Goal: Task Accomplishment & Management: Use online tool/utility

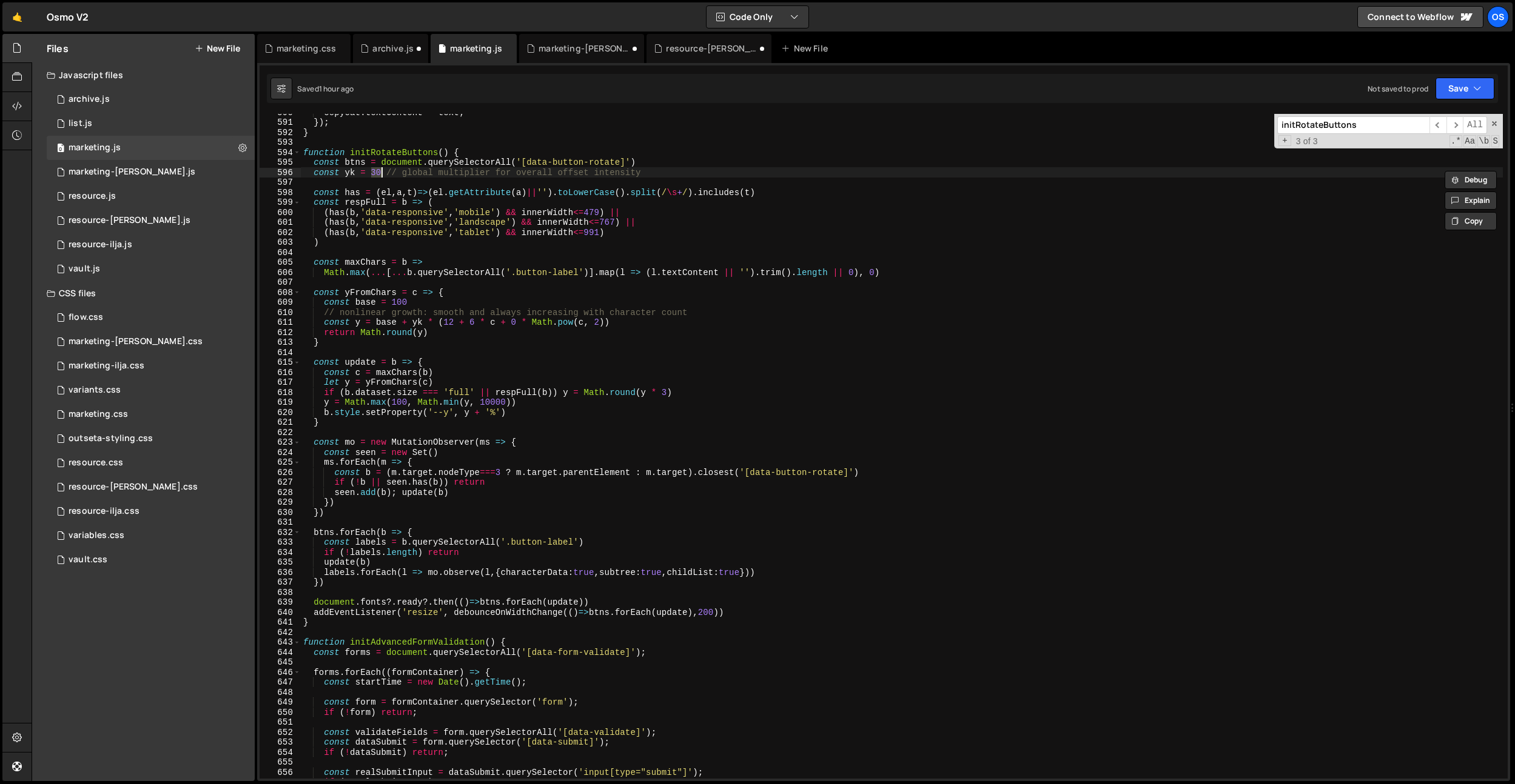
scroll to position [2914, 0]
click at [524, 554] on div "copycat . textContent = text ; }) ; } function initRotateButtons ( ) { const bt…" at bounding box center [902, 449] width 1202 height 685
type textarea "if (!labels.length) return"
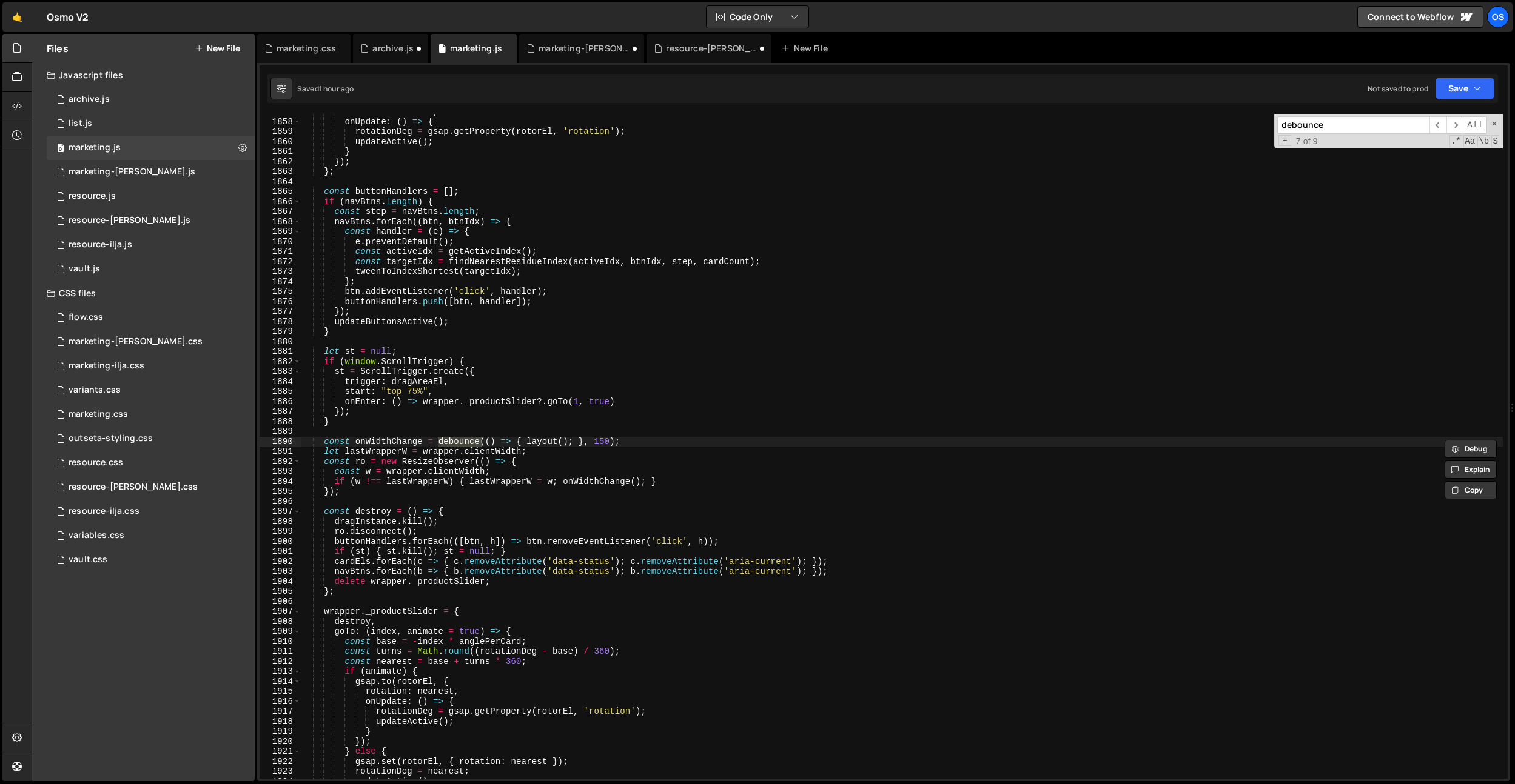
scroll to position [9883, 0]
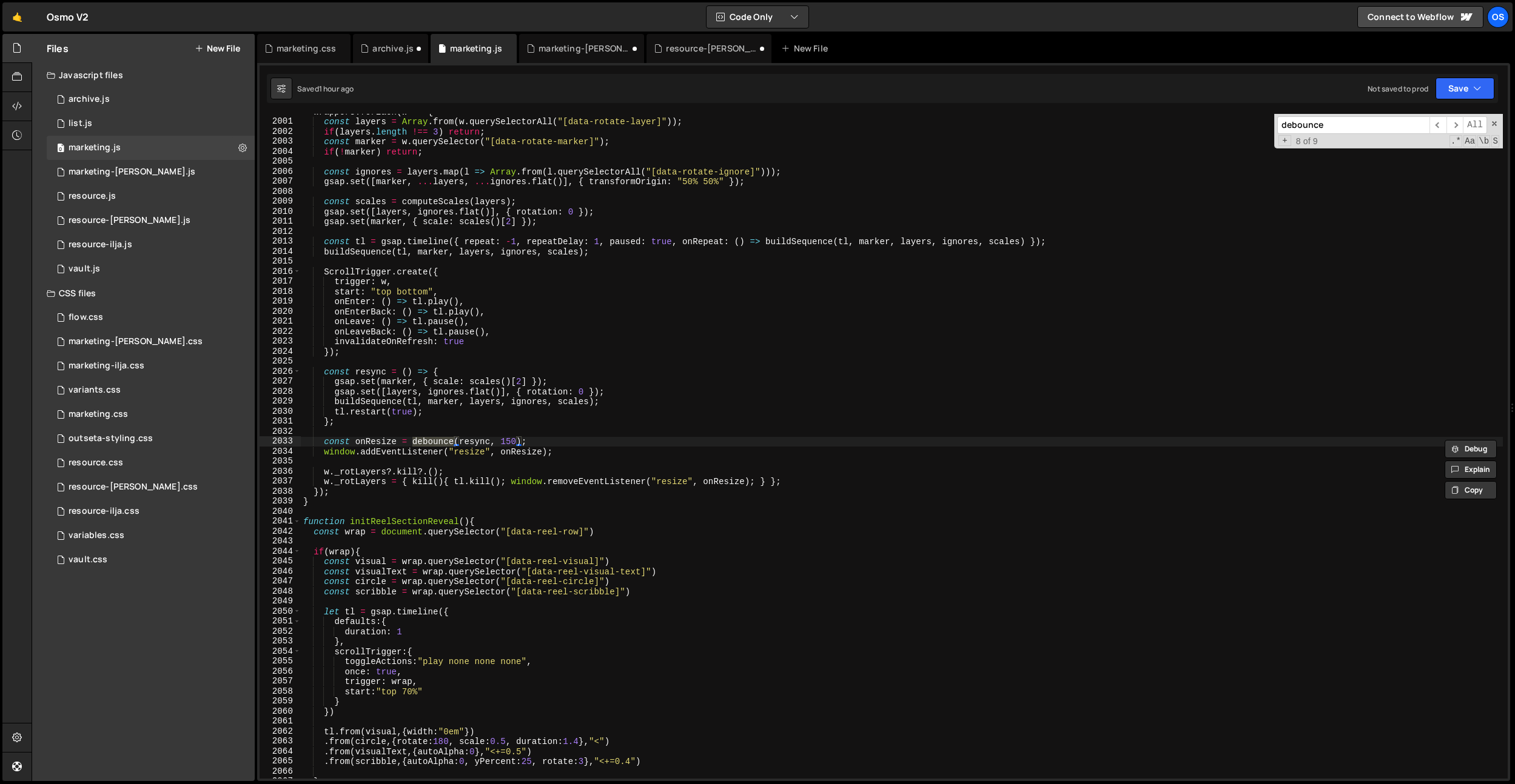
type input "debounce"
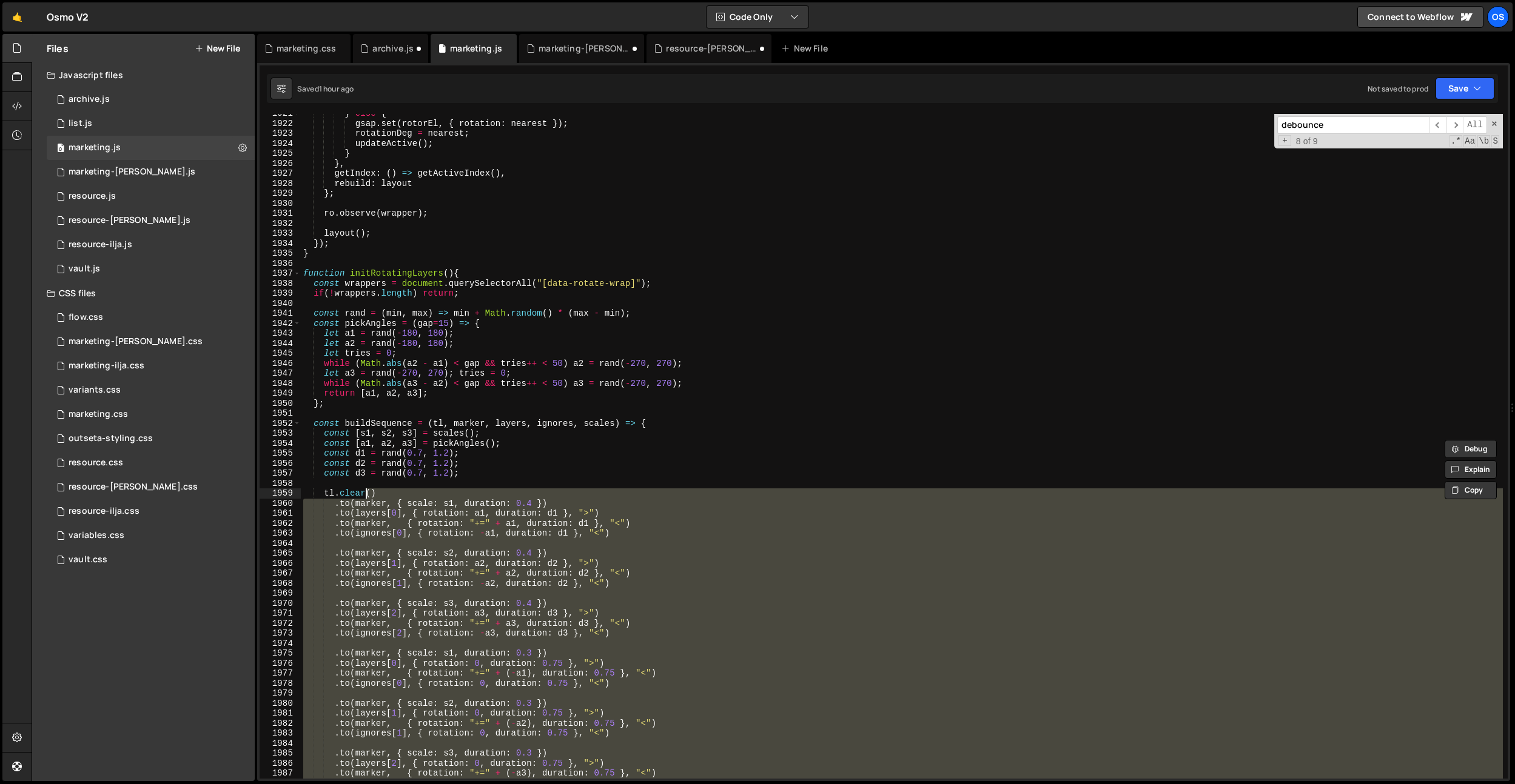
scroll to position [9493, 0]
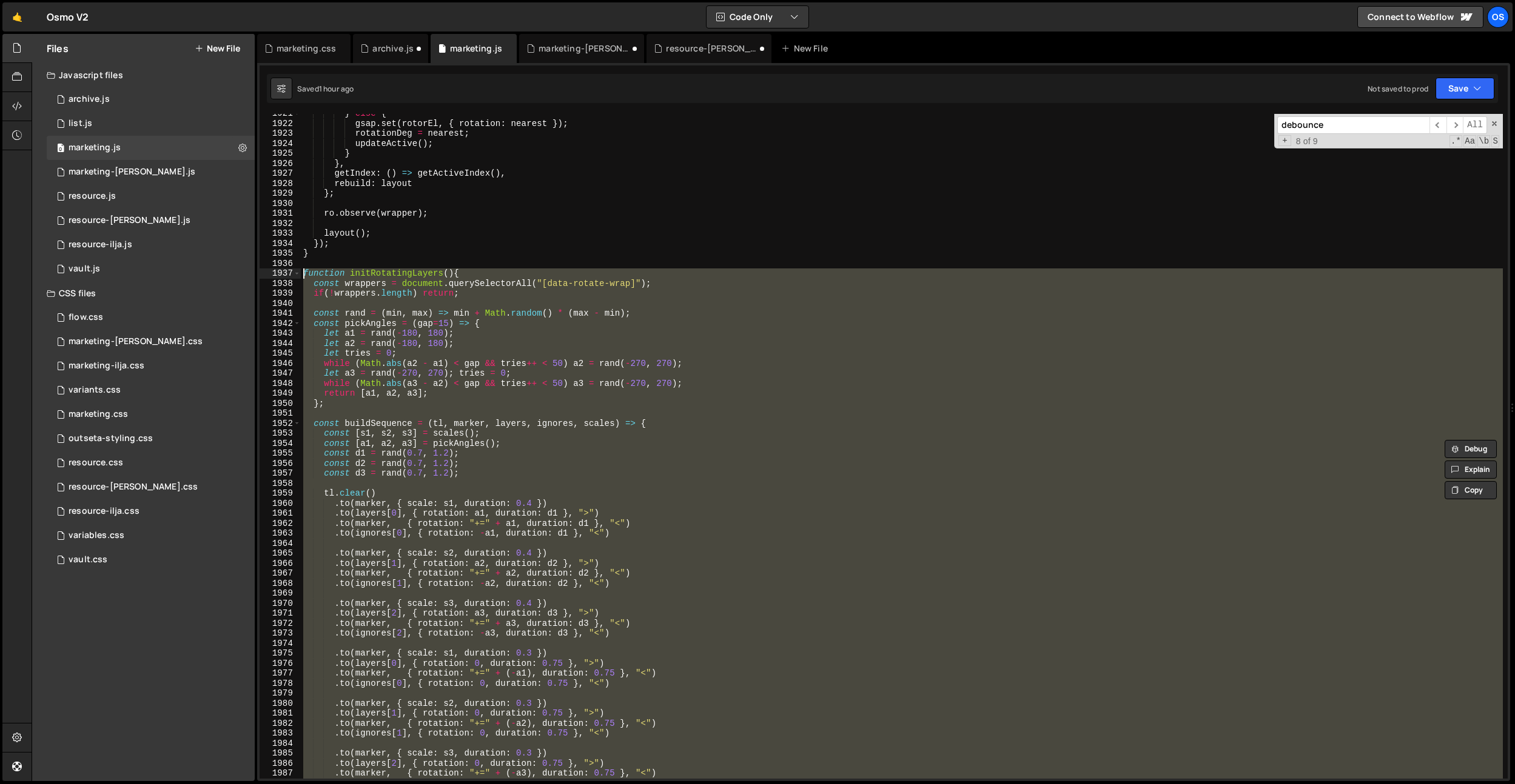
drag, startPoint x: 366, startPoint y: 499, endPoint x: 257, endPoint y: 272, distance: 251.8
click at [257, 272] on div "Type cmd + s to save your Javascript file. XXXXXXXXXXXXXXXXXXXXXXXXXXXXXXXXXXXX…" at bounding box center [883, 422] width 1253 height 719
click at [453, 334] on div "} else { gsap . set ( rotorEl , { rotation : nearest }) ; rotationDeg = nearest…" at bounding box center [902, 446] width 1202 height 665
type textarea "let a1 = rand(-180, 180);"
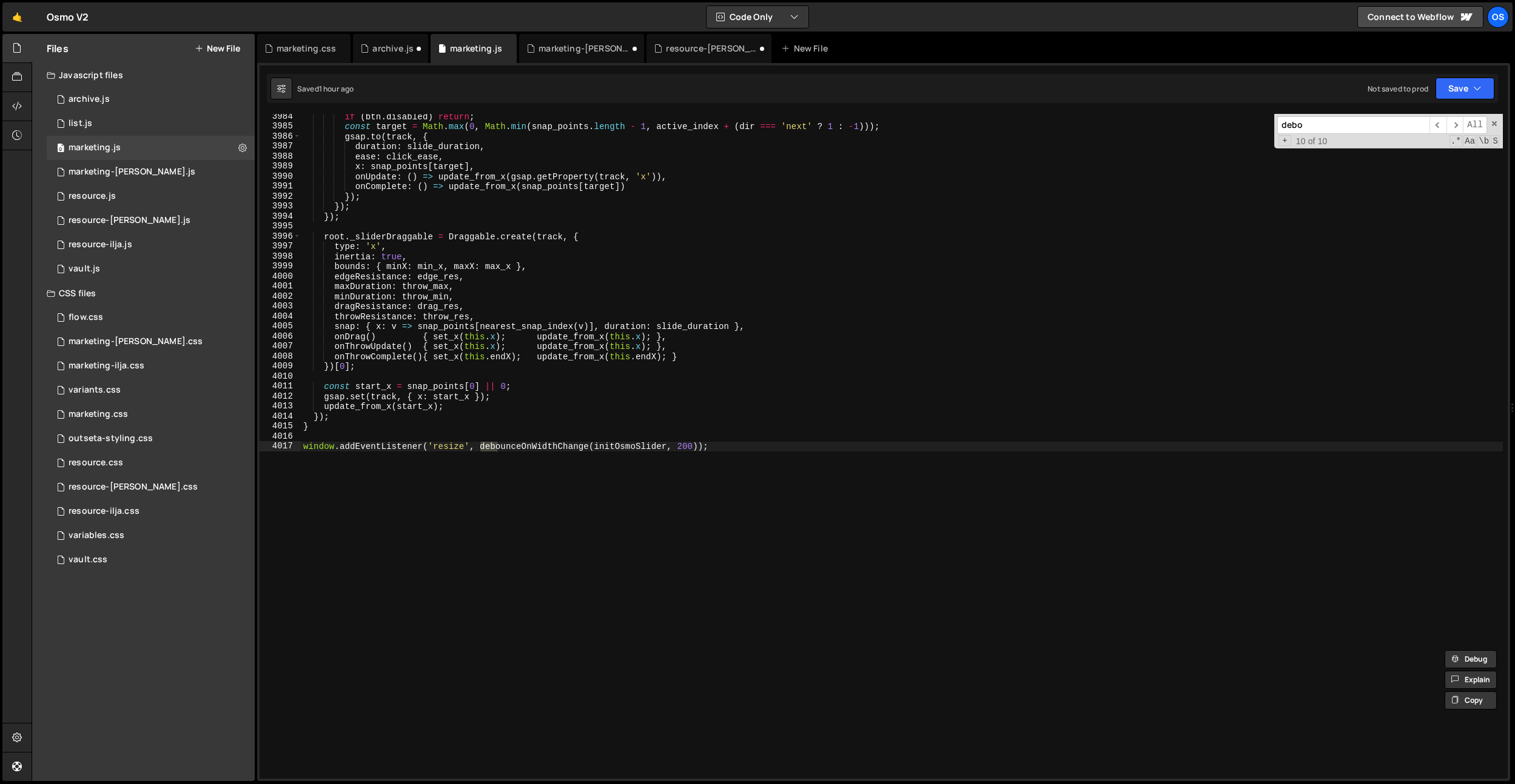
scroll to position [19199, 0]
type input "debounc"
click at [556, 453] on div "if ( btn . disabled ) return ; const target = Math . max ( 0 , Math . min ( sna…" at bounding box center [902, 454] width 1202 height 685
click at [559, 450] on div "if ( btn . disabled ) return ; const target = Math . max ( 0 , Math . min ( sna…" at bounding box center [902, 454] width 1202 height 685
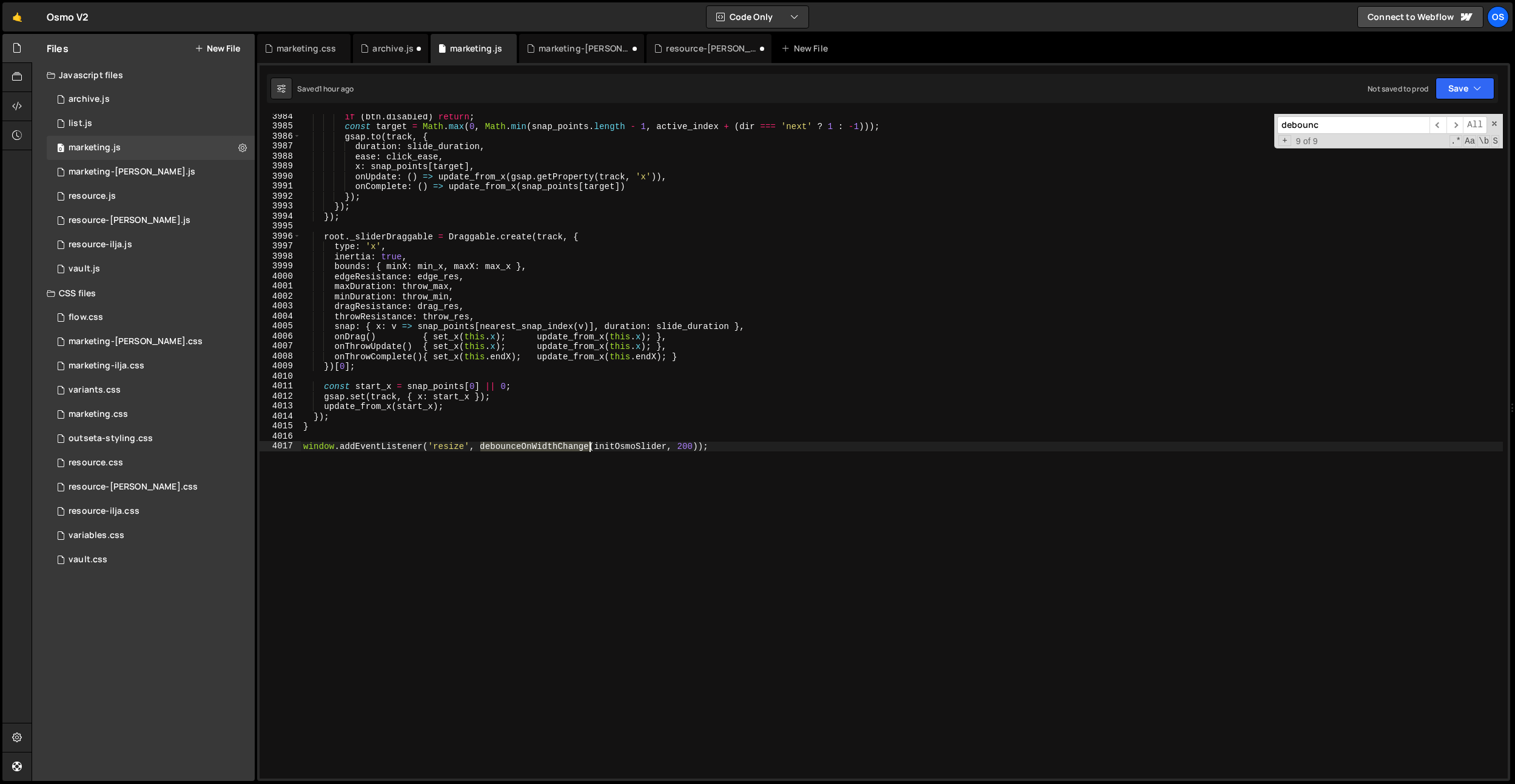
click at [559, 450] on div "if ( btn . disabled ) return ; const target = Math . max ( 0 , Math . min ( sna…" at bounding box center [902, 454] width 1202 height 685
click at [613, 422] on div "if ( btn . disabled ) return ; const target = Math . max ( 0 , Math . min ( sna…" at bounding box center [902, 454] width 1202 height 685
click at [715, 444] on div "if ( btn . disabled ) return ; const target = Math . max ( 0 , Math . min ( sna…" at bounding box center [902, 454] width 1202 height 685
type textarea "window.addEventListener('resize', debounceOnWidthChange(initOsmoSlider, 200));"
drag, startPoint x: 719, startPoint y: 444, endPoint x: 360, endPoint y: 459, distance: 359.3
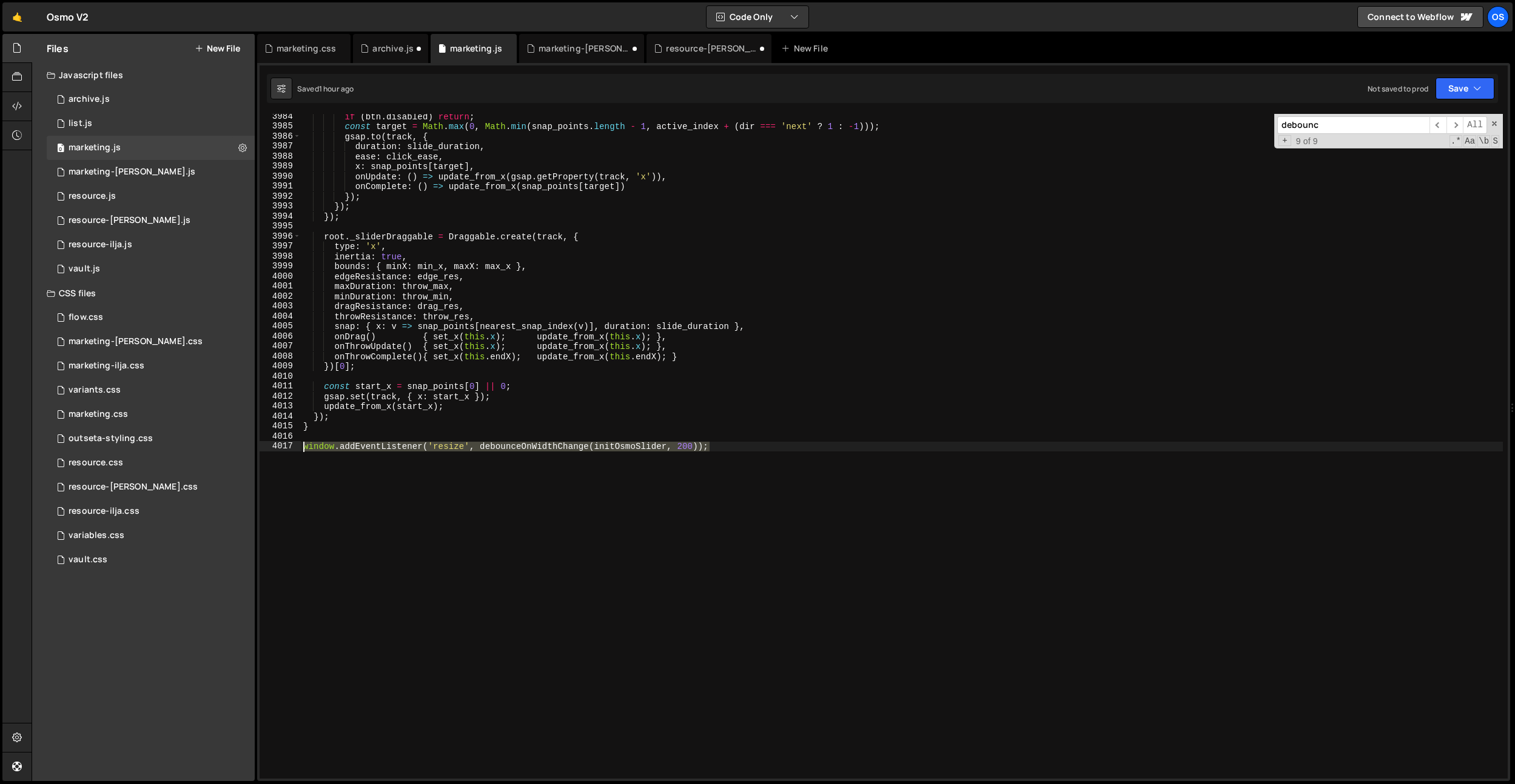
click at [273, 445] on div "window.addEventListener('resize', debounceOnWidthChange(initOsmoSlider, 200)); …" at bounding box center [884, 446] width 1248 height 665
click at [595, 469] on div "if ( btn . disabled ) return ; const target = Math . max ( 0 , Math . min ( sna…" at bounding box center [902, 446] width 1202 height 665
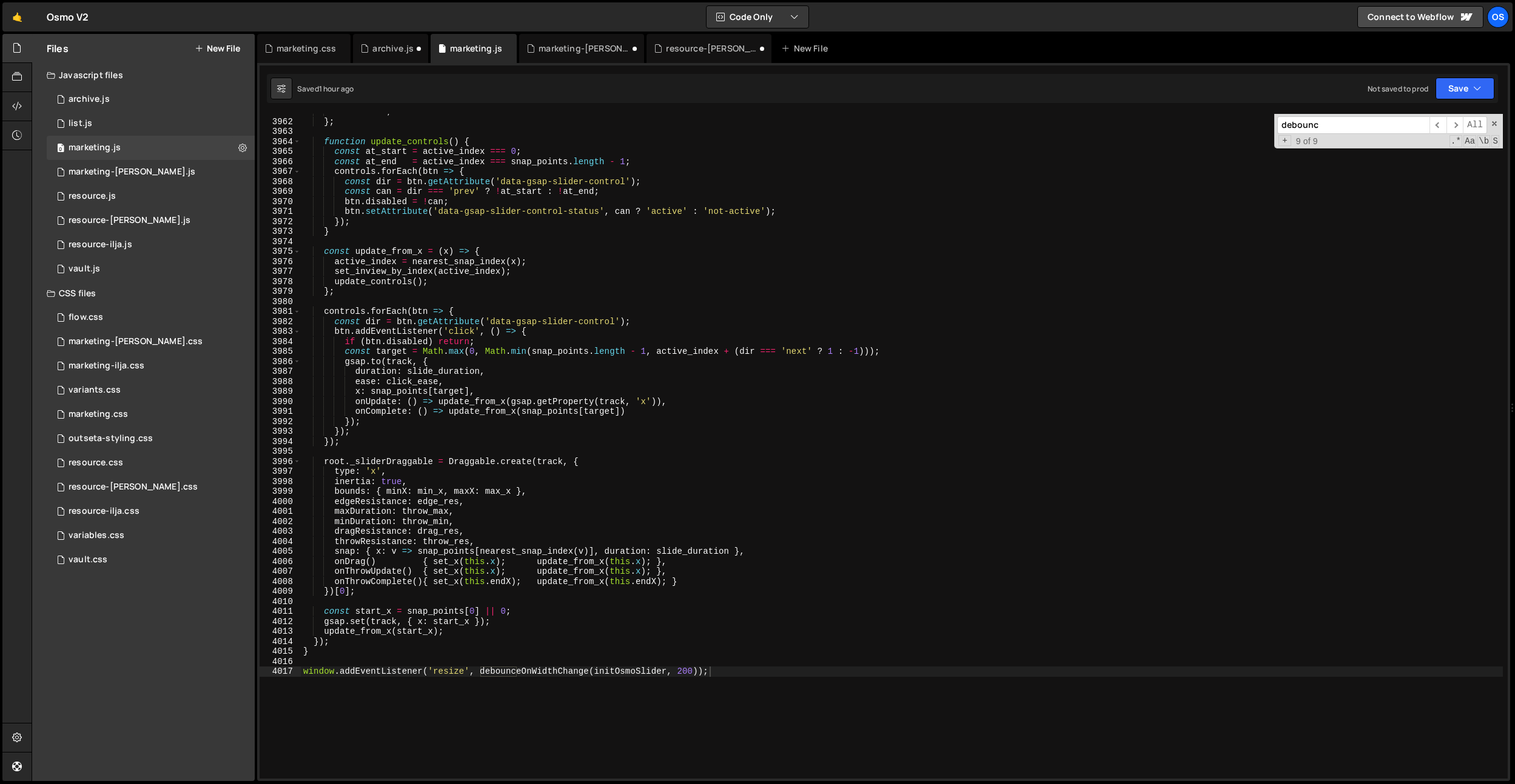
click at [1321, 129] on input "debounc" at bounding box center [1353, 125] width 152 height 18
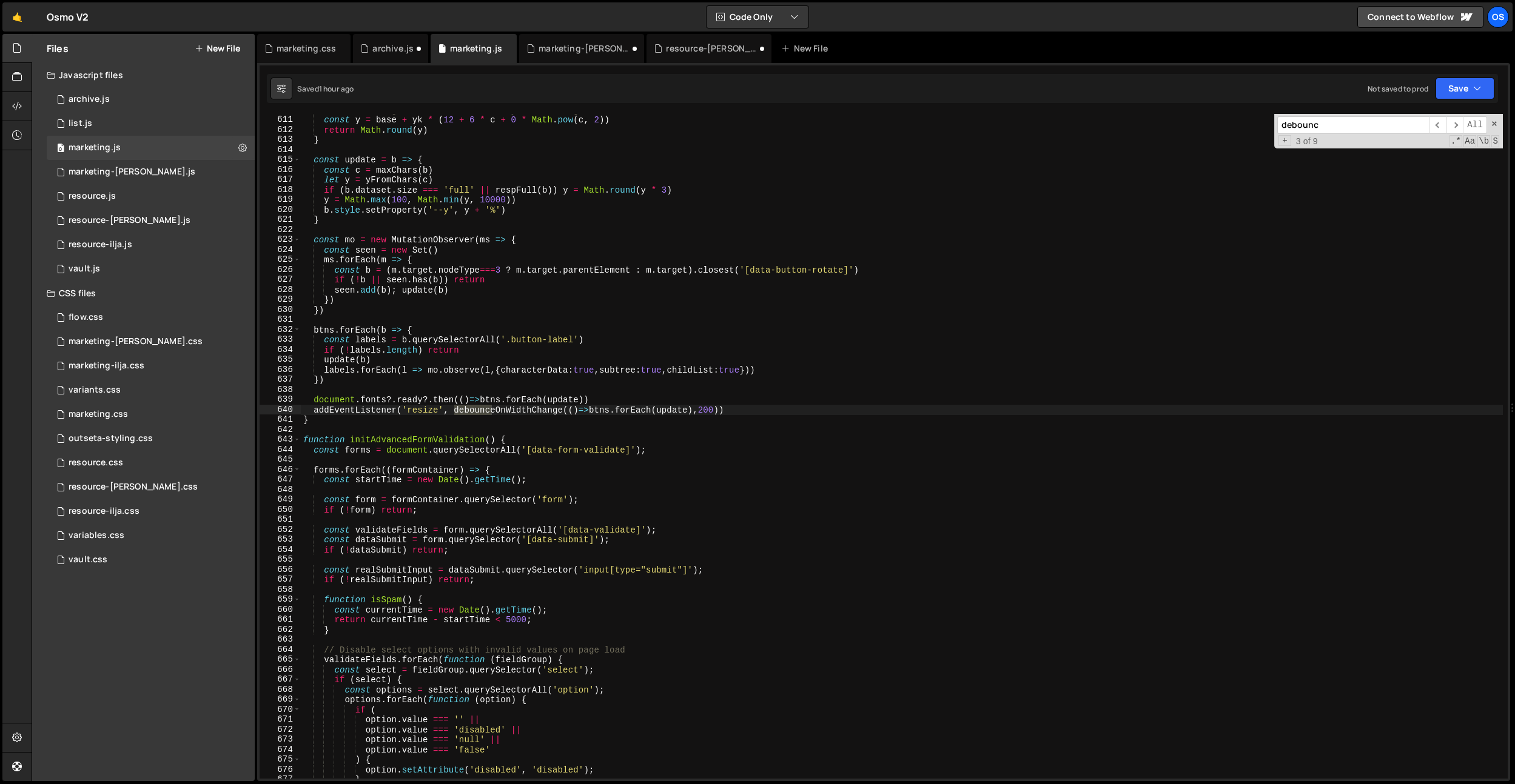
scroll to position [3021, 0]
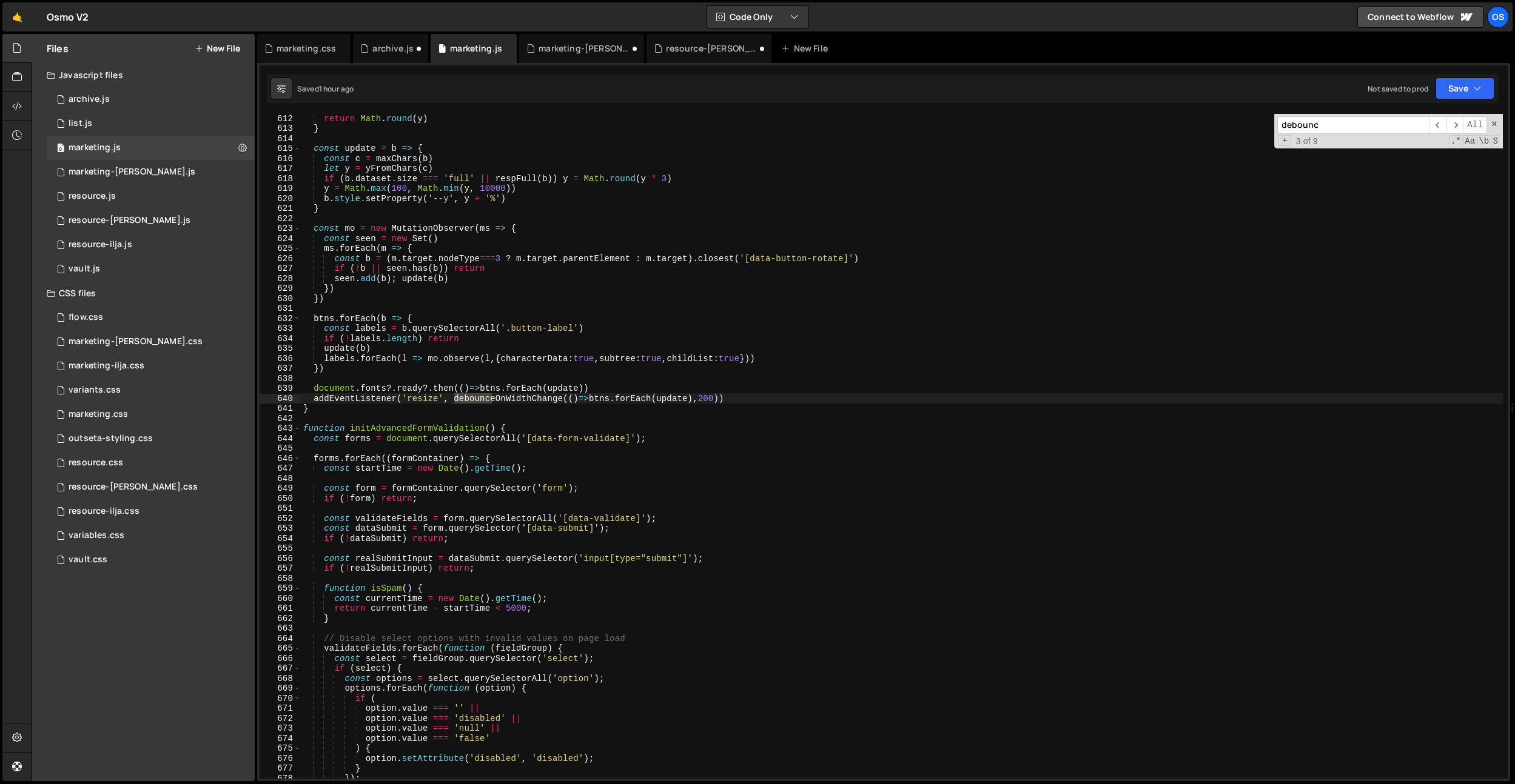
click at [375, 419] on div "return Math . round ( y ) } const update = b => { const c = maxChars ( b ) let …" at bounding box center [902, 456] width 1202 height 685
click at [1340, 126] on input "debounc" at bounding box center [1353, 125] width 152 height 18
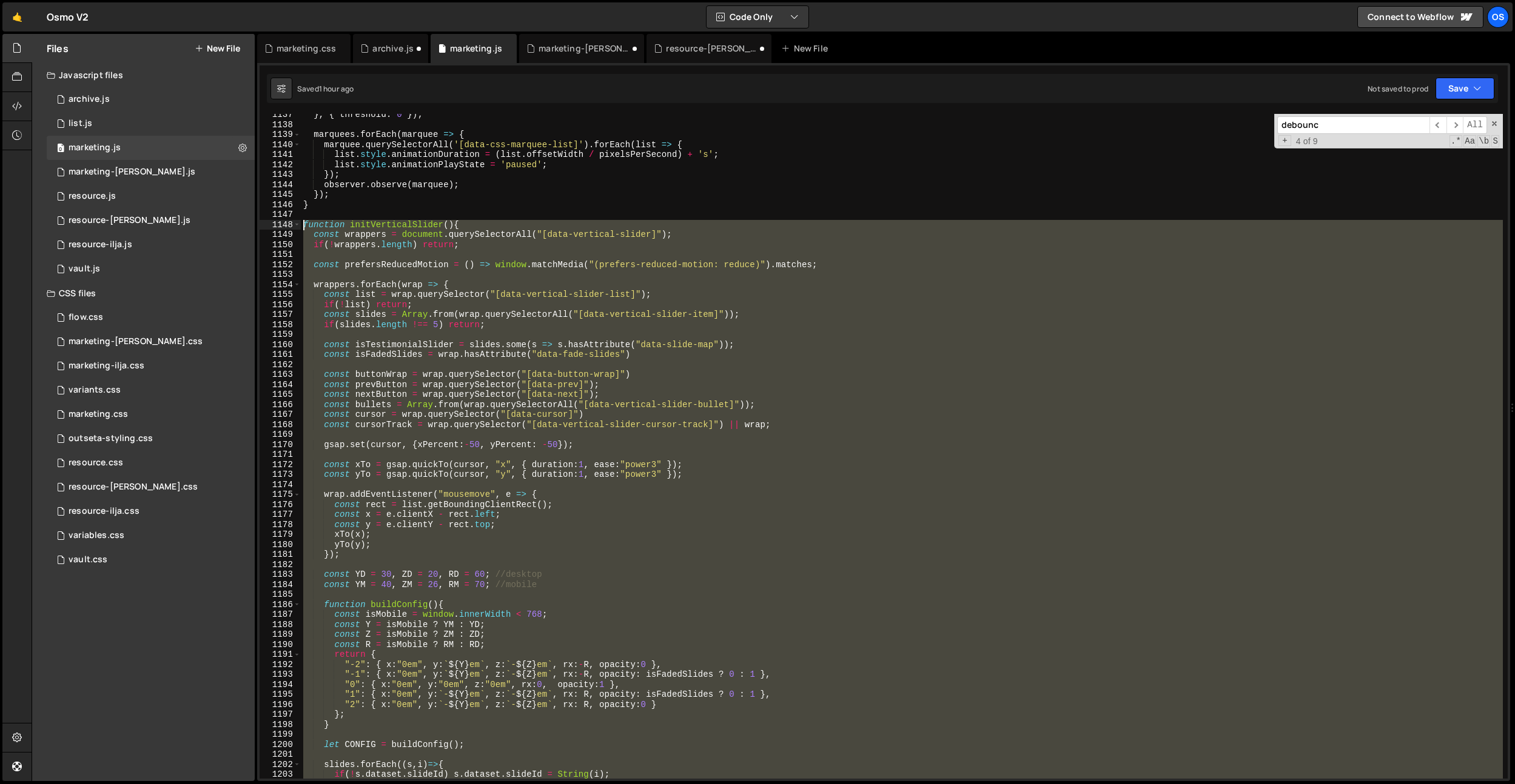
drag, startPoint x: 347, startPoint y: 609, endPoint x: 285, endPoint y: 225, distance: 389.0
click at [285, 225] on div "} 1137 1138 1139 1140 1141 1142 1143 1144 1145 1146 1147 1148 1149 1150 1151 11…" at bounding box center [884, 446] width 1248 height 665
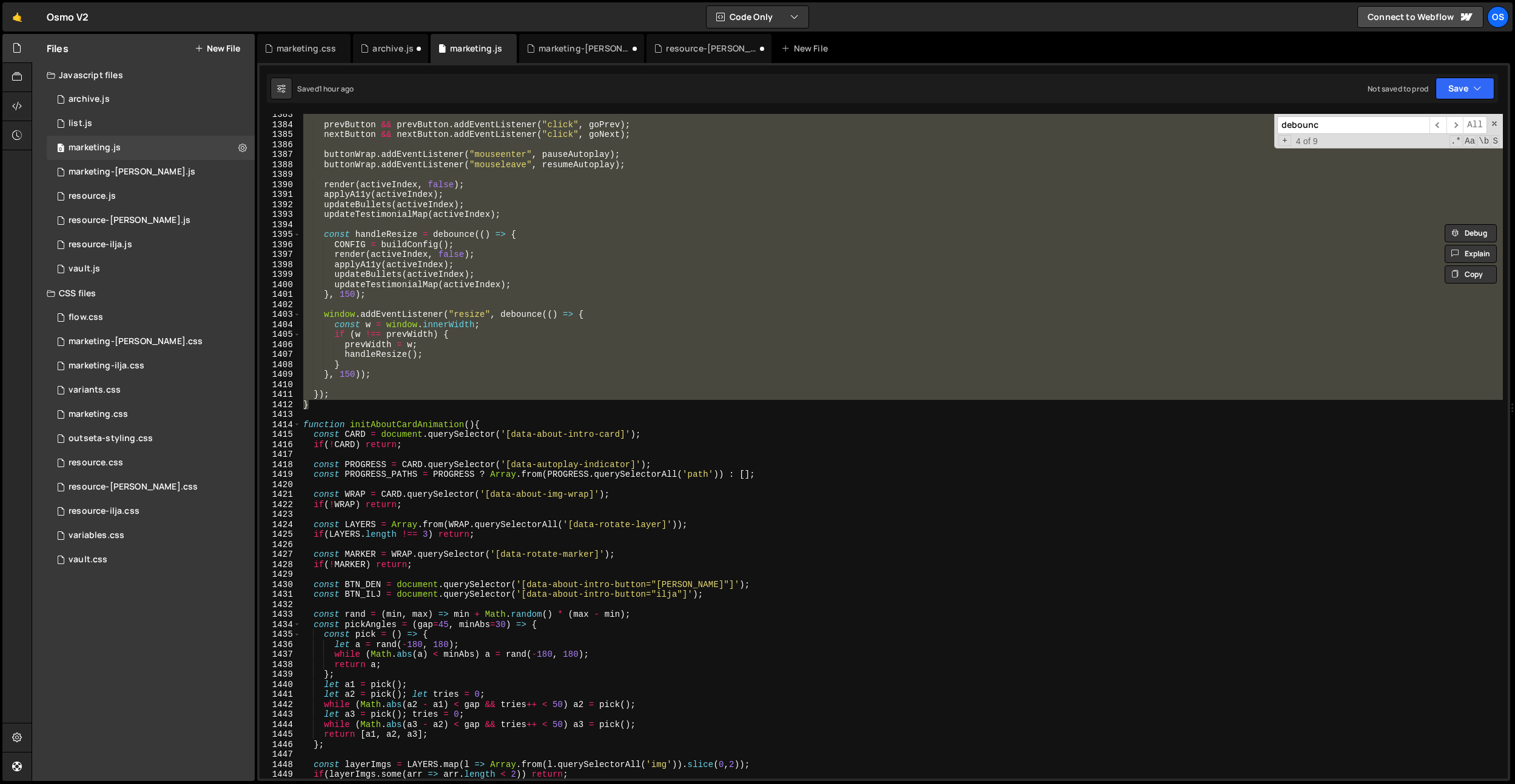
scroll to position [6832, 0]
paste textarea "}"
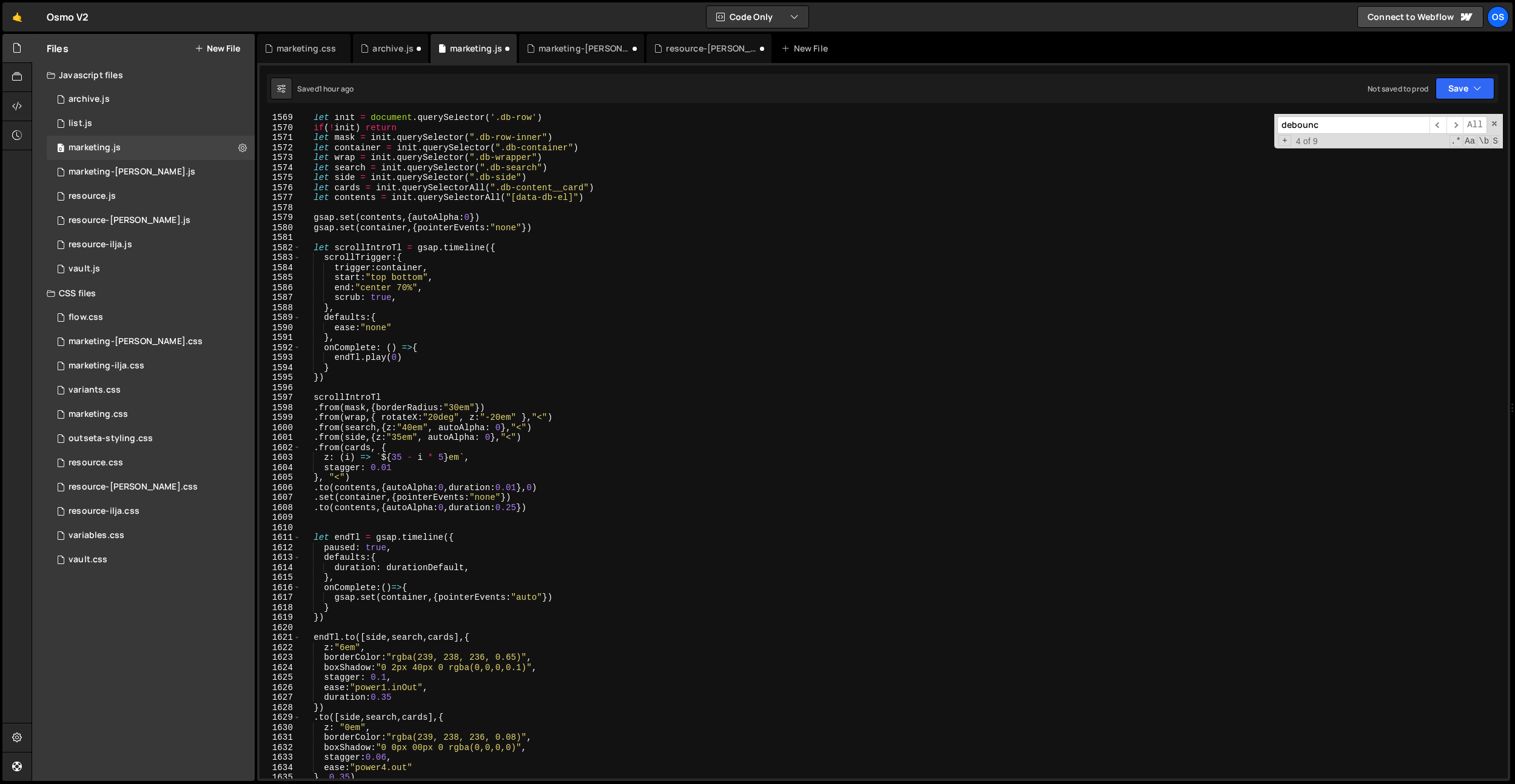
scroll to position [7820, 0]
click at [556, 413] on div "let init = document . querySelector ( '.db-row' ) if ( ! init ) return let mask…" at bounding box center [902, 455] width 1202 height 685
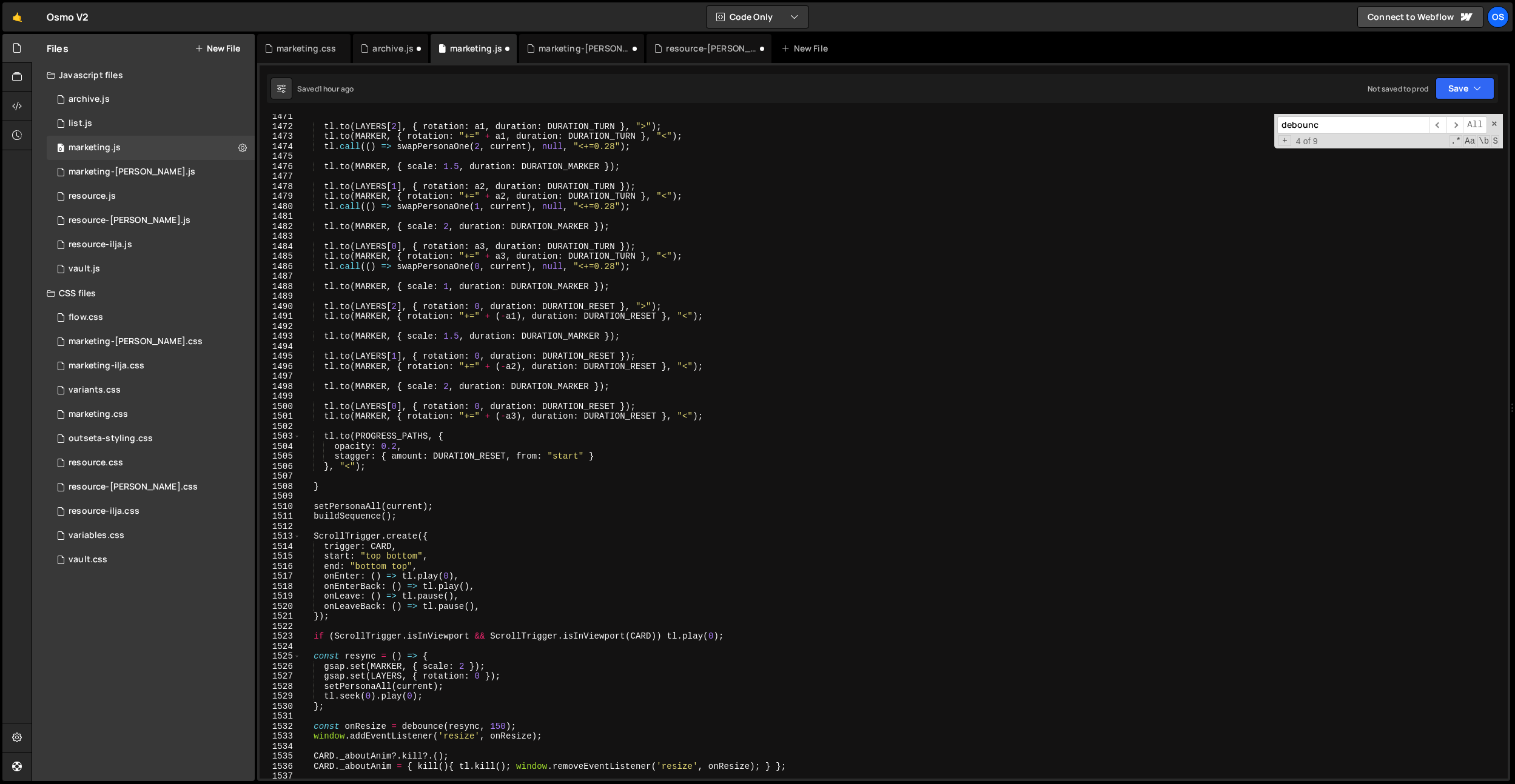
scroll to position [7333, 0]
click at [504, 541] on div "tl . to ( LAYERS [ 2 ] , { rotation : a1 , duration : DURATION_TURN } , ">" ) ;…" at bounding box center [902, 454] width 1202 height 685
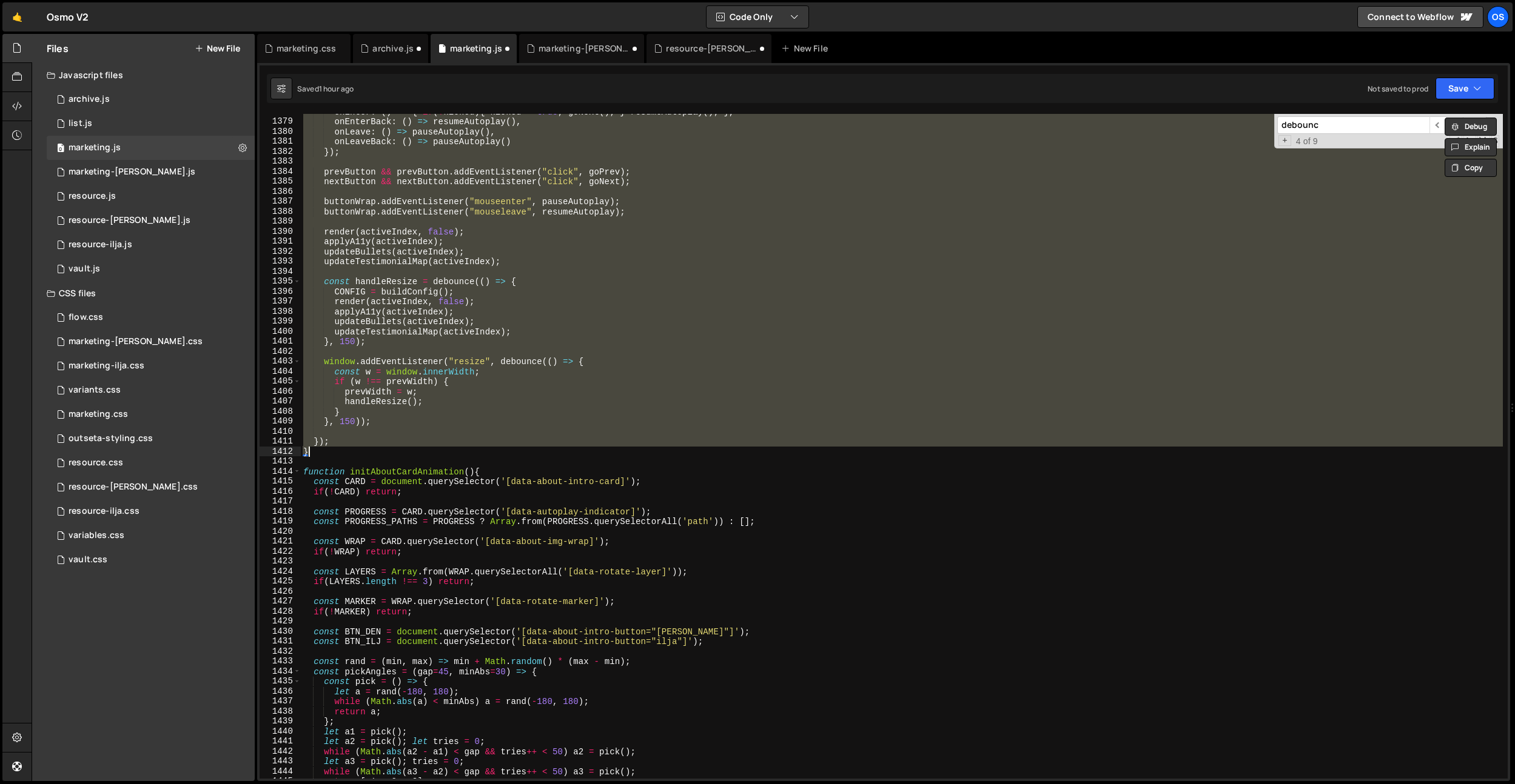
scroll to position [6810, 0]
paste textarea
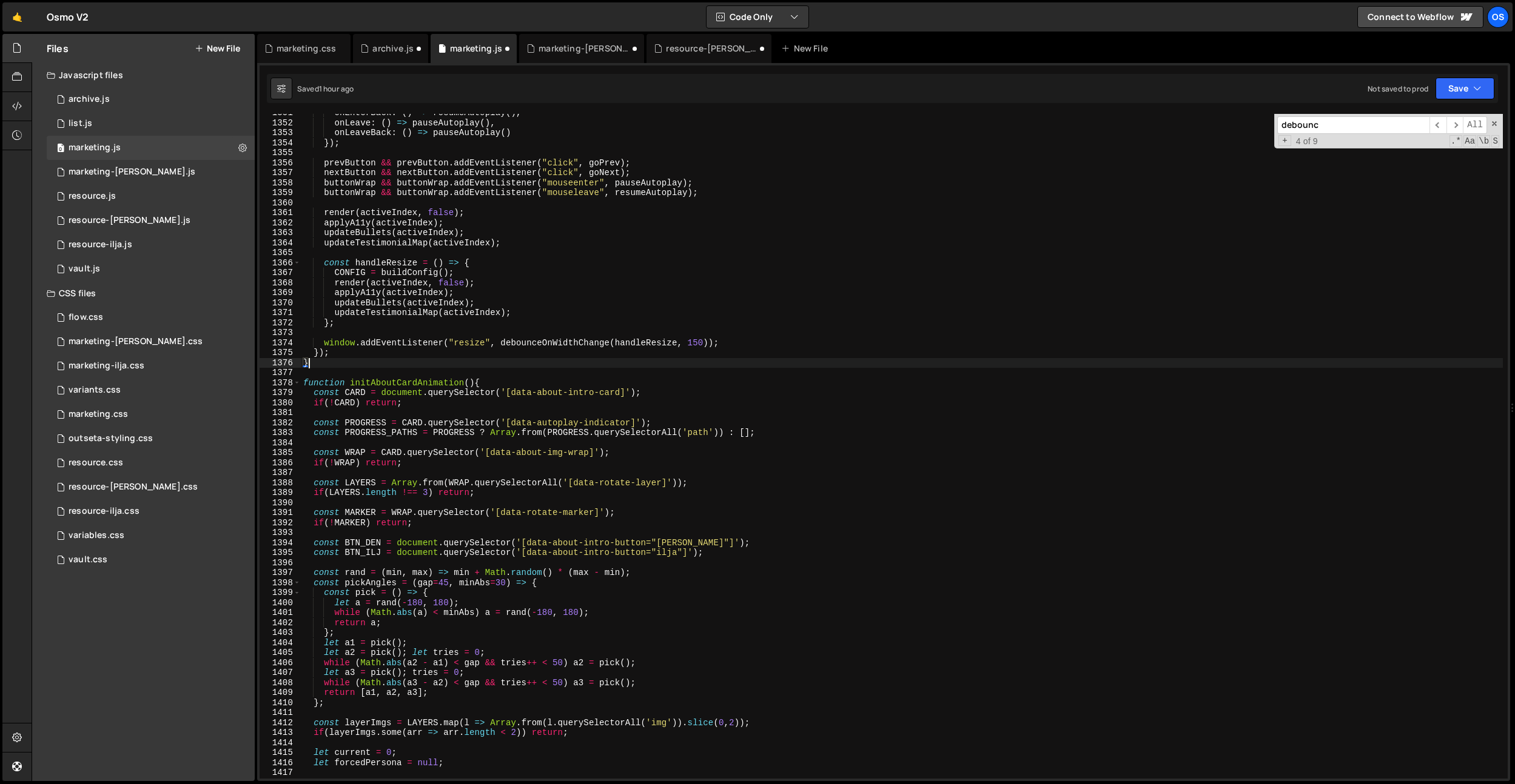
scroll to position [6694, 0]
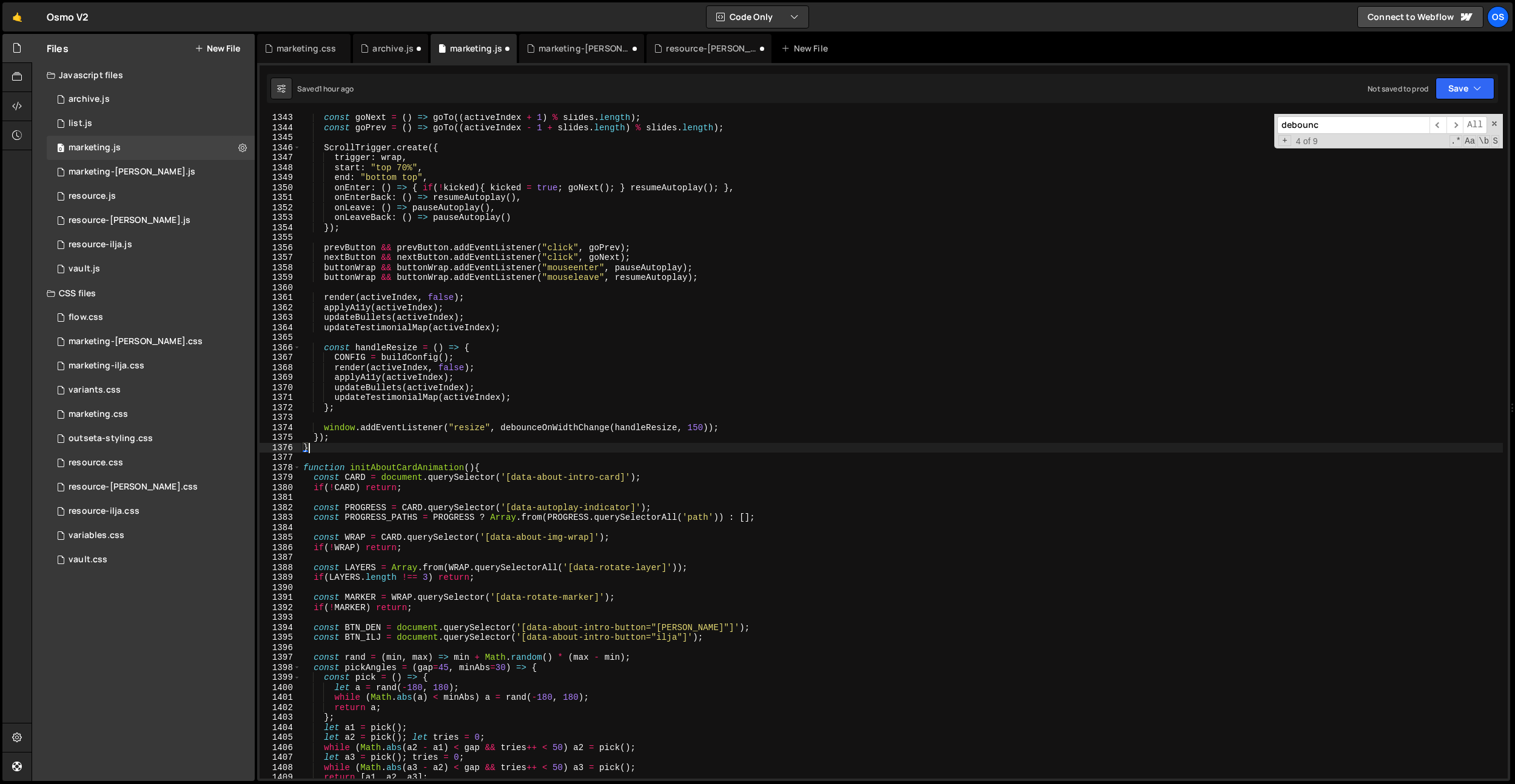
click at [698, 429] on div "const goNext = ( ) => goTo (( activeIndex + 1 ) % slides . length ) ; const goP…" at bounding box center [902, 455] width 1202 height 685
drag, startPoint x: 698, startPoint y: 429, endPoint x: 698, endPoint y: 457, distance: 28.0
click at [698, 429] on div "const goNext = ( ) => goTo (( activeIndex + 1 ) % slides . length ) ; const goP…" at bounding box center [902, 455] width 1202 height 685
type textarea "window.addEventListener("resize", debounceOnWidthChange(handleResize, 200));"
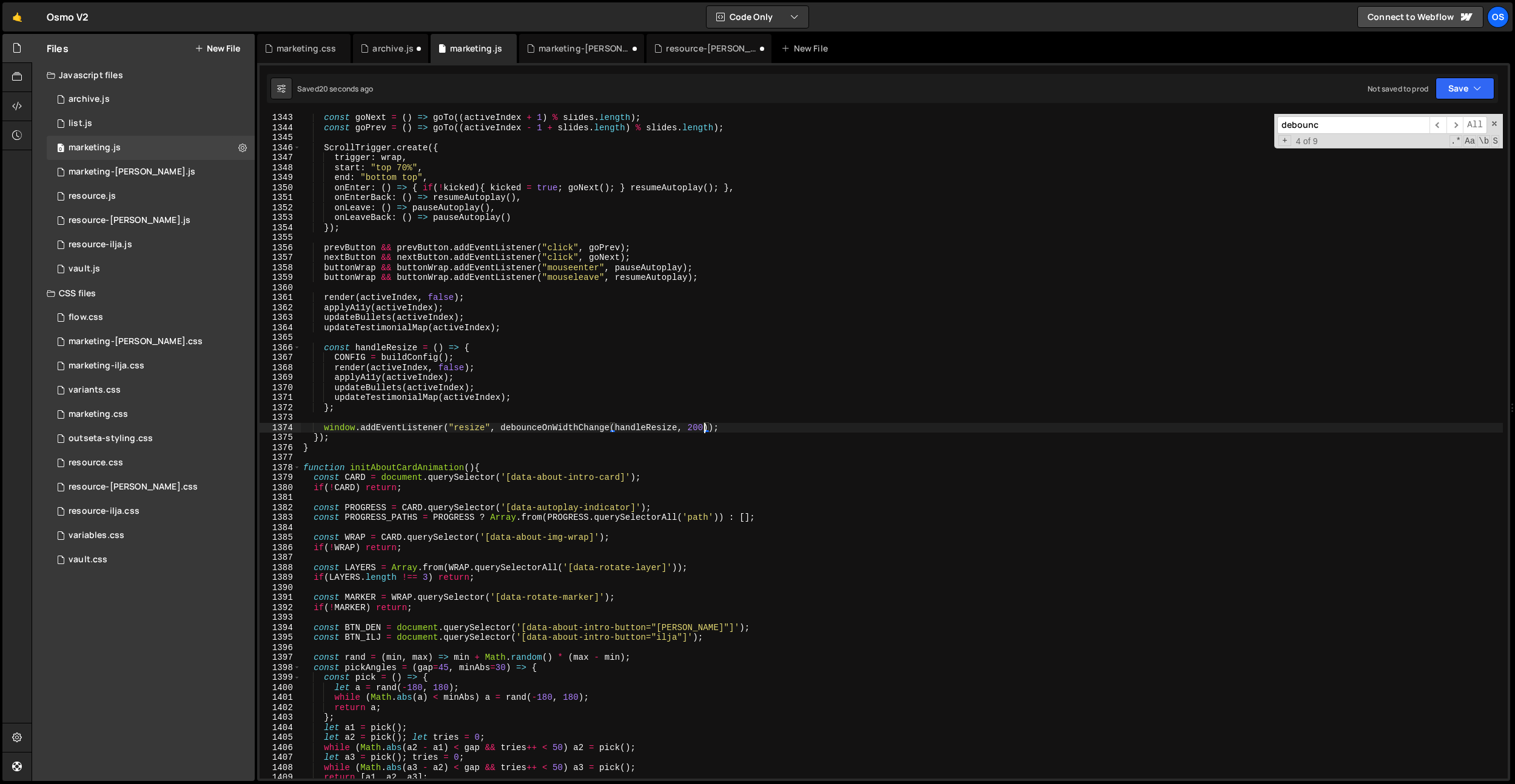
click at [1322, 138] on span "4 of 9" at bounding box center [1306, 141] width 31 height 11
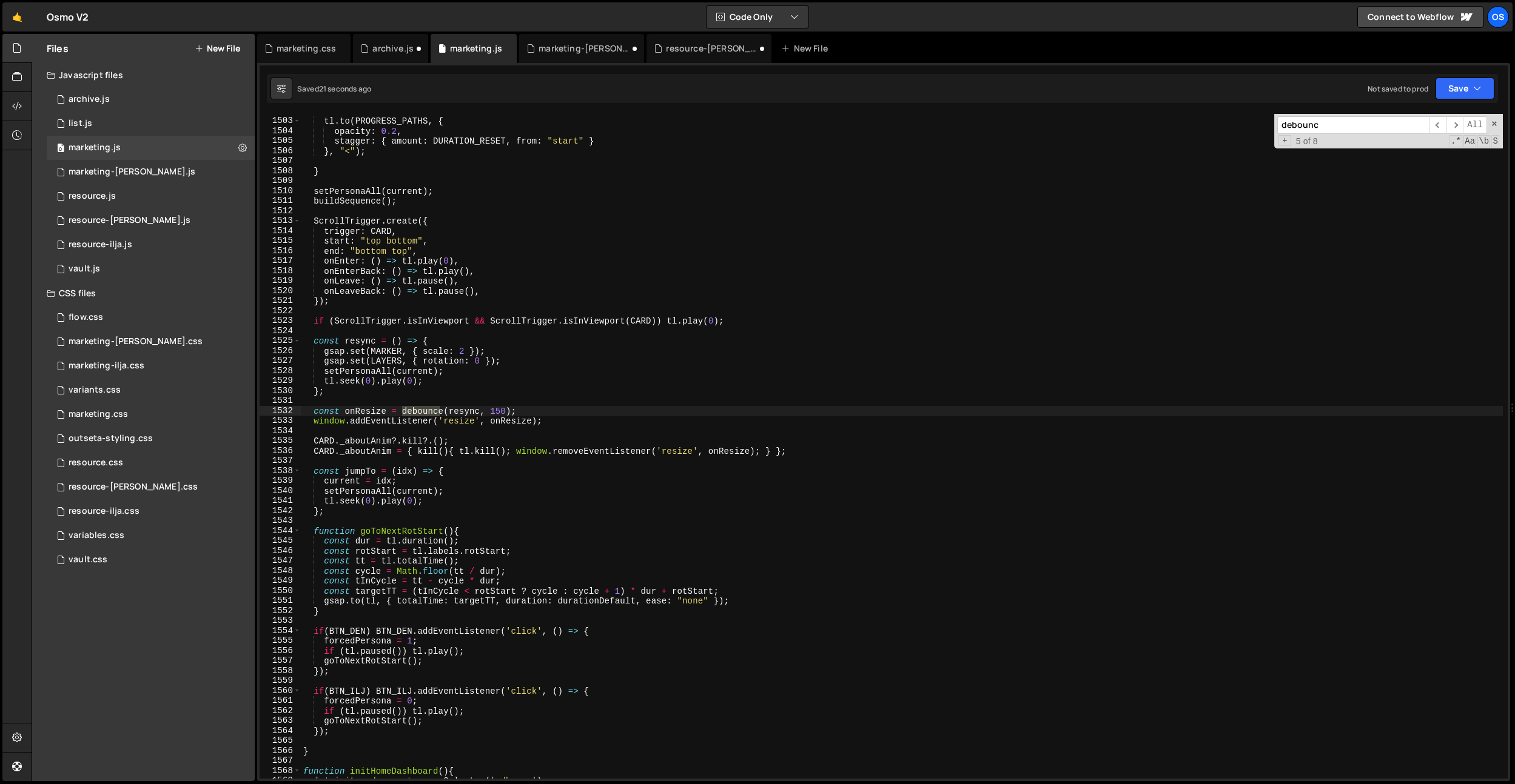
scroll to position [7500, 0]
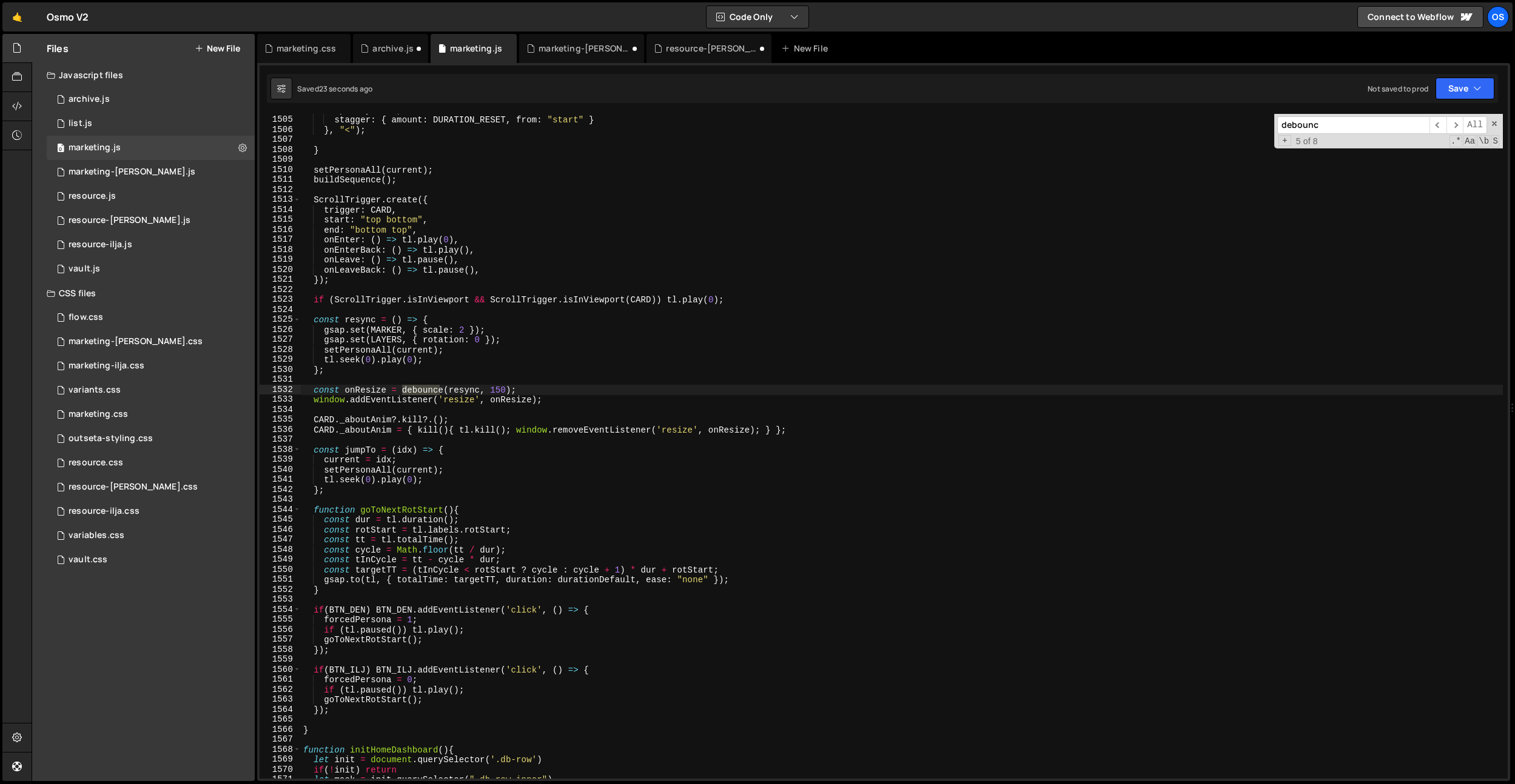
click at [342, 720] on div "opacity : 0.2 , stagger : { amount : DURATION_RESET , from : "start" } } , "<" …" at bounding box center [902, 447] width 1202 height 685
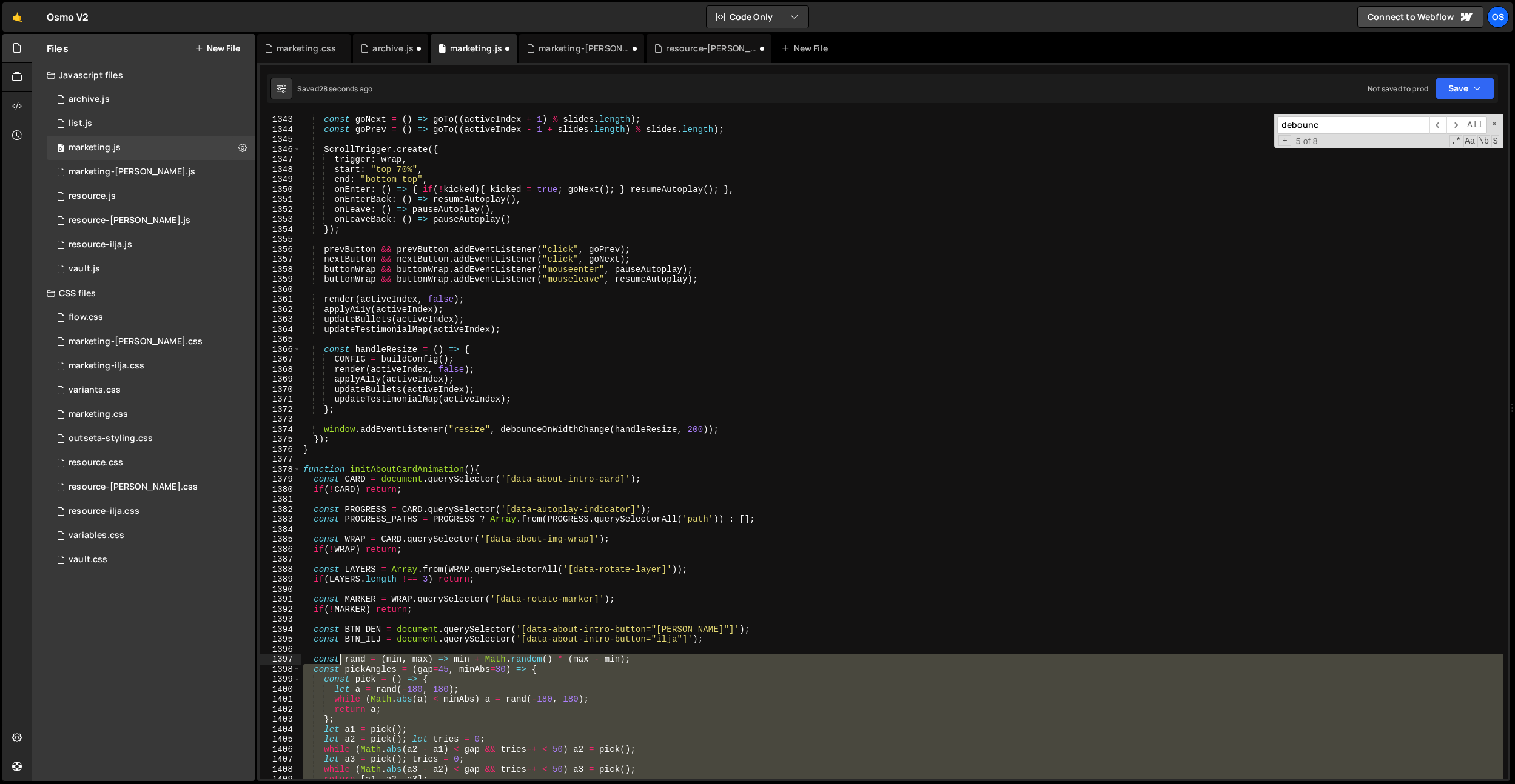
scroll to position [6694, 0]
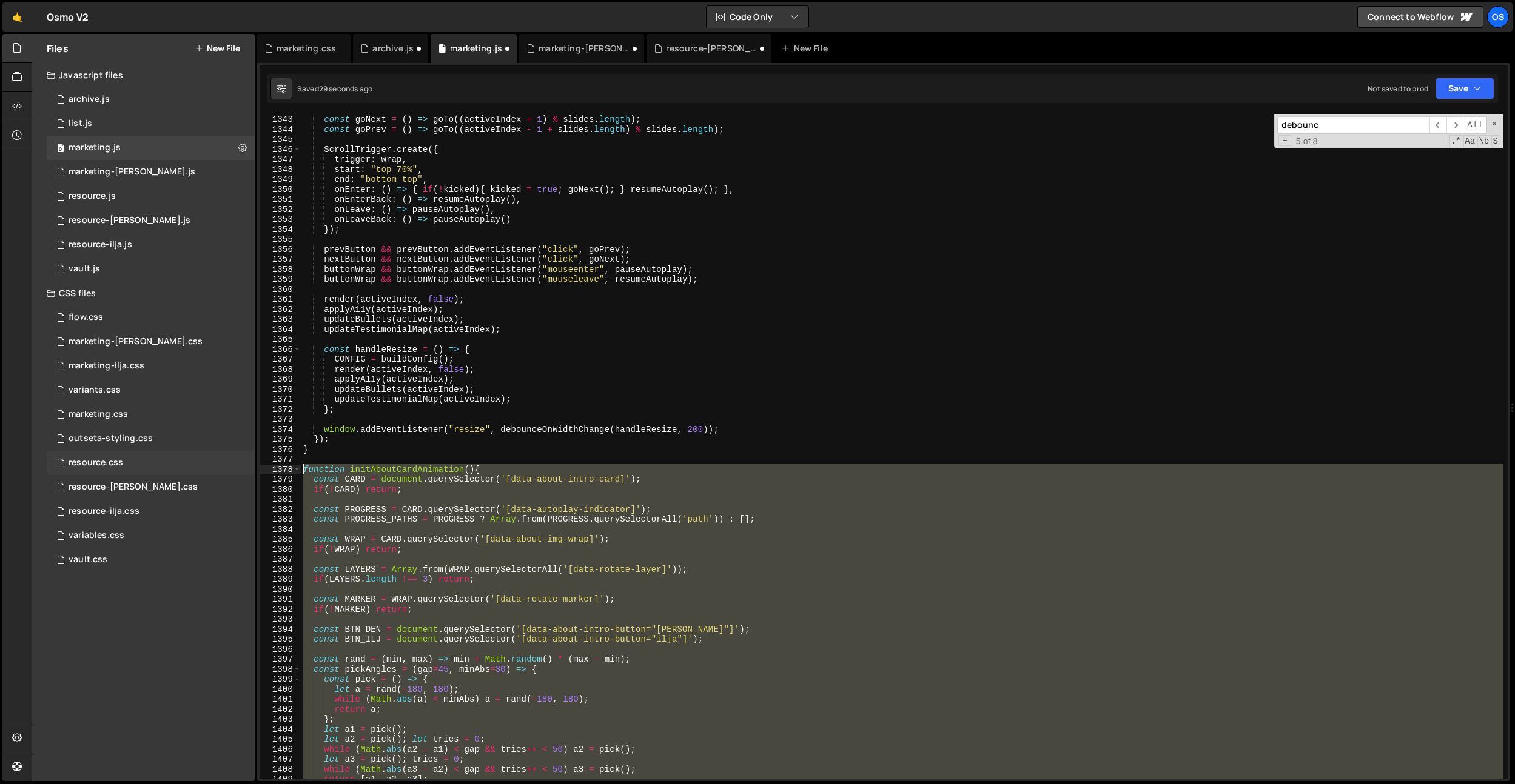
drag, startPoint x: 341, startPoint y: 719, endPoint x: 250, endPoint y: 469, distance: 266.0
click at [250, 469] on div "Files New File Javascript files 0 archive.js 0 0 list.js 0 0 marketing.js 0 0 0…" at bounding box center [773, 408] width 1484 height 748
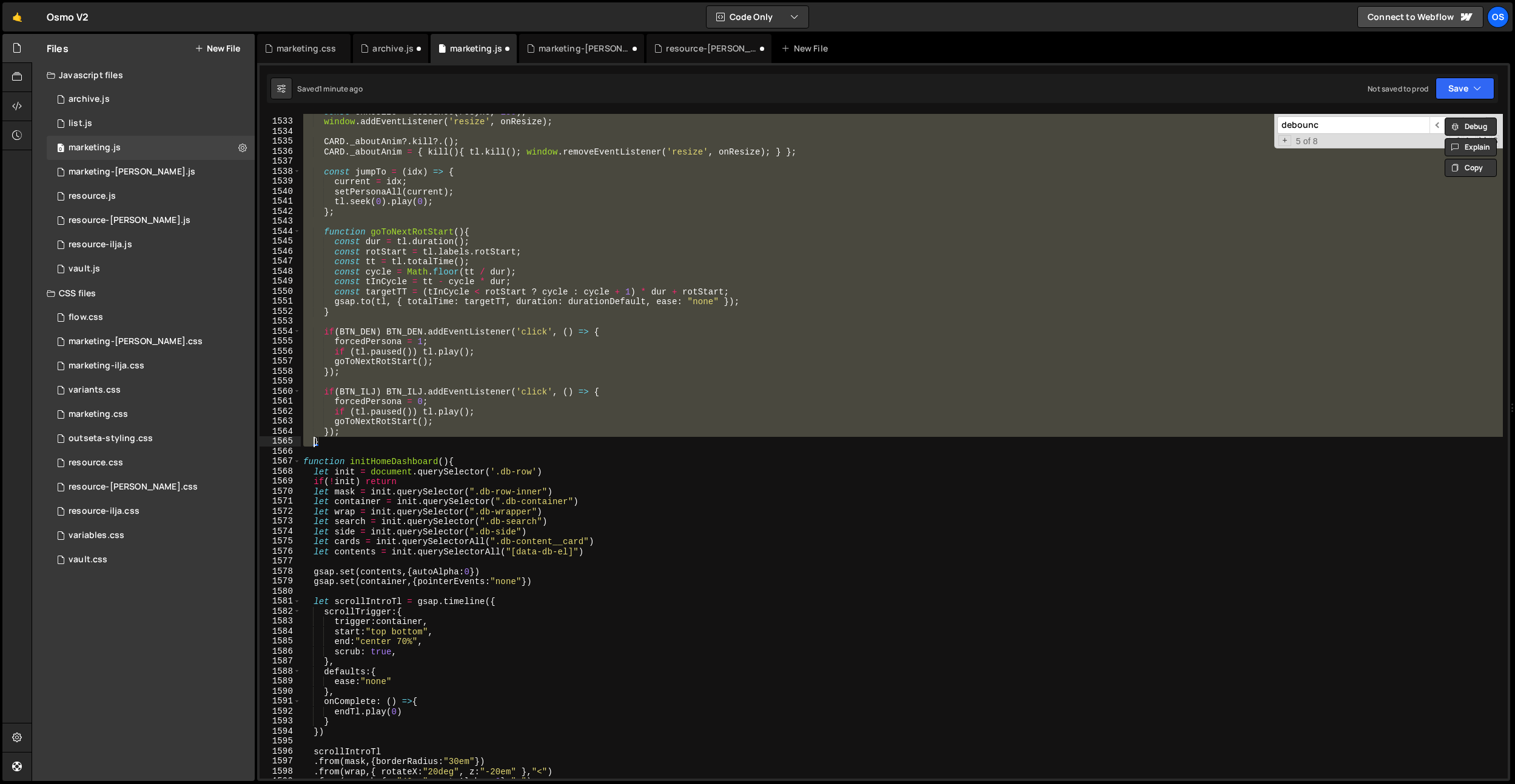
scroll to position [6703, 0]
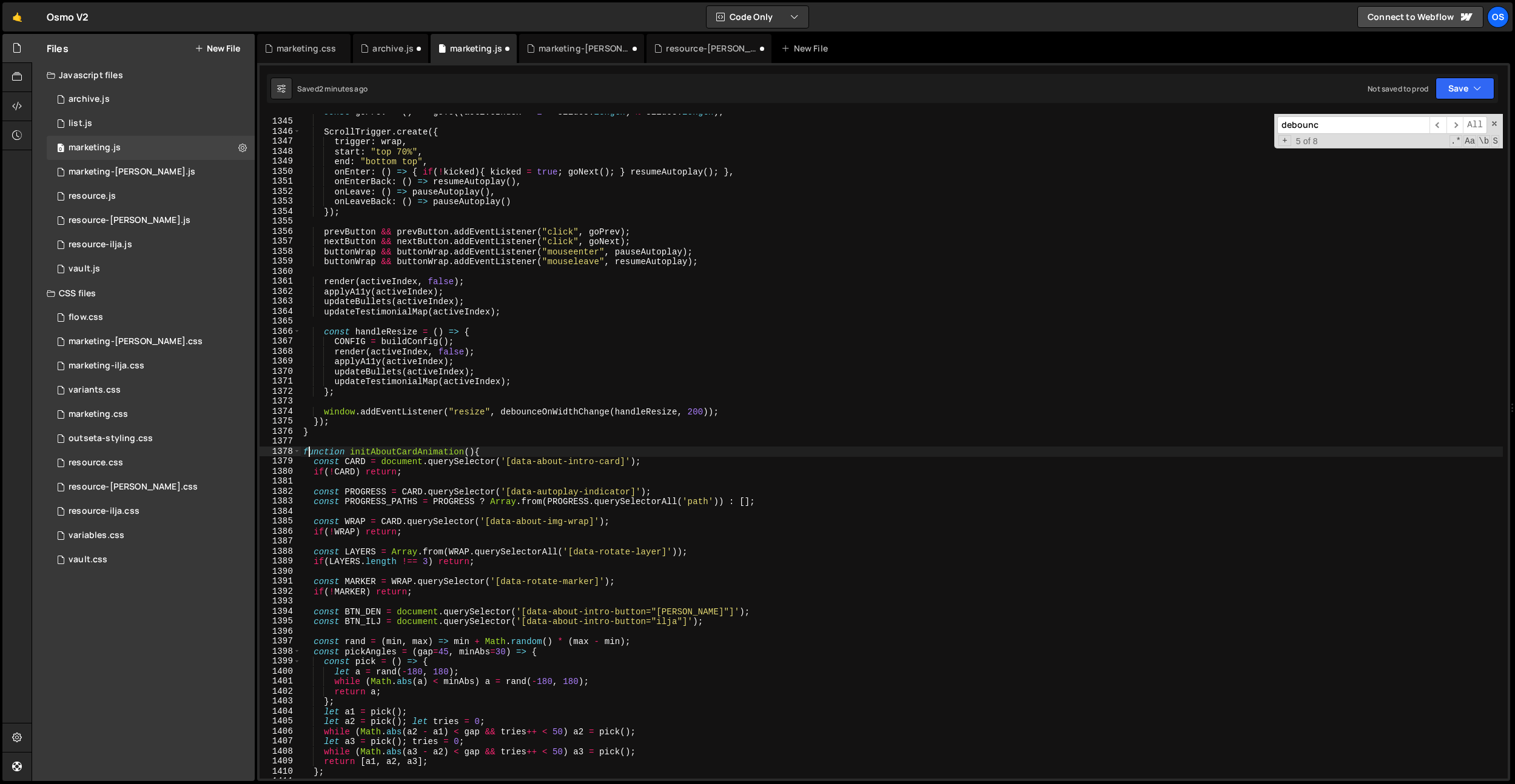
click at [307, 454] on div "const goPrev = ( ) => goTo (( activeIndex - 1 + slides . length ) % slides . le…" at bounding box center [902, 448] width 1202 height 685
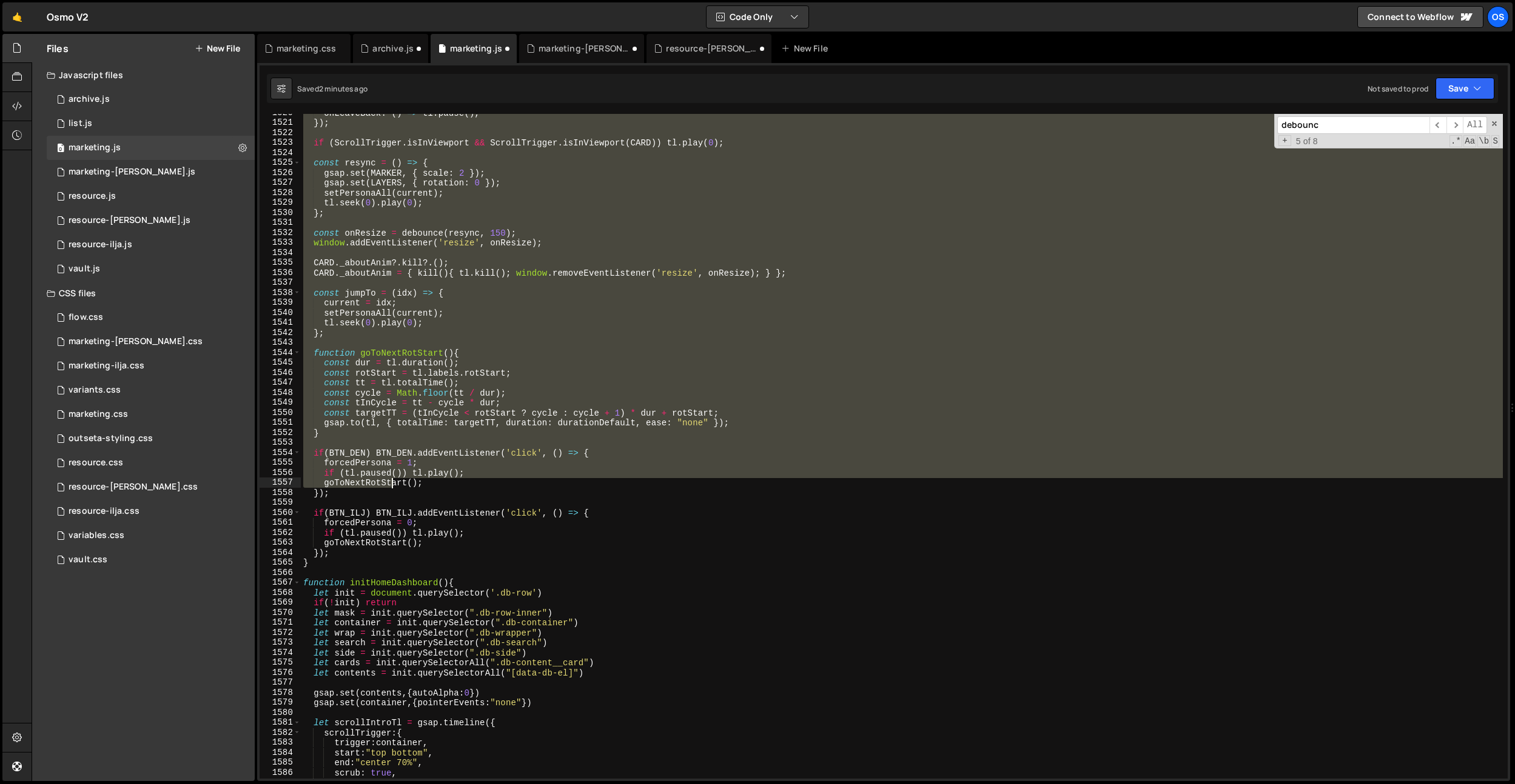
scroll to position [7580, 0]
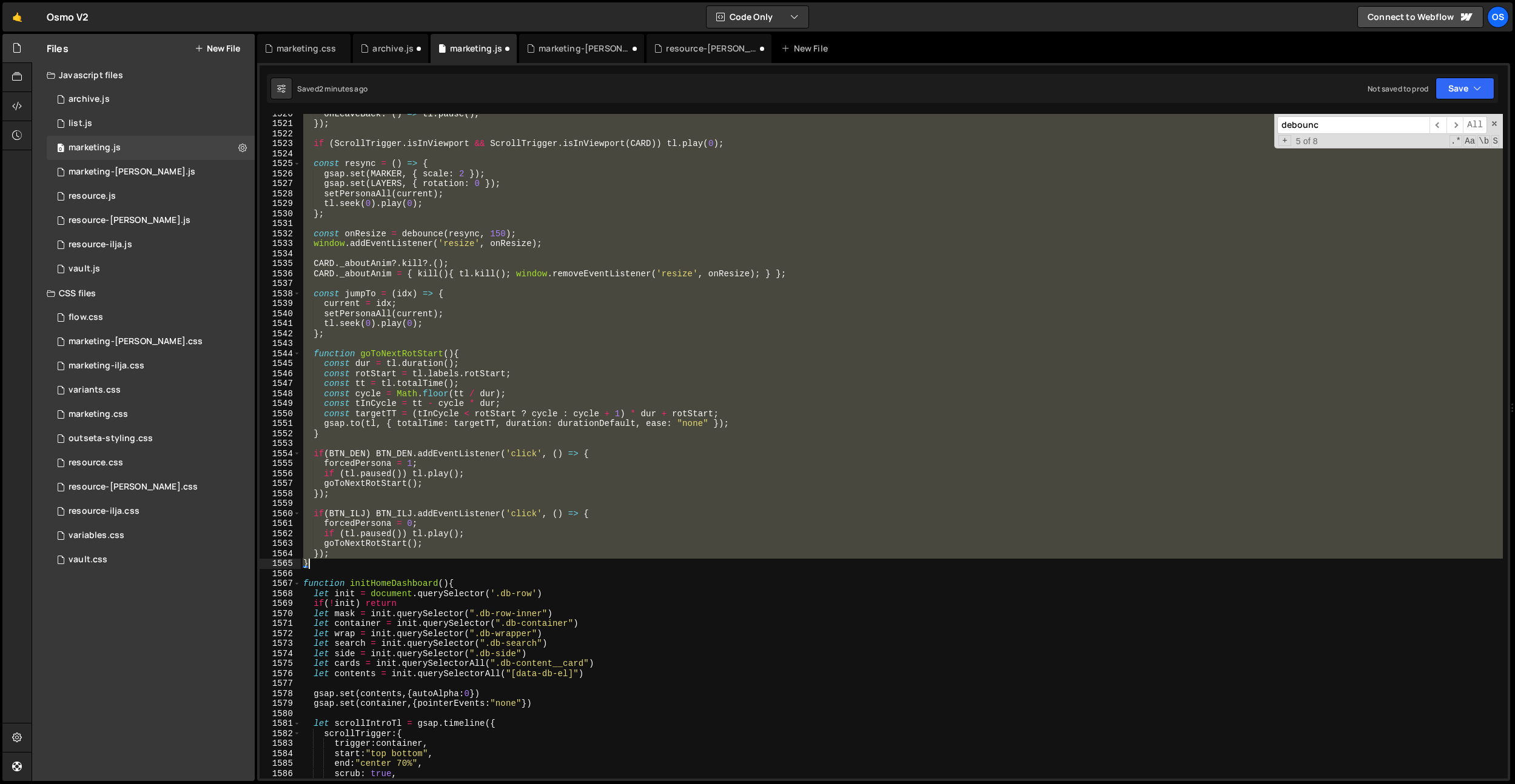
drag, startPoint x: 304, startPoint y: 454, endPoint x: 317, endPoint y: 567, distance: 113.7
click at [317, 567] on div "onLeaveBack : ( ) => tl . pause ( ) , }) ; if ( ScrollTrigger . isInViewport &&…" at bounding box center [902, 450] width 1202 height 685
paste textarea
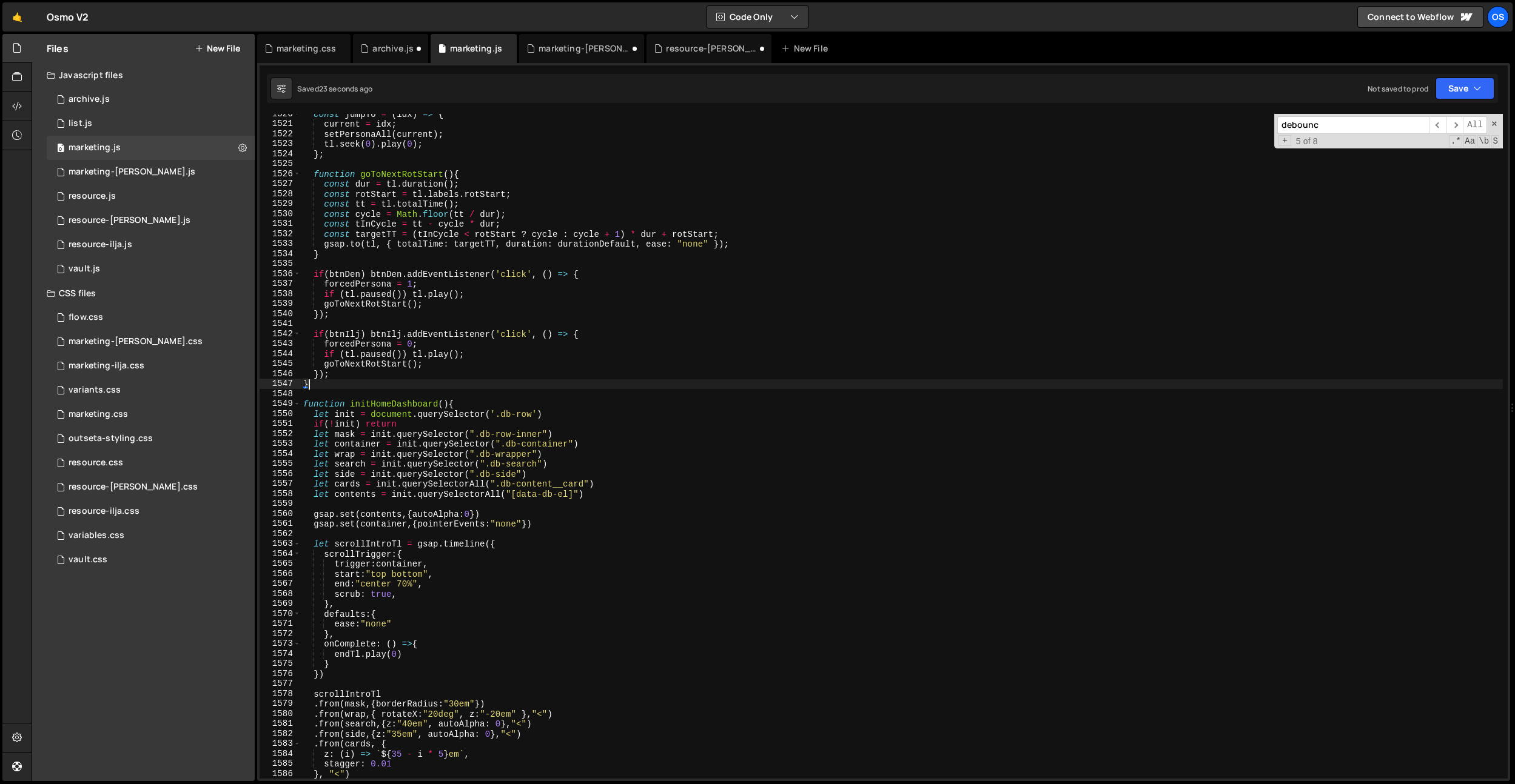
click at [1326, 129] on input "debounc" at bounding box center [1353, 125] width 152 height 18
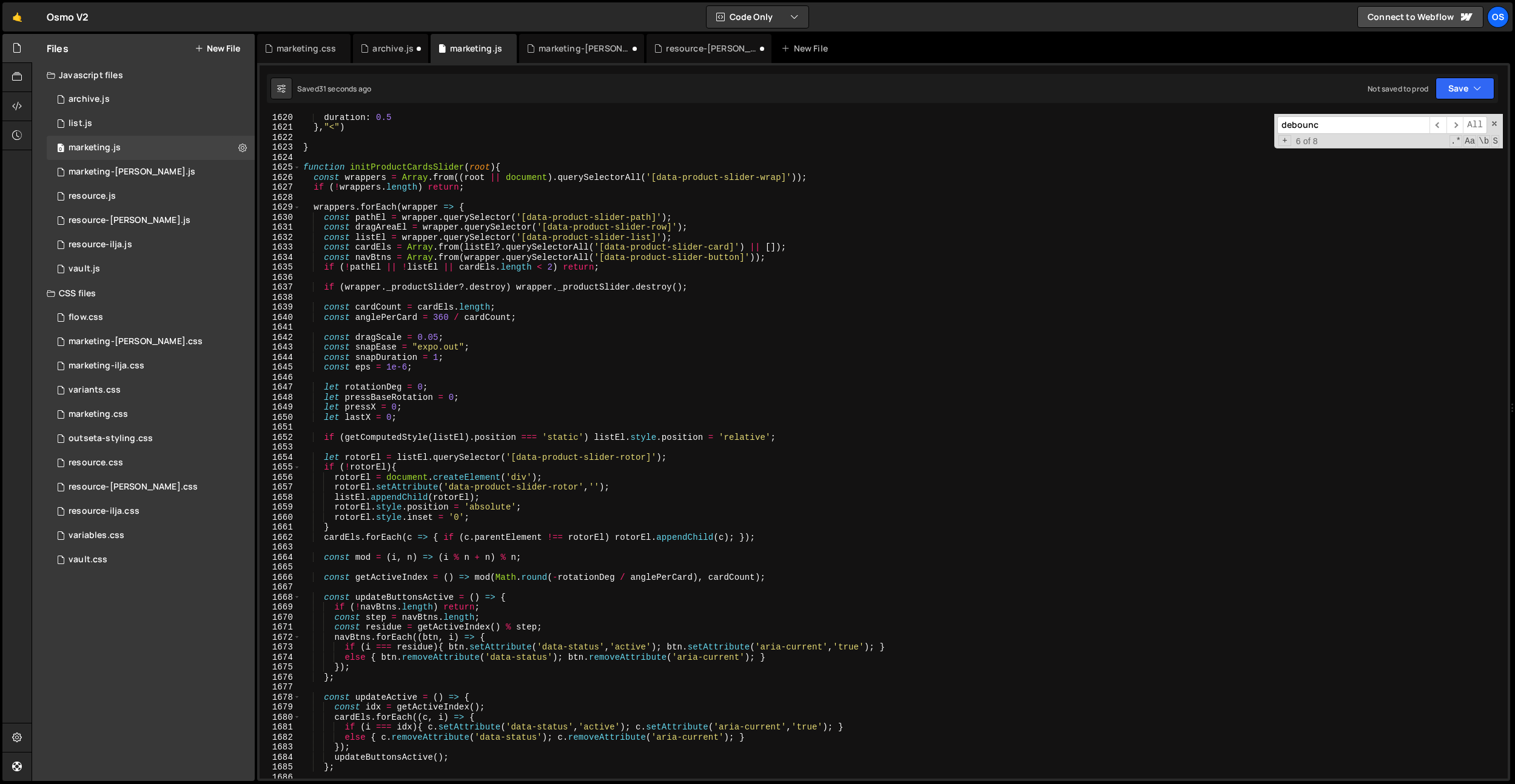
scroll to position [8114, 0]
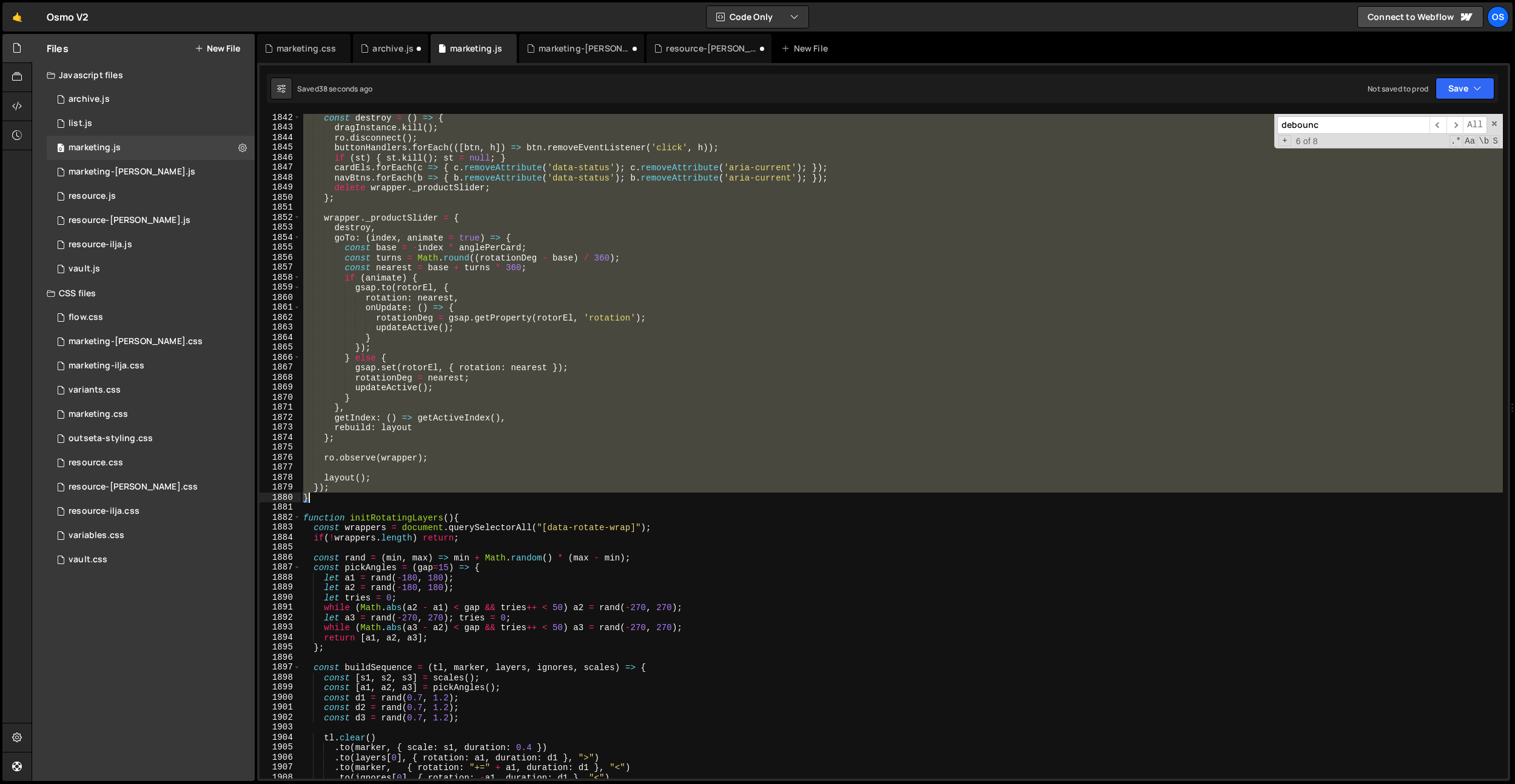
drag, startPoint x: 304, startPoint y: 166, endPoint x: 323, endPoint y: 502, distance: 336.5
click at [323, 502] on div "const destroy = ( ) => { dragInstance . kill ( ) ; ro . disconnect ( ) ; button…" at bounding box center [902, 455] width 1202 height 685
type textarea "}"
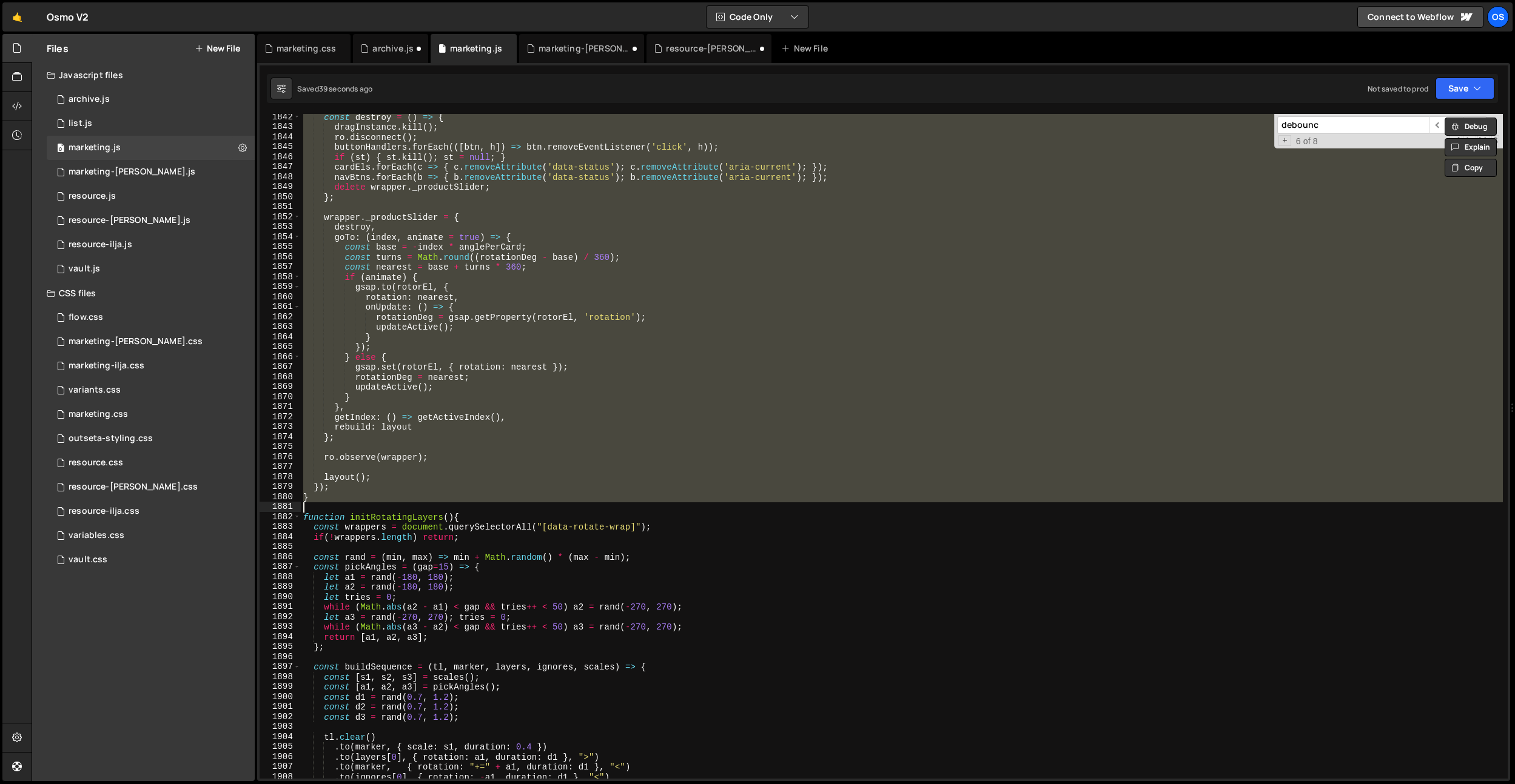
scroll to position [8700, 0]
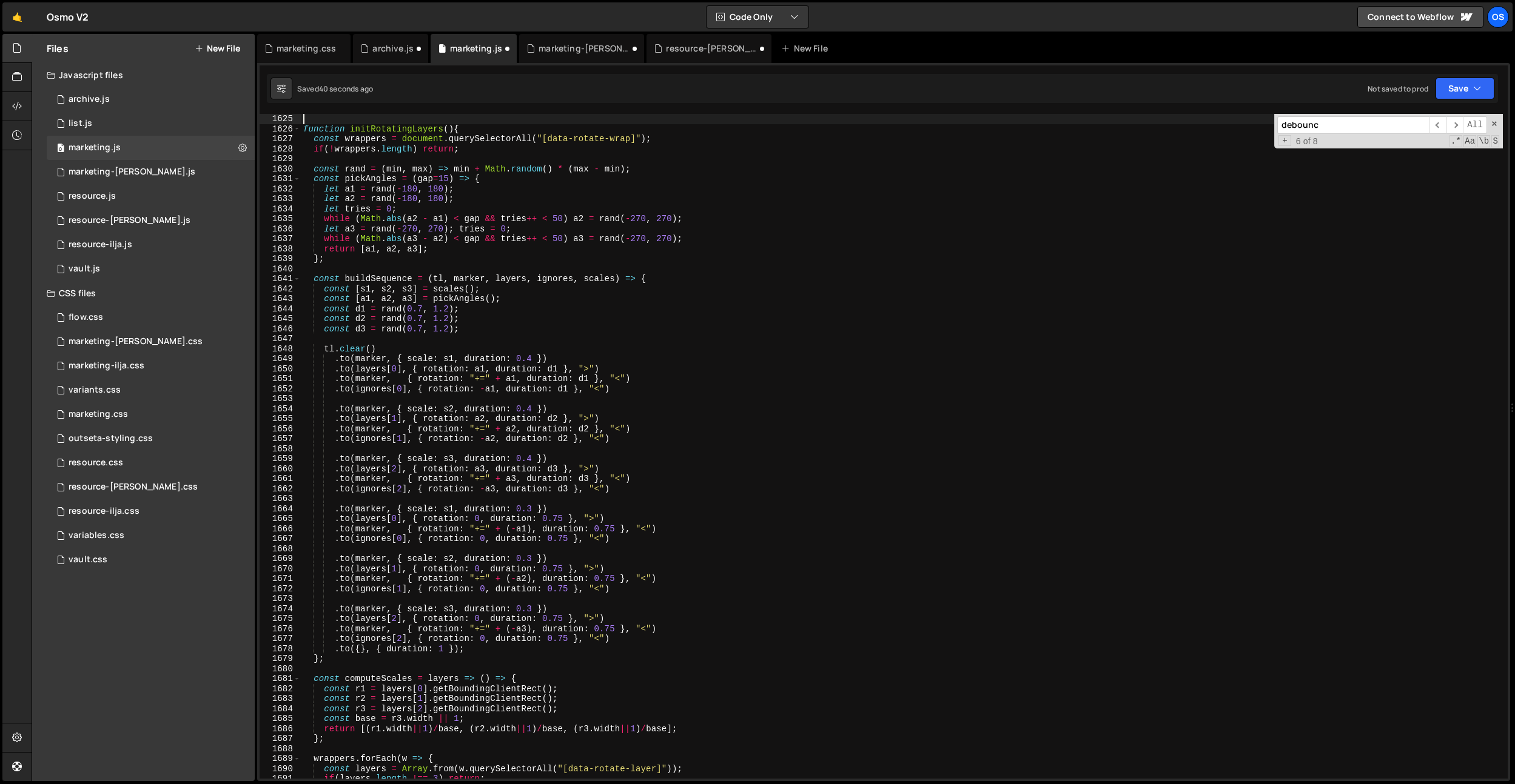
click at [1341, 124] on input "debounc" at bounding box center [1353, 125] width 152 height 18
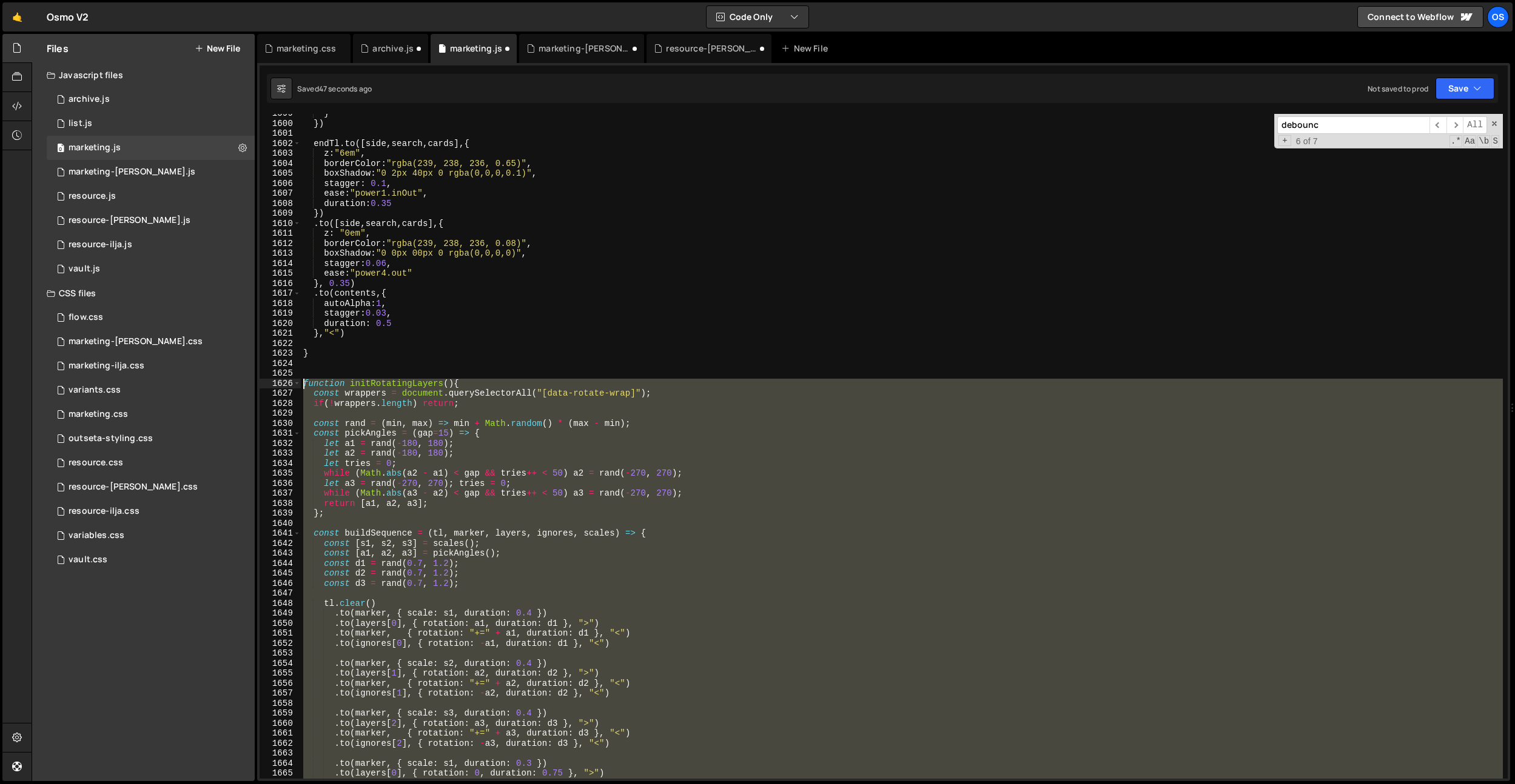
scroll to position [8562, 0]
drag, startPoint x: 319, startPoint y: 506, endPoint x: 284, endPoint y: 382, distance: 128.8
click at [284, 382] on div "} 1599 1600 1601 1602 1603 1604 1605 1606 1607 1608 1609 1610 1611 1612 1613 16…" at bounding box center [884, 446] width 1248 height 665
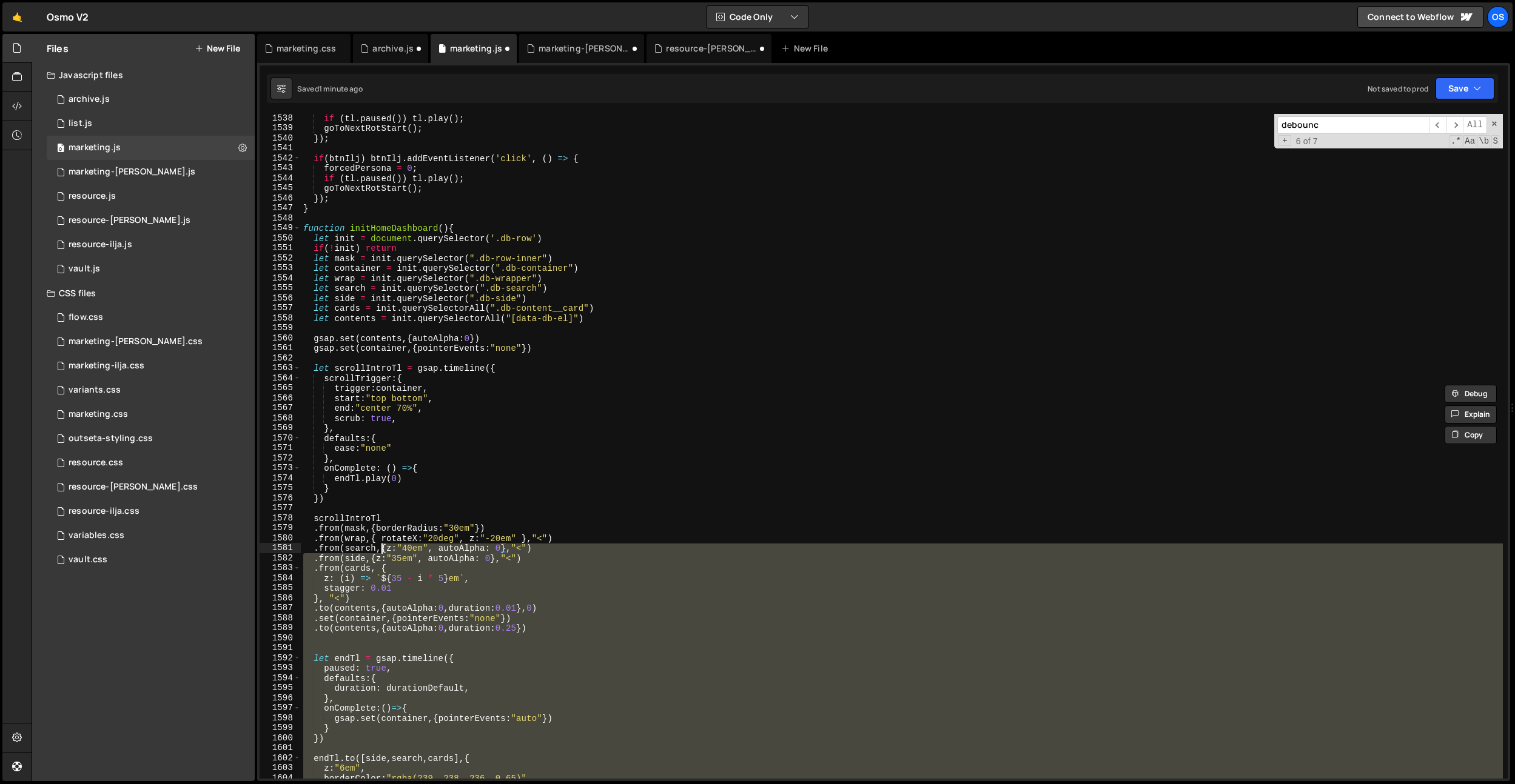
scroll to position [8234, 0]
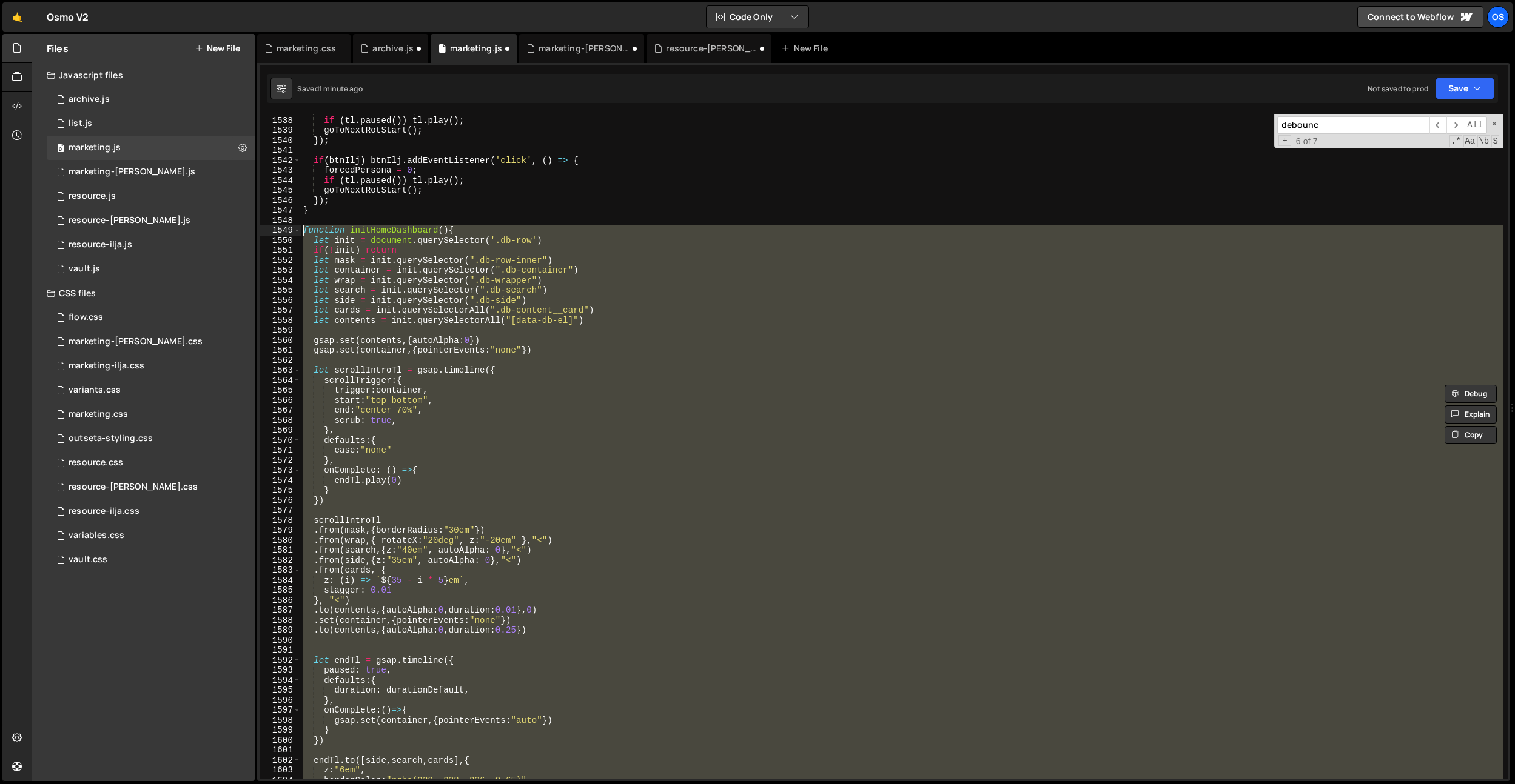
drag, startPoint x: 322, startPoint y: 604, endPoint x: 302, endPoint y: 230, distance: 374.5
click at [302, 230] on div "forcedPersona = 1 ; if ( tl . paused ( )) tl . play ( ) ; goToNextRotStart ( ) …" at bounding box center [902, 447] width 1202 height 685
type textarea "function initHomeDashboard(){ let init = document.querySelector('.db-row')"
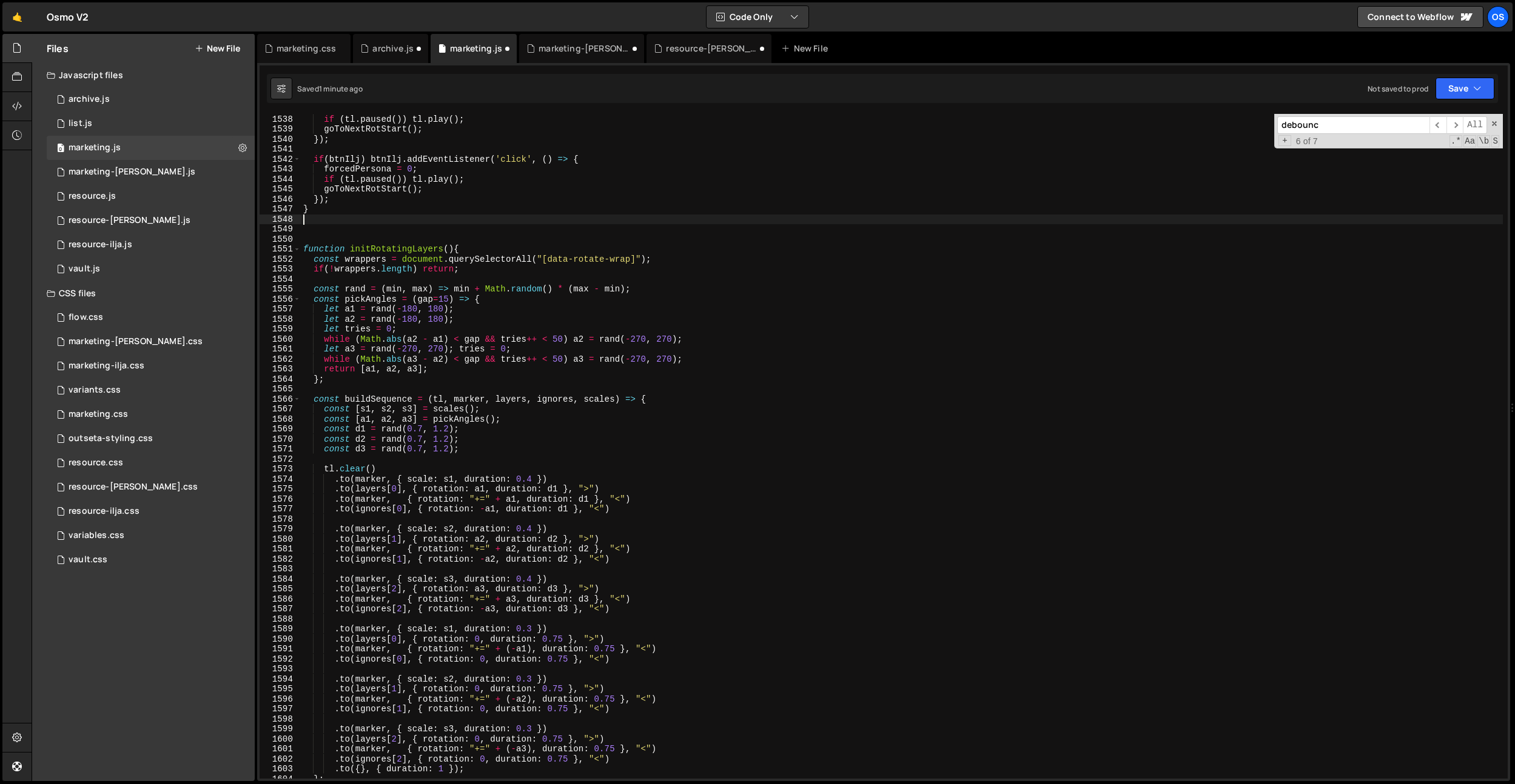
type textarea "}"
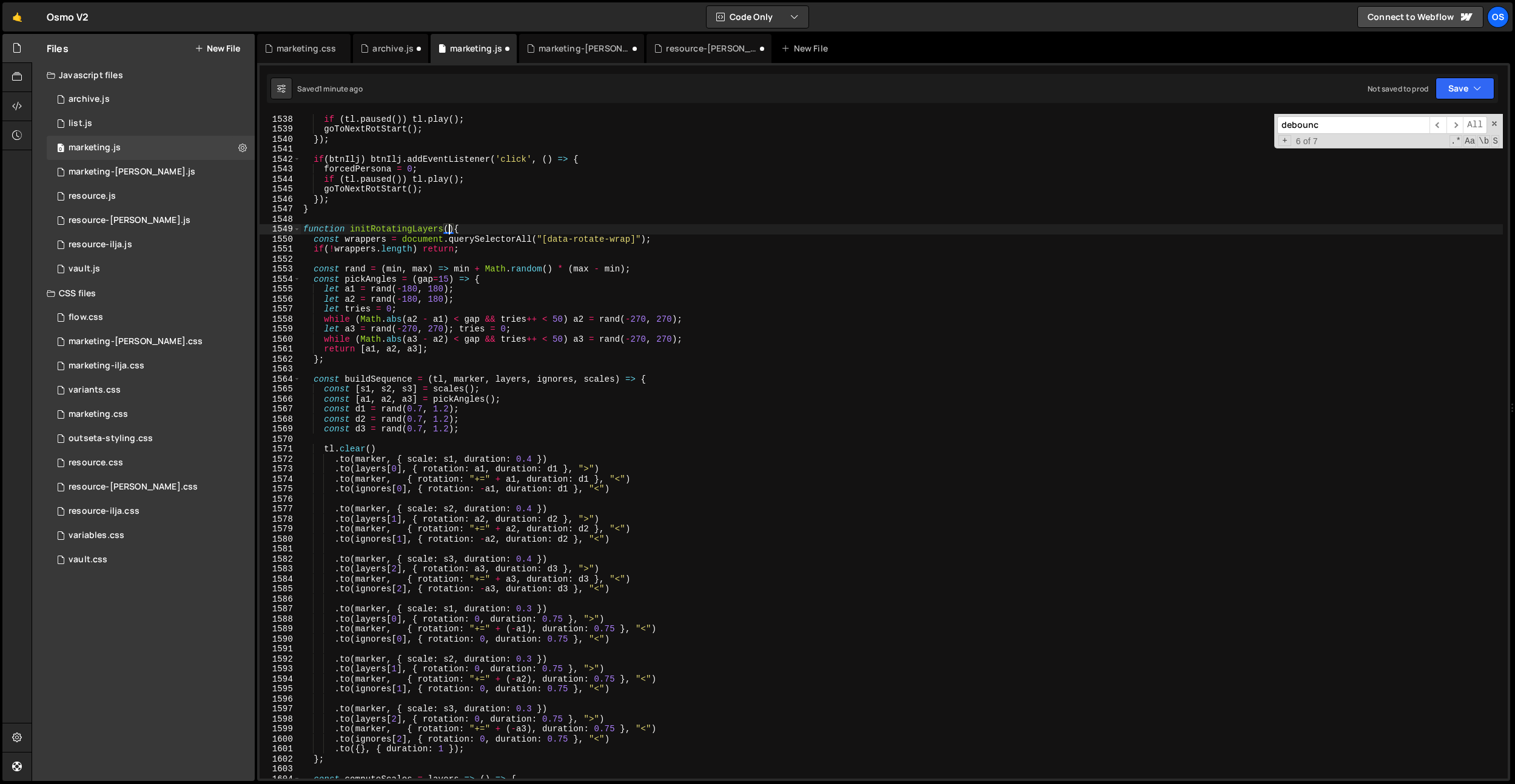
click at [449, 229] on div "forcedPersona = 1 ; if ( tl . paused ( )) tl . play ( ) ; goToNextRotStart ( ) …" at bounding box center [902, 447] width 1202 height 685
type textarea "function initRotatingLayers(){"
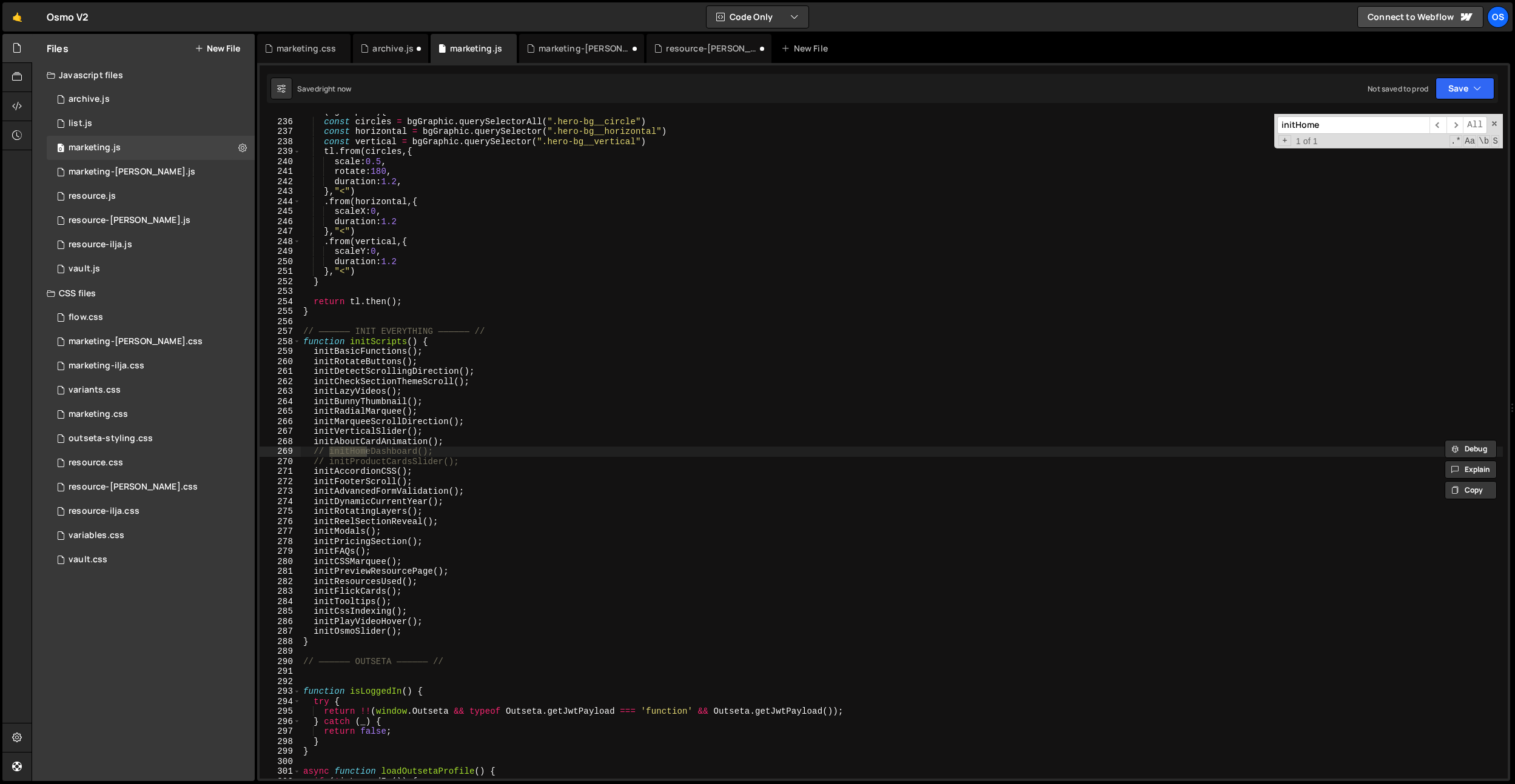
scroll to position [1284, 0]
type input "initHome"
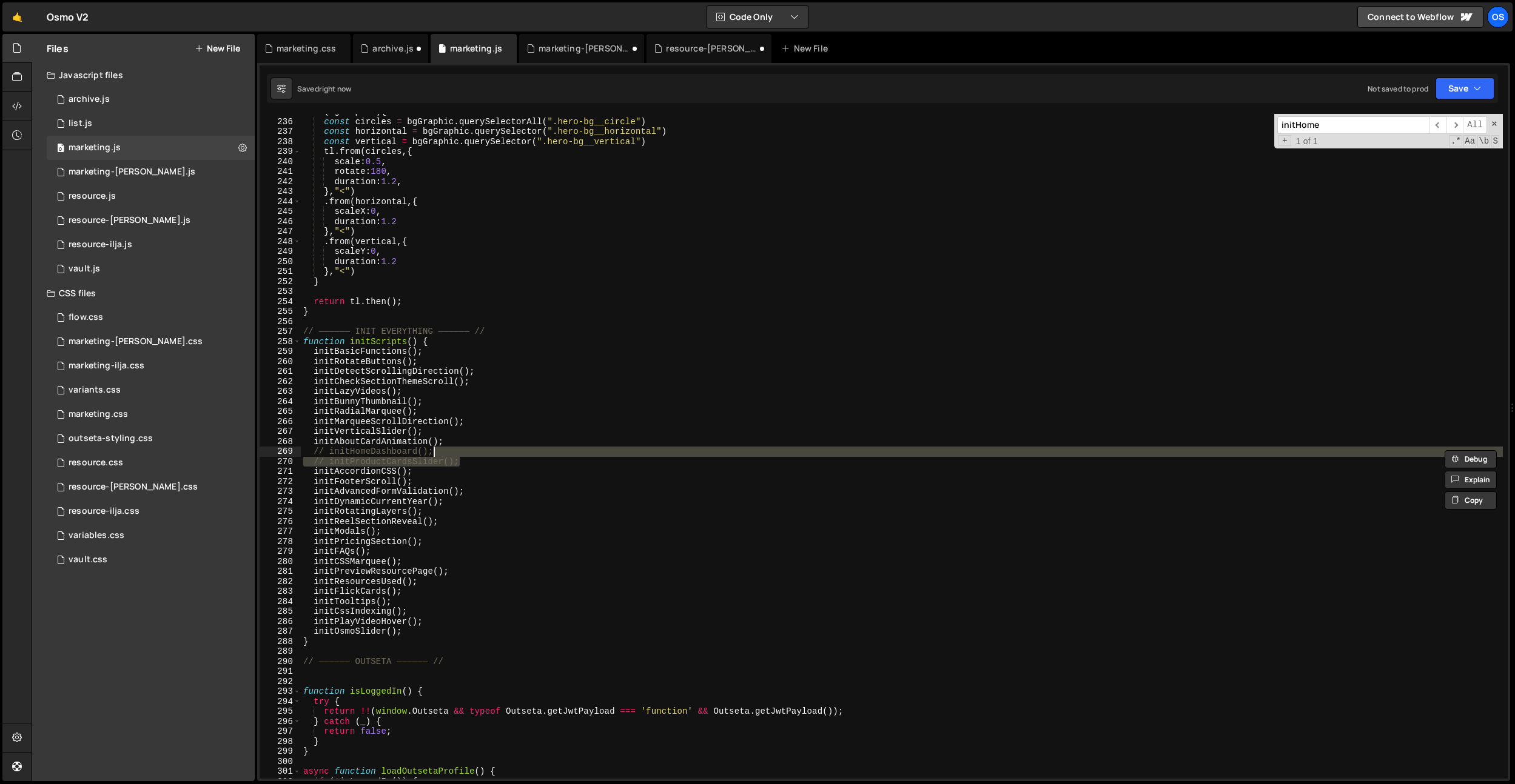
drag, startPoint x: 470, startPoint y: 465, endPoint x: 478, endPoint y: 449, distance: 17.9
click at [478, 449] on div "if ( bgGraphic ) { const circles = bgGraphic . querySelectorAll ( ".hero-bg__ci…" at bounding box center [902, 448] width 1202 height 685
click at [477, 457] on div "if ( bgGraphic ) { const circles = bgGraphic . querySelectorAll ( ".hero-bg__ci…" at bounding box center [902, 446] width 1202 height 665
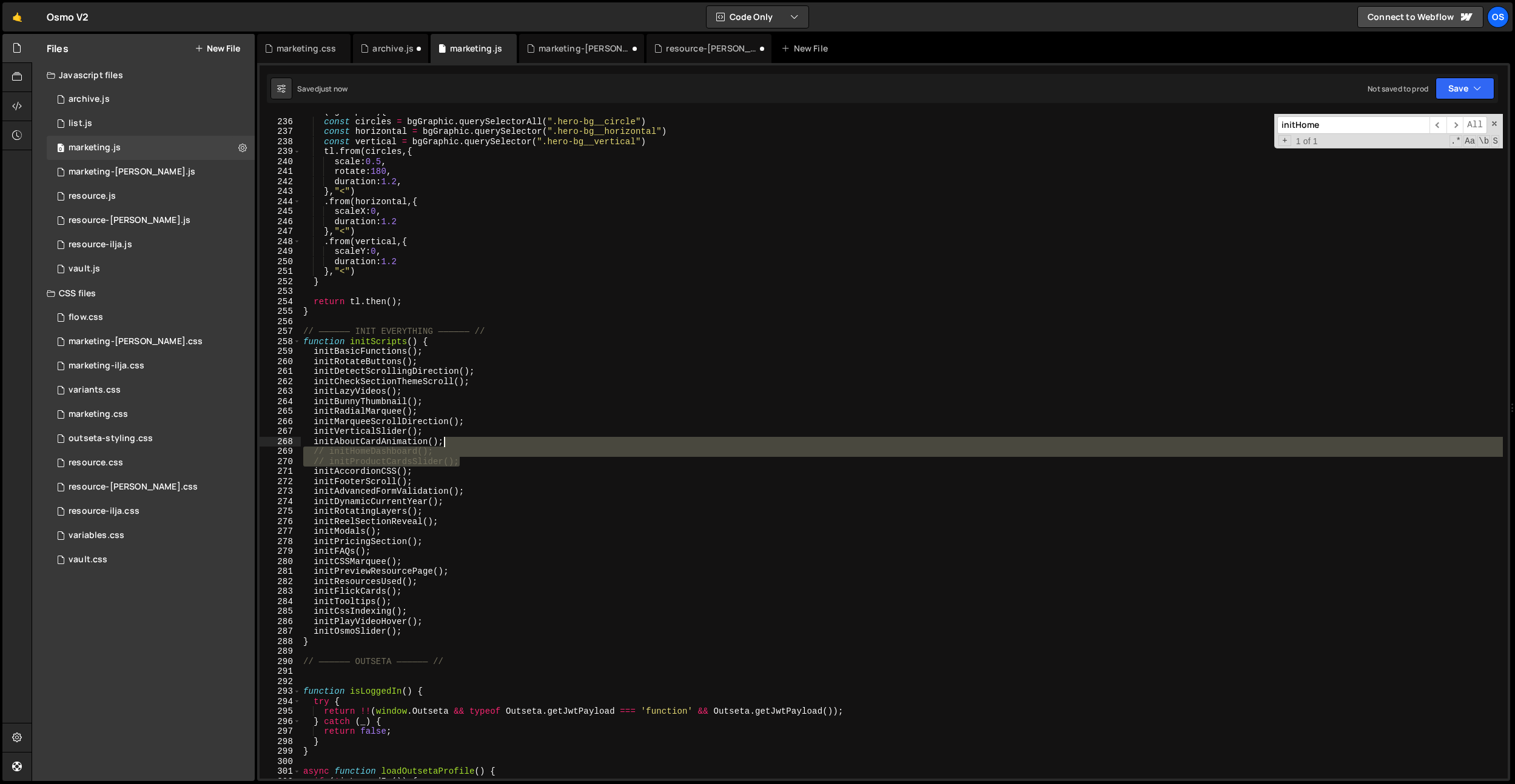
drag, startPoint x: 475, startPoint y: 462, endPoint x: 482, endPoint y: 444, distance: 19.3
click at [482, 444] on div "if ( bgGraphic ) { const circles = bgGraphic . querySelectorAll ( ".hero-bg__ci…" at bounding box center [902, 448] width 1202 height 685
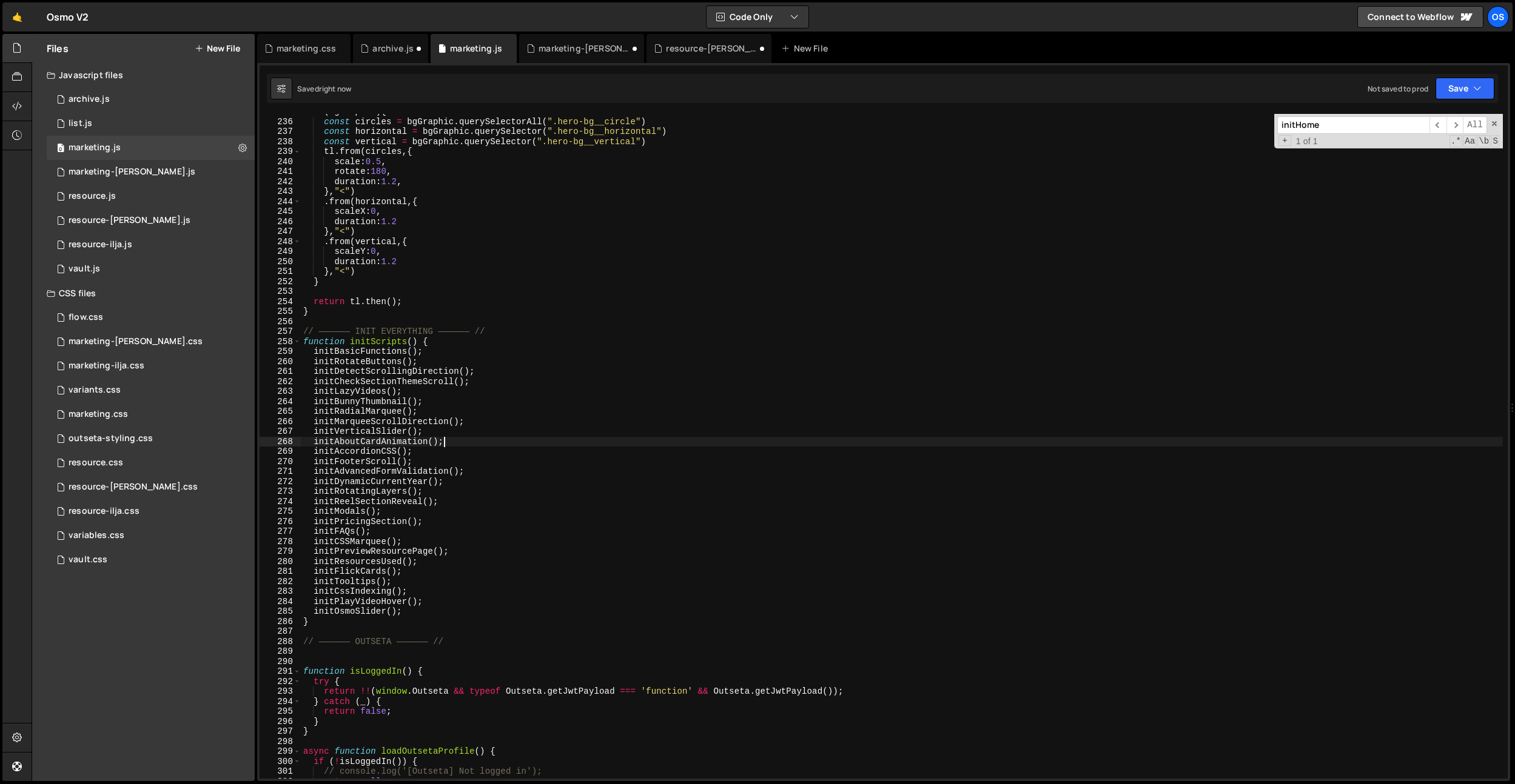
click at [406, 342] on div "if ( bgGraphic ) { const circles = bgGraphic . querySelectorAll ( ".hero-bg__ci…" at bounding box center [902, 448] width 1202 height 685
type textarea "function initScripts() {"
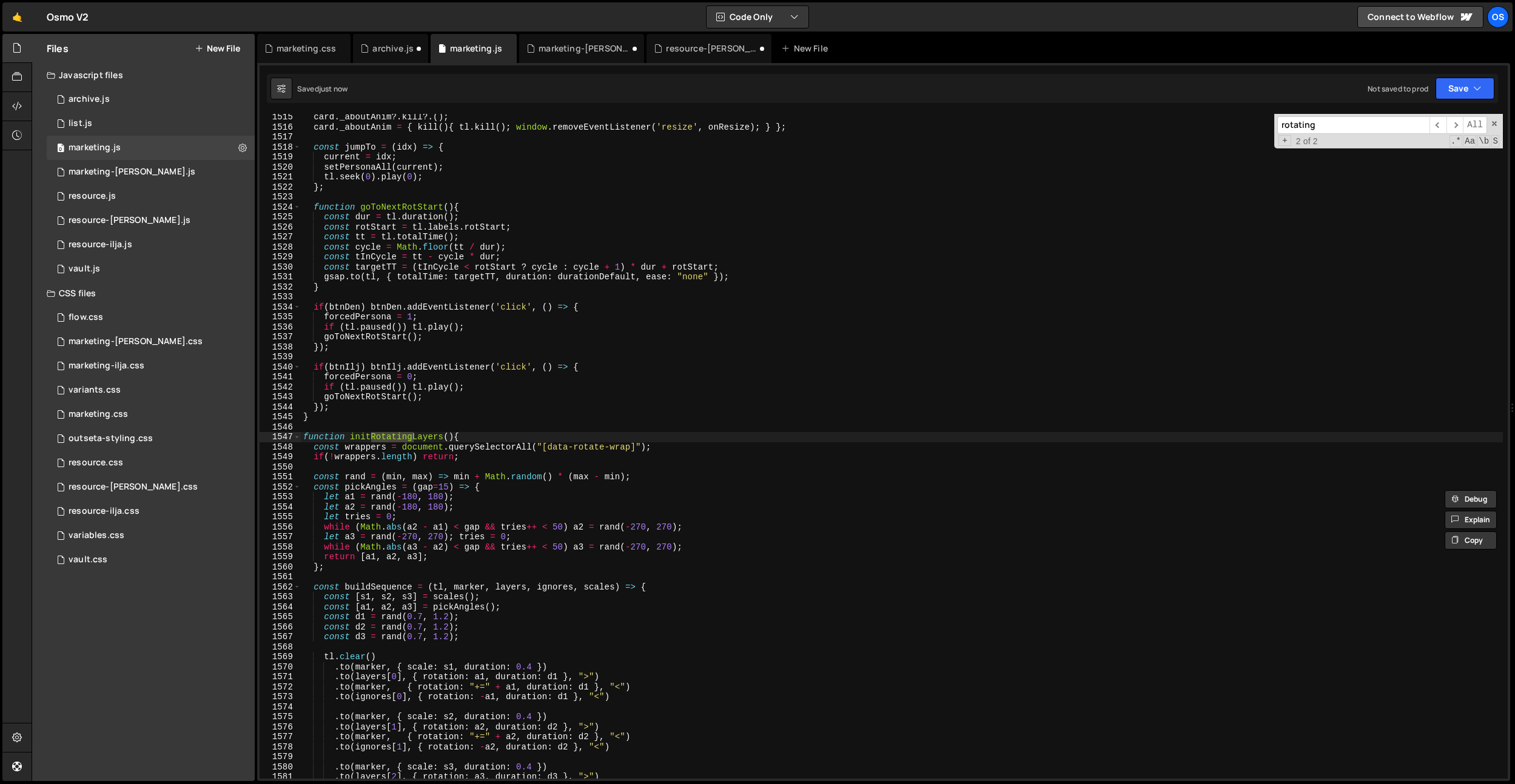
scroll to position [8288, 0]
type input "rotating"
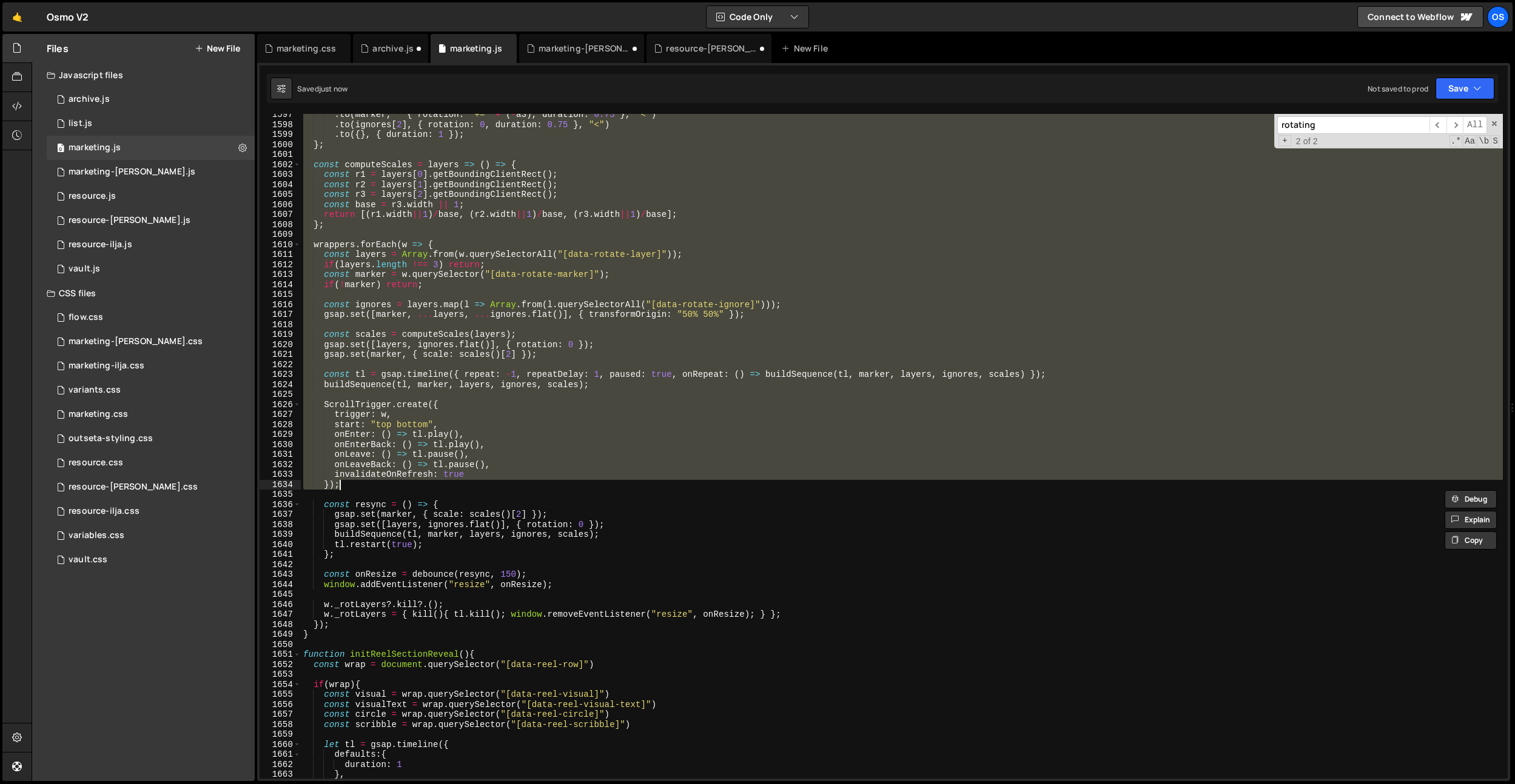
scroll to position [8733, 0]
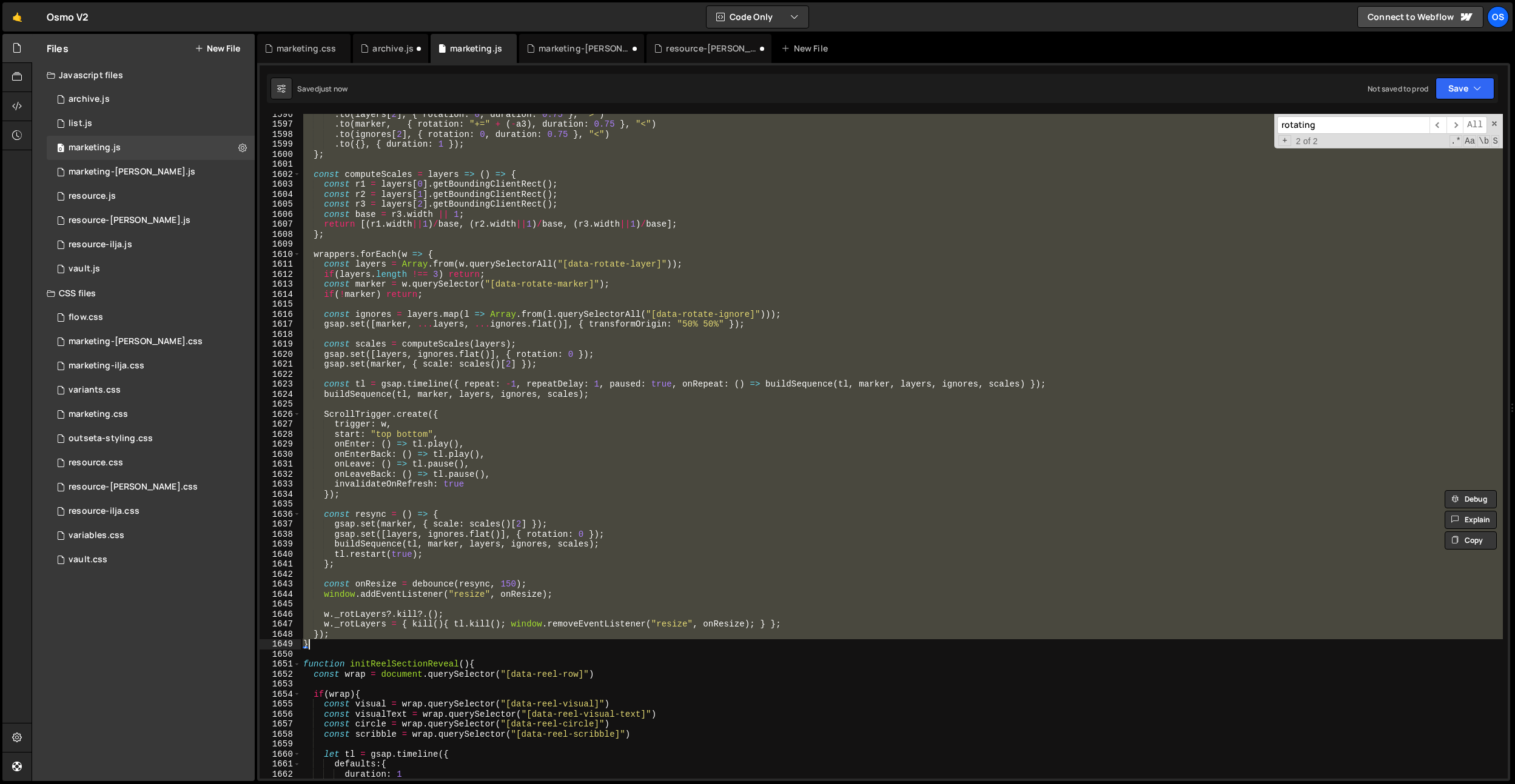
drag, startPoint x: 334, startPoint y: 442, endPoint x: 321, endPoint y: 644, distance: 202.4
click at [321, 644] on div ". to ( layers [ 2 ] , { rotation : 0 , duration : 0.75 } , ">" ) . to ( marker …" at bounding box center [902, 451] width 1202 height 685
paste textarea
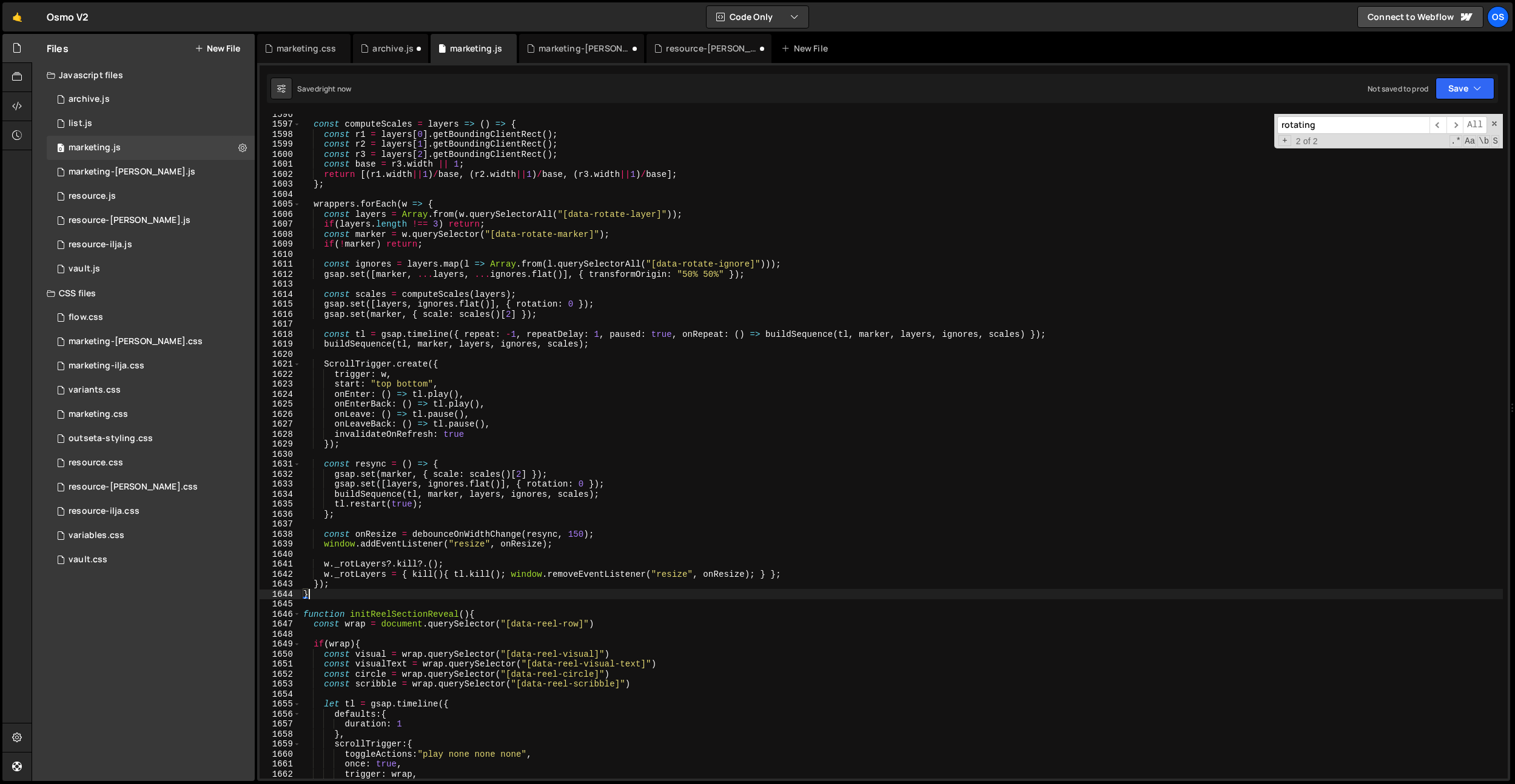
click at [574, 533] on div "const computeScales = layers => ( ) => { const r1 = layers [ 0 ] . getBoundingC…" at bounding box center [902, 451] width 1202 height 685
click at [703, 423] on div "const computeScales = layers => ( ) => { const r1 = layers [ 0 ] . getBoundingC…" at bounding box center [902, 451] width 1202 height 685
type textarea "onLeaveBack: () => tl.pause(),"
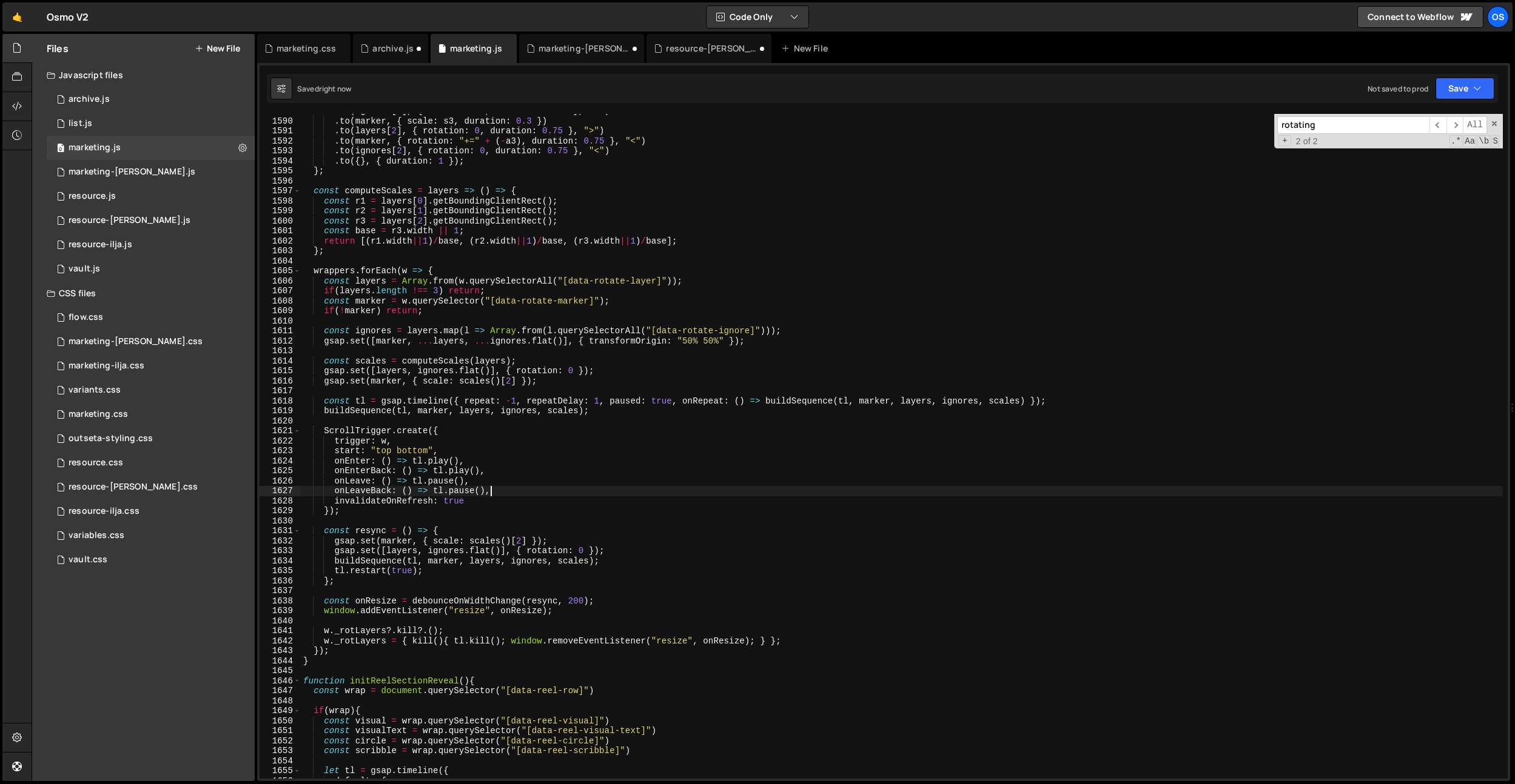
scroll to position [8709, 0]
type input "debou"
click at [1431, 127] on span "​" at bounding box center [1438, 125] width 17 height 18
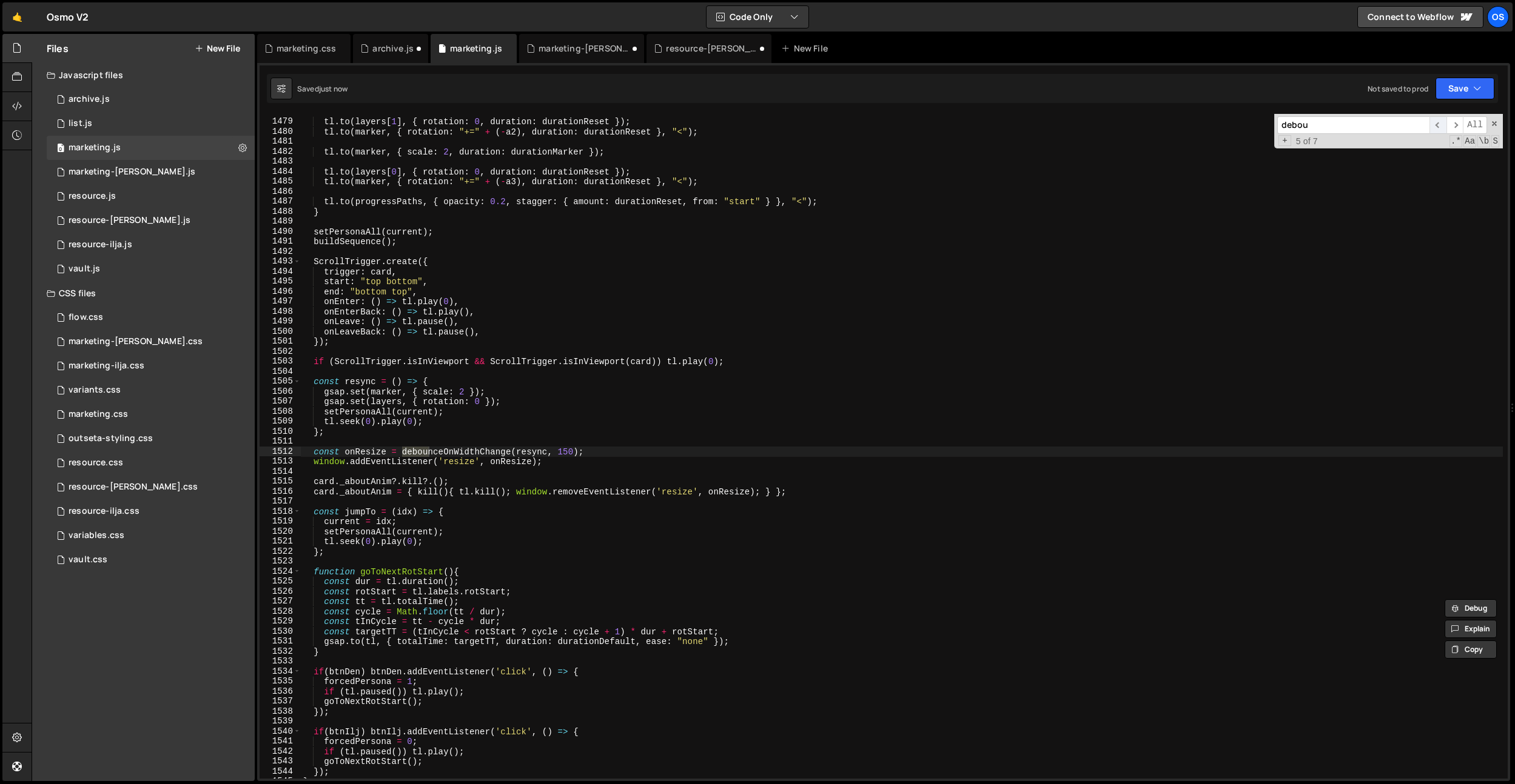
scroll to position [8100, 0]
click at [561, 447] on div "tl . to ( layers [ 1 ] , { rotation : 0 , duration : durationReset }) ; tl . to…" at bounding box center [902, 448] width 1202 height 685
click at [566, 450] on div "tl . to ( layers [ 1 ] , { rotation : 0 , duration : durationReset }) ; tl . to…" at bounding box center [902, 448] width 1202 height 685
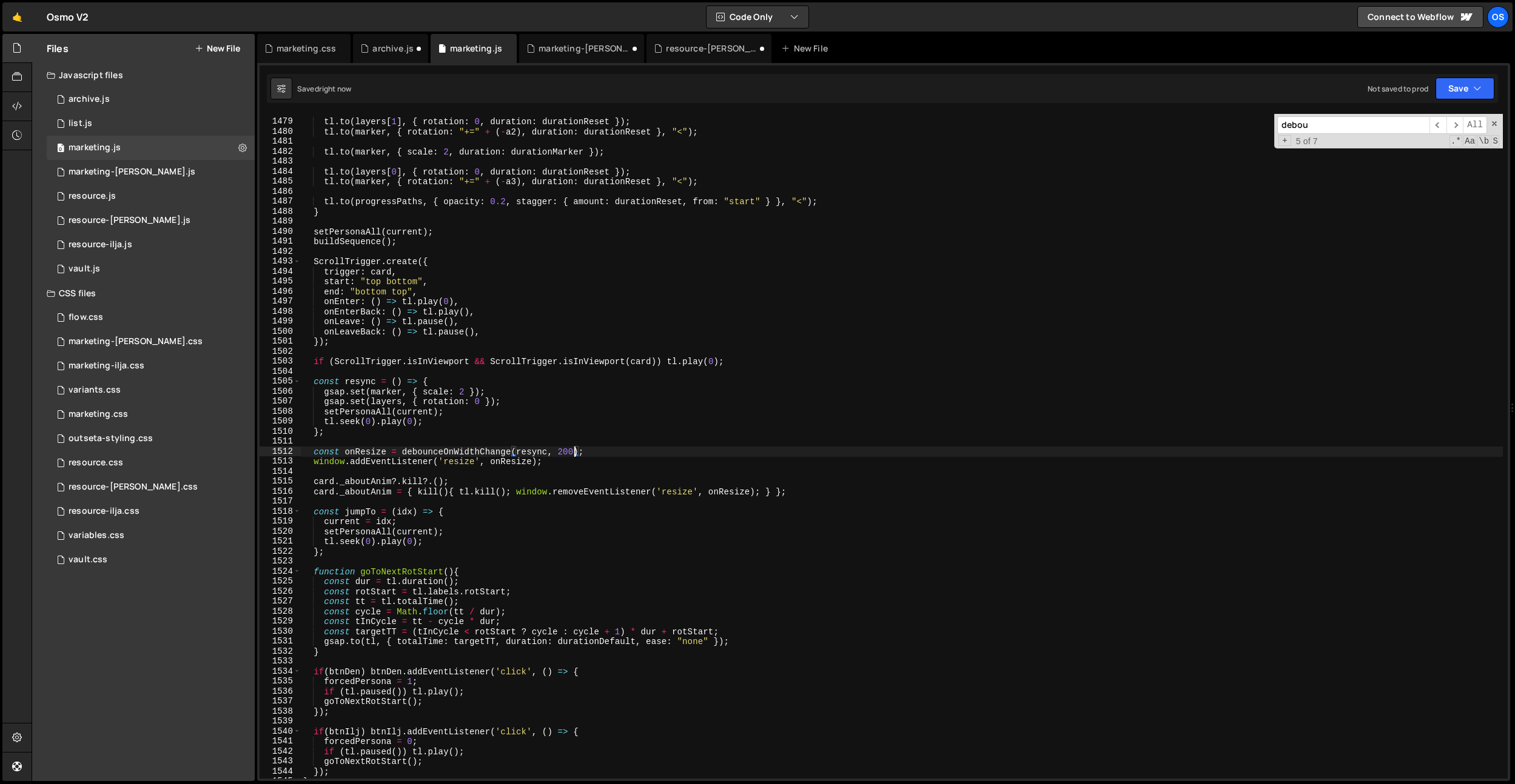
click at [1324, 131] on input "debou" at bounding box center [1353, 125] width 152 height 18
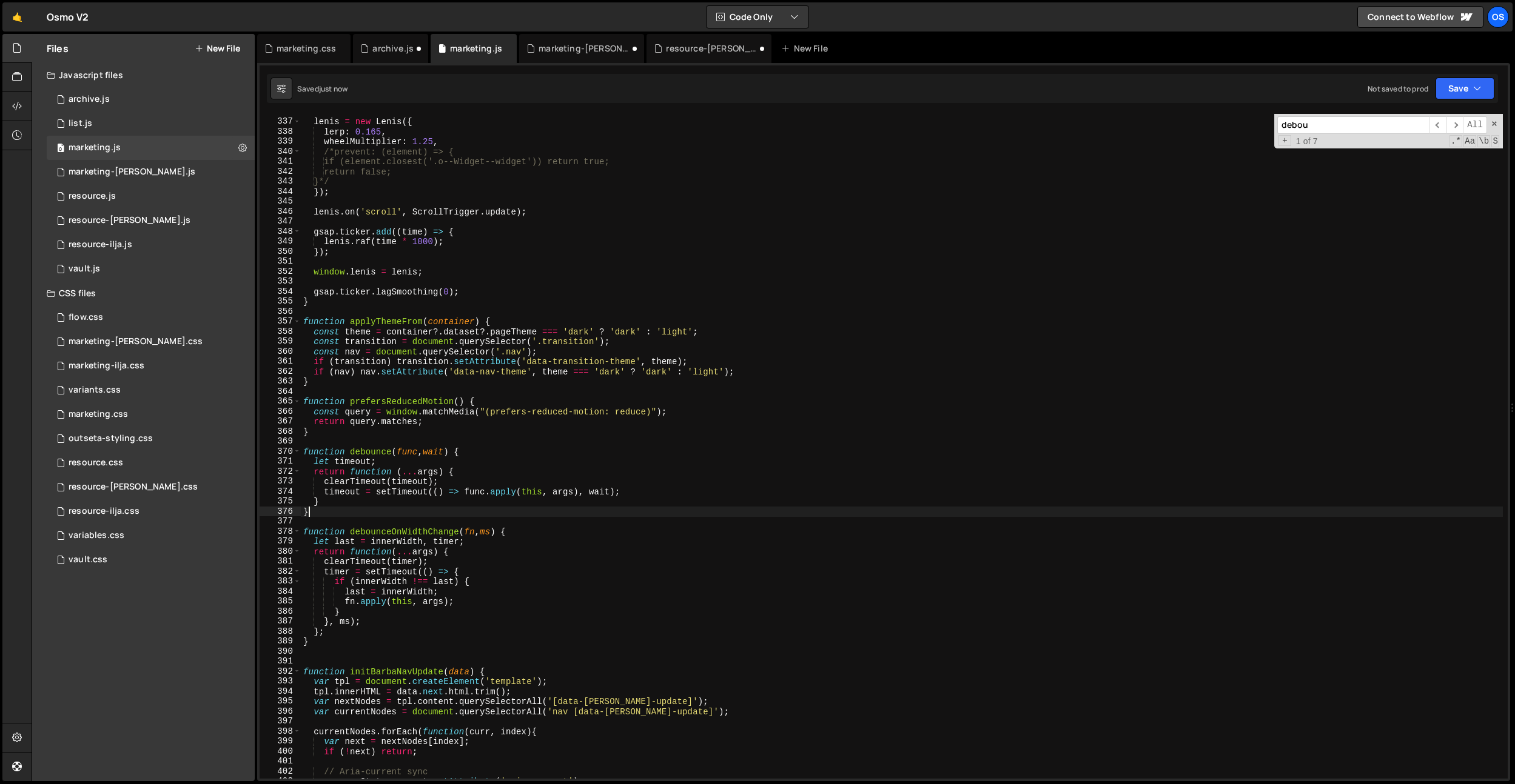
scroll to position [0, 0]
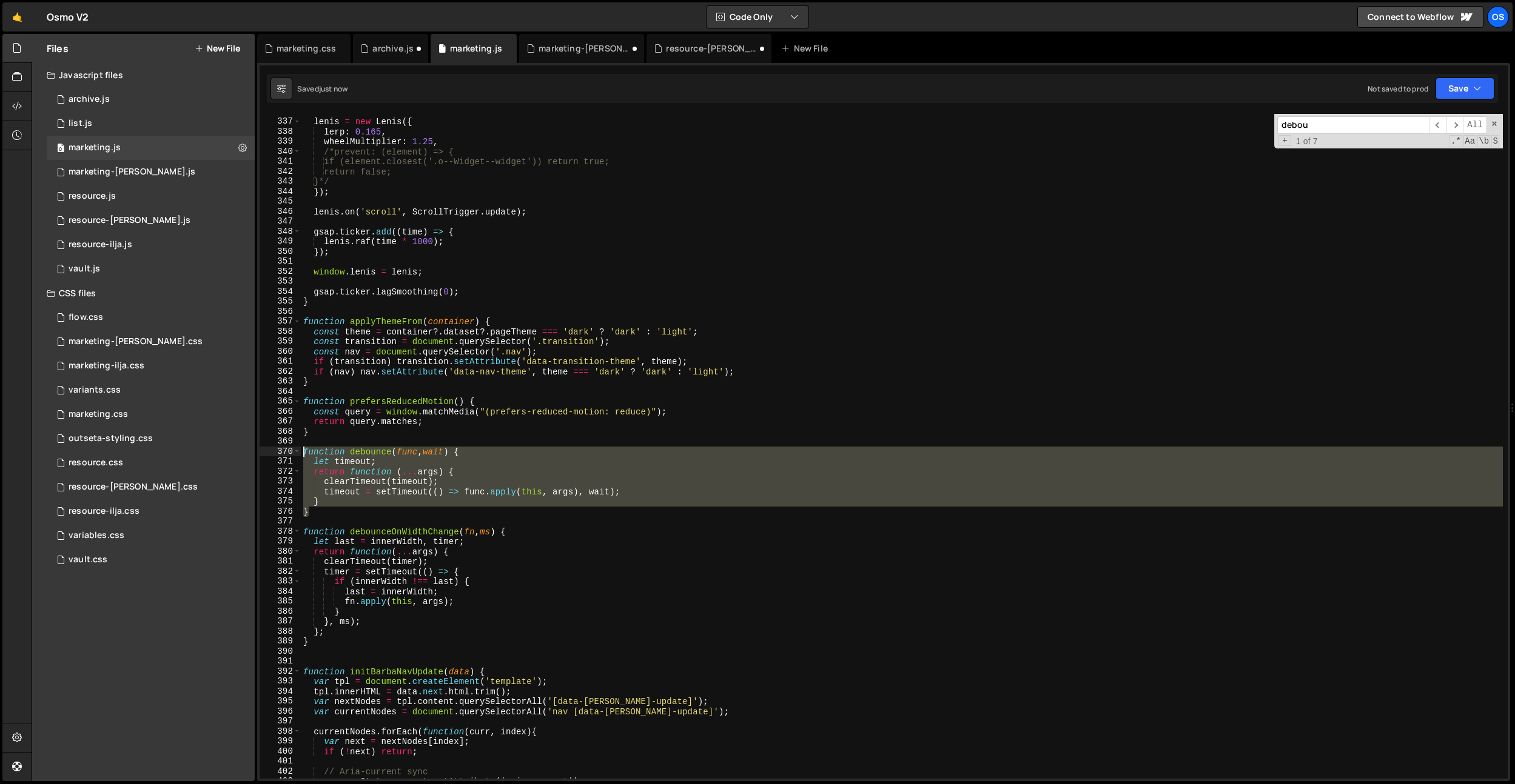
drag, startPoint x: 334, startPoint y: 514, endPoint x: 290, endPoint y: 451, distance: 76.8
click at [290, 451] on div "} 336 337 338 339 340 341 342 343 344 345 346 347 348 349 350 351 352 353 354 3…" at bounding box center [884, 446] width 1248 height 665
type textarea "function debounce(func, wait) { let timeout;"
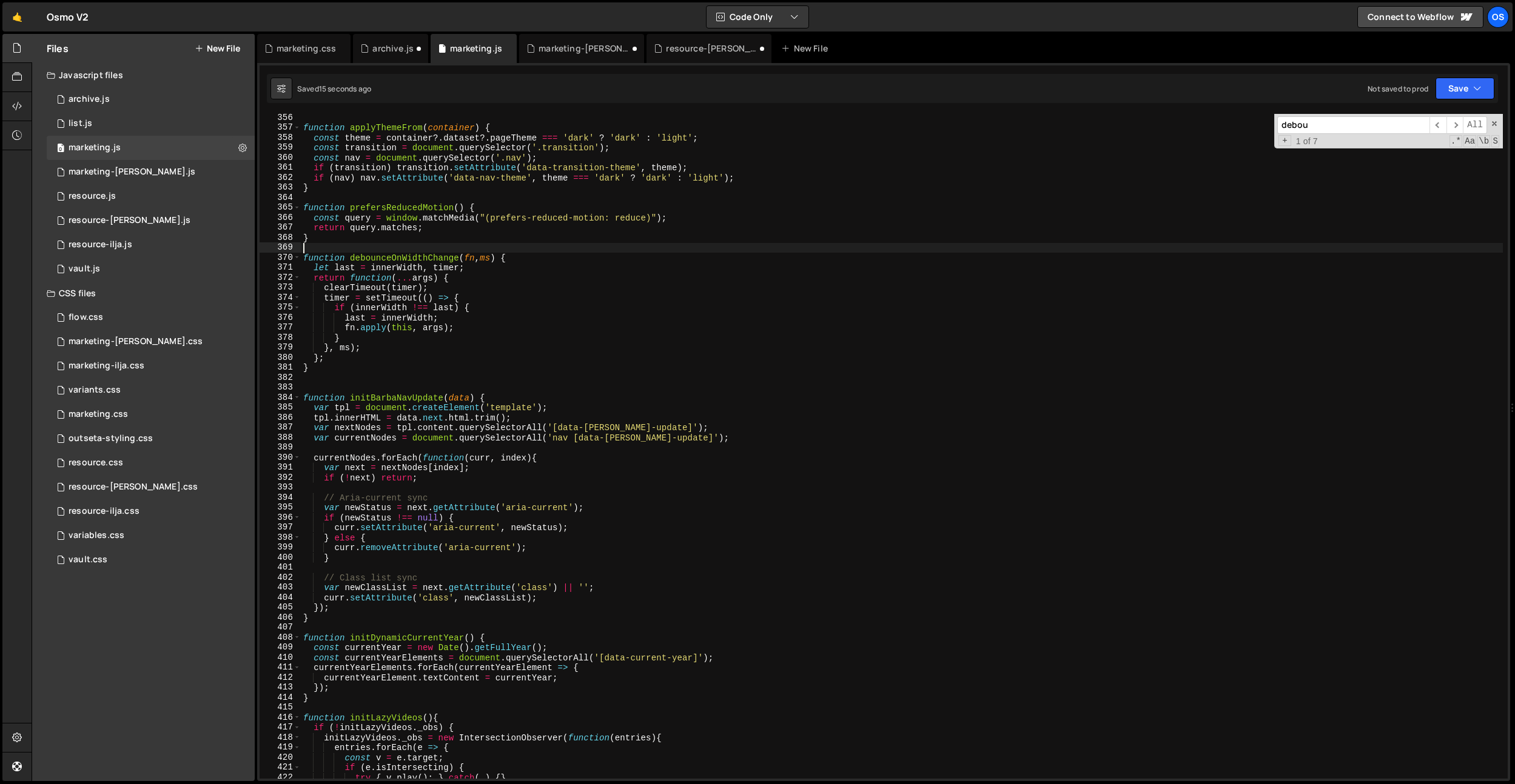
scroll to position [1995, 0]
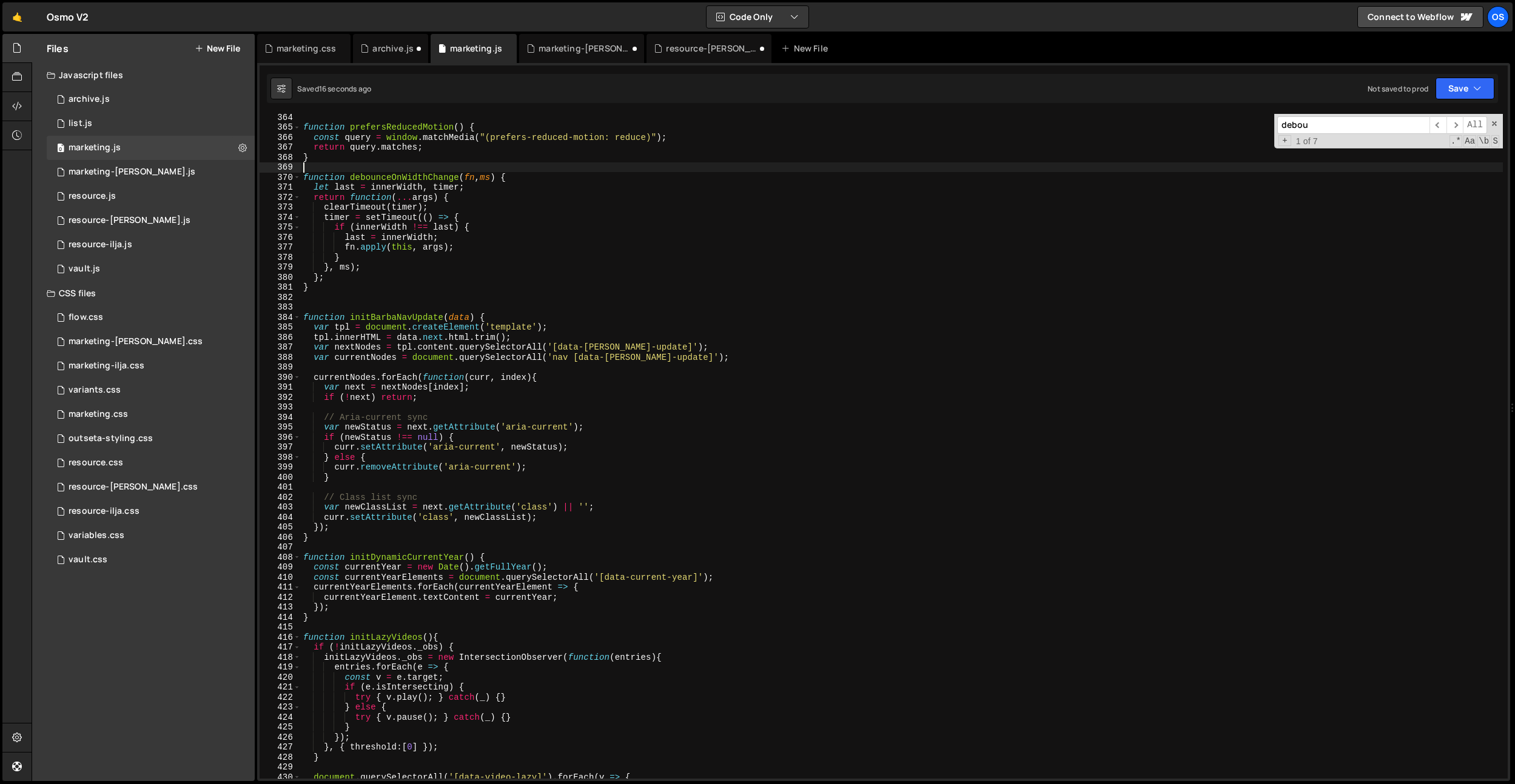
click at [454, 305] on div "function prefersReducedMotion ( ) { const query = window . matchMedia ( "(prefe…" at bounding box center [902, 454] width 1202 height 685
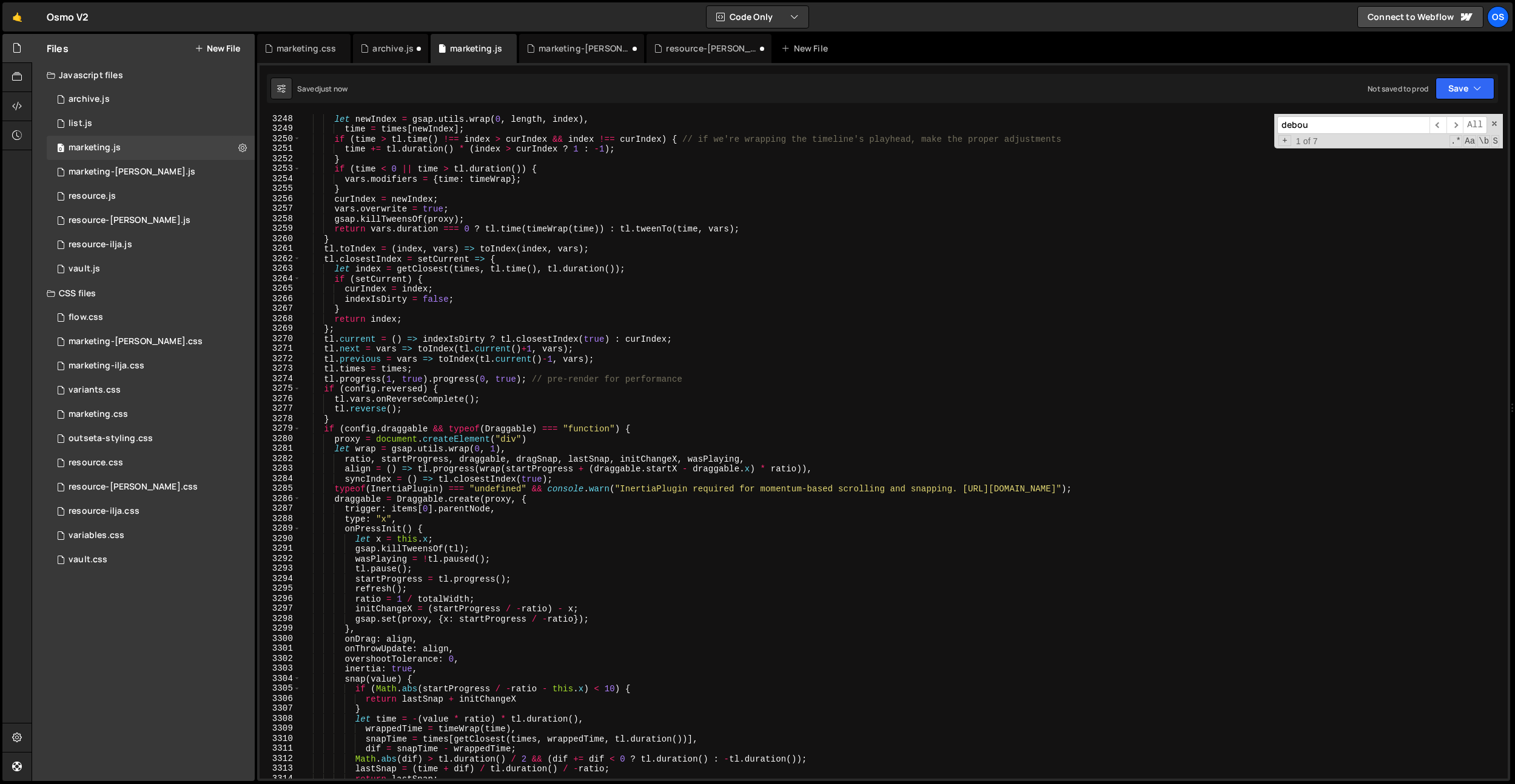
scroll to position [19199, 0]
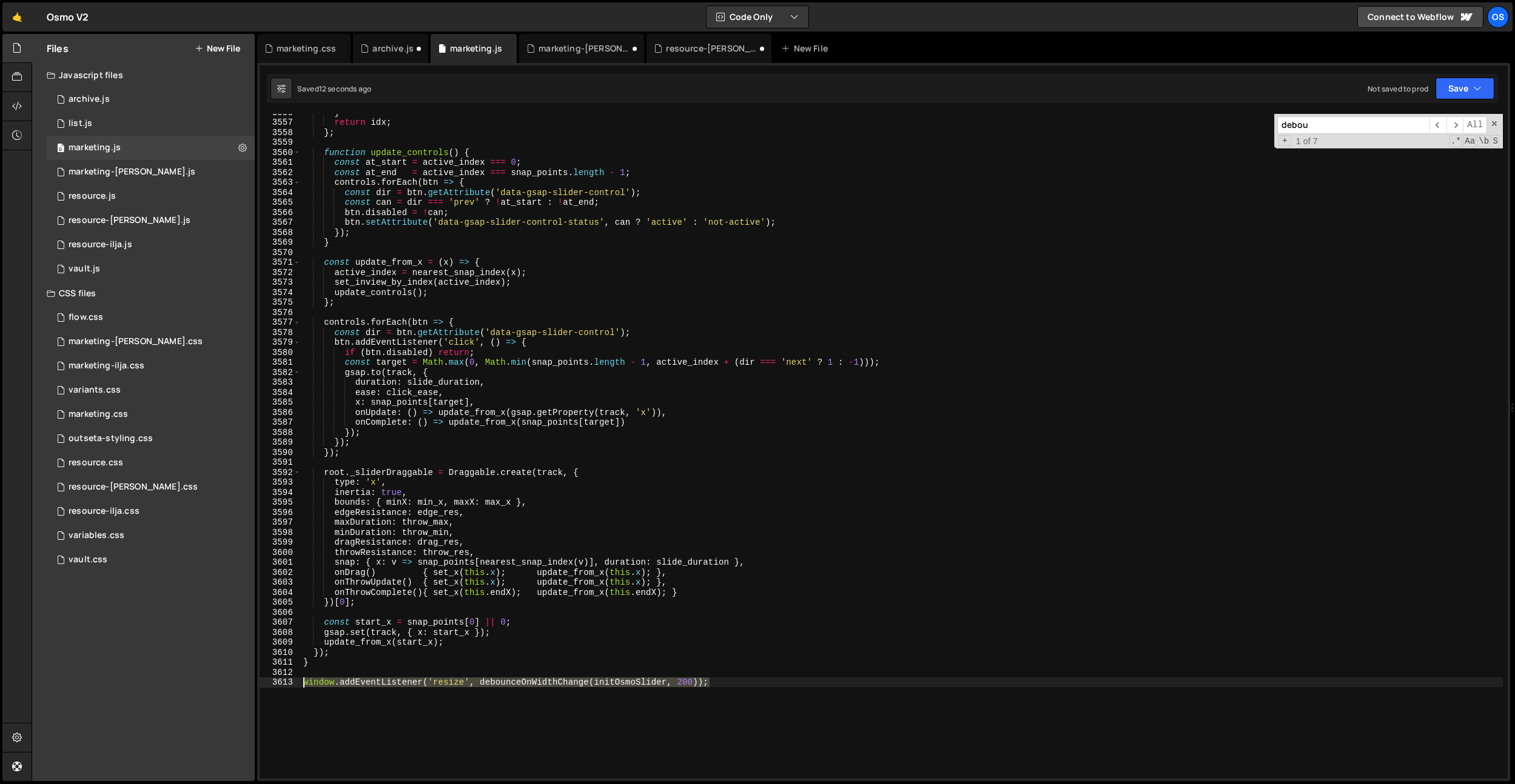
drag, startPoint x: 714, startPoint y: 682, endPoint x: 283, endPoint y: 686, distance: 431.0
click at [283, 686] on div "3556 3557 3558 3559 3560 3561 3562 3563 3564 3565 3566 3567 3568 3569 3570 3571…" at bounding box center [884, 446] width 1248 height 665
type textarea "window.addEventListener('resize', debounceOnWidthChange(initOsmoSlider, 200));"
click at [364, 657] on div "} return idx ; } ; function update_controls ( ) { const at_start = active_index…" at bounding box center [902, 449] width 1202 height 685
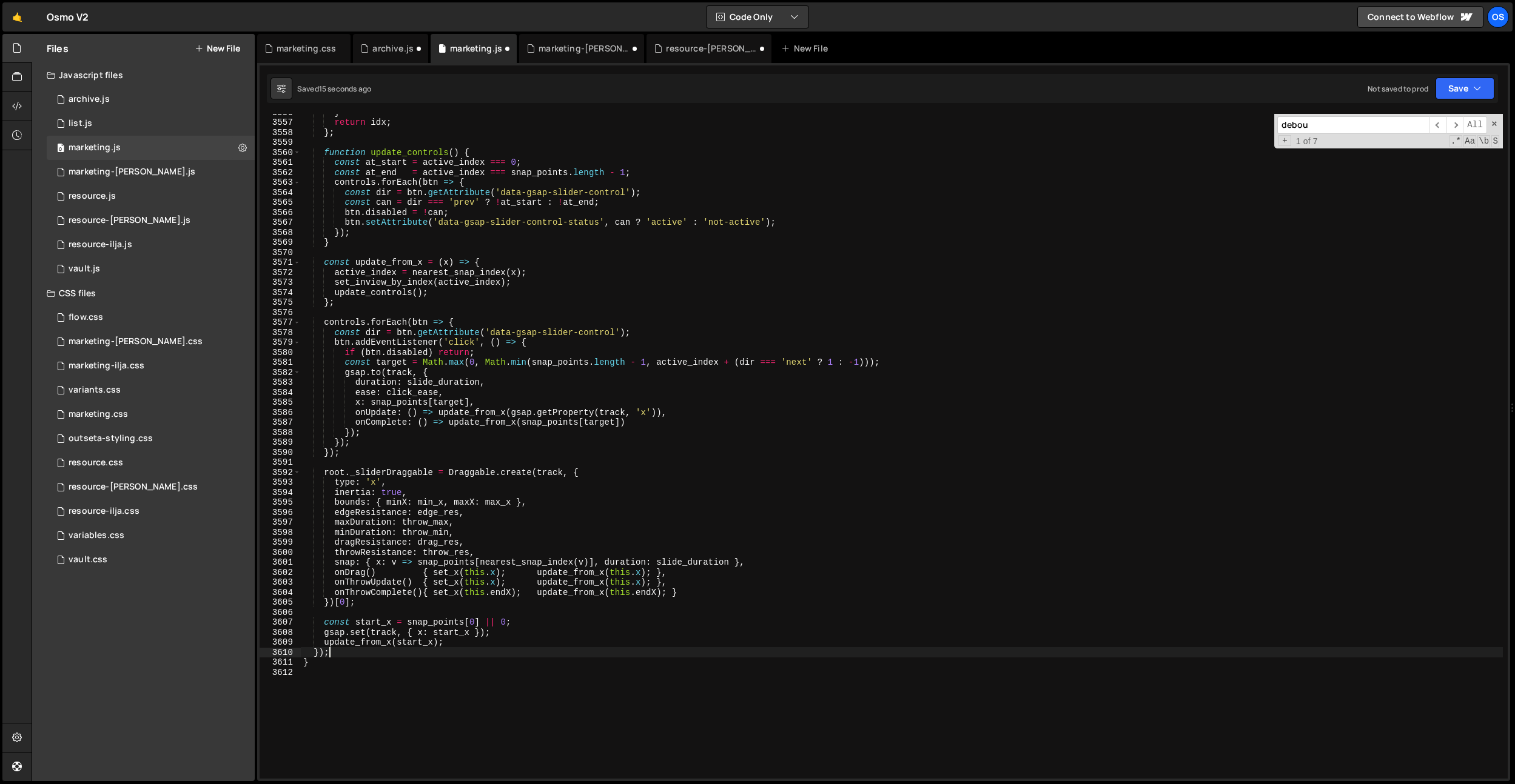
type textarea "window.addEventListener('resize', debounceOnWidthChange(initOsmoSlider, 200));"
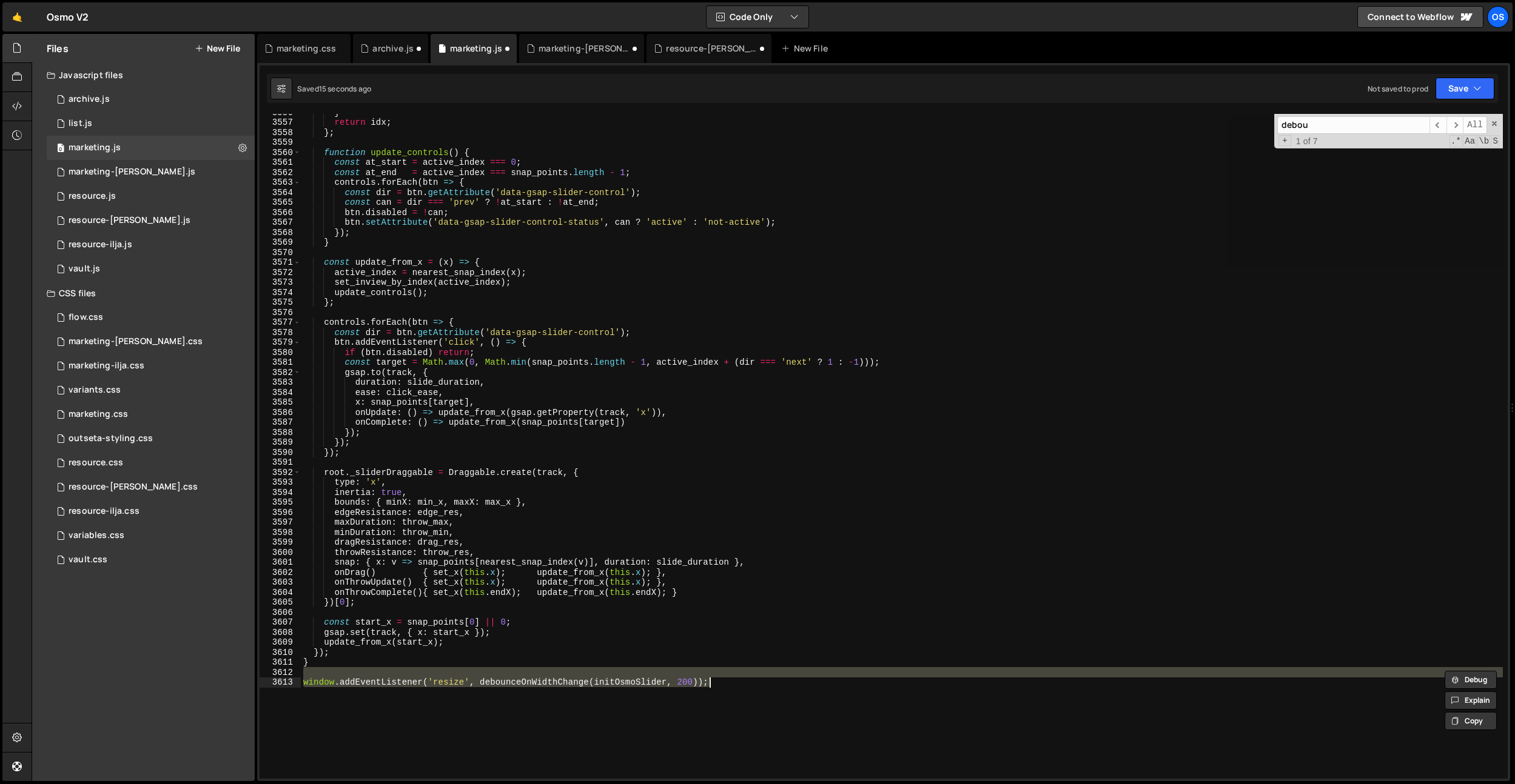
click at [344, 669] on div "} return idx ; } ; function update_controls ( ) { const at_start = active_index…" at bounding box center [902, 446] width 1202 height 665
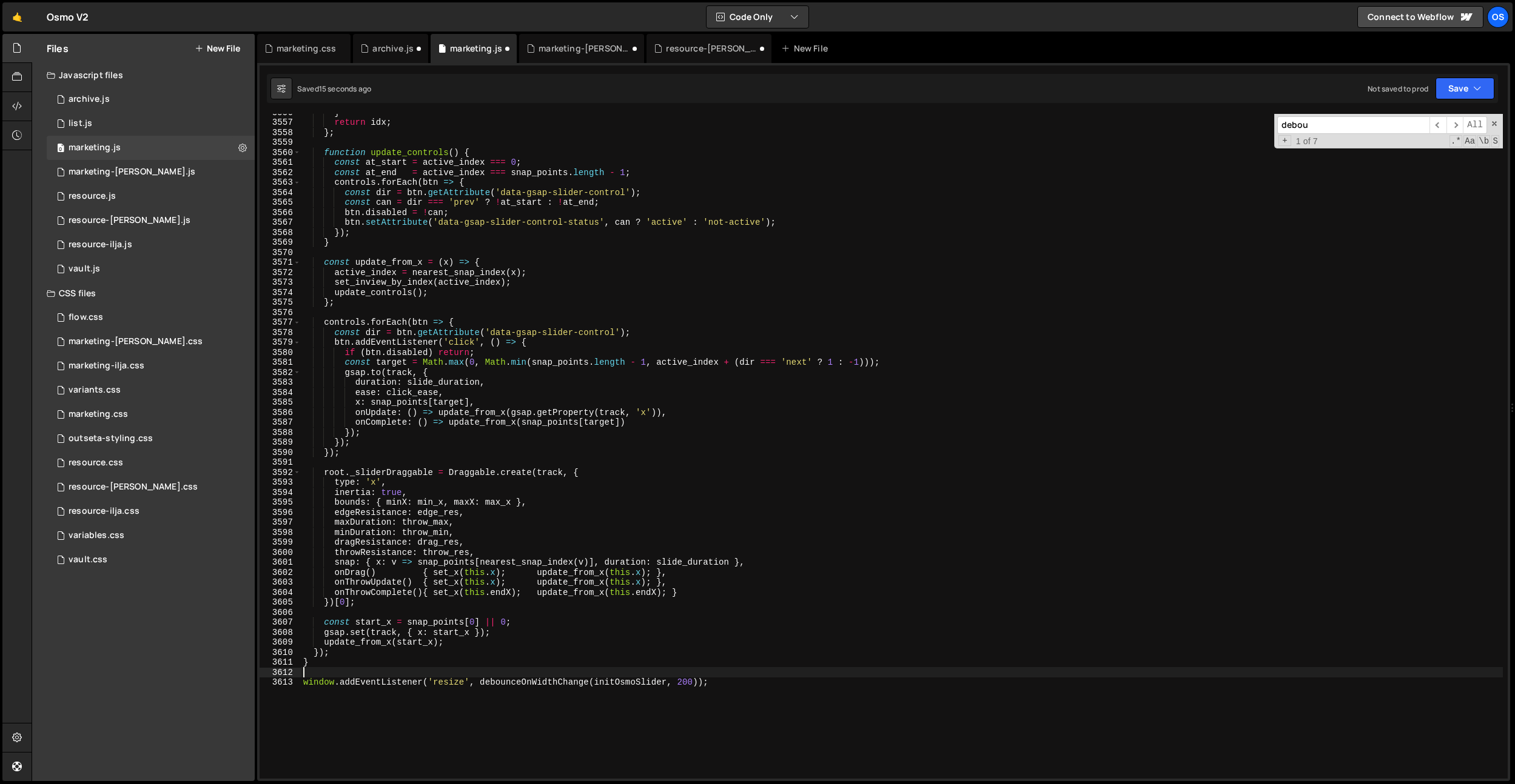
click at [324, 677] on div "} return idx ; } ; function update_controls ( ) { const at_start = active_index…" at bounding box center [902, 449] width 1202 height 685
drag, startPoint x: 421, startPoint y: 682, endPoint x: 288, endPoint y: 684, distance: 133.0
click at [288, 684] on div "3556 3557 3558 3559 3560 3561 3562 3563 3564 3565 3566 3567 3568 3569 3570 3571…" at bounding box center [884, 446] width 1248 height 665
type textarea "window.addEventListener('resize', debounceOnWidthChange(initOsmoSlider, 200));"
click at [372, 672] on div "} return idx ; } ; function update_controls ( ) { const at_start = active_index…" at bounding box center [902, 449] width 1202 height 685
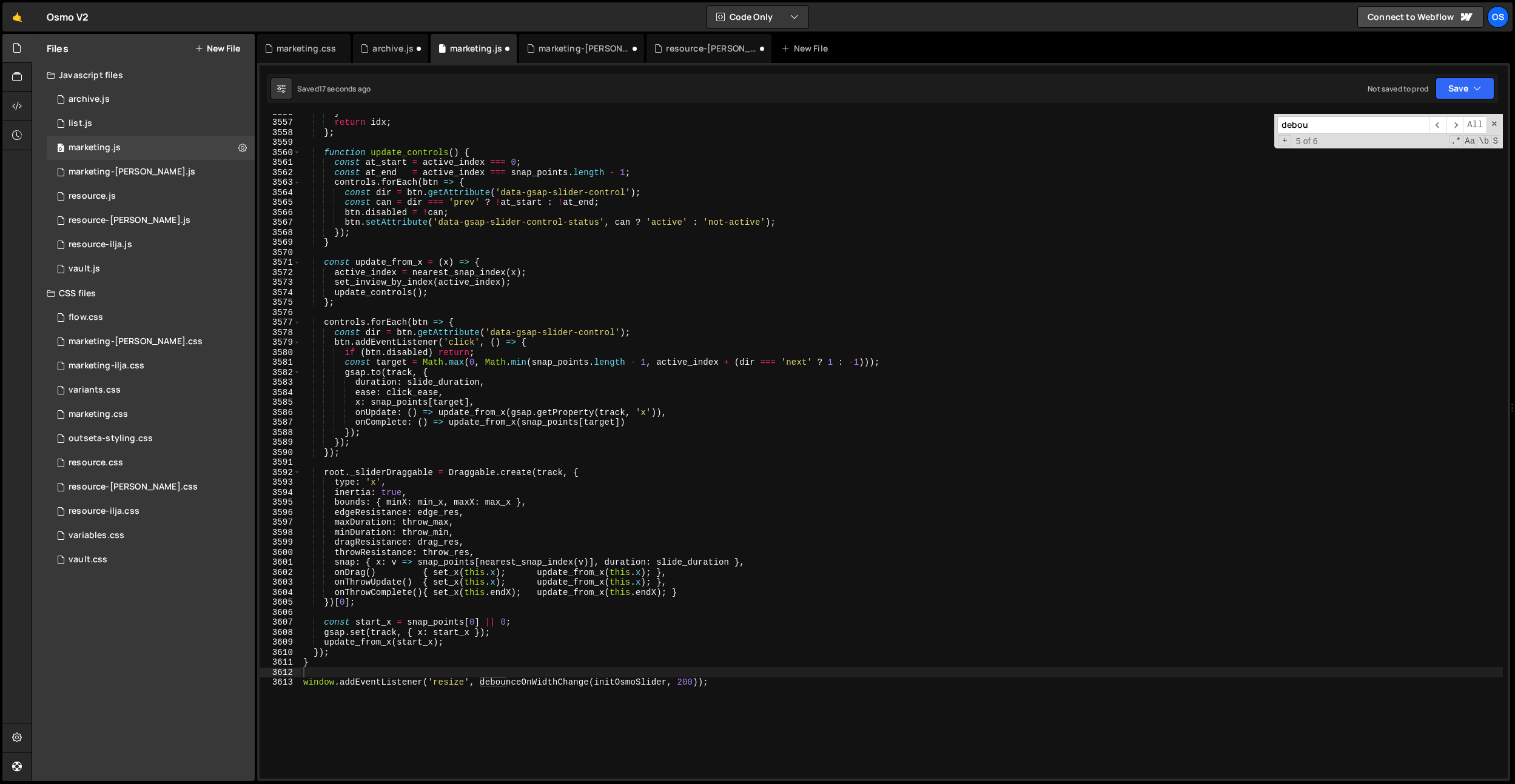
paste input "window.addEventListener"
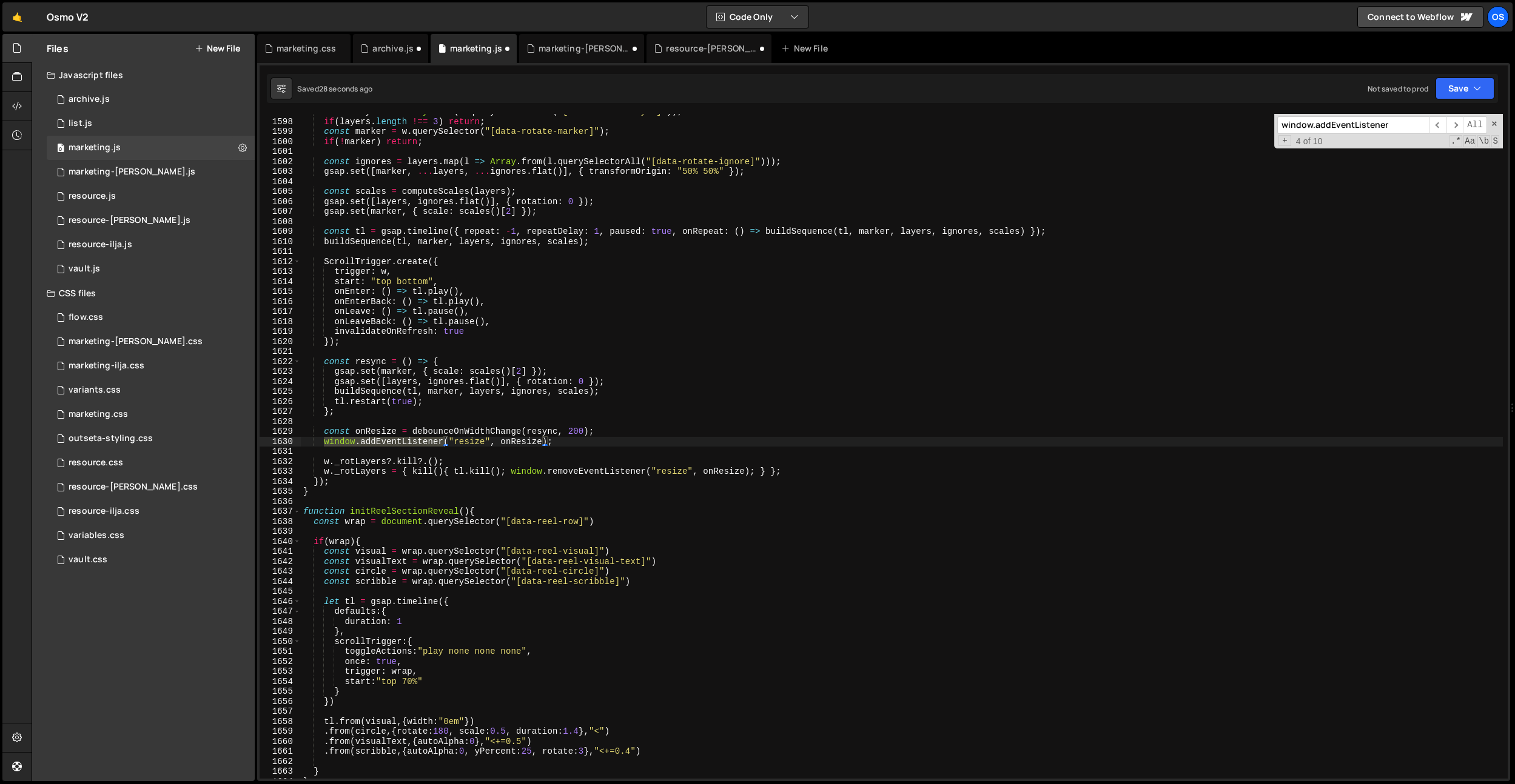
scroll to position [10109, 0]
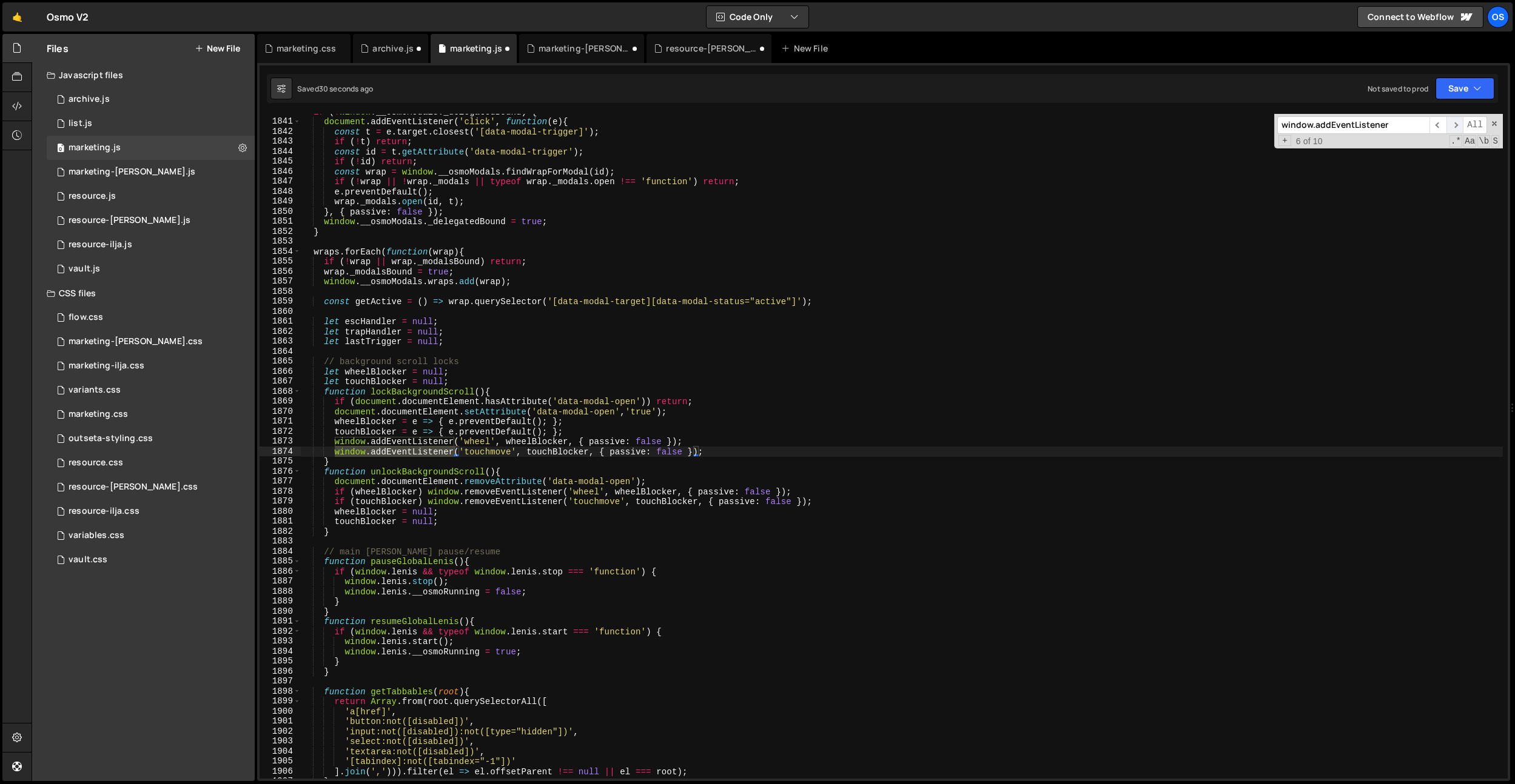
type input "window.addEventListener"
click at [1454, 123] on span "​" at bounding box center [1454, 125] width 17 height 18
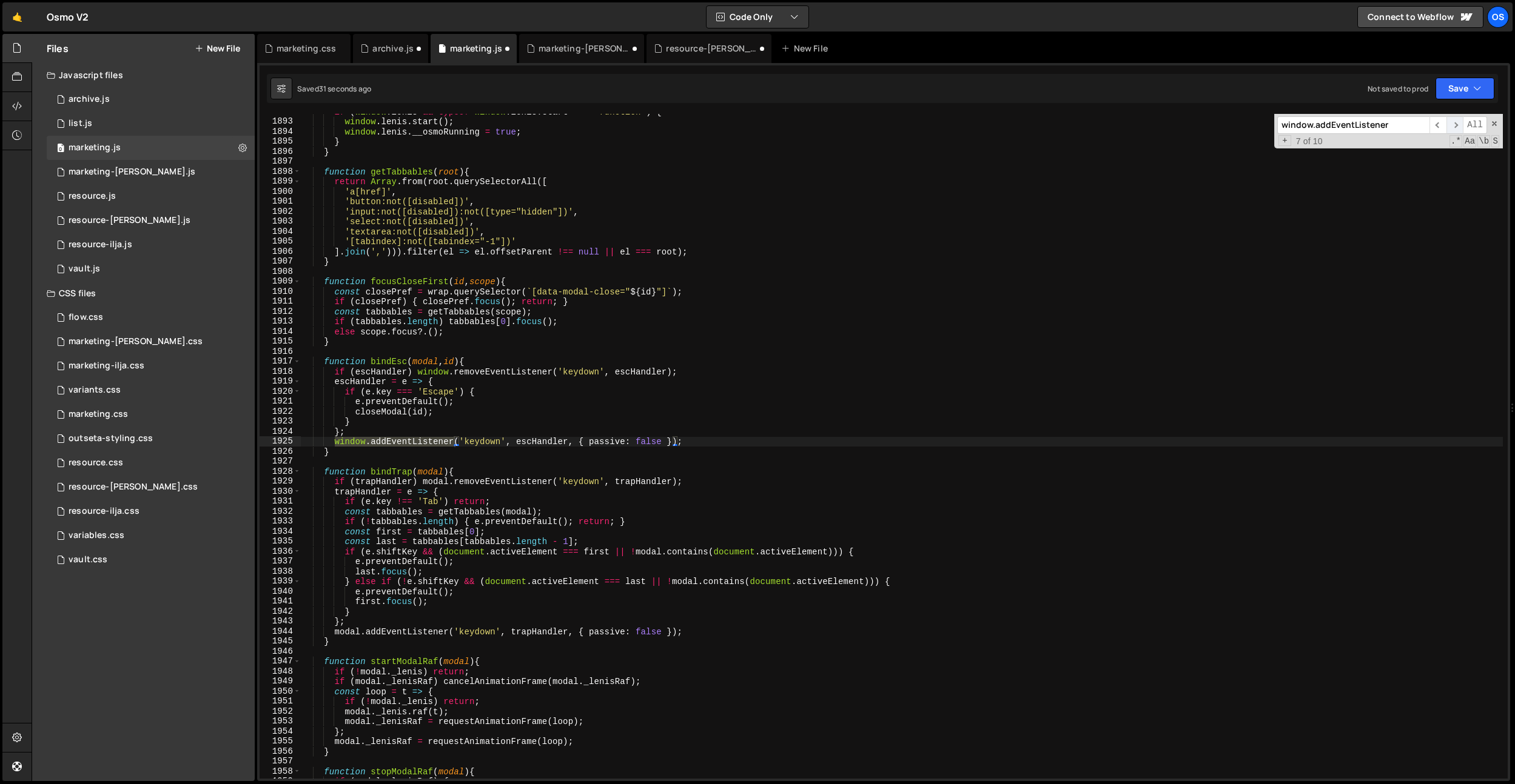
click at [1453, 123] on span "​" at bounding box center [1454, 125] width 17 height 18
click at [1454, 123] on span "​" at bounding box center [1454, 125] width 17 height 18
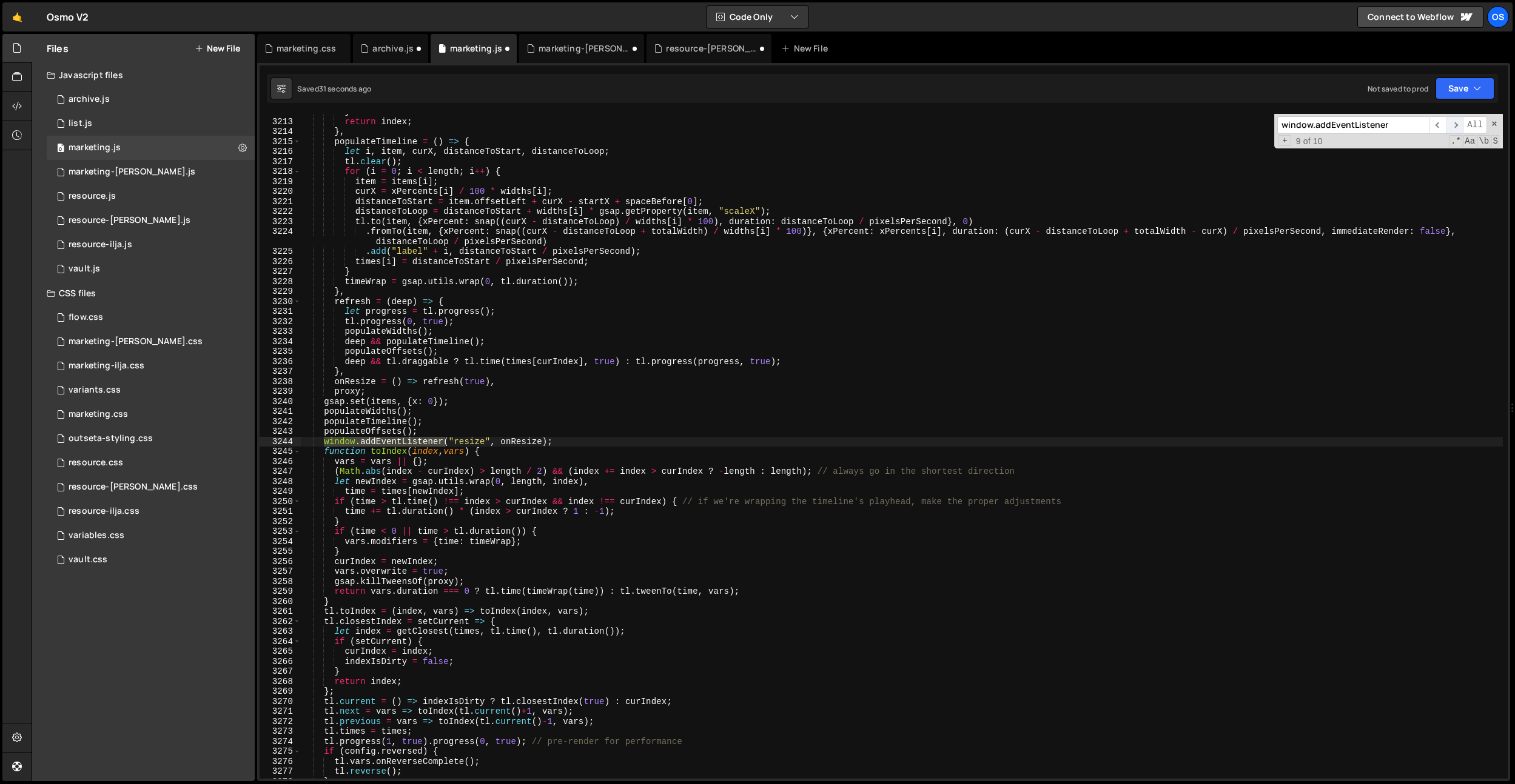
click at [1454, 123] on span "​" at bounding box center [1454, 125] width 17 height 18
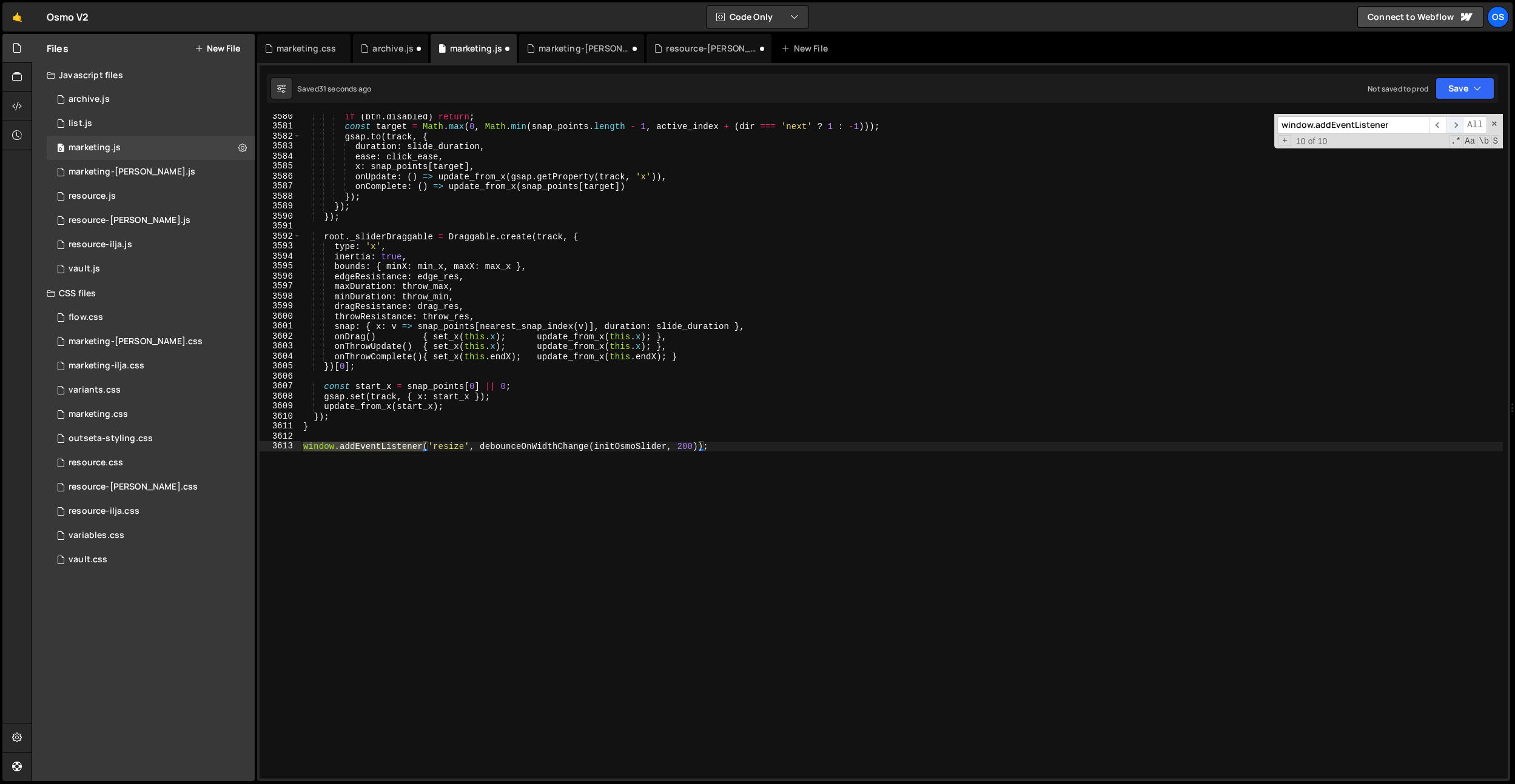
click at [1454, 123] on span "​" at bounding box center [1454, 125] width 17 height 18
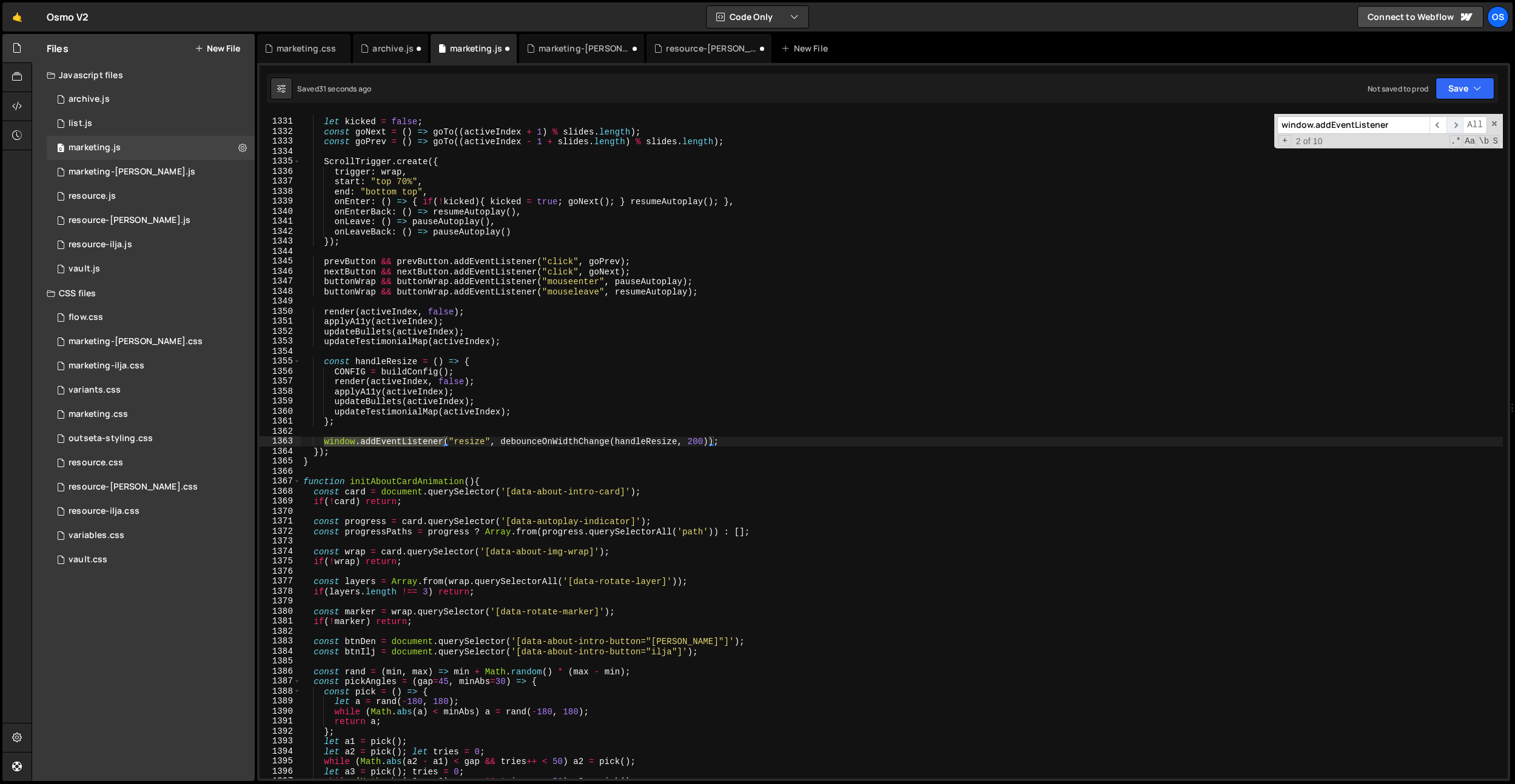
click at [1454, 123] on span "​" at bounding box center [1454, 125] width 17 height 18
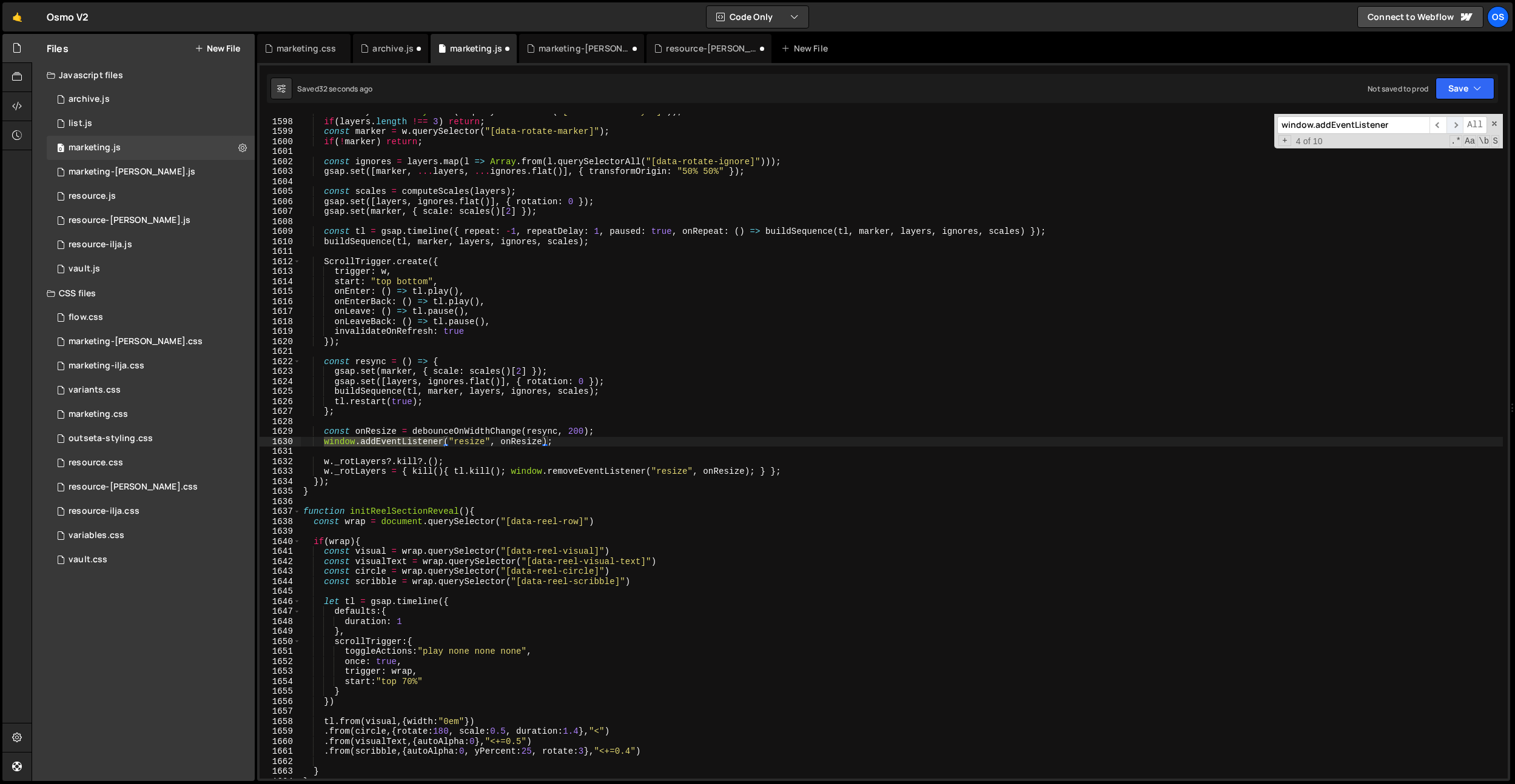
click at [1454, 123] on span "​" at bounding box center [1454, 125] width 17 height 18
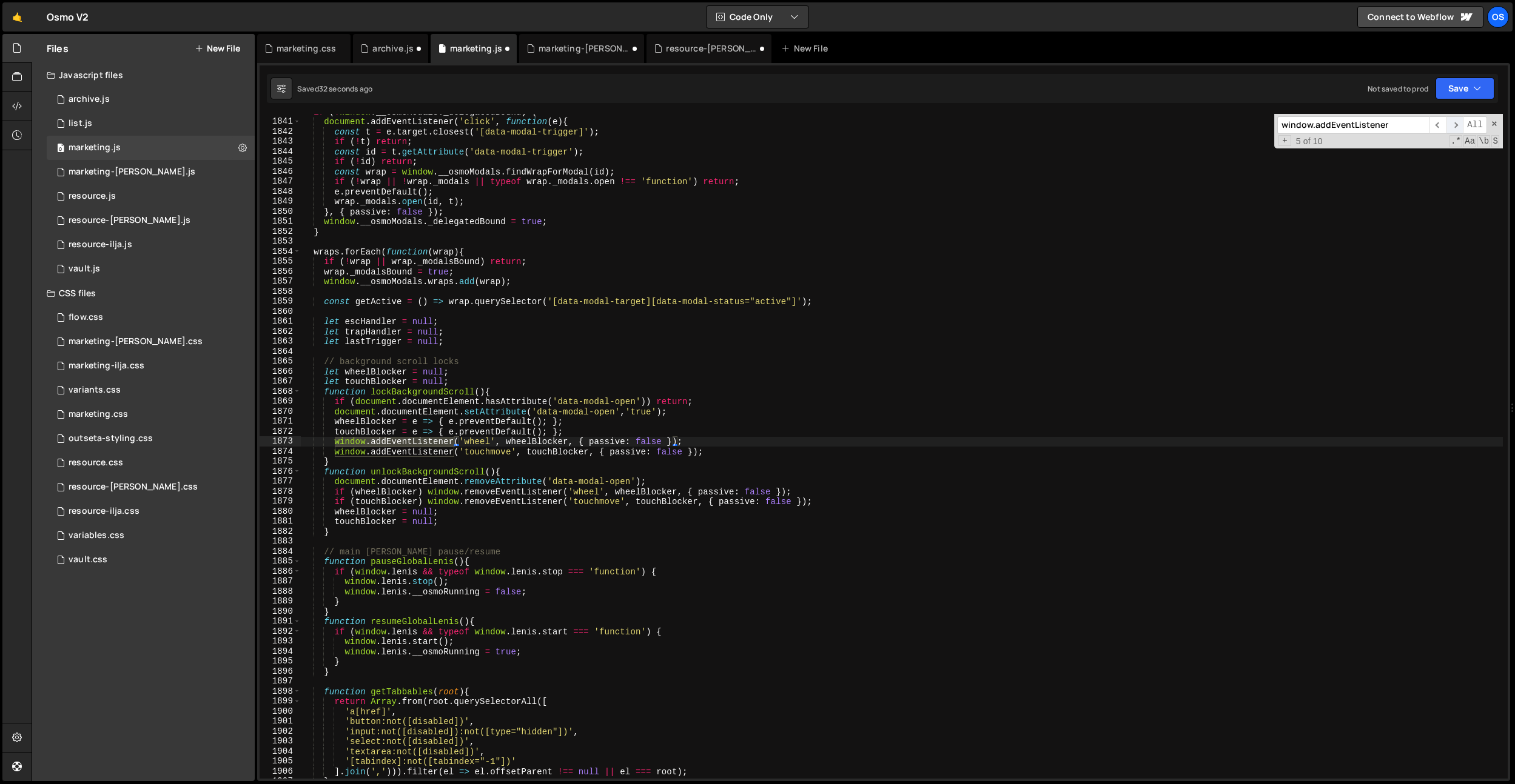
click at [1461, 124] on span "​" at bounding box center [1454, 125] width 17 height 18
click at [1457, 124] on span "​" at bounding box center [1454, 125] width 17 height 18
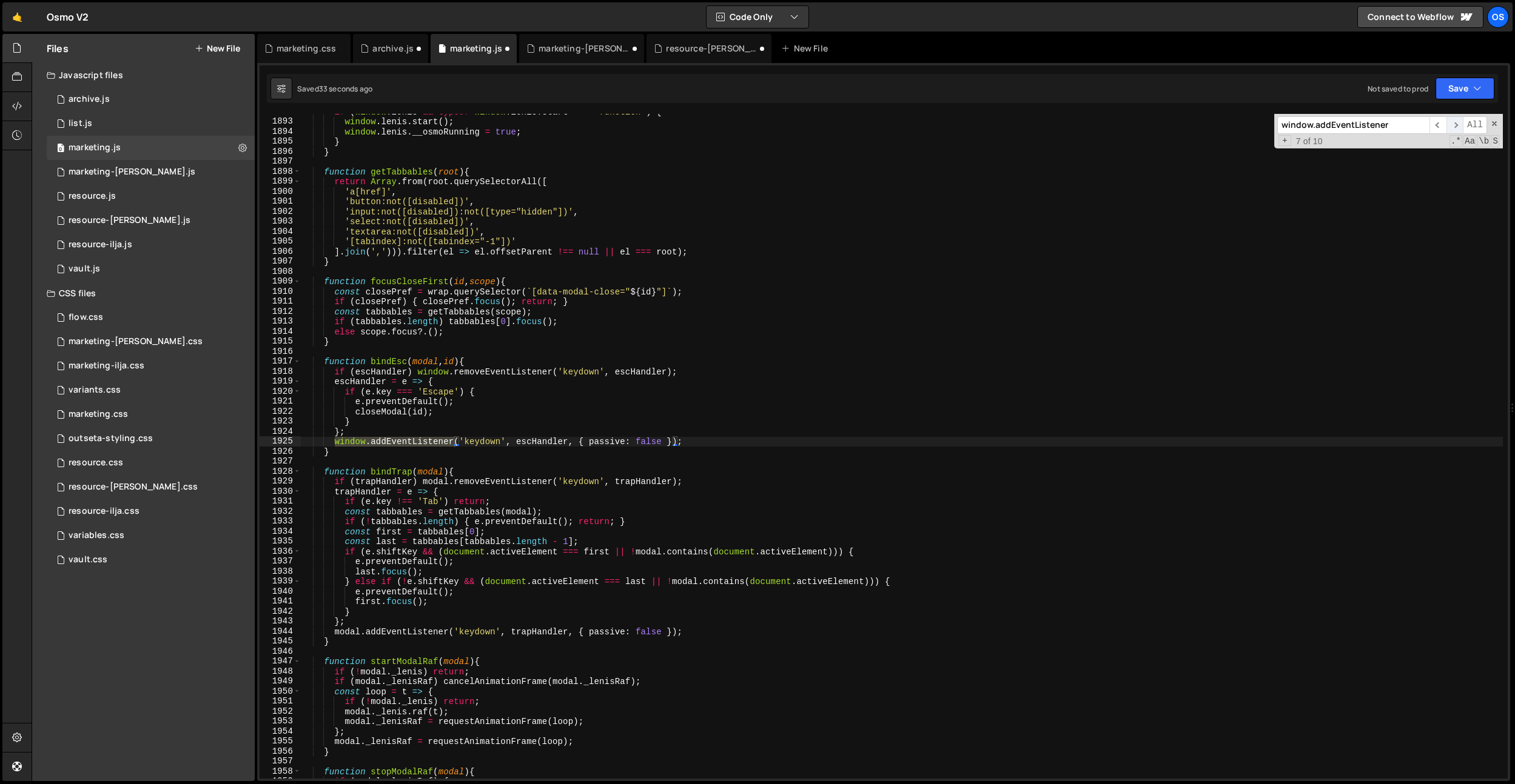
click at [1457, 124] on span "​" at bounding box center [1454, 125] width 17 height 18
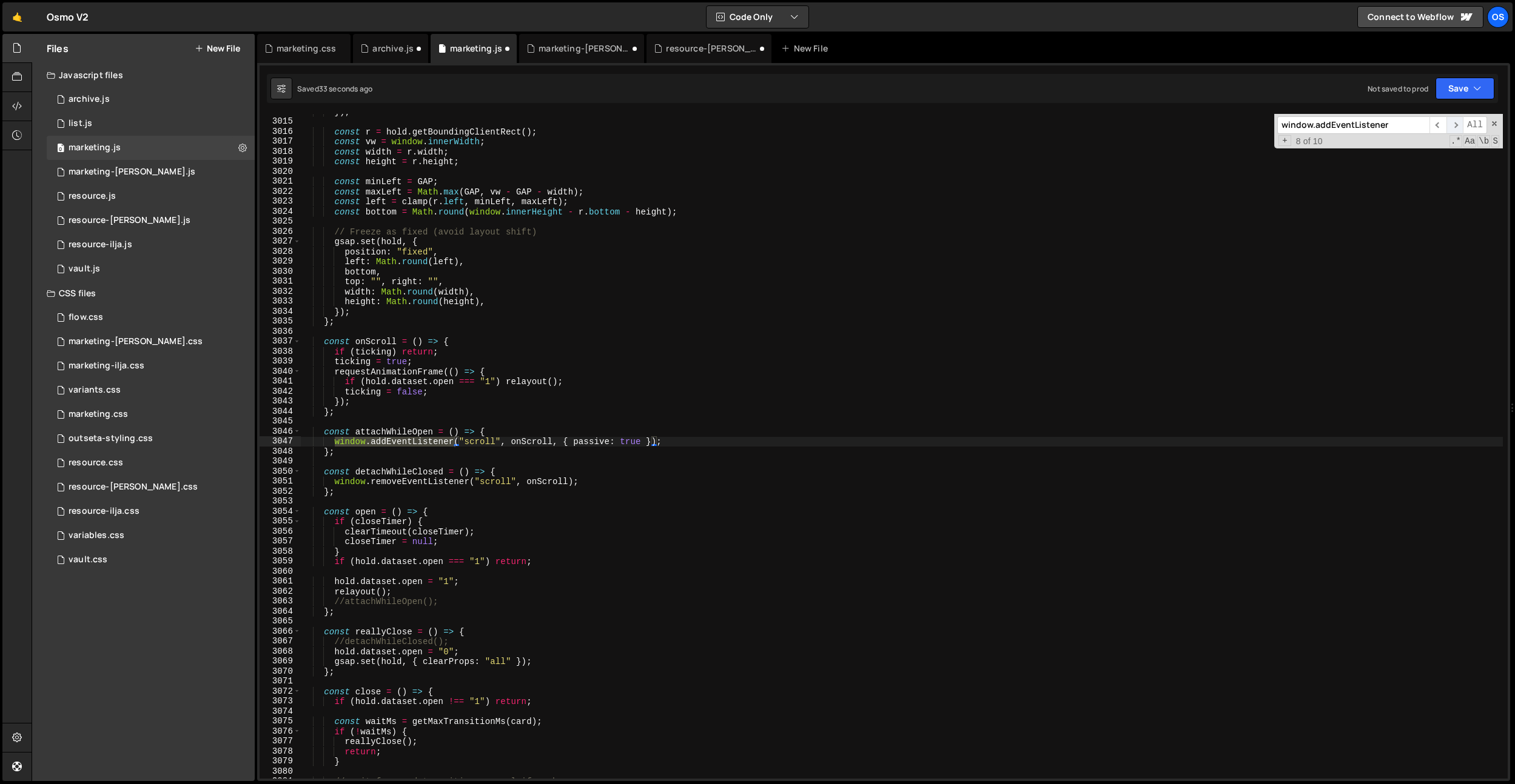
click at [1457, 124] on span "​" at bounding box center [1454, 125] width 17 height 18
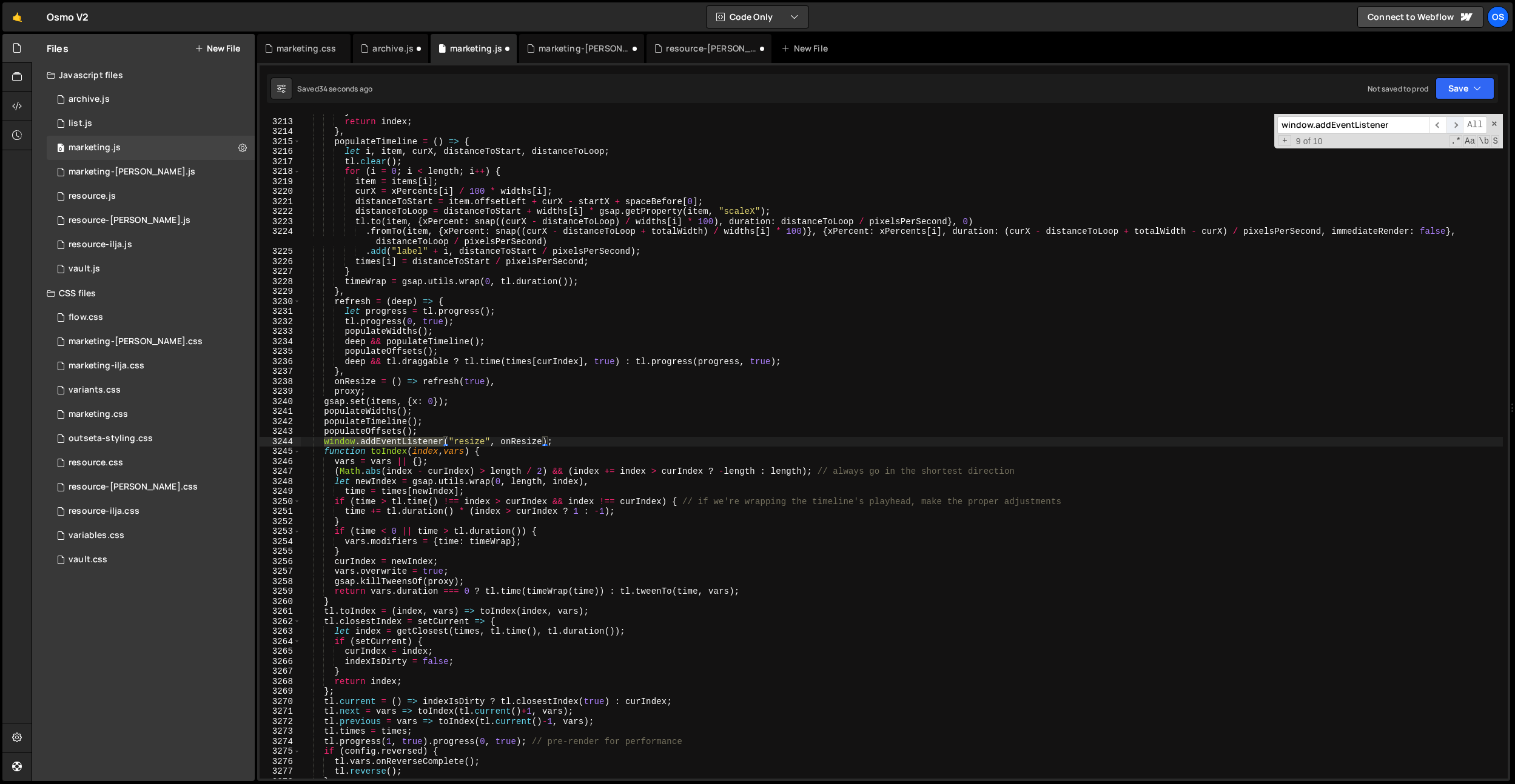
click at [1458, 124] on span "​" at bounding box center [1454, 125] width 17 height 18
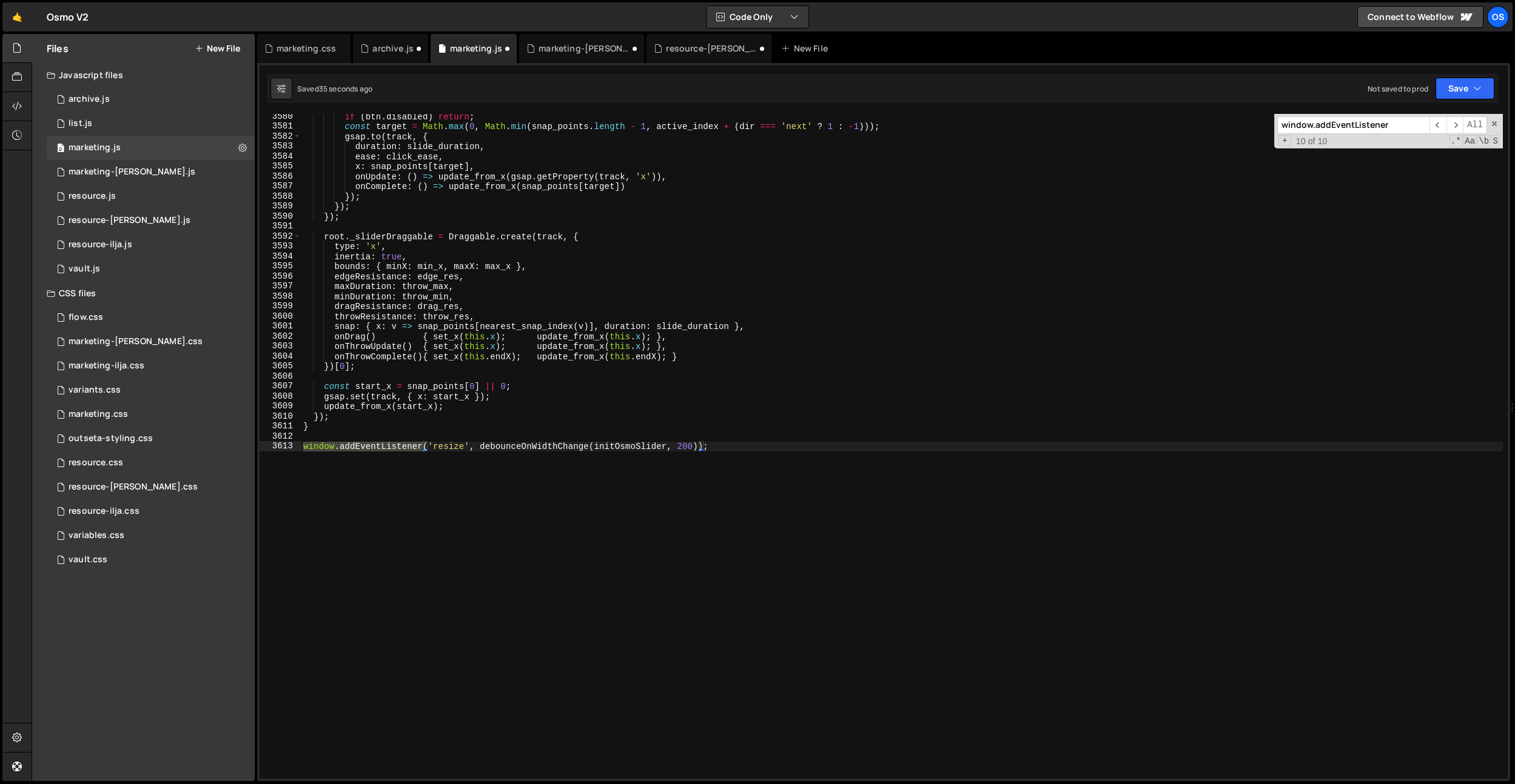
click at [728, 439] on div "if ( btn . disabled ) return ; const target = Math . max ( 0 , Math . min ( sna…" at bounding box center [902, 454] width 1202 height 685
drag, startPoint x: 729, startPoint y: 444, endPoint x: 257, endPoint y: 448, distance: 472.0
click at [257, 448] on div "Type cmd + s to save your Javascript file. XXXXXXXXXXXXXXXXXXXXXXXXXXXXXXXXXXXX…" at bounding box center [883, 422] width 1253 height 719
type textarea "window.addEventListener('resize', debounceOnWidthChange(initOsmoSlider, 200));"
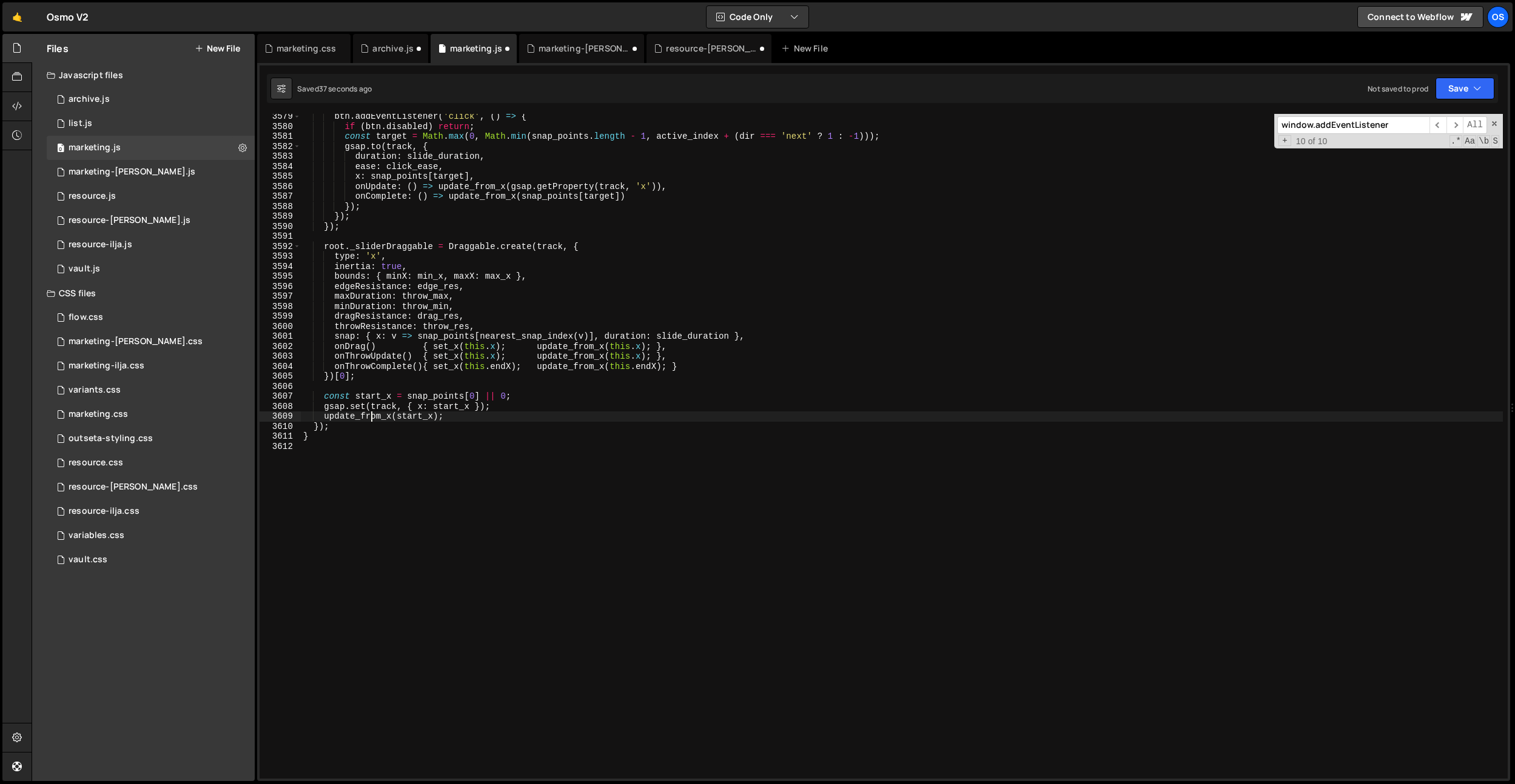
click at [372, 422] on div "btn . addEventListener ( 'click' , ( ) => { if ( btn . disabled ) return ; cons…" at bounding box center [902, 454] width 1202 height 685
type textarea "});"
paste textarea "window.addEventListener('resize', debounceOnWidthChange(initOsmoSlider, 200));"
click at [437, 146] on div "btn . addEventListener ( 'click' , ( ) => { if ( btn . disabled ) return ; cons…" at bounding box center [902, 454] width 1202 height 685
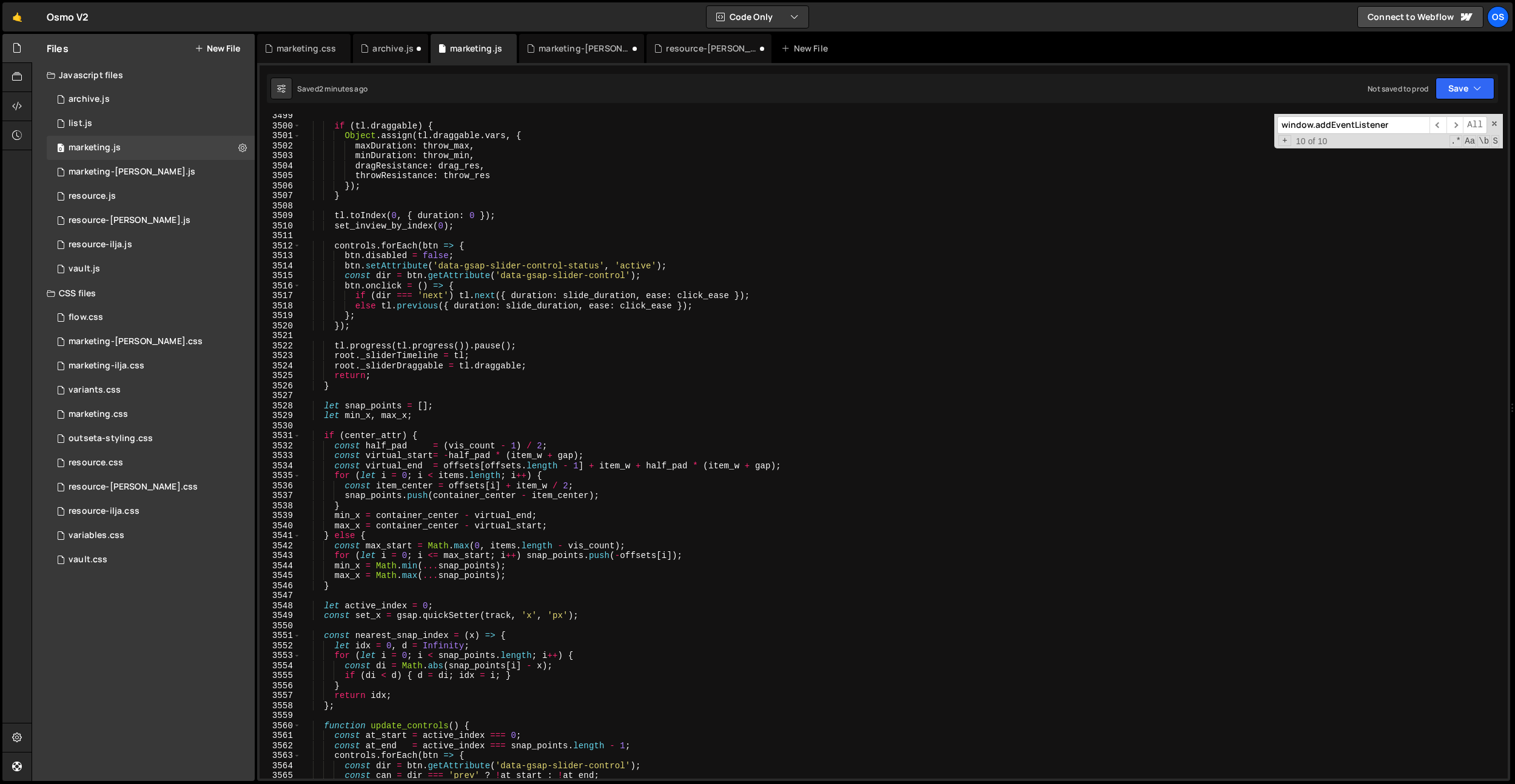
scroll to position [19135, 0]
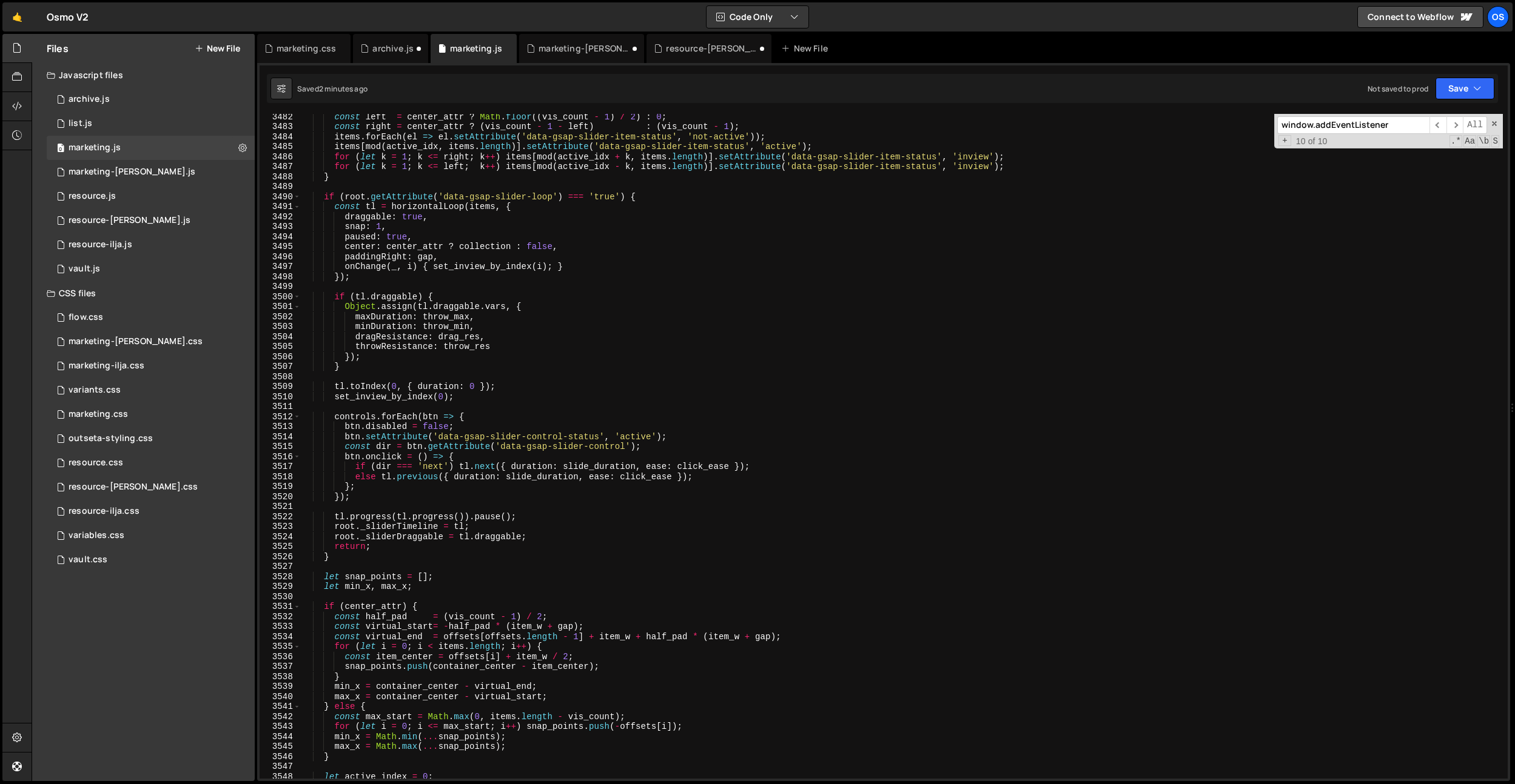
click at [1290, 115] on div "window.addEventListener ​ ​ All Replace All + 10 of 10 .* Aa \b S" at bounding box center [1388, 131] width 228 height 35
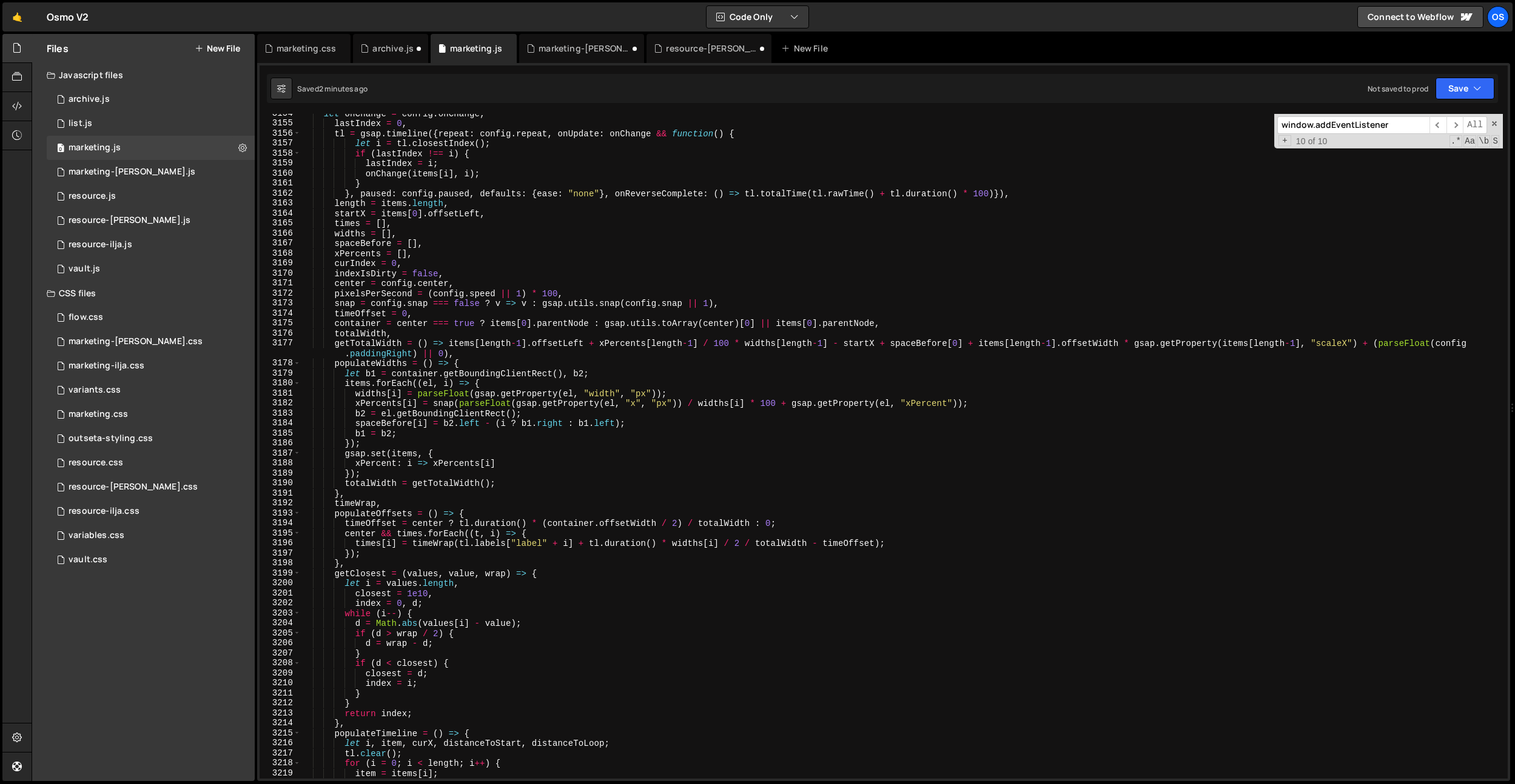
scroll to position [17086, 0]
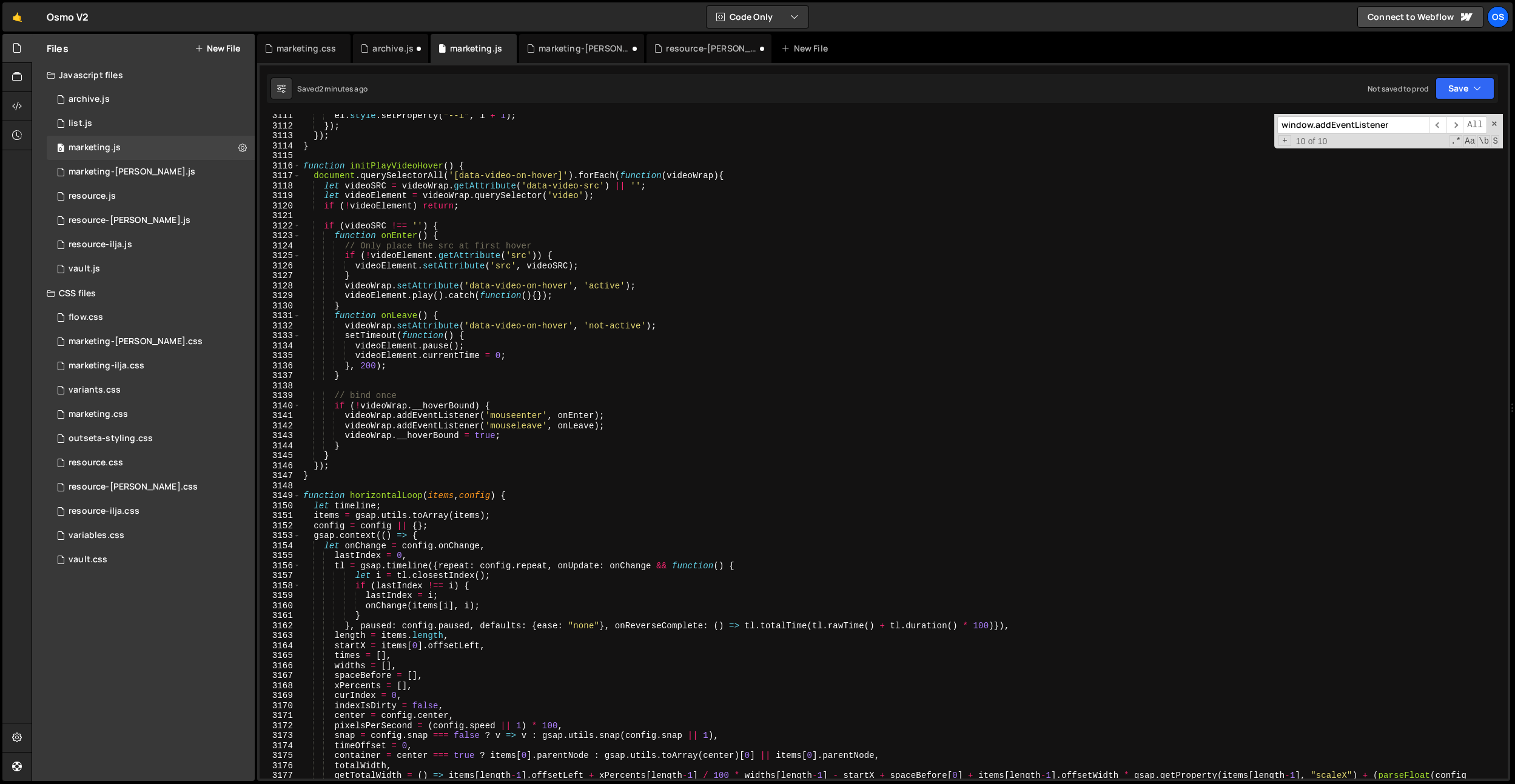
type textarea "function horizontalLoop(items, config) {"
click at [534, 496] on div "el . style . setProperty ( "--i" , i + 1 ) ; }) ; }) ; } function initPlayVideo…" at bounding box center [902, 458] width 1202 height 695
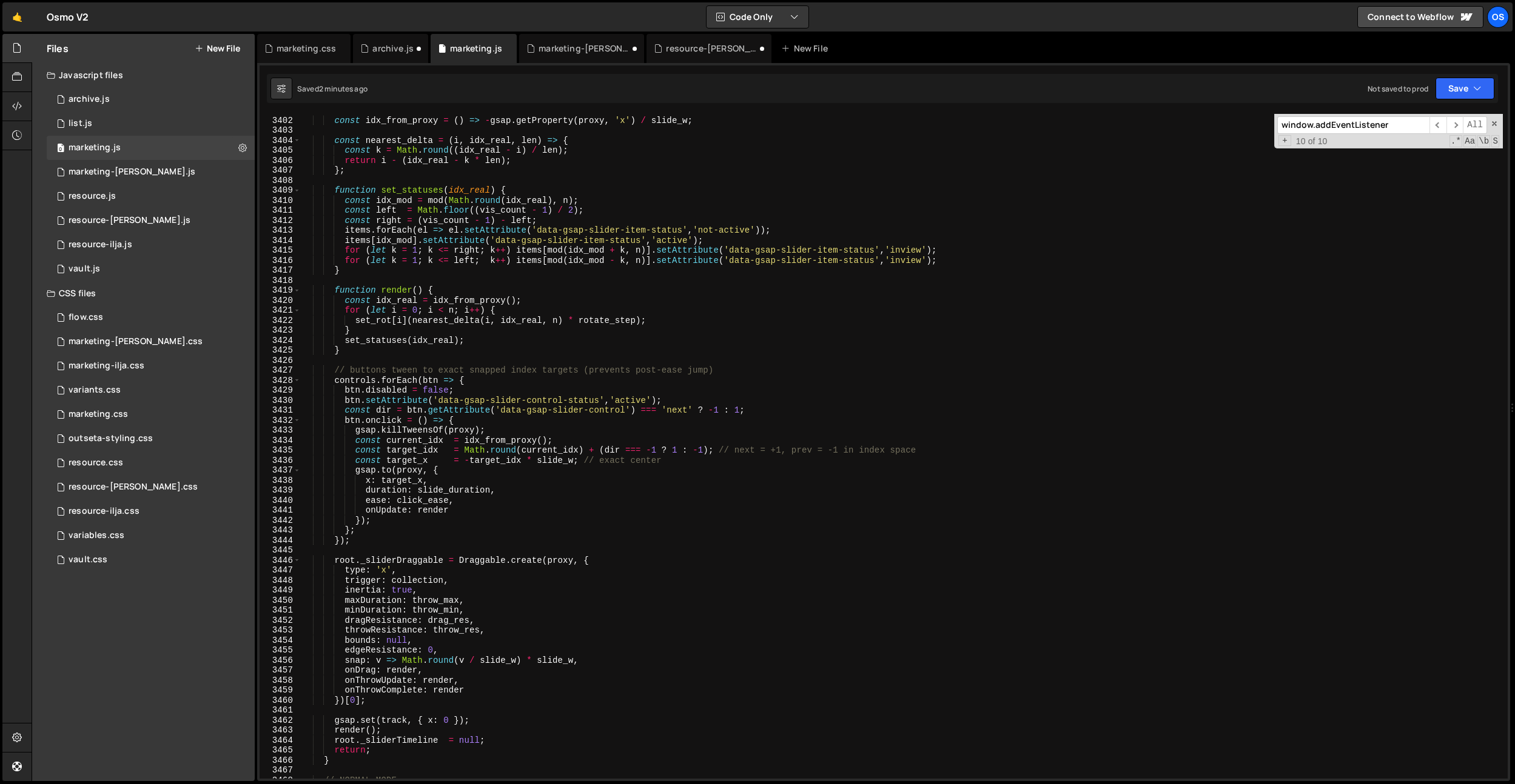
scroll to position [19199, 0]
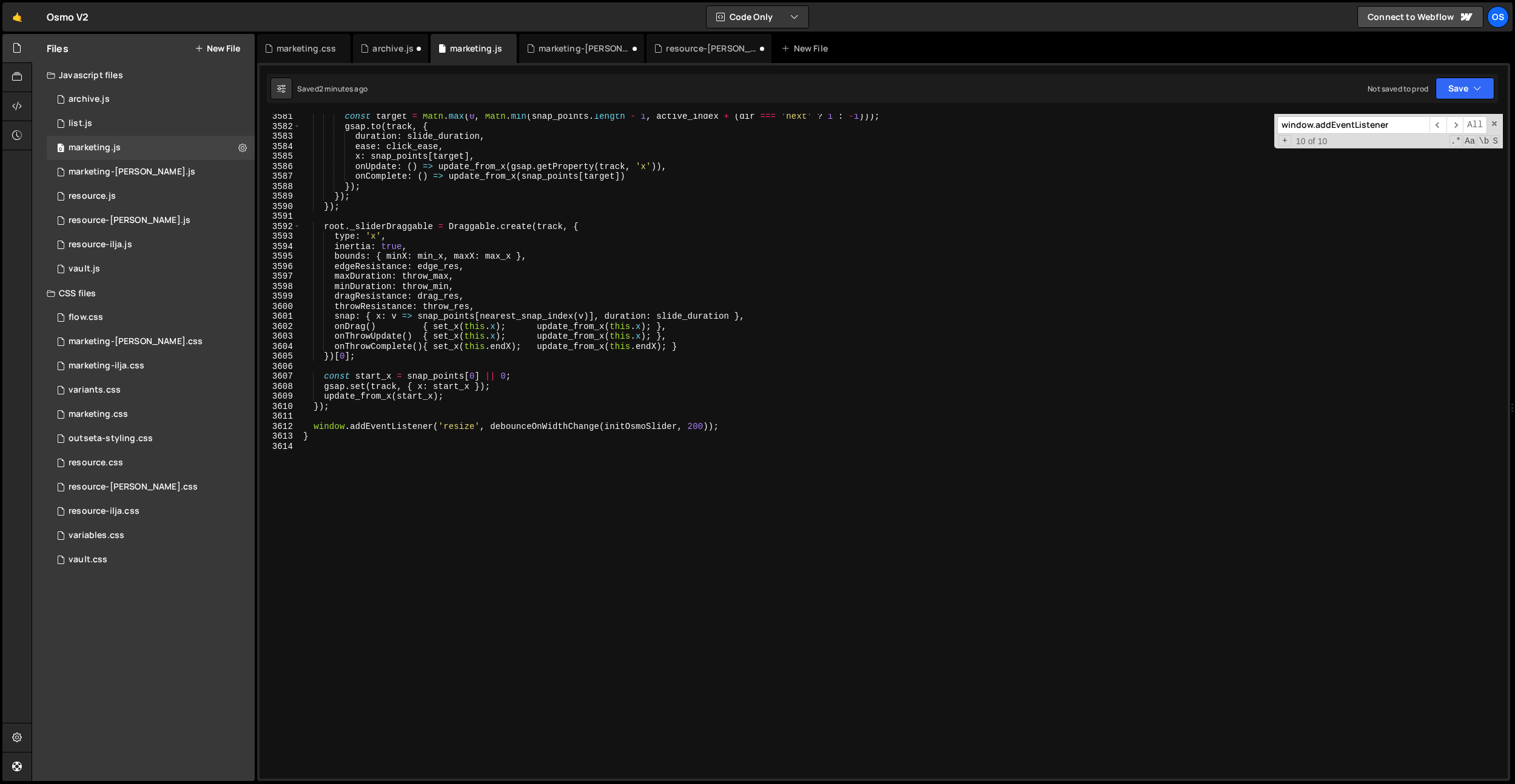
click at [464, 452] on div "const target = Math . max ( 0 , Math . min ( snap_points . length - 1 , active_…" at bounding box center [902, 454] width 1202 height 685
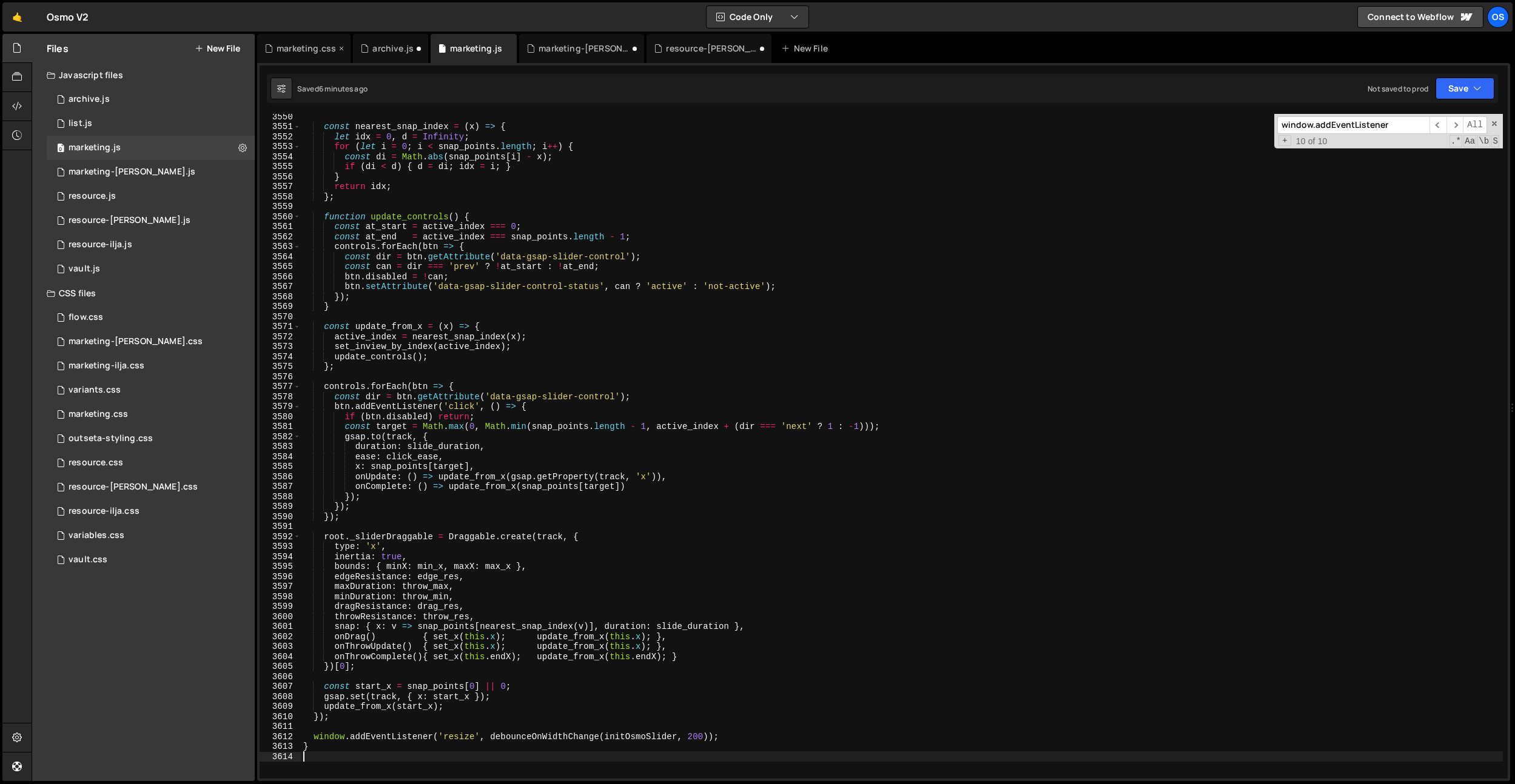
click at [304, 47] on div "marketing.css" at bounding box center [306, 48] width 59 height 13
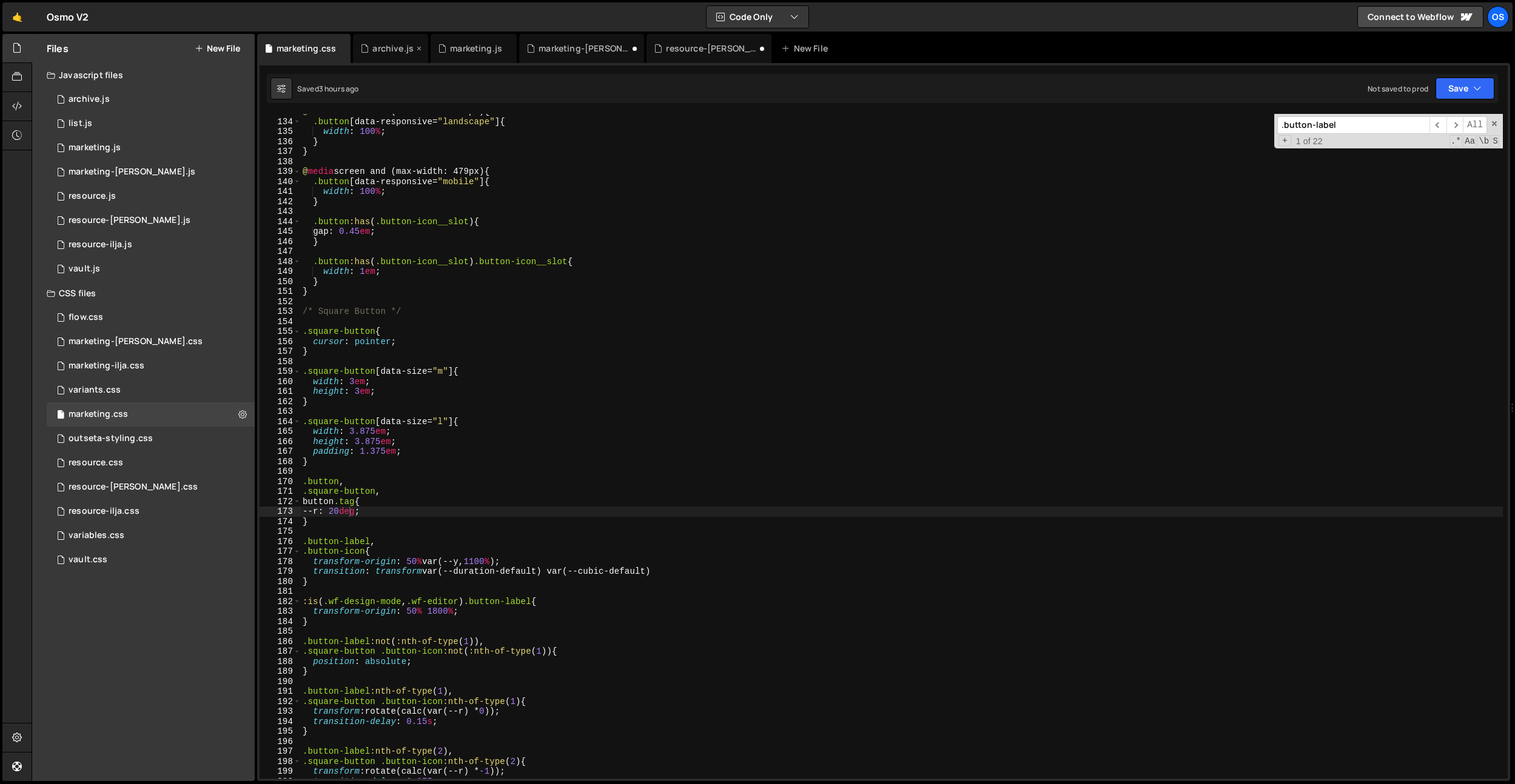
click at [384, 50] on div "archive.js" at bounding box center [393, 48] width 41 height 13
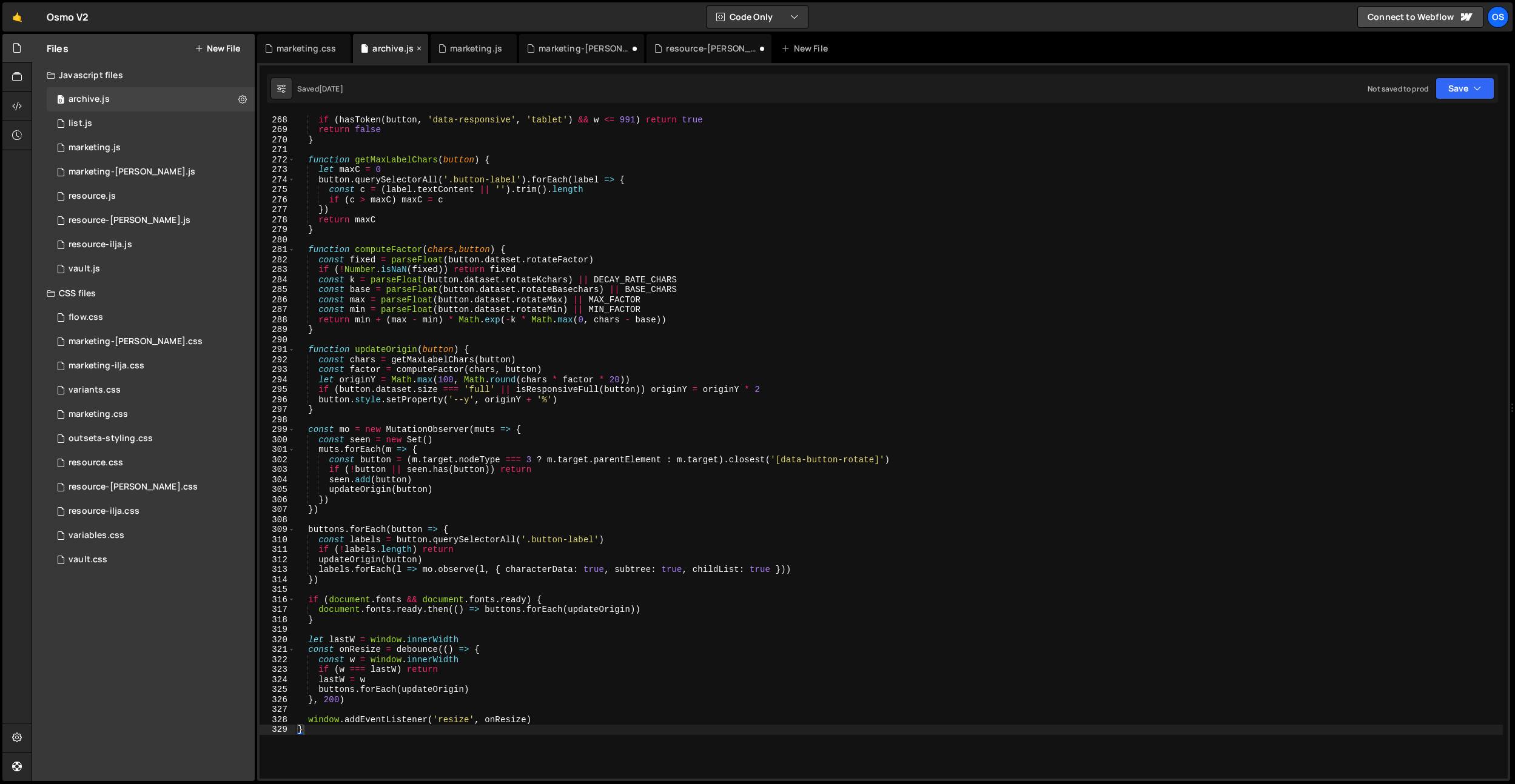
click at [419, 46] on icon at bounding box center [418, 48] width 8 height 13
type textarea "const button = (m.target.nodeType === 3 ? m.target.parentElement : [DOMAIN_NAME…"
click at [635, 462] on div "if ( hasToken ( button , 'data-responsive' , 'landscape' ) && w <= 767 ) return…" at bounding box center [899, 447] width 1208 height 685
type textarea "}"
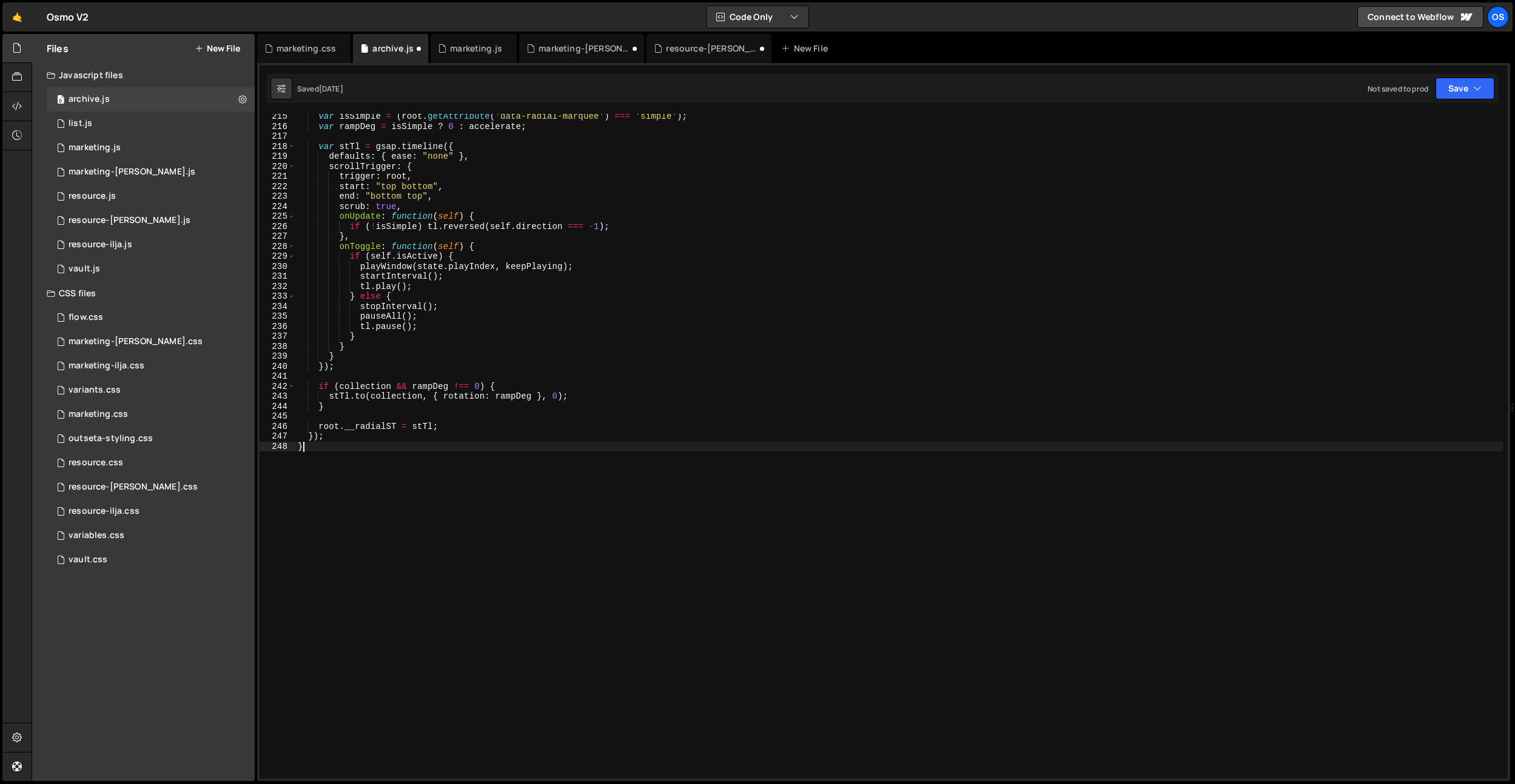
scroll to position [2143, 0]
click at [417, 52] on icon at bounding box center [418, 48] width 8 height 13
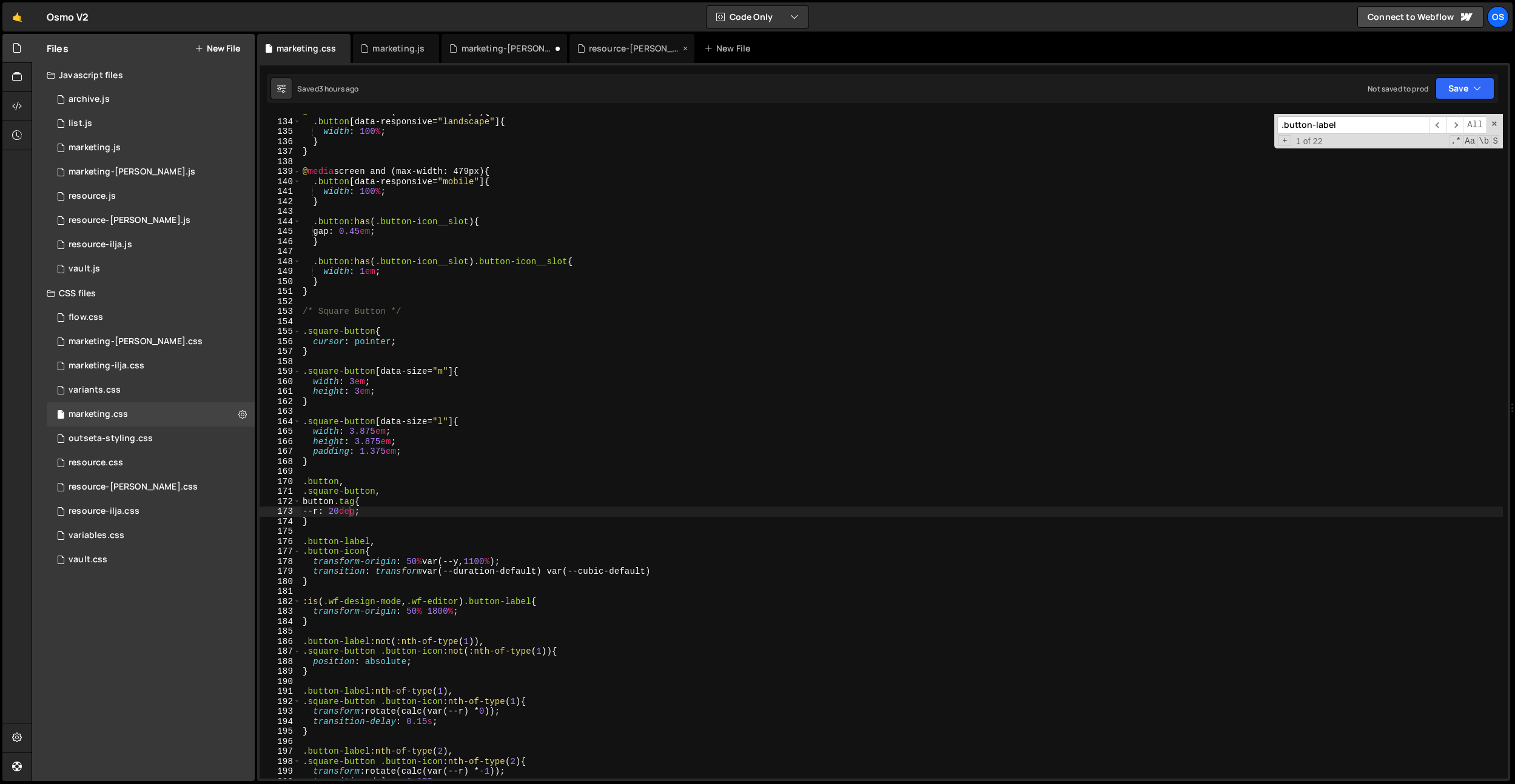
click at [642, 55] on div "resource-[PERSON_NAME].js" at bounding box center [632, 48] width 125 height 30
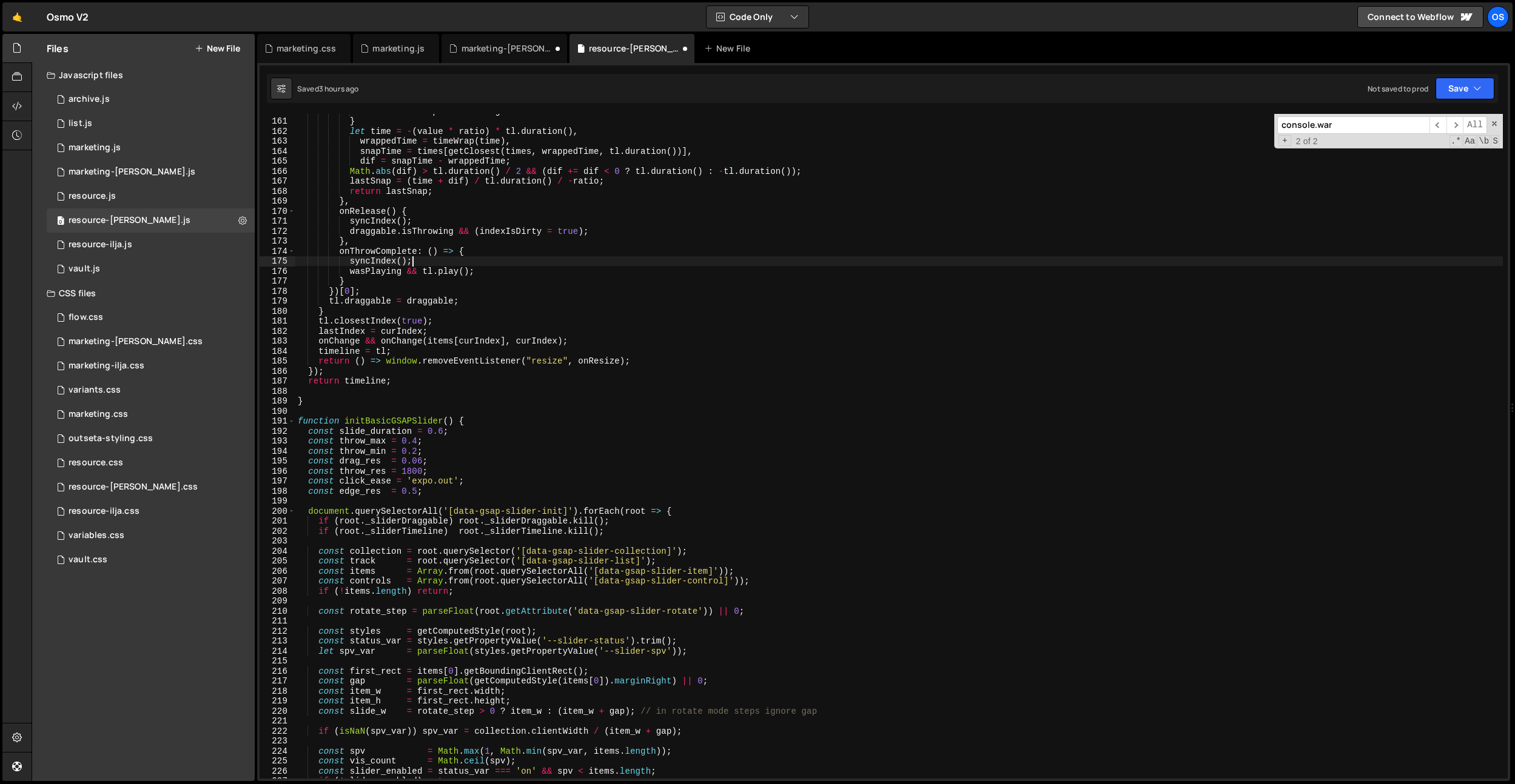
click at [672, 262] on div "return lastSnap + initChangeX } let time = - ( value * ratio ) * tl . duration …" at bounding box center [899, 448] width 1208 height 685
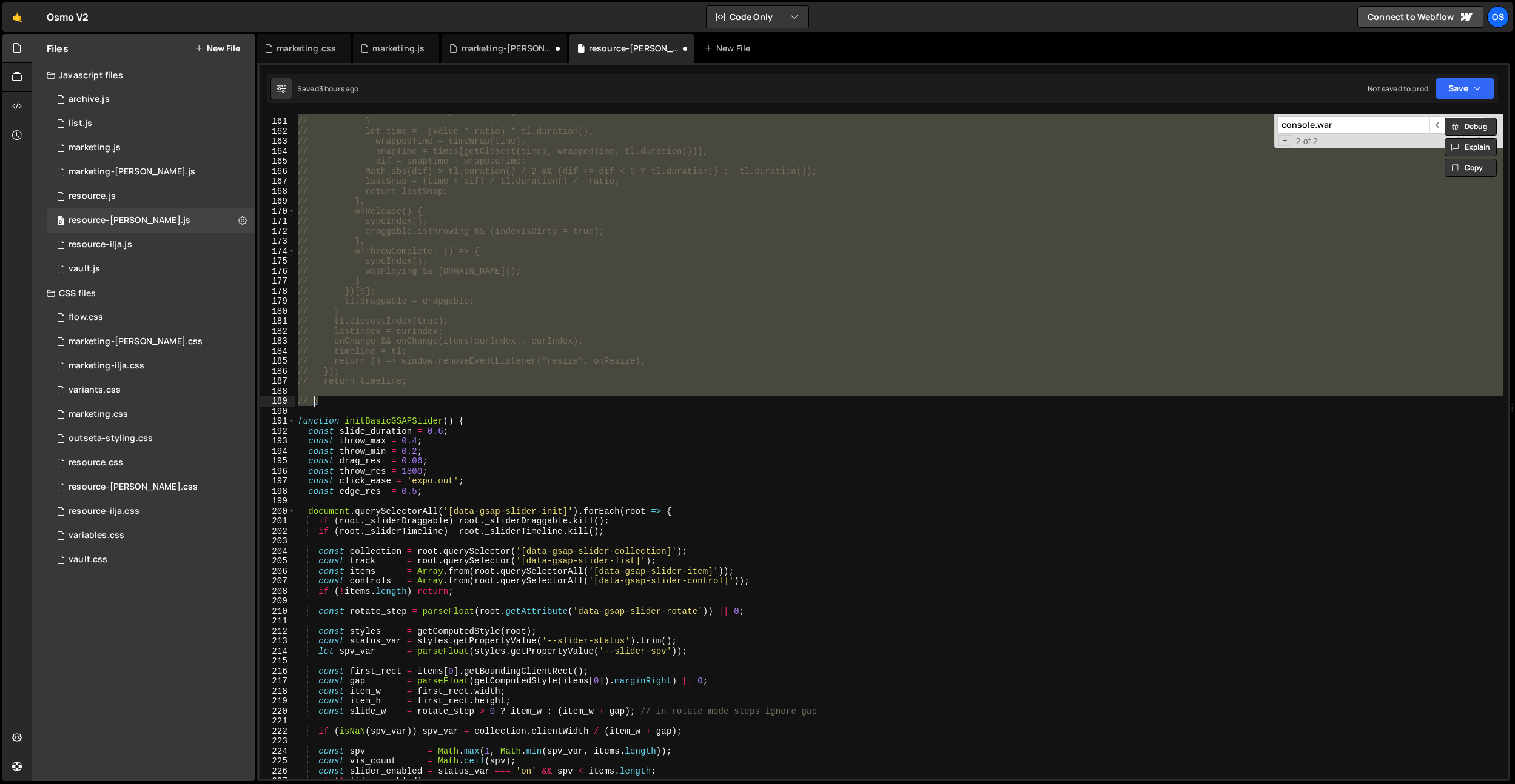
type textarea "function horizontalLoop(items, config) {"
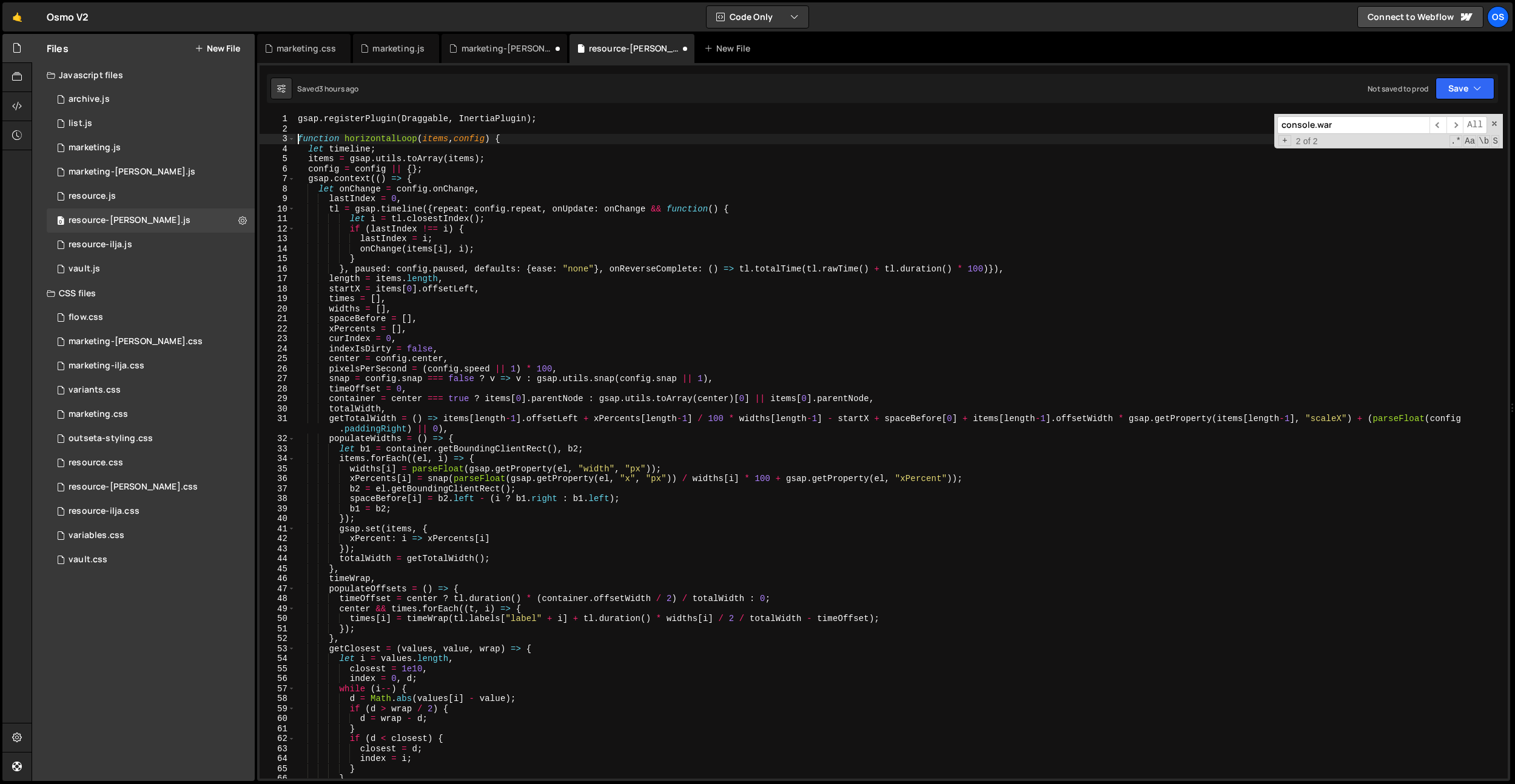
scroll to position [0, 0]
click at [491, 45] on div "marketing-[PERSON_NAME].js" at bounding box center [507, 48] width 91 height 13
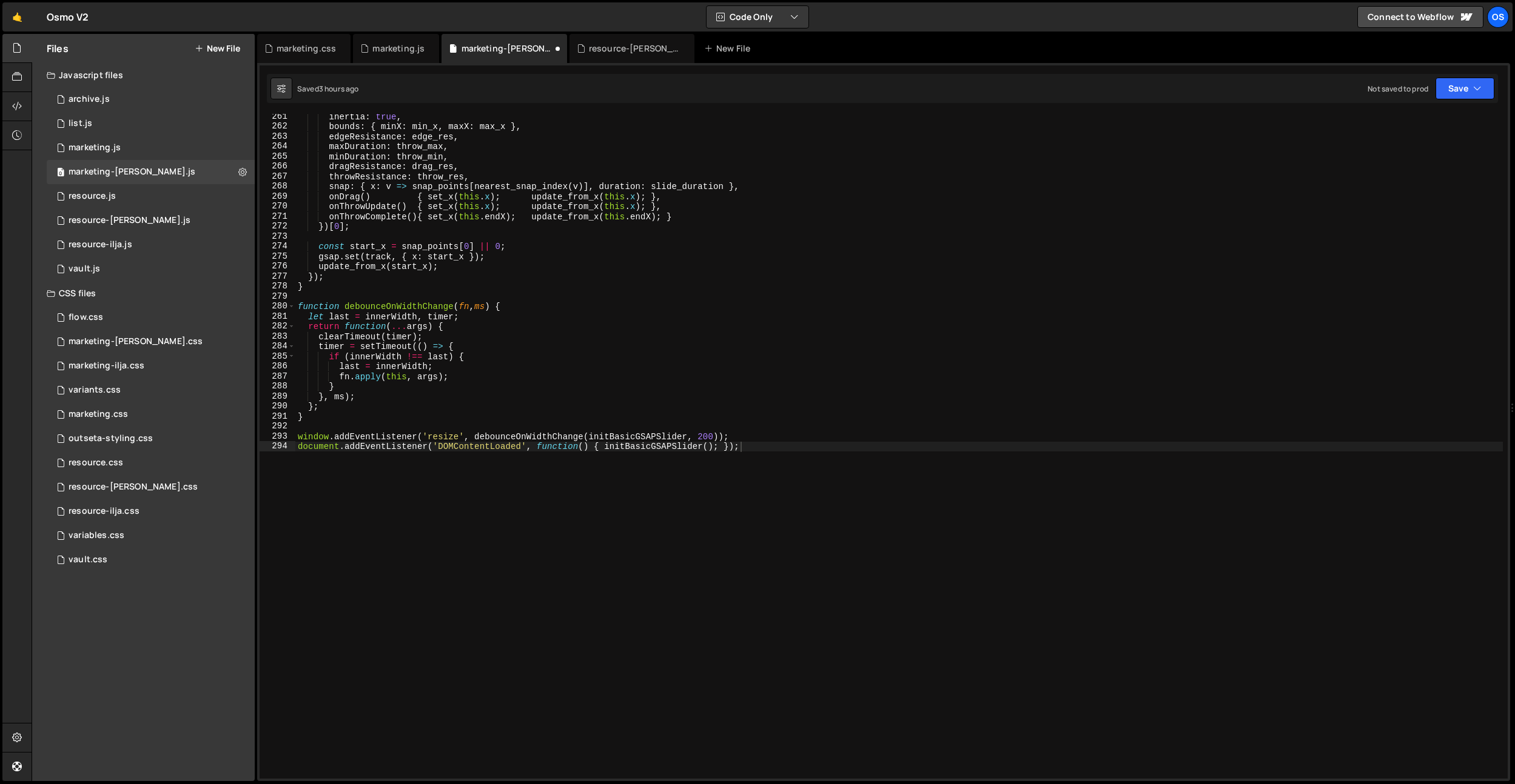
click at [572, 173] on div "inertia : true , bounds : { minX : min_x , maxX : max_x } , edgeResistance : ed…" at bounding box center [899, 454] width 1208 height 685
type textarea "window.addEventListener('resize', debounceOnWidthChange(initBasicGSAPSlider, 20…"
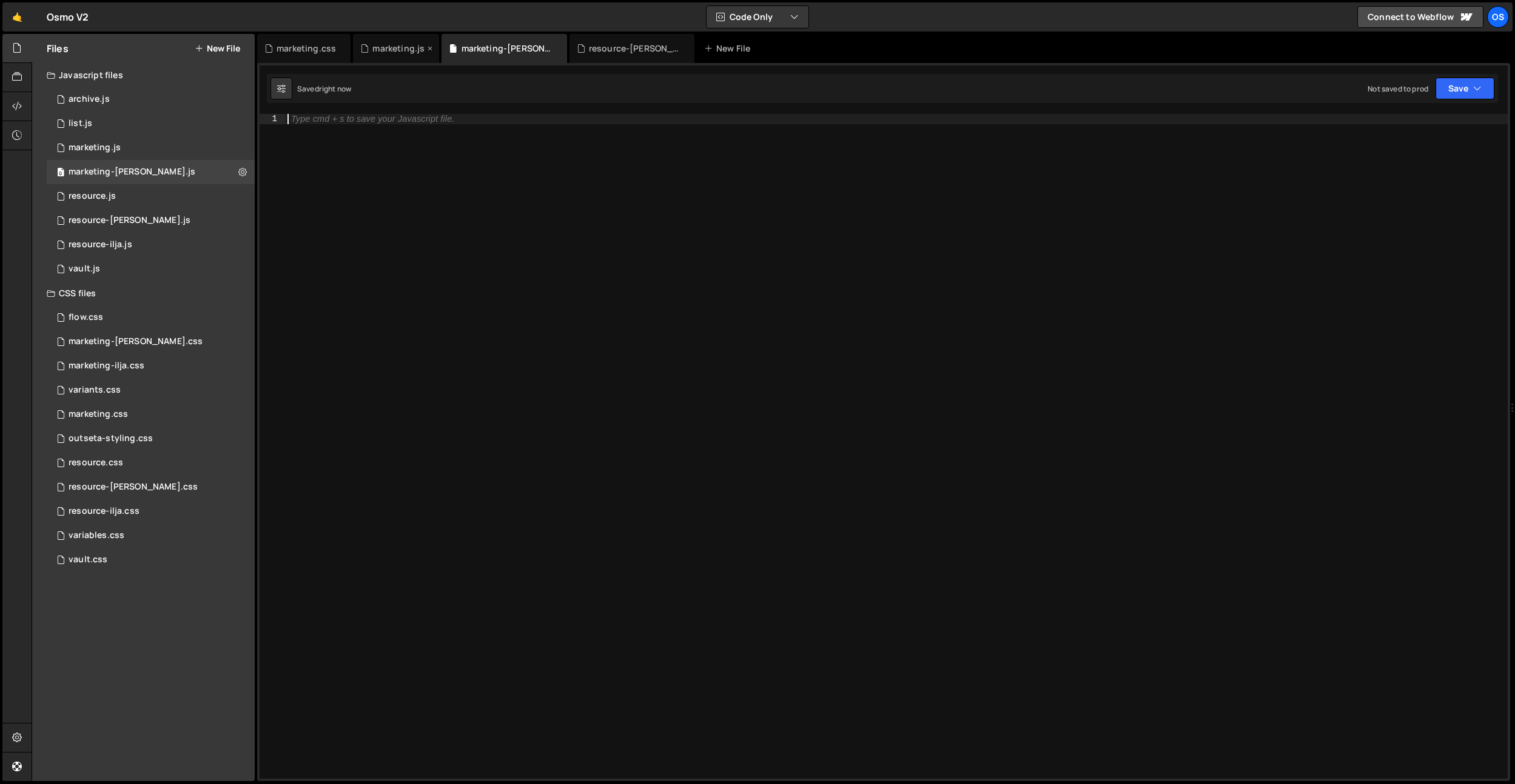
click at [385, 50] on div "marketing.js" at bounding box center [398, 48] width 52 height 13
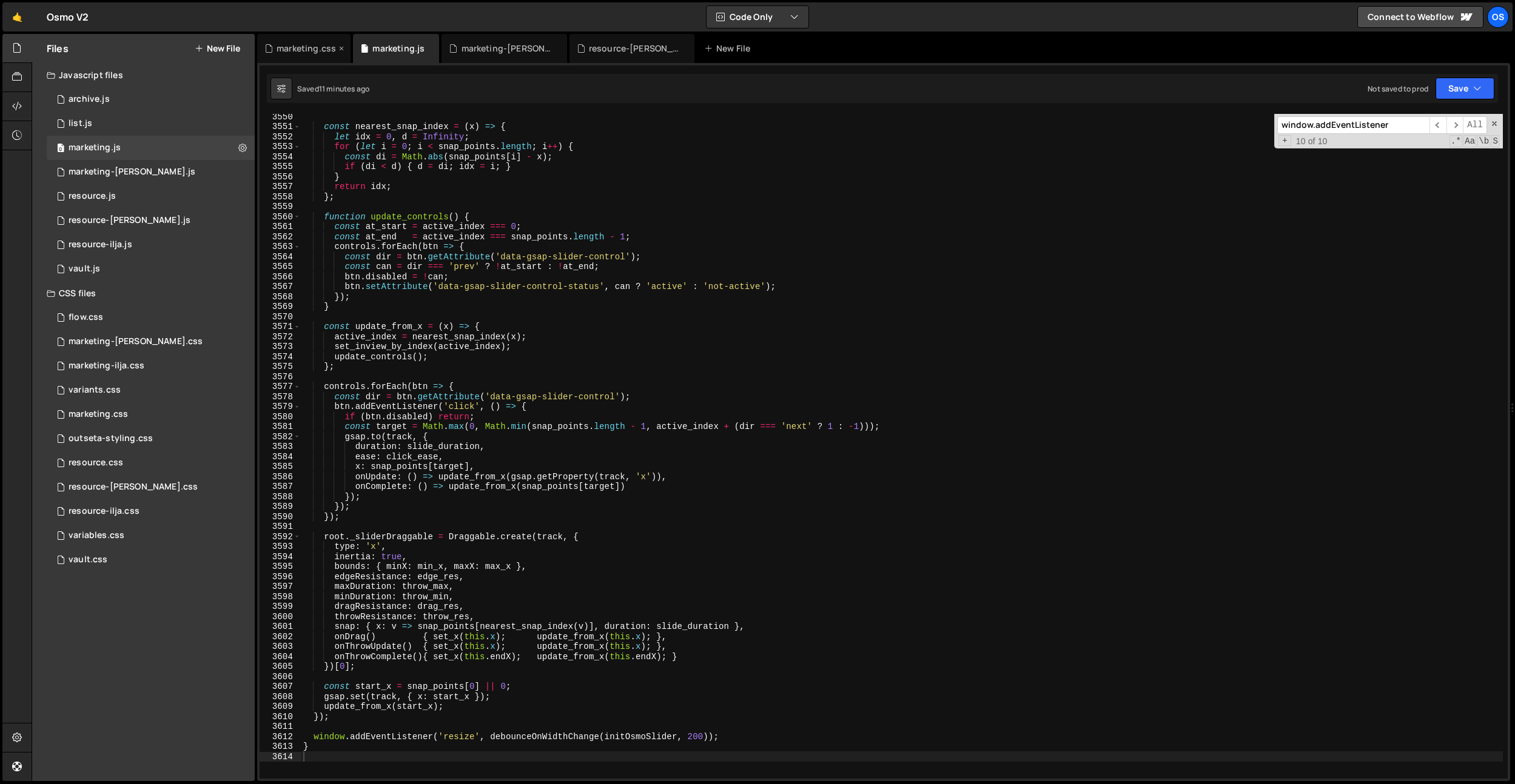
click at [311, 47] on div "marketing.css" at bounding box center [306, 48] width 59 height 13
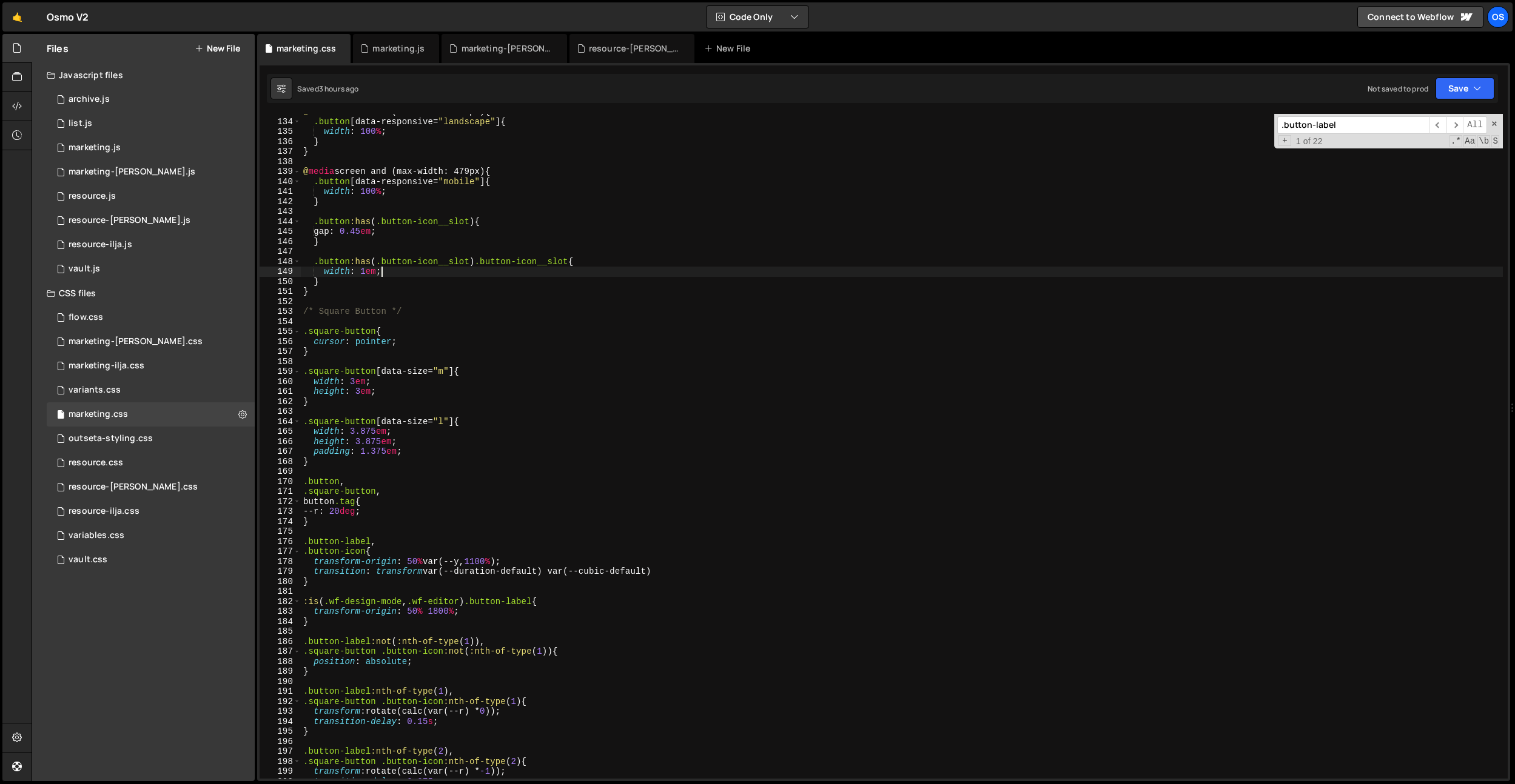
click at [462, 276] on div "@ media screen and (max-width: 767px) { .button [ data-responsive = " landscape…" at bounding box center [902, 448] width 1202 height 685
click at [459, 517] on div "@ media screen and (max-width: 767px) { .button [ data-responsive = " landscape…" at bounding box center [902, 448] width 1202 height 685
type textarea "}"
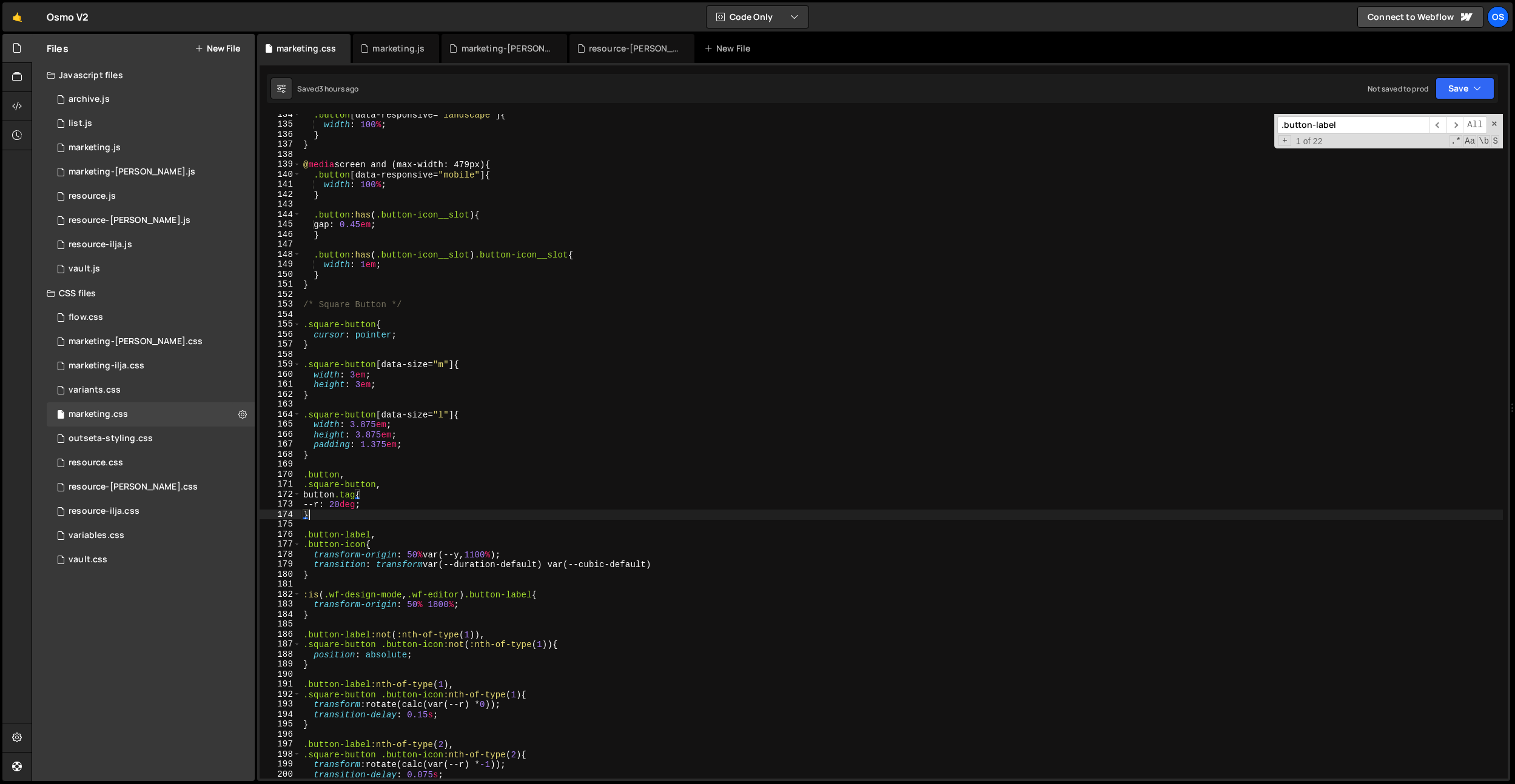
click at [495, 245] on div ".button [ data-responsive = " landscape " ] { width : 100 % ; } } @ media scree…" at bounding box center [902, 452] width 1202 height 685
click at [449, 186] on div ".button [ data-responsive = " landscape " ] { width : 100 % ; } } @ media scree…" at bounding box center [902, 452] width 1202 height 685
type textarea "width: 100%;"
click at [407, 41] on div "marketing.js" at bounding box center [396, 48] width 86 height 30
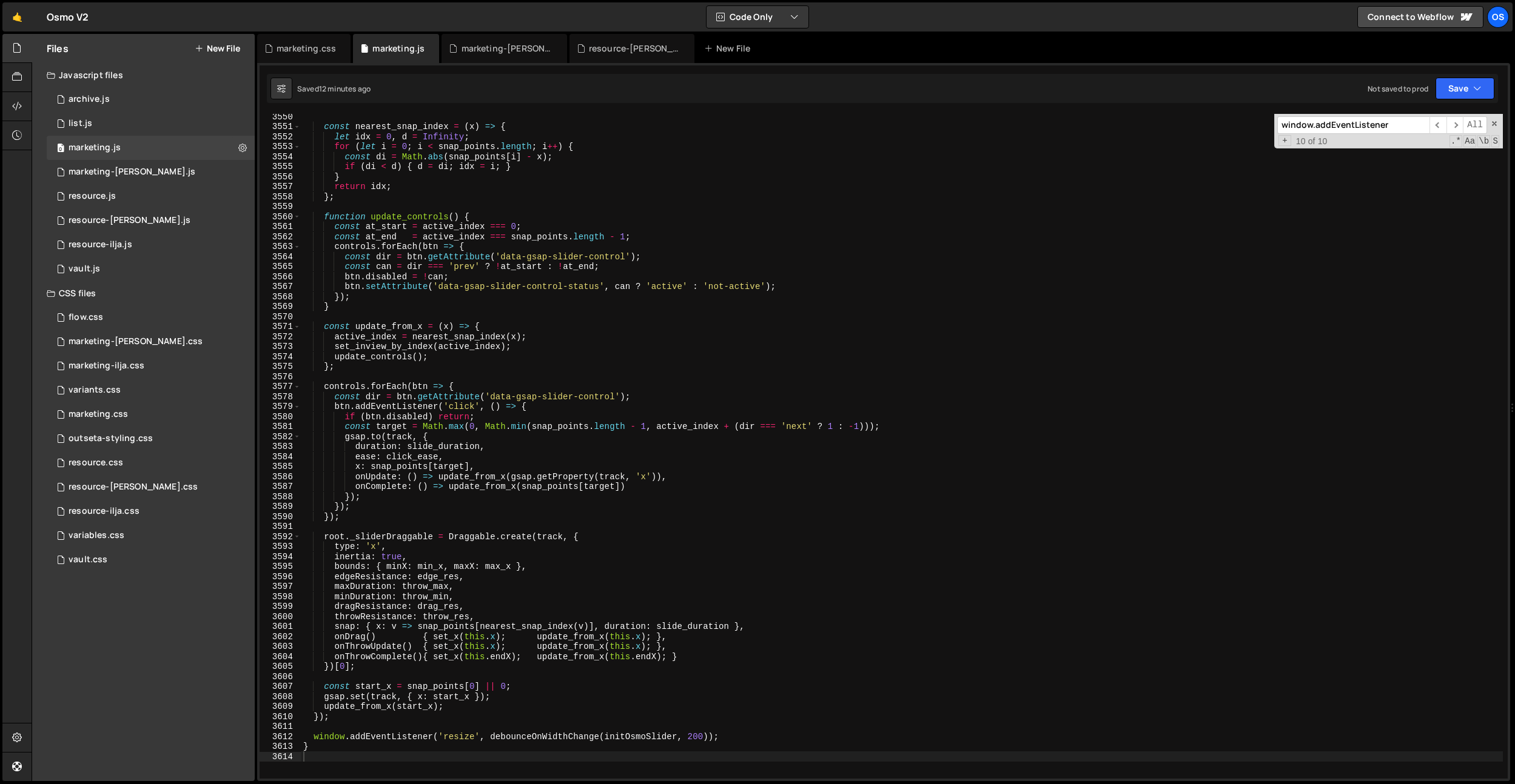
type textarea "const dir = btn.getAttribute('data-gsap-slider-control');"
click at [490, 260] on div "const nearest_snap_index = ( x ) => { let idx = 0 , d = Infinity ; for ( let i …" at bounding box center [902, 454] width 1202 height 685
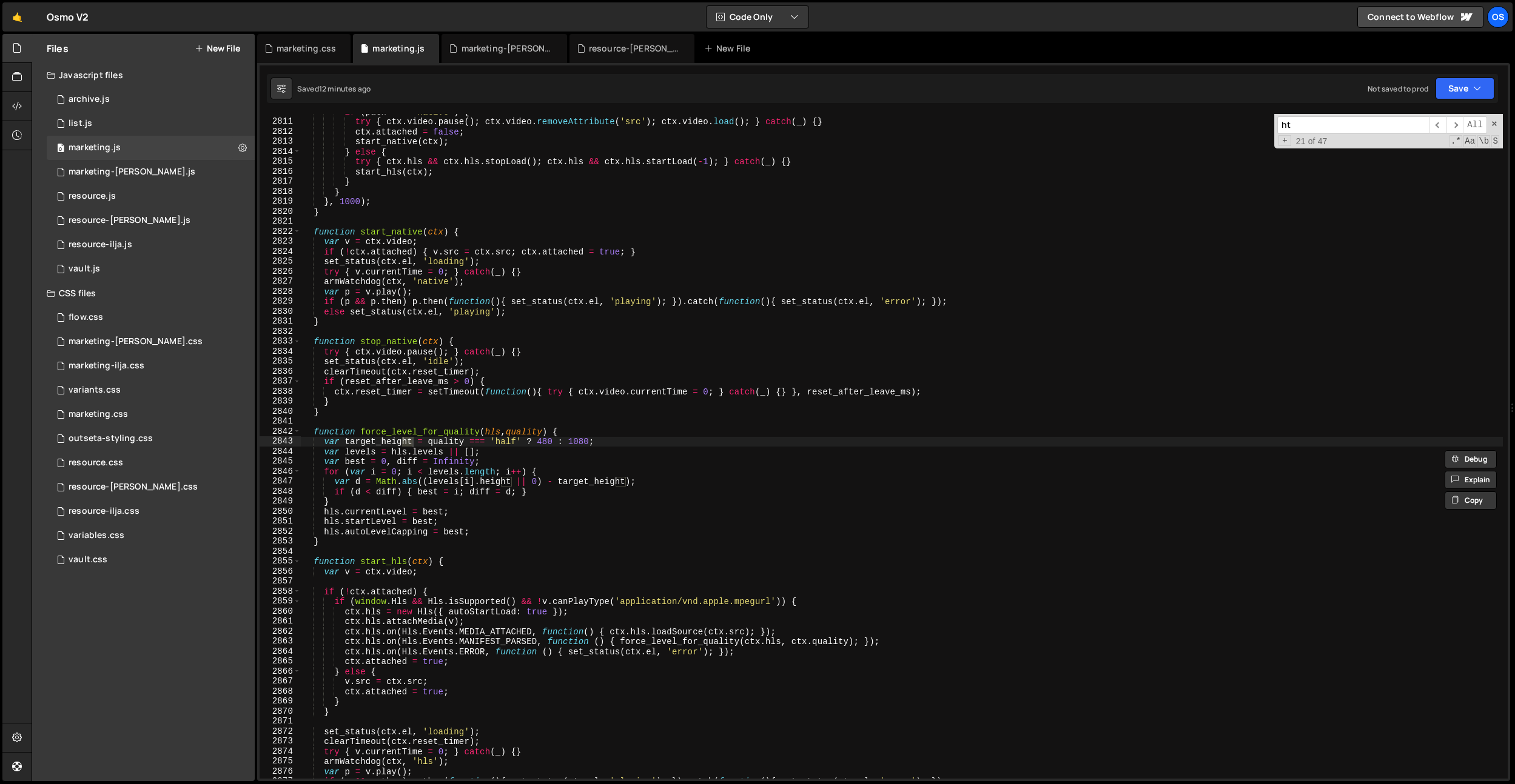
scroll to position [15436, 0]
type input "h"
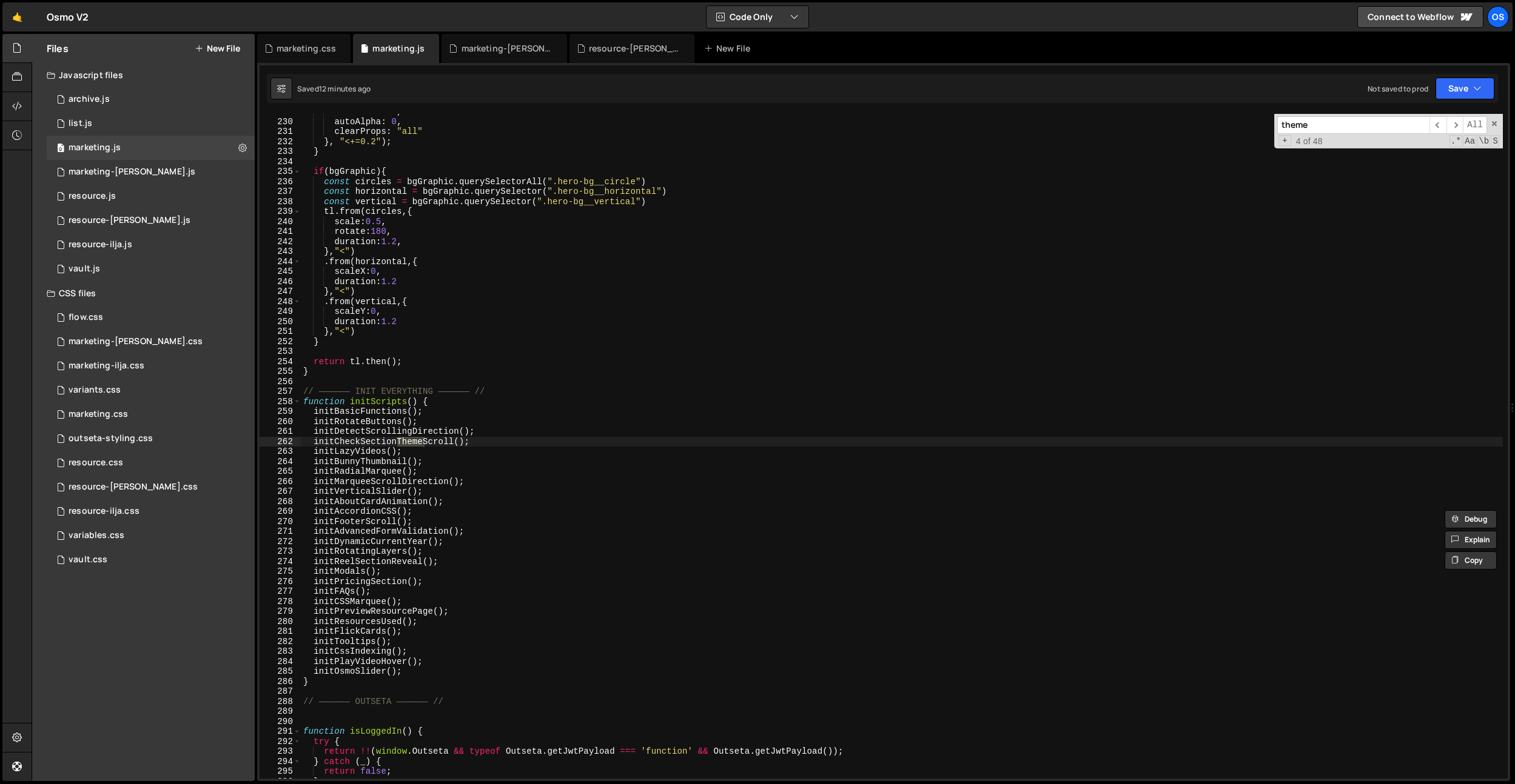
scroll to position [1778, 0]
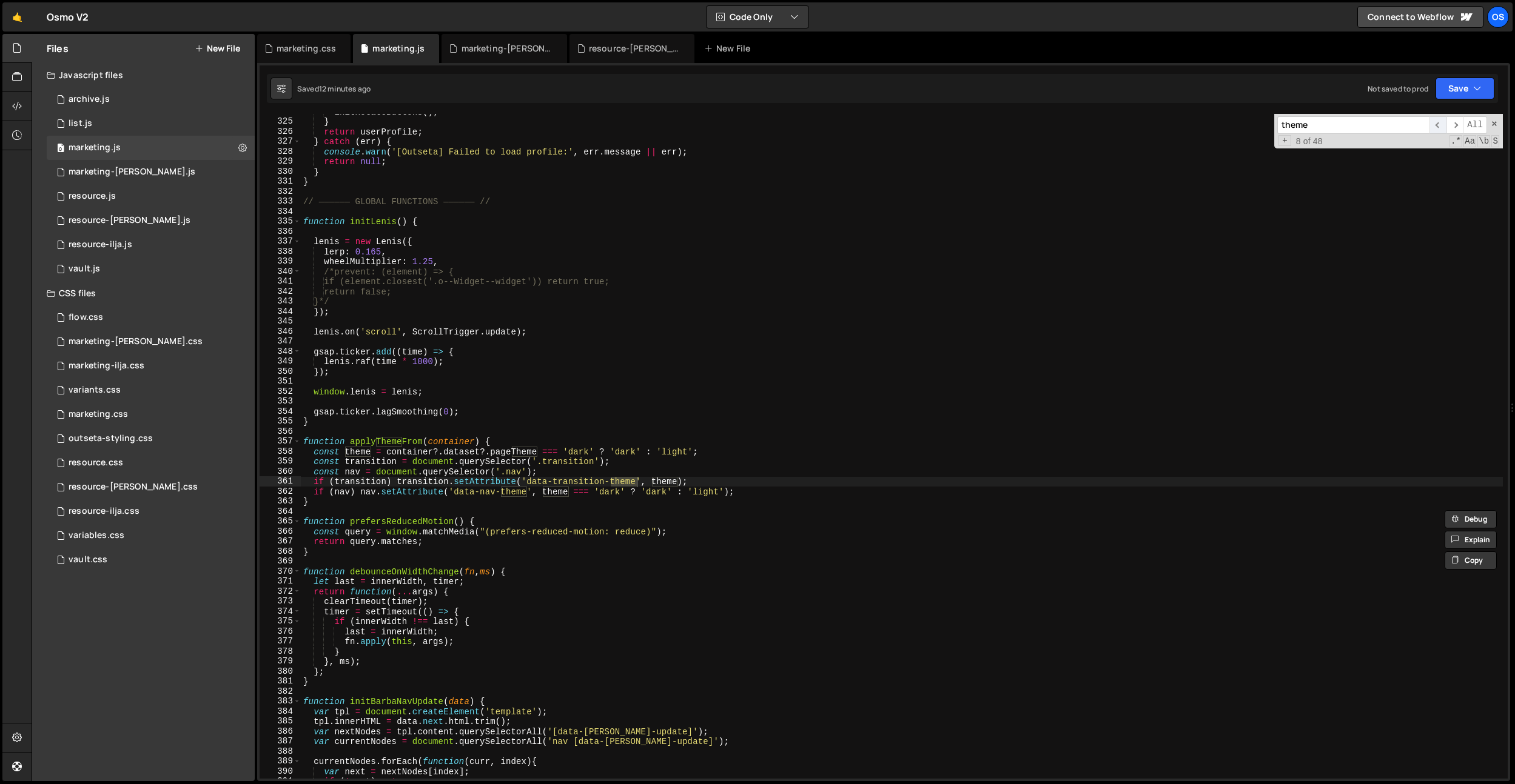
type input "theme"
click at [1434, 129] on span "​" at bounding box center [1438, 125] width 17 height 18
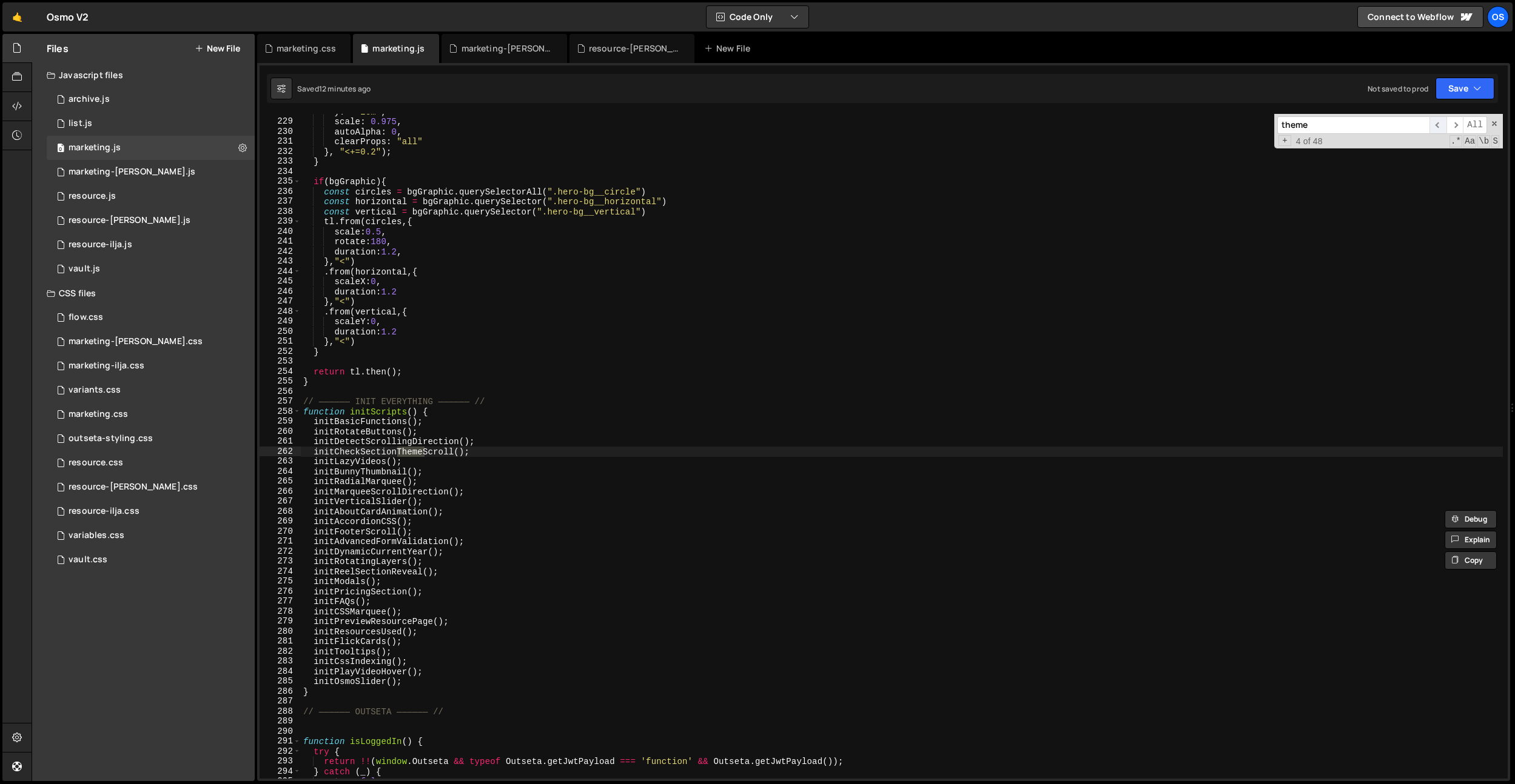
click at [1434, 129] on span "​" at bounding box center [1438, 125] width 17 height 18
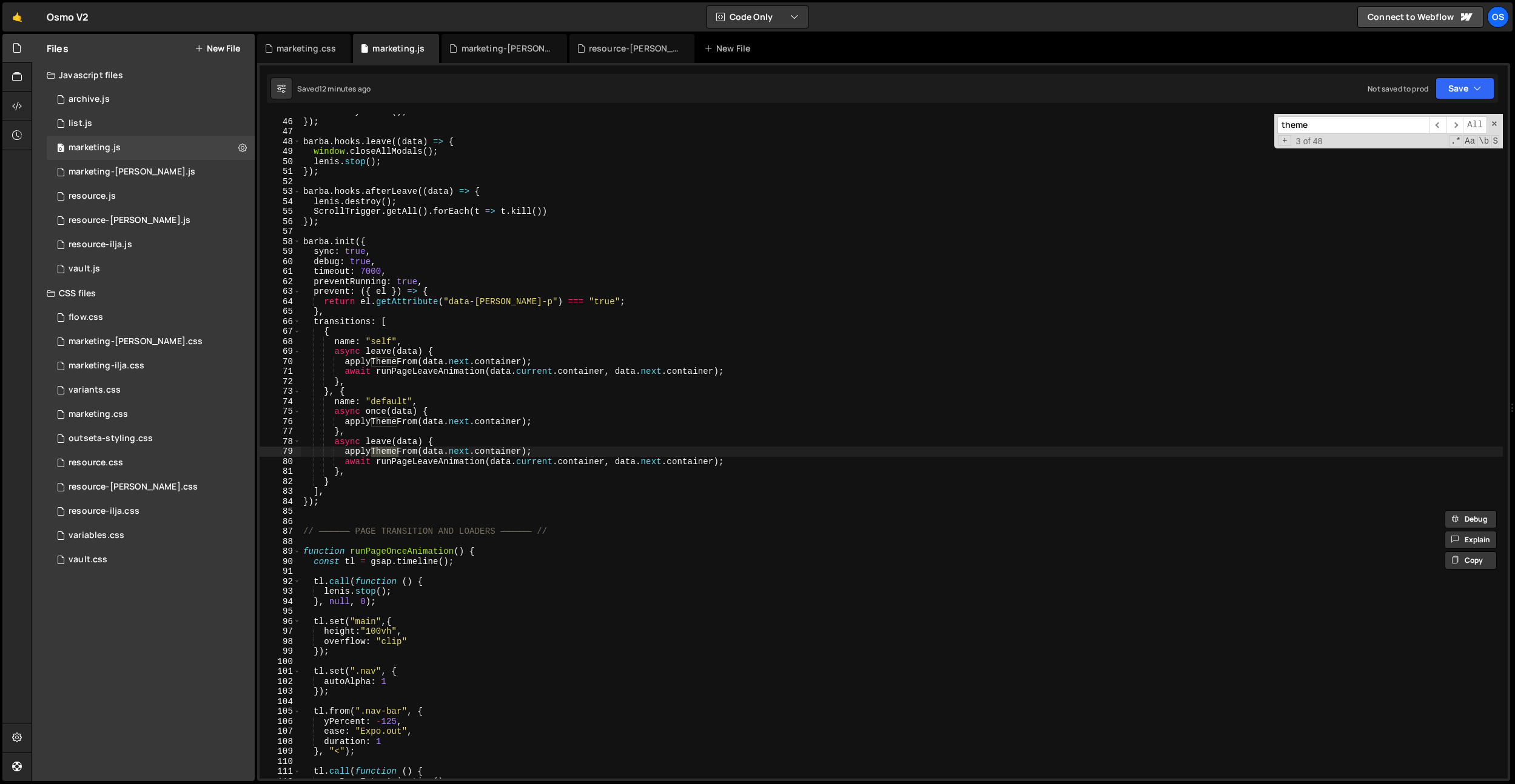
drag, startPoint x: 1451, startPoint y: 130, endPoint x: 1399, endPoint y: 147, distance: 54.7
click at [1450, 130] on span "​" at bounding box center [1454, 125] width 17 height 18
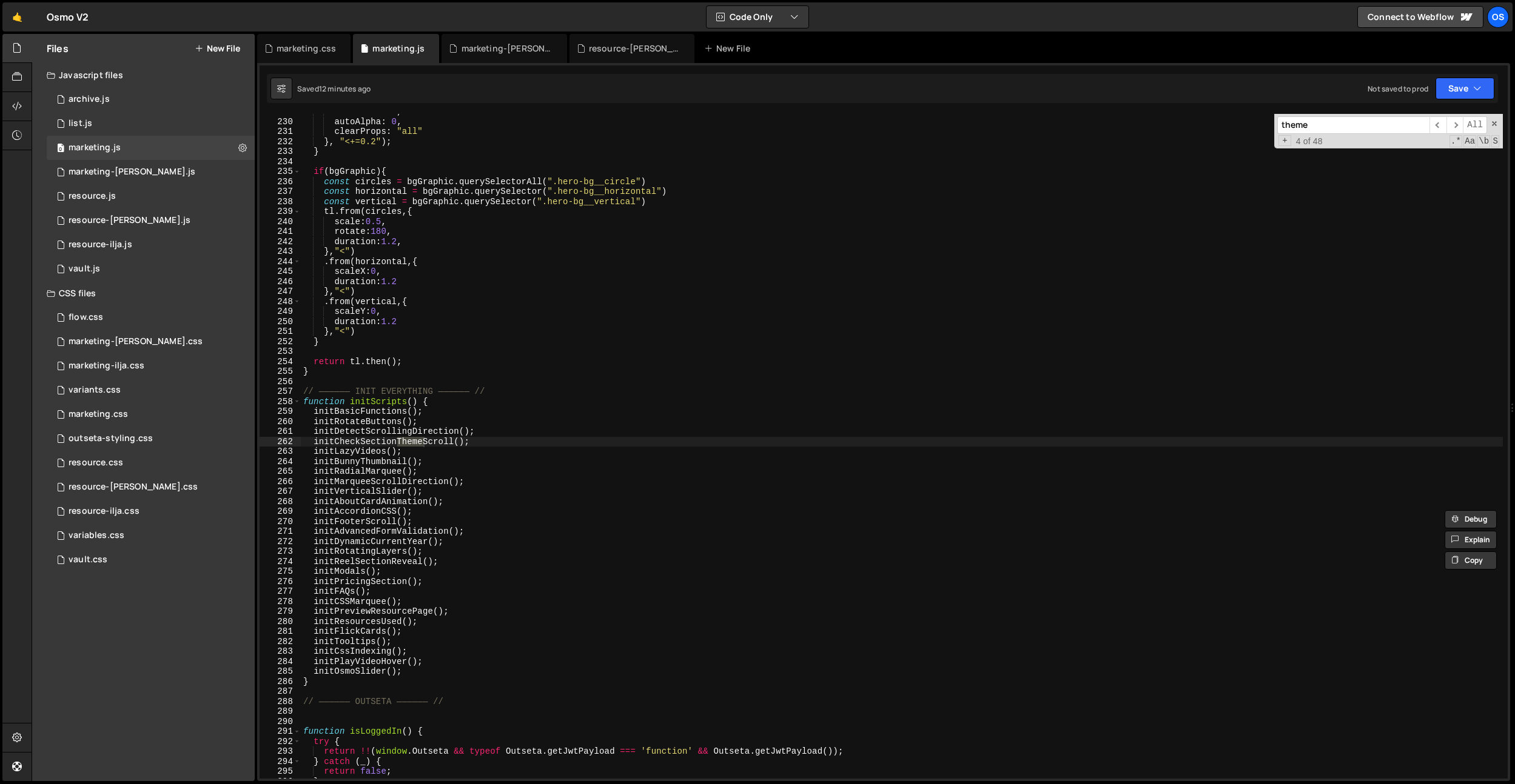
scroll to position [1257, 0]
click at [454, 411] on div "scale : 0.975 , autoAlpha : 0 , clearProps : "all" } , "<+=0.2" ) ; } if ( bgGr…" at bounding box center [902, 448] width 1202 height 685
click at [435, 440] on div "scale : 0.975 , autoAlpha : 0 , clearProps : "all" } , "<+=0.2" ) ; } if ( bgGr…" at bounding box center [902, 448] width 1202 height 685
type textarea "initCheckSectionThemeScroll();"
click at [435, 440] on div "scale : 0.975 , autoAlpha : 0 , clearProps : "all" } , "<+=0.2" ) ; } if ( bgGr…" at bounding box center [902, 448] width 1202 height 685
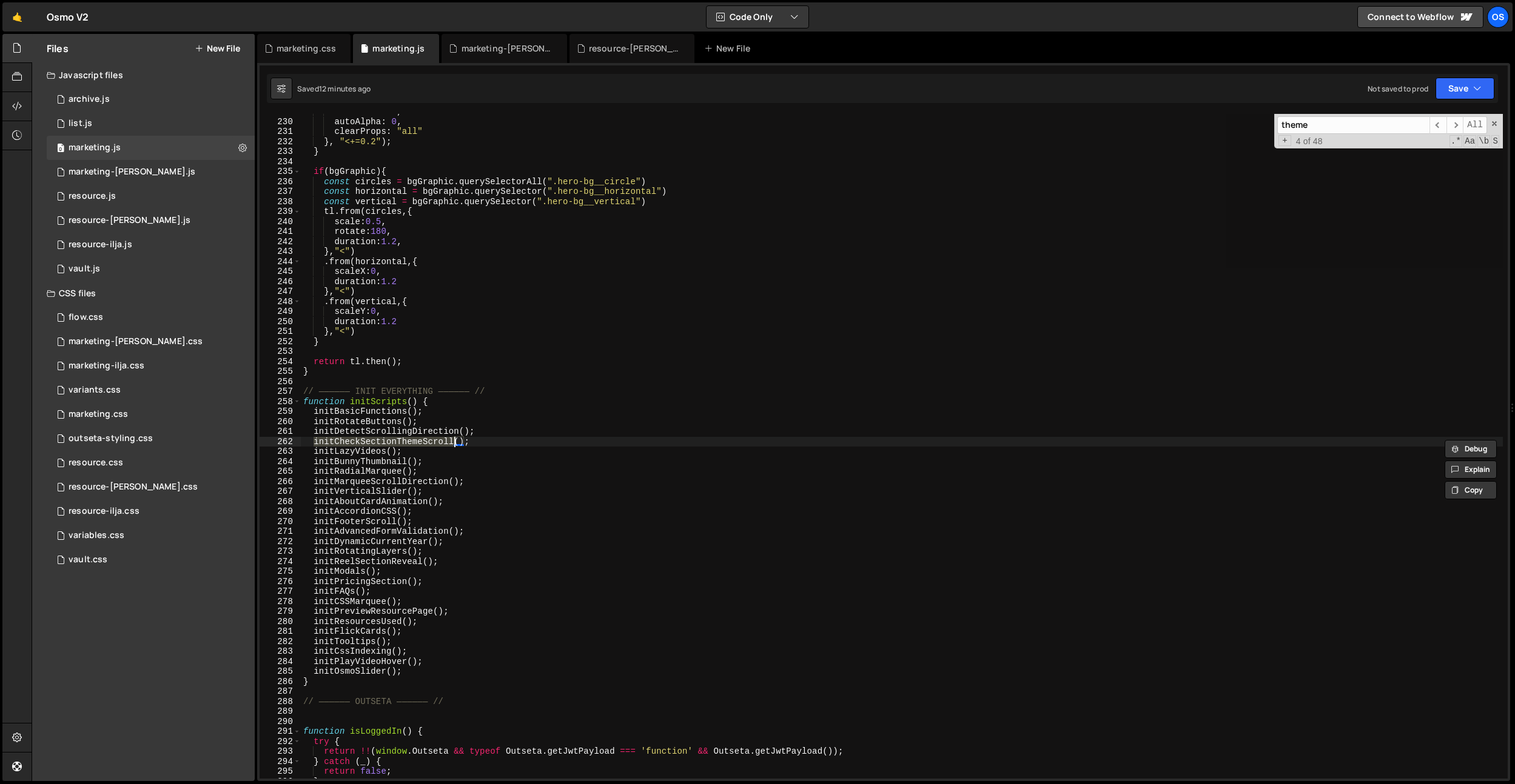
click at [437, 440] on div "scale : 0.975 , autoAlpha : 0 , clearProps : "all" } , "<+=0.2" ) ; } if ( bgGr…" at bounding box center [902, 446] width 1202 height 665
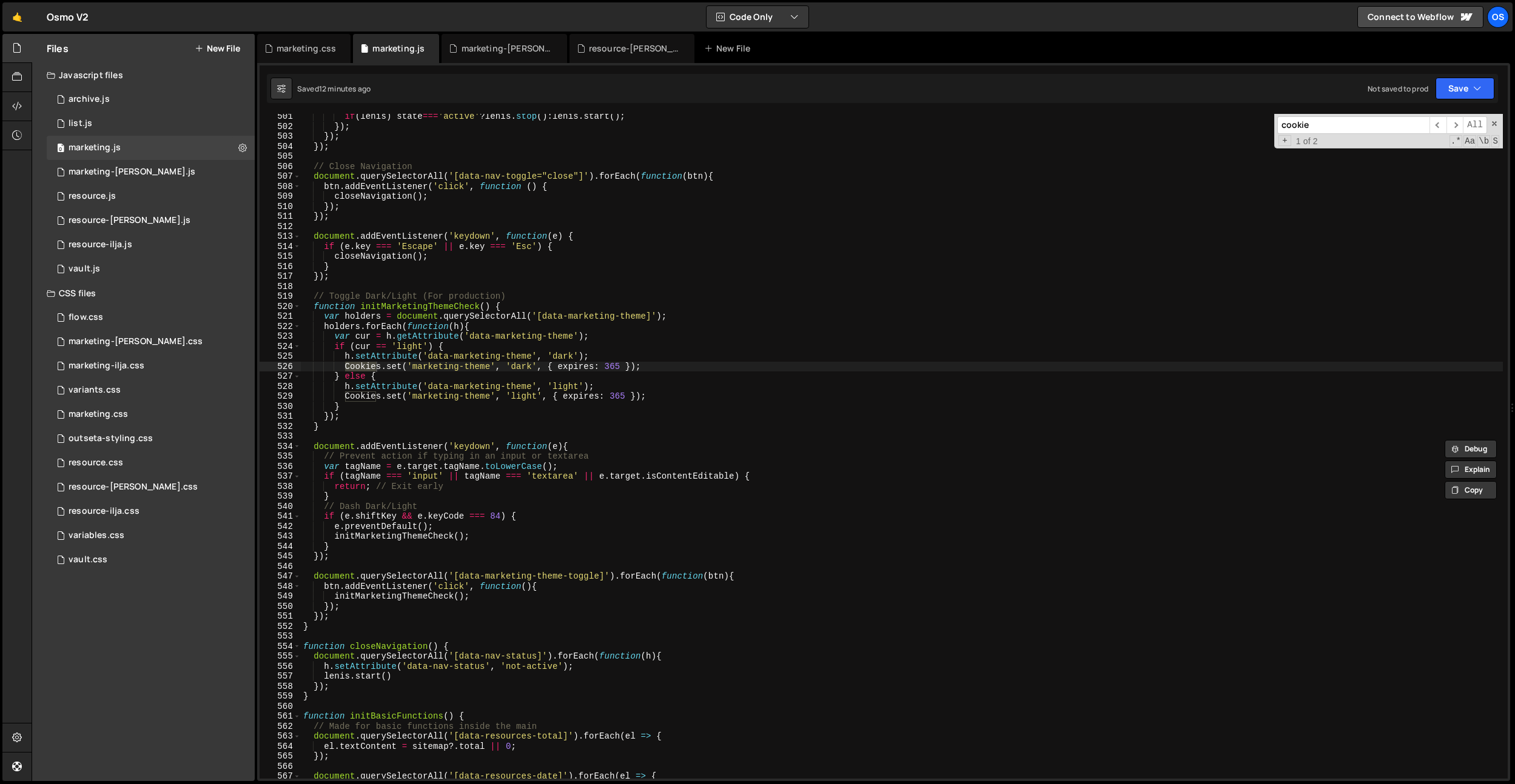
scroll to position [2743, 0]
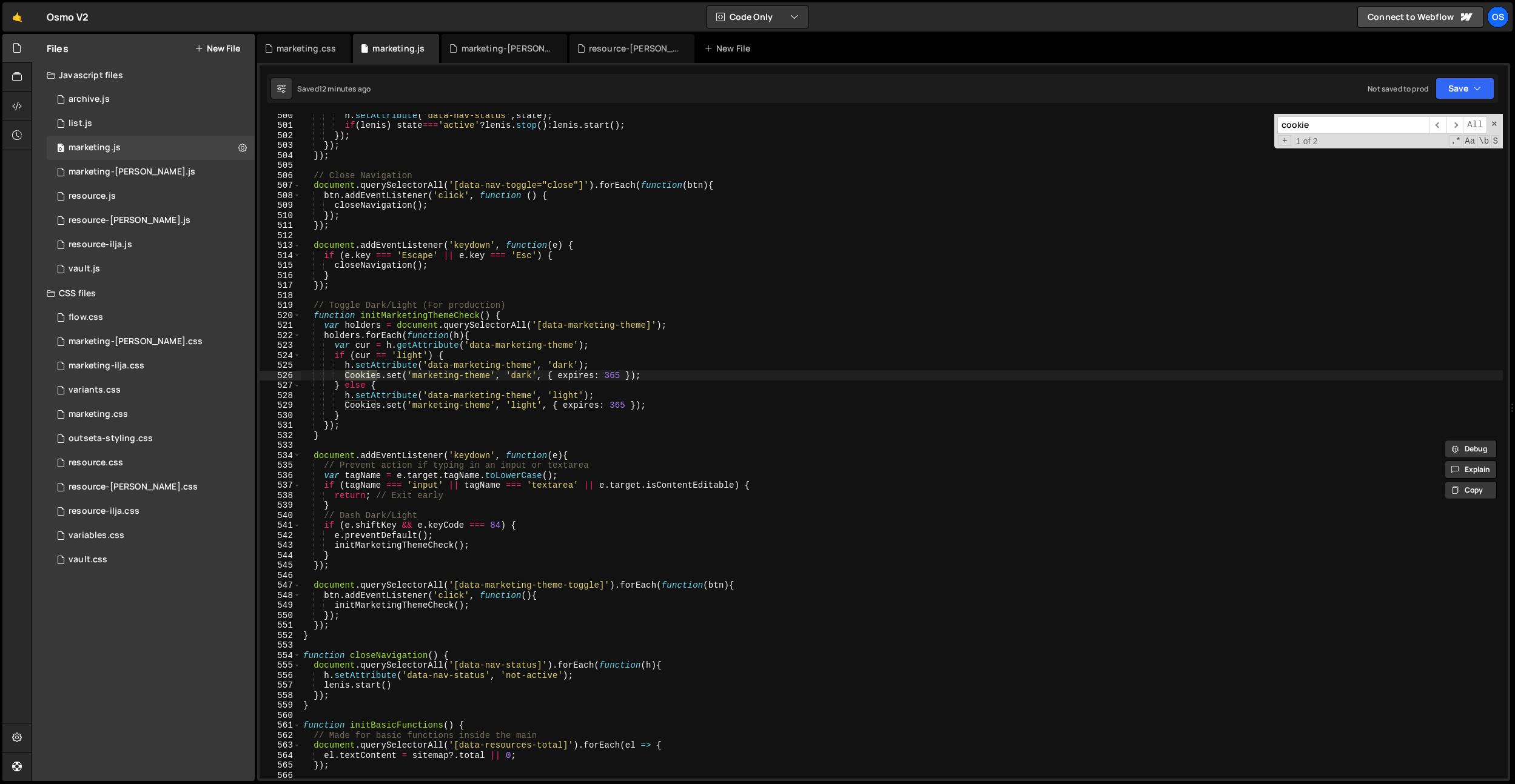
type input "cookie"
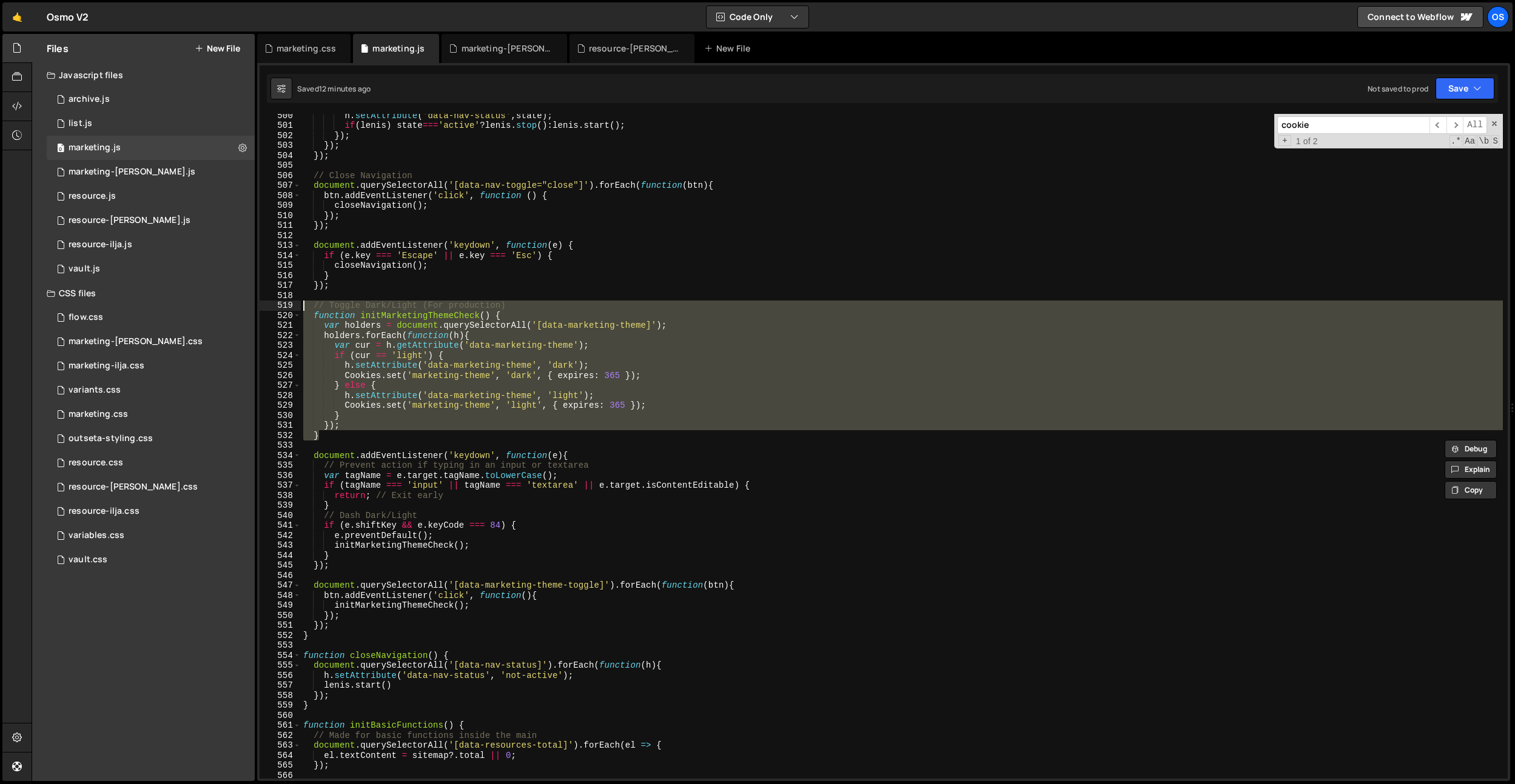
drag, startPoint x: 328, startPoint y: 436, endPoint x: 268, endPoint y: 310, distance: 139.6
click at [268, 310] on div "} 500 501 502 503 504 505 506 507 508 509 510 511 512 513 514 515 516 517 518 5…" at bounding box center [884, 446] width 1248 height 665
type textarea "// Toggle Dark/Light (For production) function initMarketingThemeCheck() {"
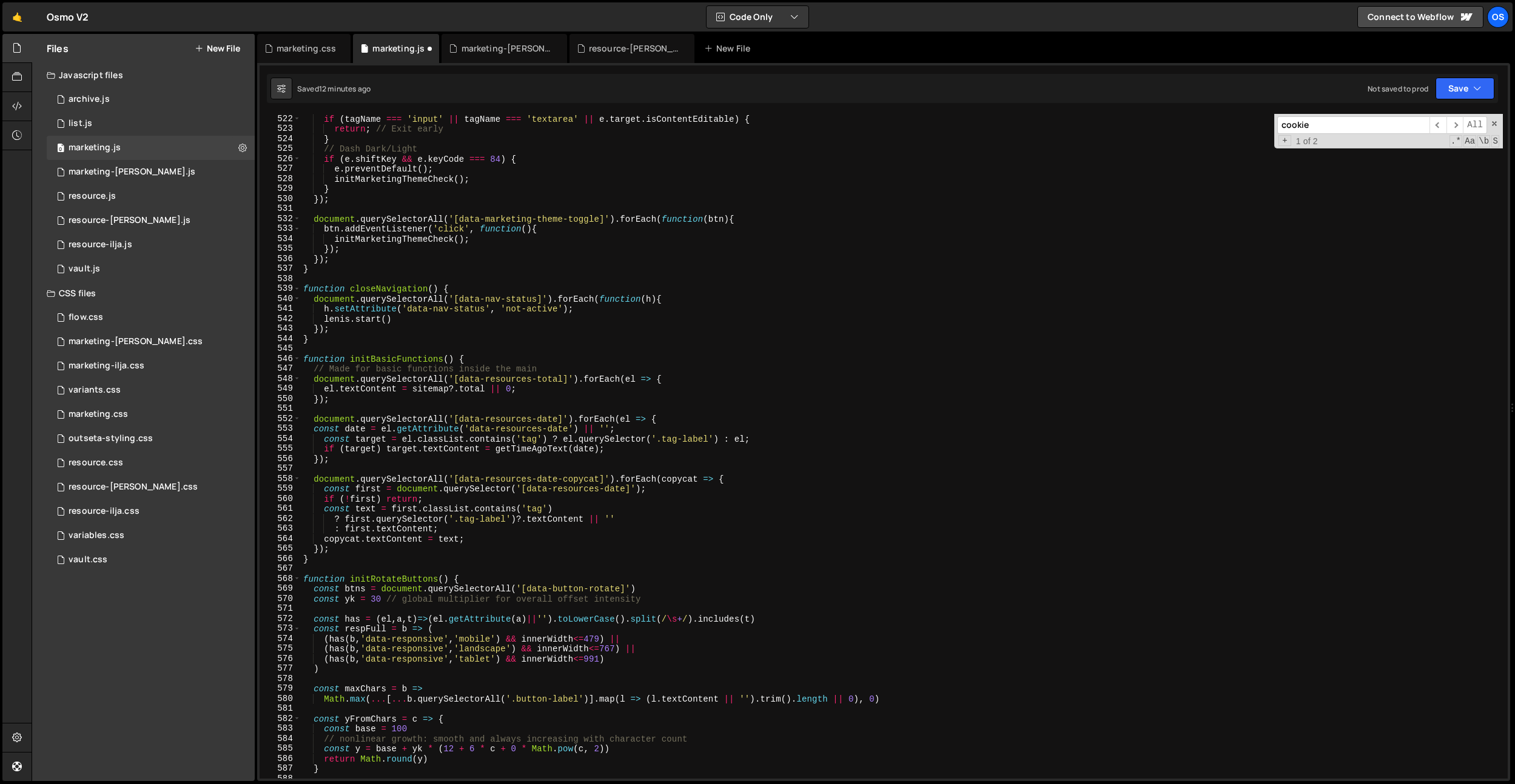
scroll to position [2879, 0]
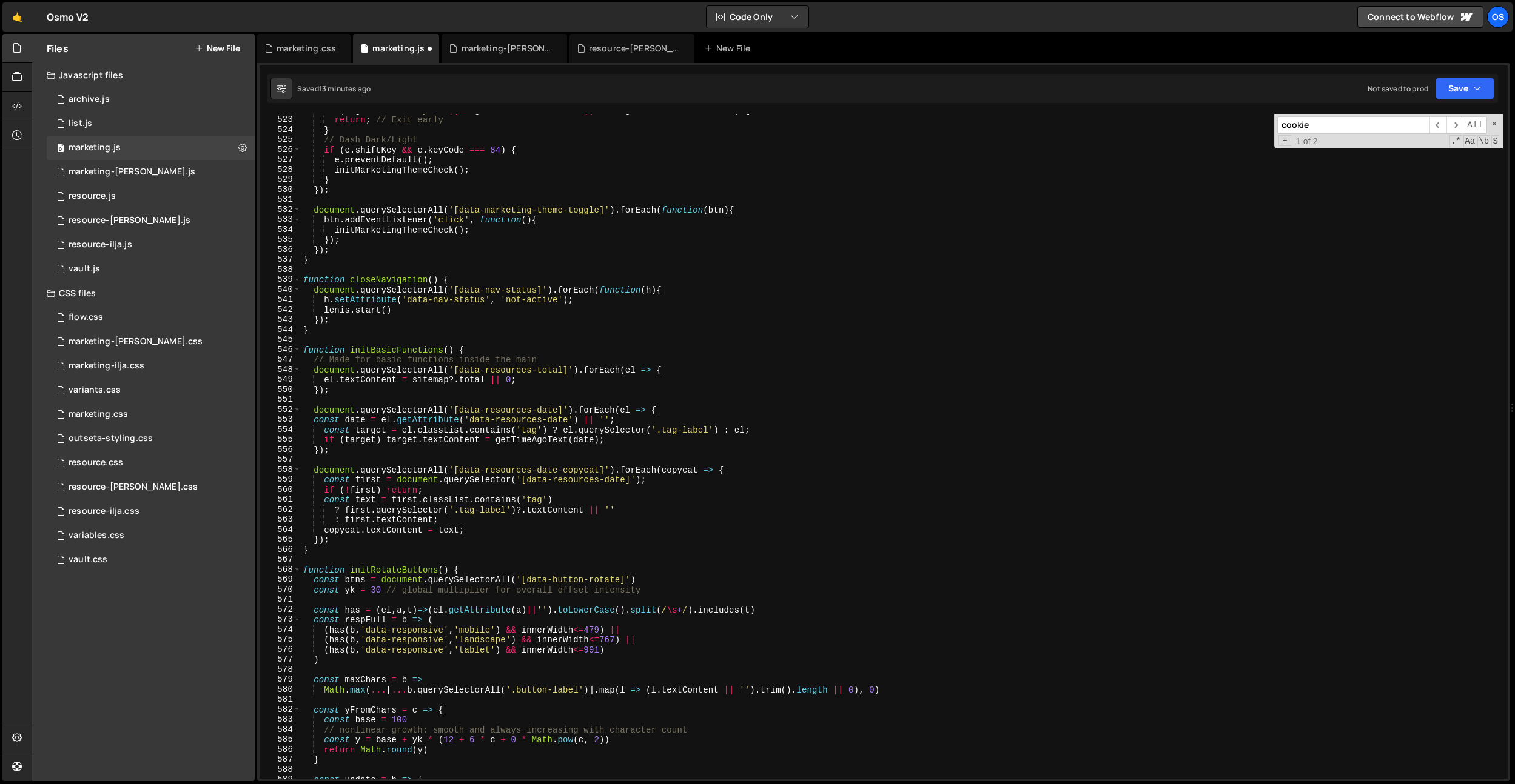
click at [338, 548] on div "if ( tagName === 'input' || tagName === 'textarea' || e . target . isContentEdi…" at bounding box center [902, 447] width 1202 height 685
type textarea "}"
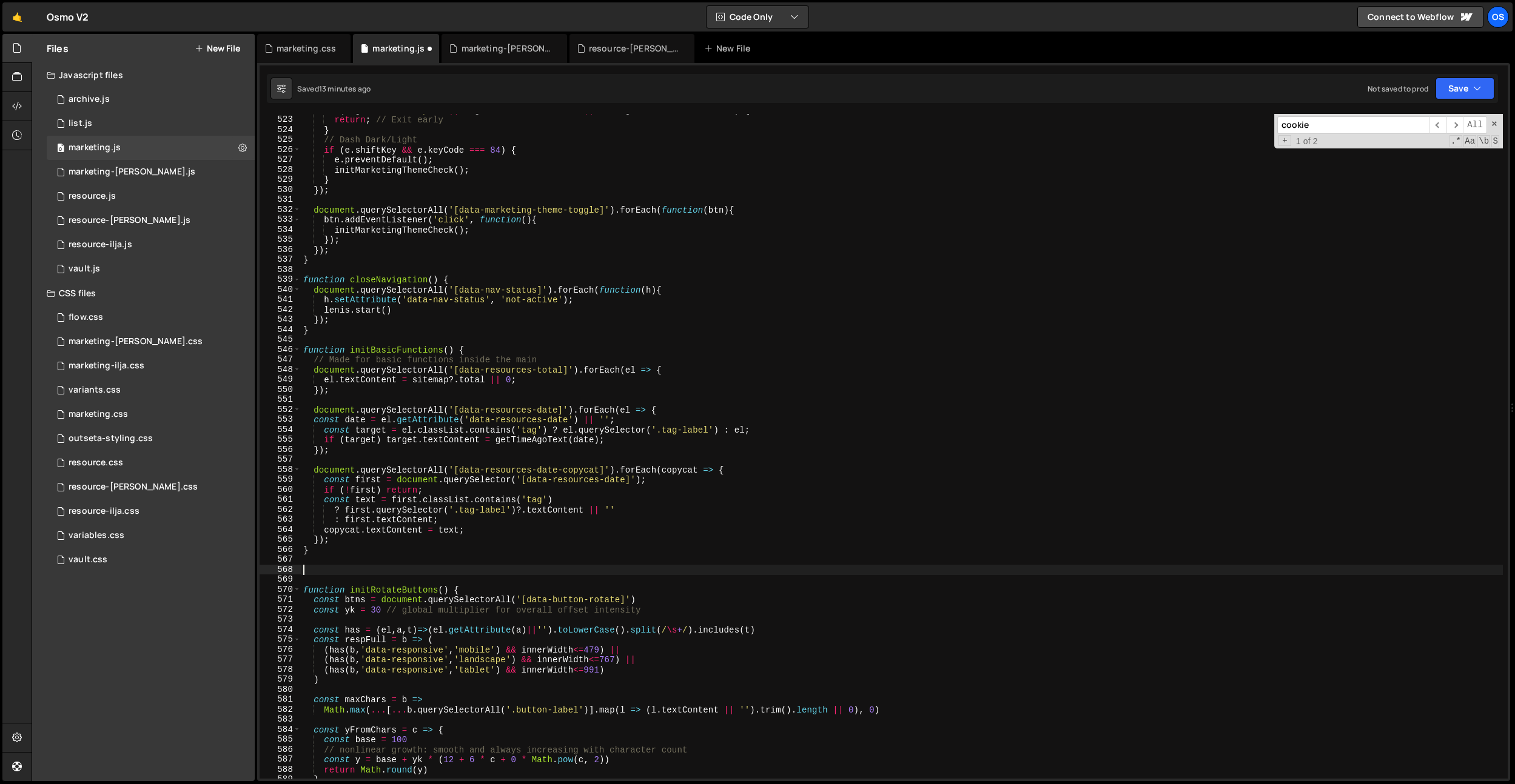
paste textarea "}"
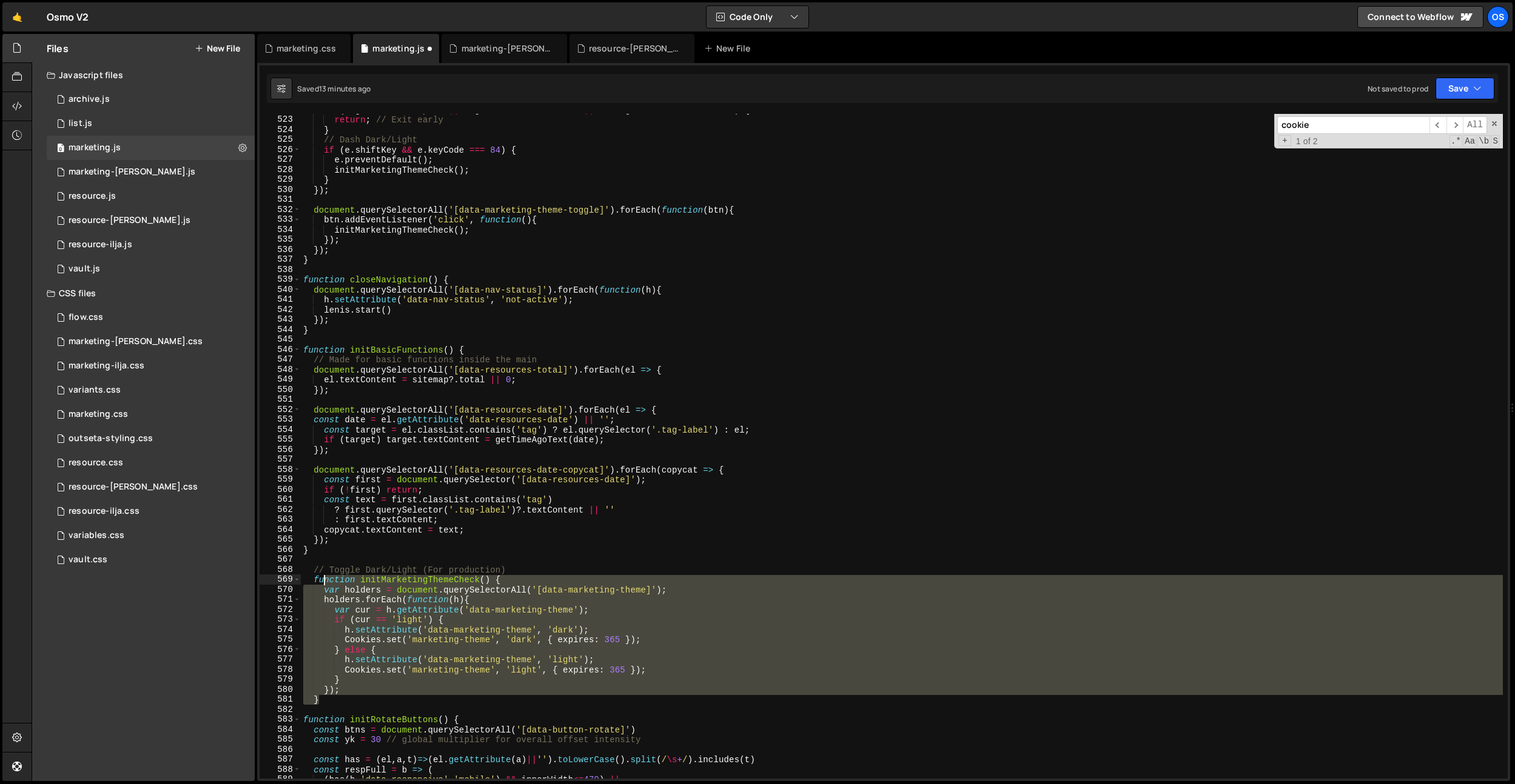
drag, startPoint x: 339, startPoint y: 700, endPoint x: 322, endPoint y: 578, distance: 123.2
click at [322, 578] on div "if ( tagName === 'input' || tagName === 'textarea' || e . target . isContentEdi…" at bounding box center [902, 447] width 1202 height 685
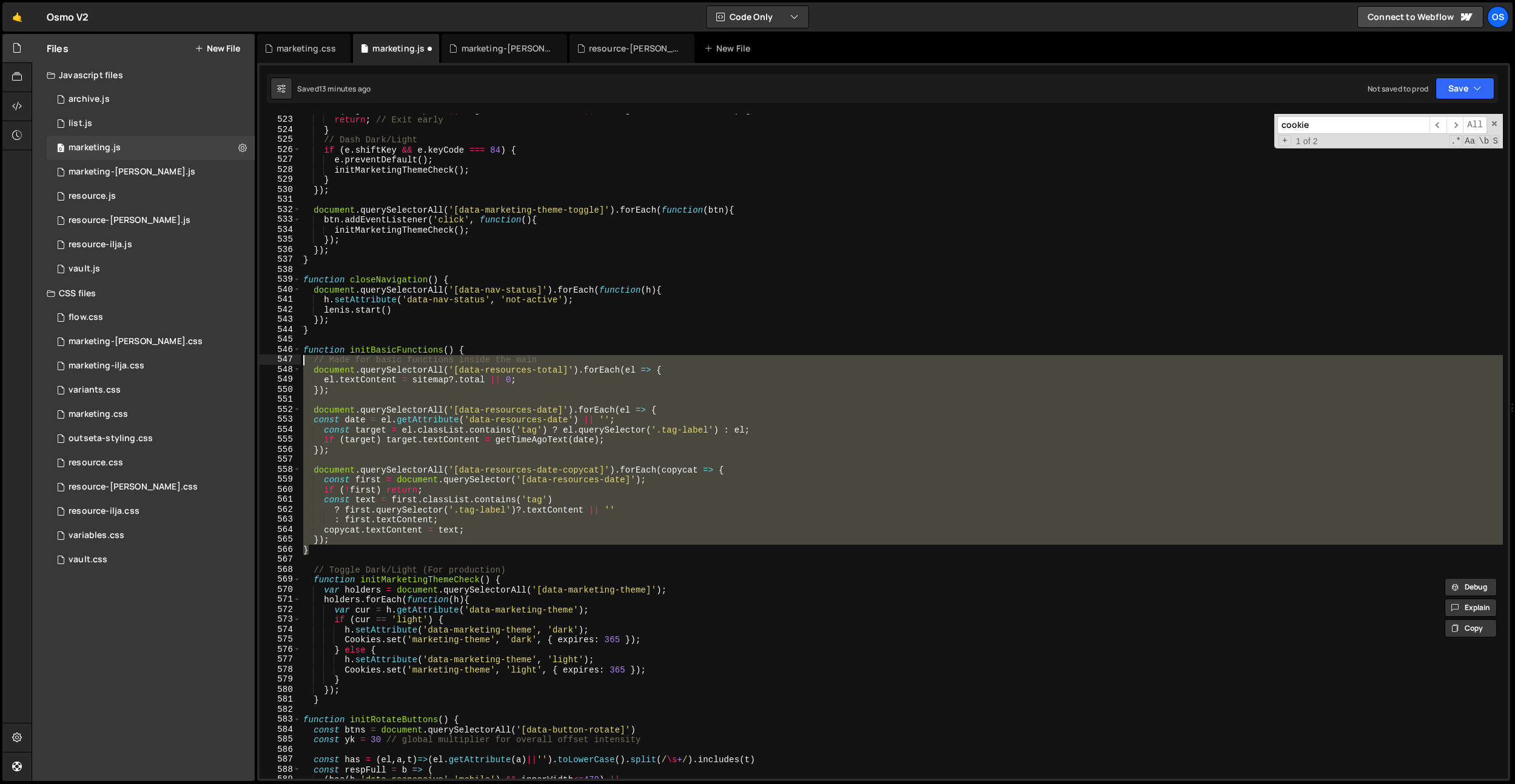
drag, startPoint x: 328, startPoint y: 549, endPoint x: 283, endPoint y: 364, distance: 190.4
click at [283, 364] on div "function initMarketingThemeCheck() { var holders = document.querySelectorAll('[…" at bounding box center [884, 446] width 1248 height 665
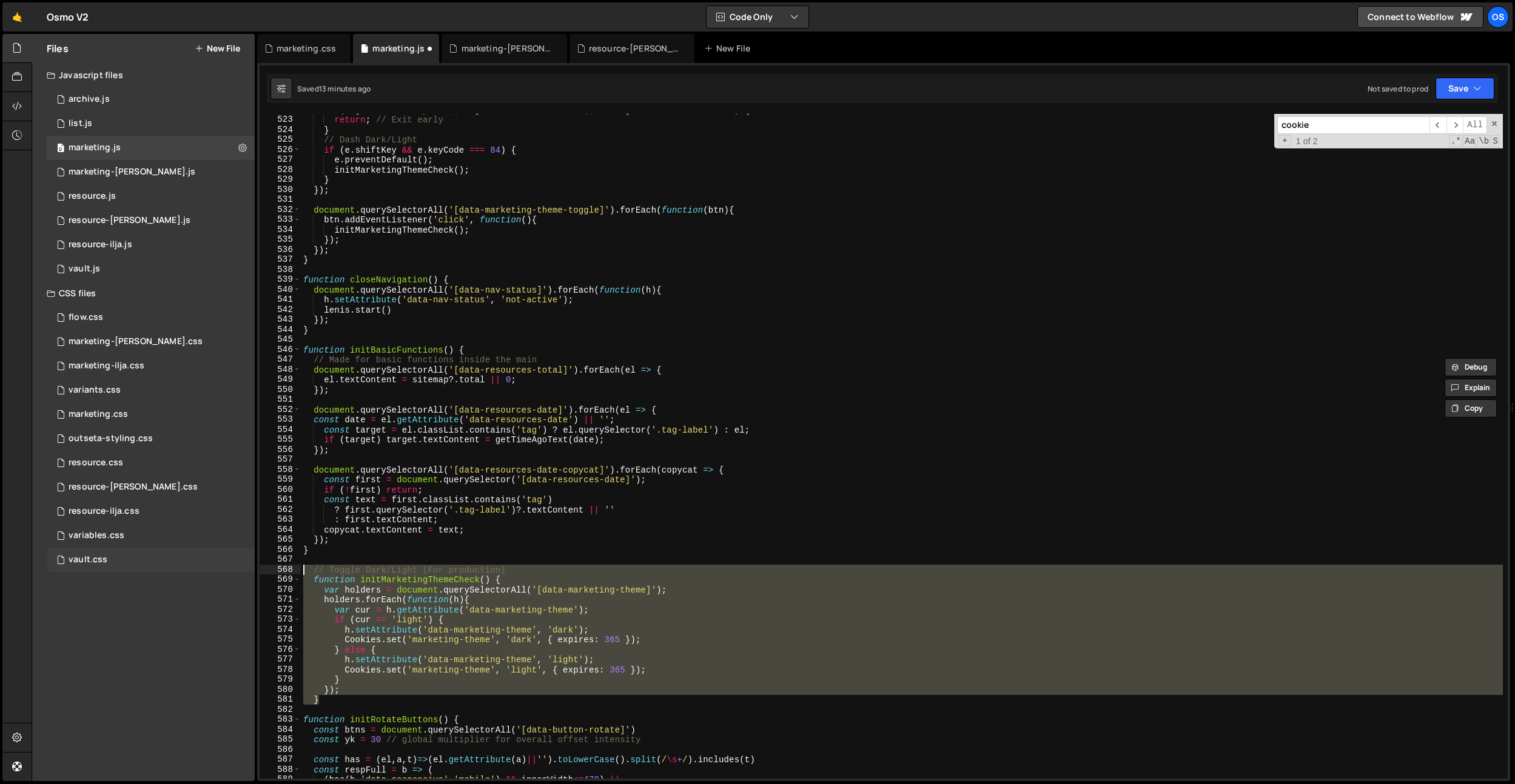
drag, startPoint x: 355, startPoint y: 700, endPoint x: 252, endPoint y: 567, distance: 168.2
click at [252, 567] on div "Files New File Javascript files 0 archive.js 0 0 list.js 0 0 marketing.js 0 0 0…" at bounding box center [773, 408] width 1484 height 748
type textarea "// Toggle Dark/Light (For production) function initMarketingThemeCheck() {"
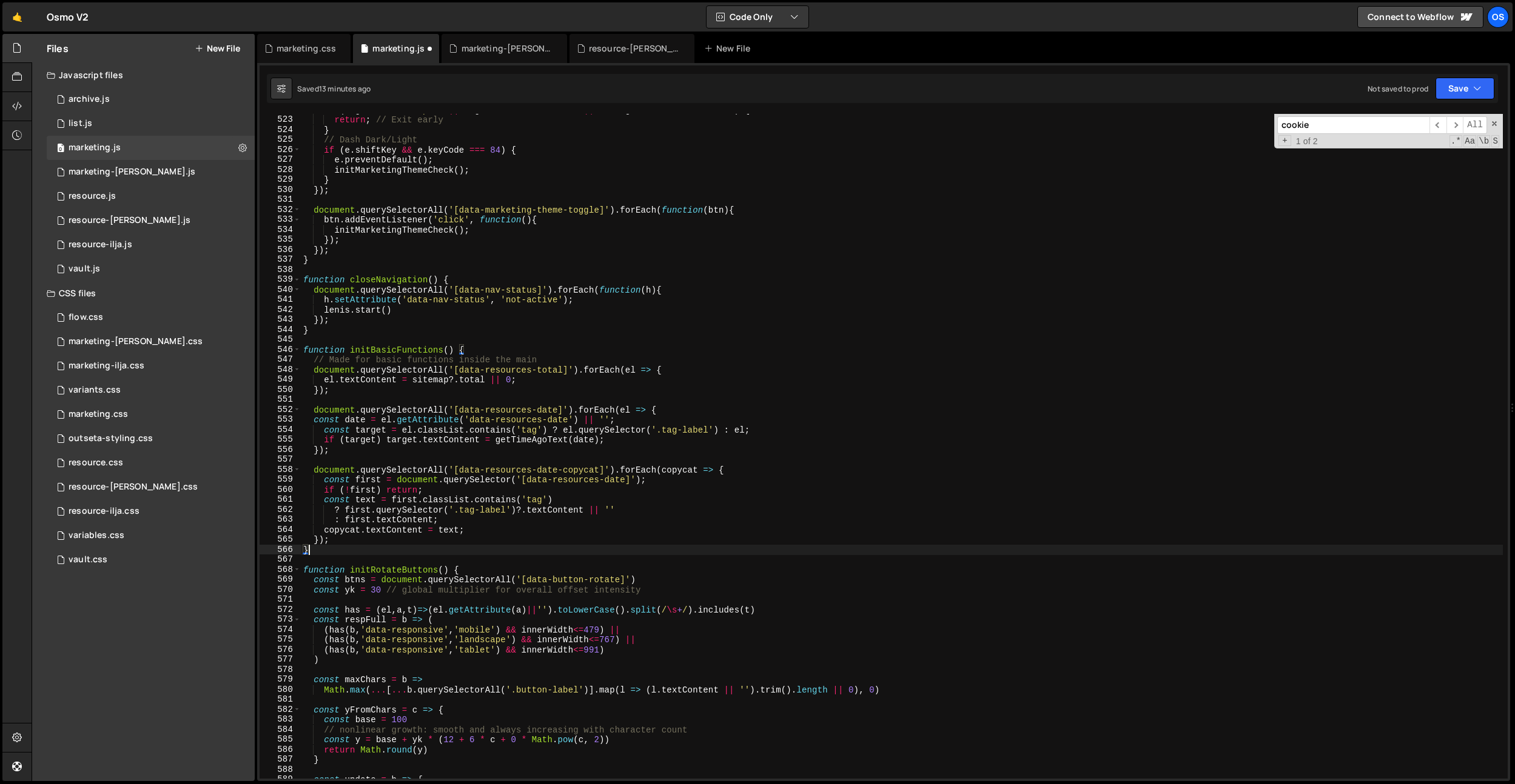
click at [372, 541] on div "if ( tagName === 'input' || tagName === 'textarea' || e . target . isContentEdi…" at bounding box center [902, 447] width 1202 height 685
type textarea "});"
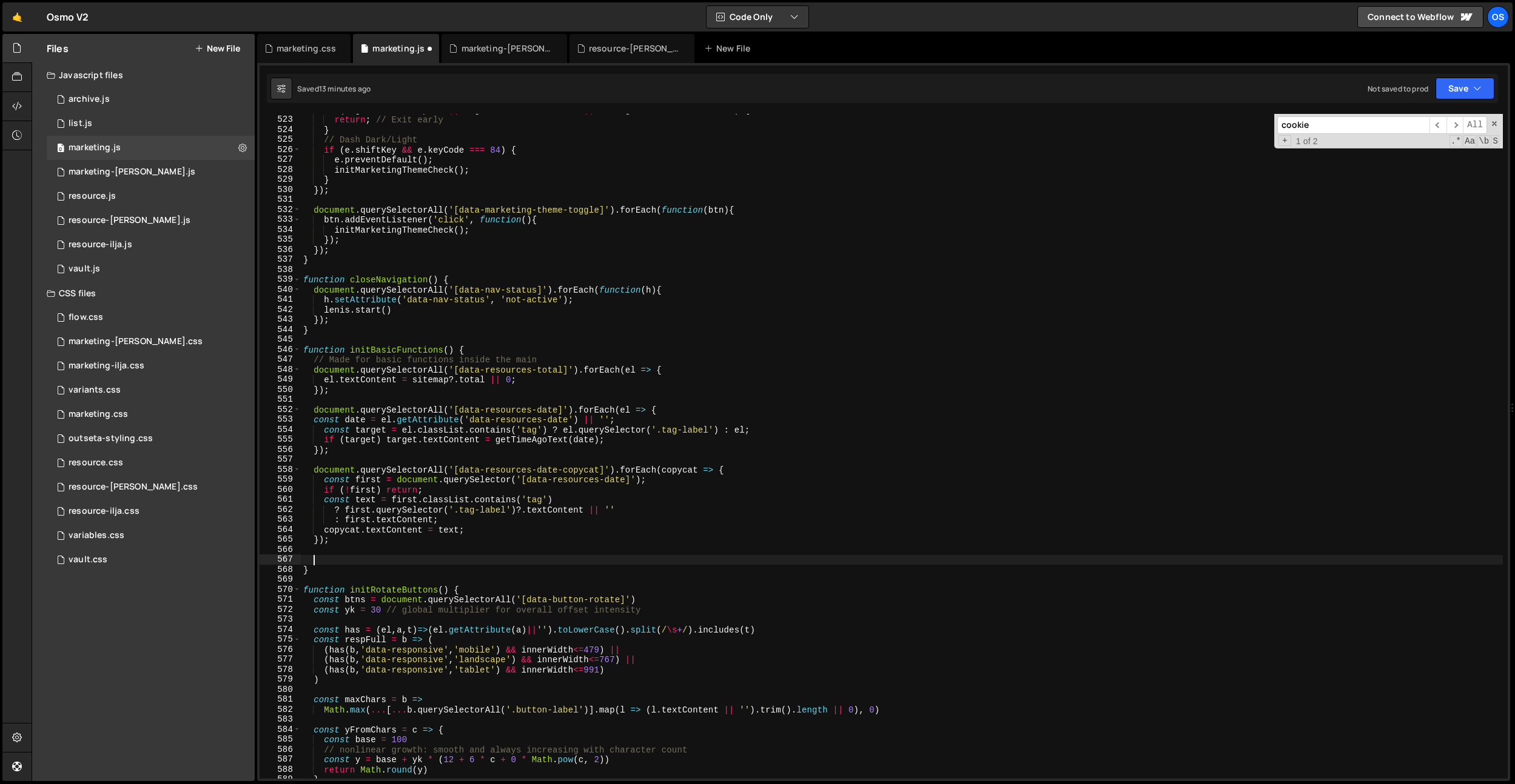
paste textarea "}"
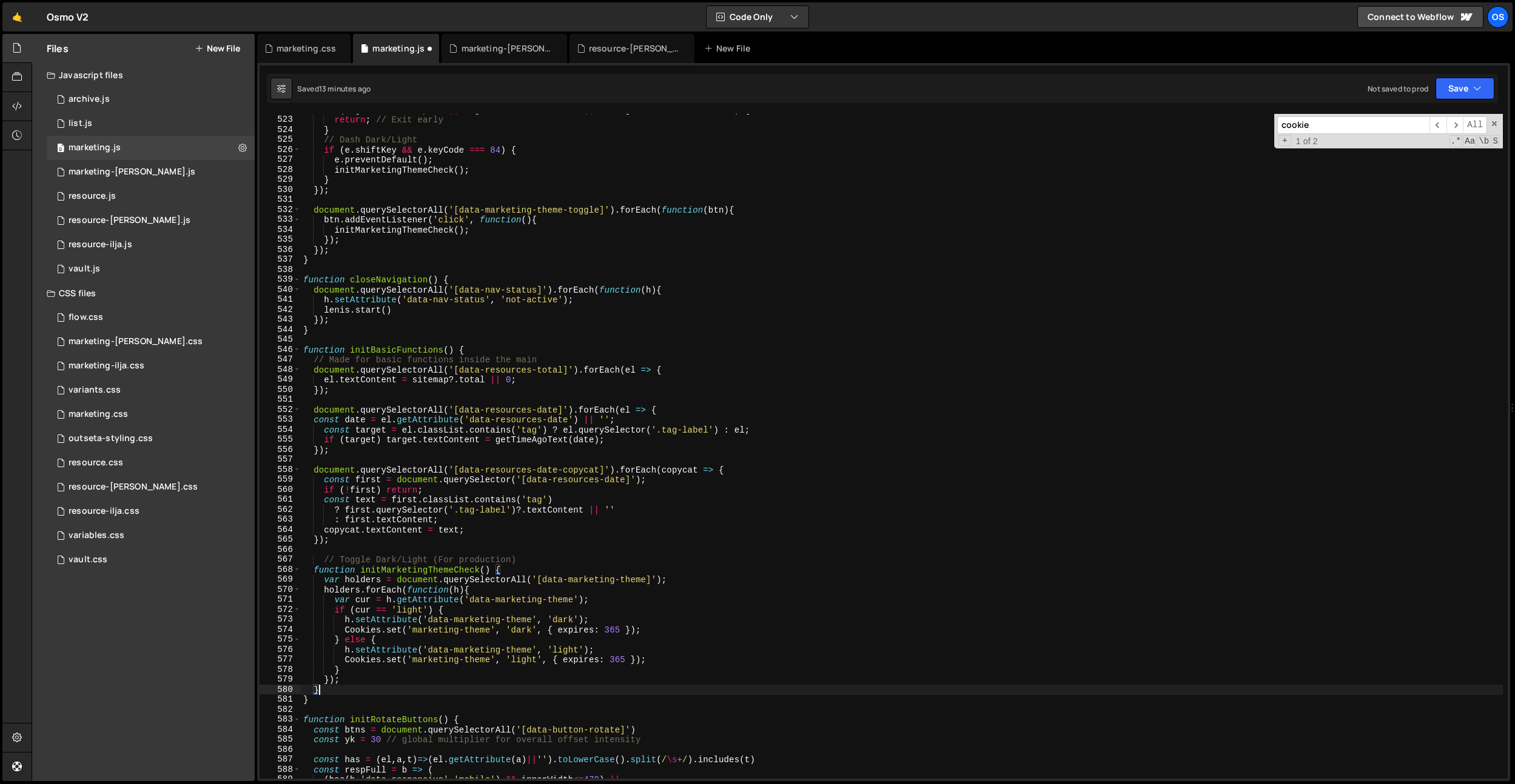
click at [323, 562] on div "if ( tagName === 'input' || tagName === 'textarea' || e . target . isContentEdi…" at bounding box center [902, 447] width 1202 height 685
type textarea "// Toggle Dark/Light (For production)"
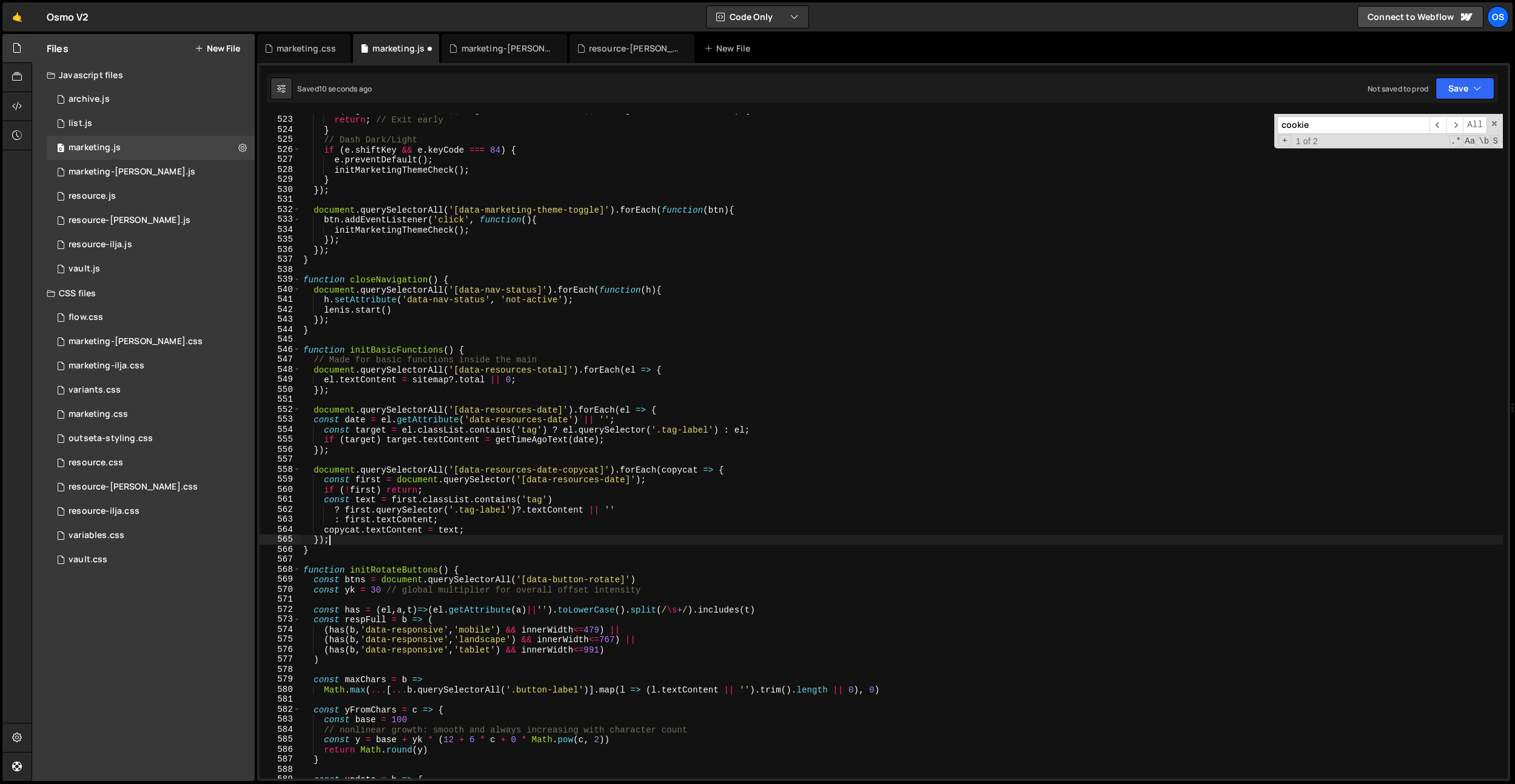
type textarea "}); }"
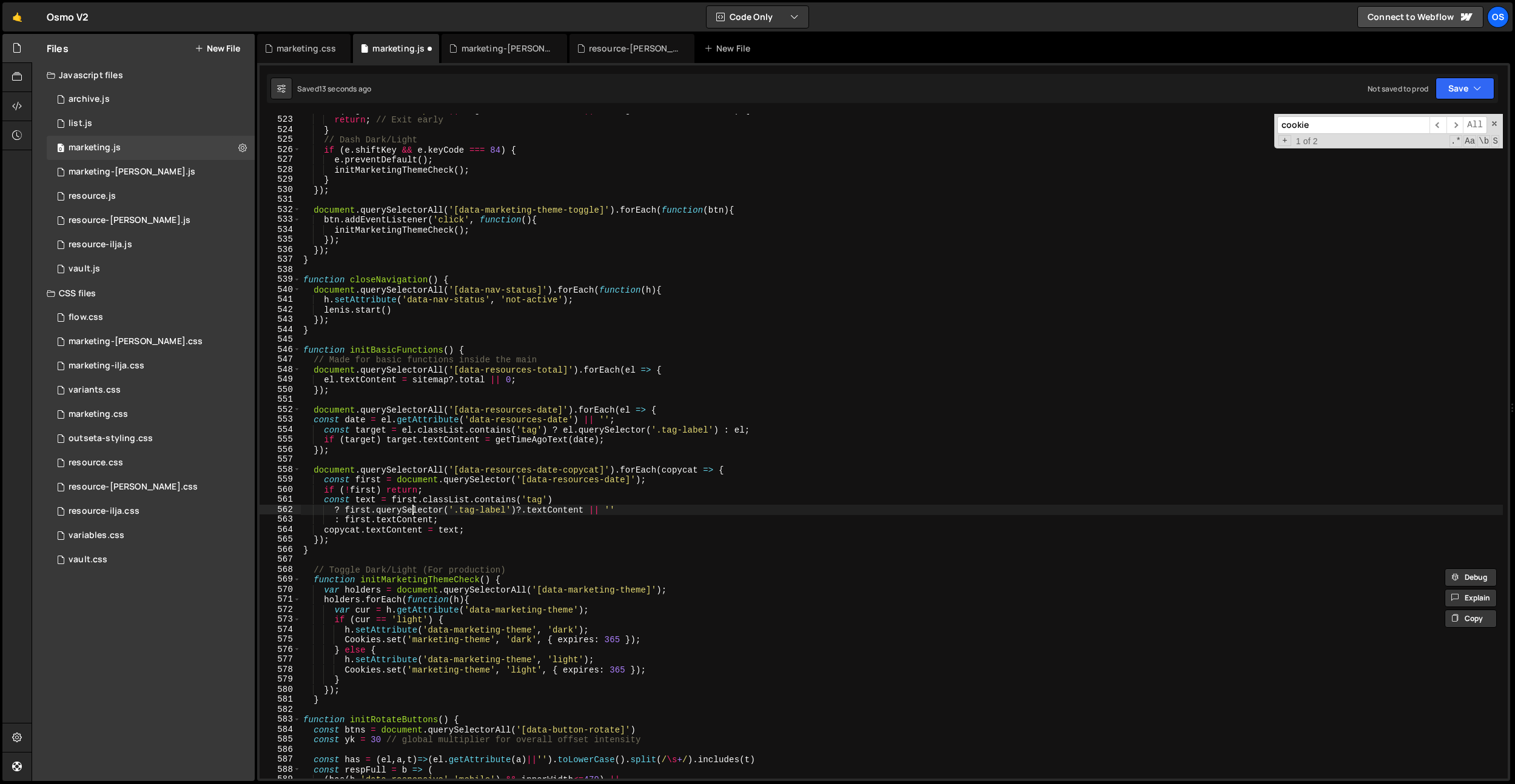
click at [415, 508] on div "if ( tagName === 'input' || tagName === 'textarea' || e . target . isContentEdi…" at bounding box center [902, 447] width 1202 height 685
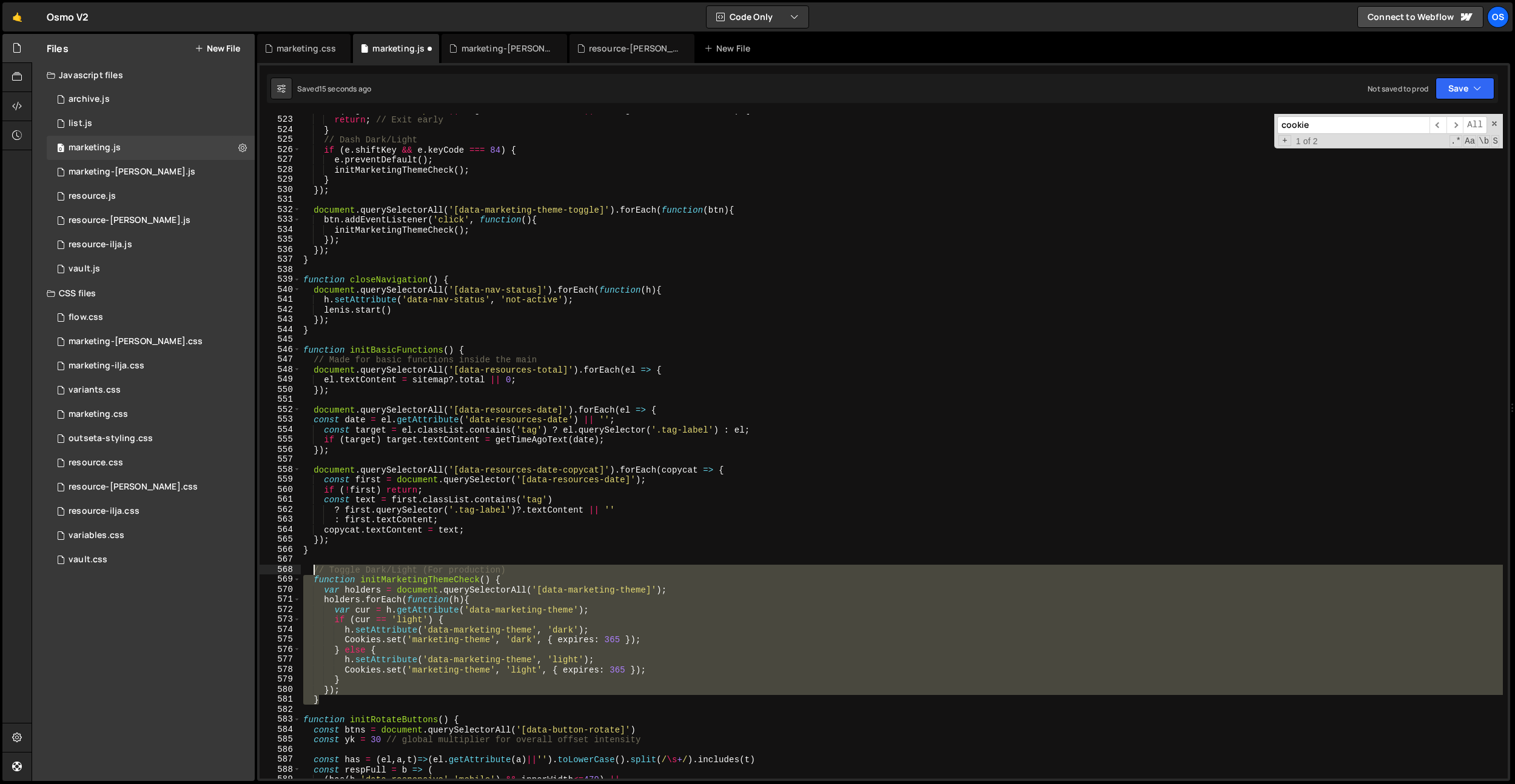
drag, startPoint x: 330, startPoint y: 700, endPoint x: 396, endPoint y: 543, distance: 170.3
click at [315, 574] on div "if ( tagName === 'input' || tagName === 'textarea' || e . target . isContentEdi…" at bounding box center [902, 447] width 1202 height 685
click at [412, 538] on div "if ( tagName === 'input' || tagName === 'textarea' || e . target . isContentEdi…" at bounding box center [902, 447] width 1202 height 685
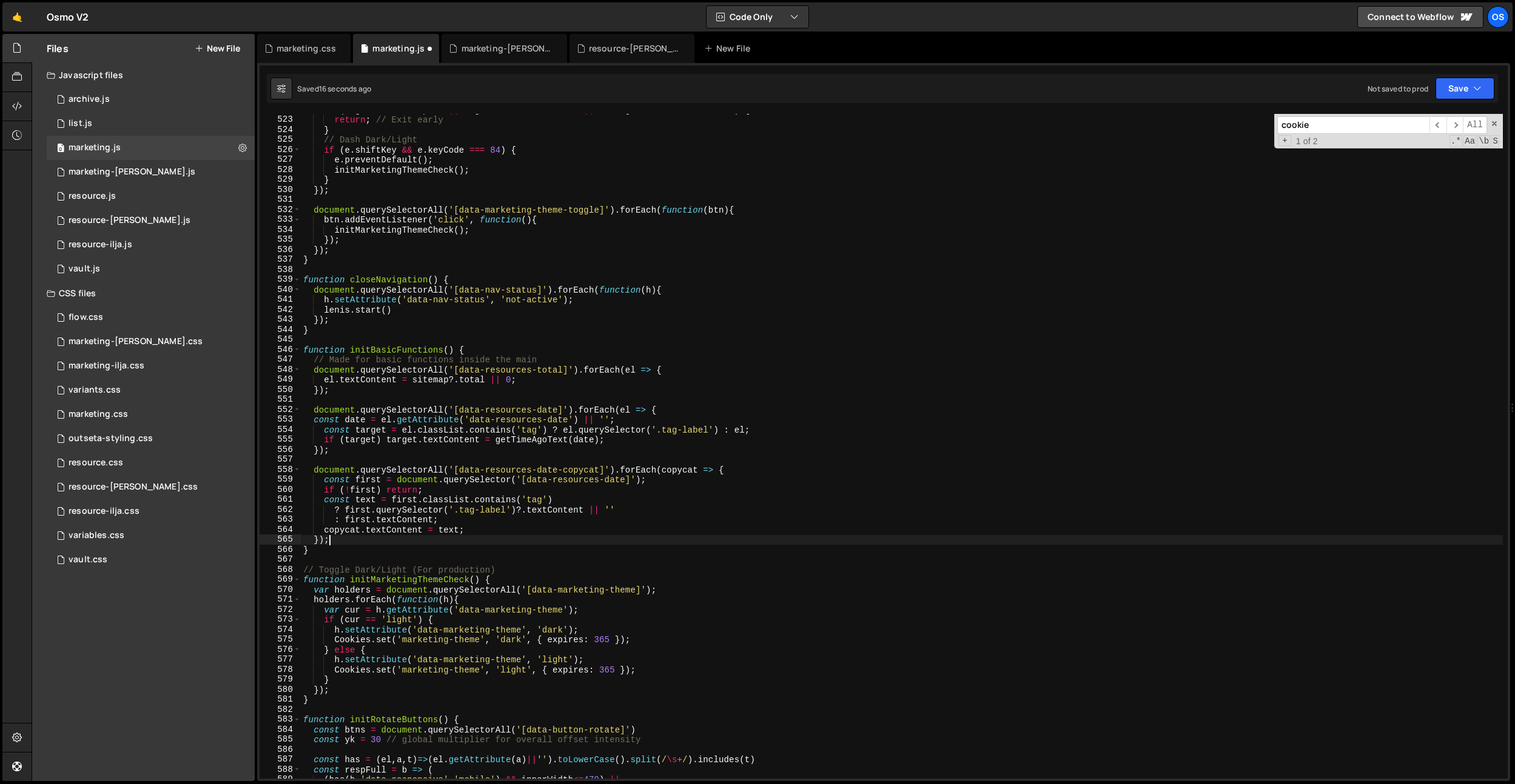
click at [406, 575] on div "if ( tagName === 'input' || tagName === 'textarea' || e . target . isContentEdi…" at bounding box center [902, 447] width 1202 height 685
click at [465, 536] on div "if ( tagName === 'input' || tagName === 'textarea' || e . target . isContentEdi…" at bounding box center [902, 447] width 1202 height 685
type textarea "});"
paste input "initMarketingThemeCheck"
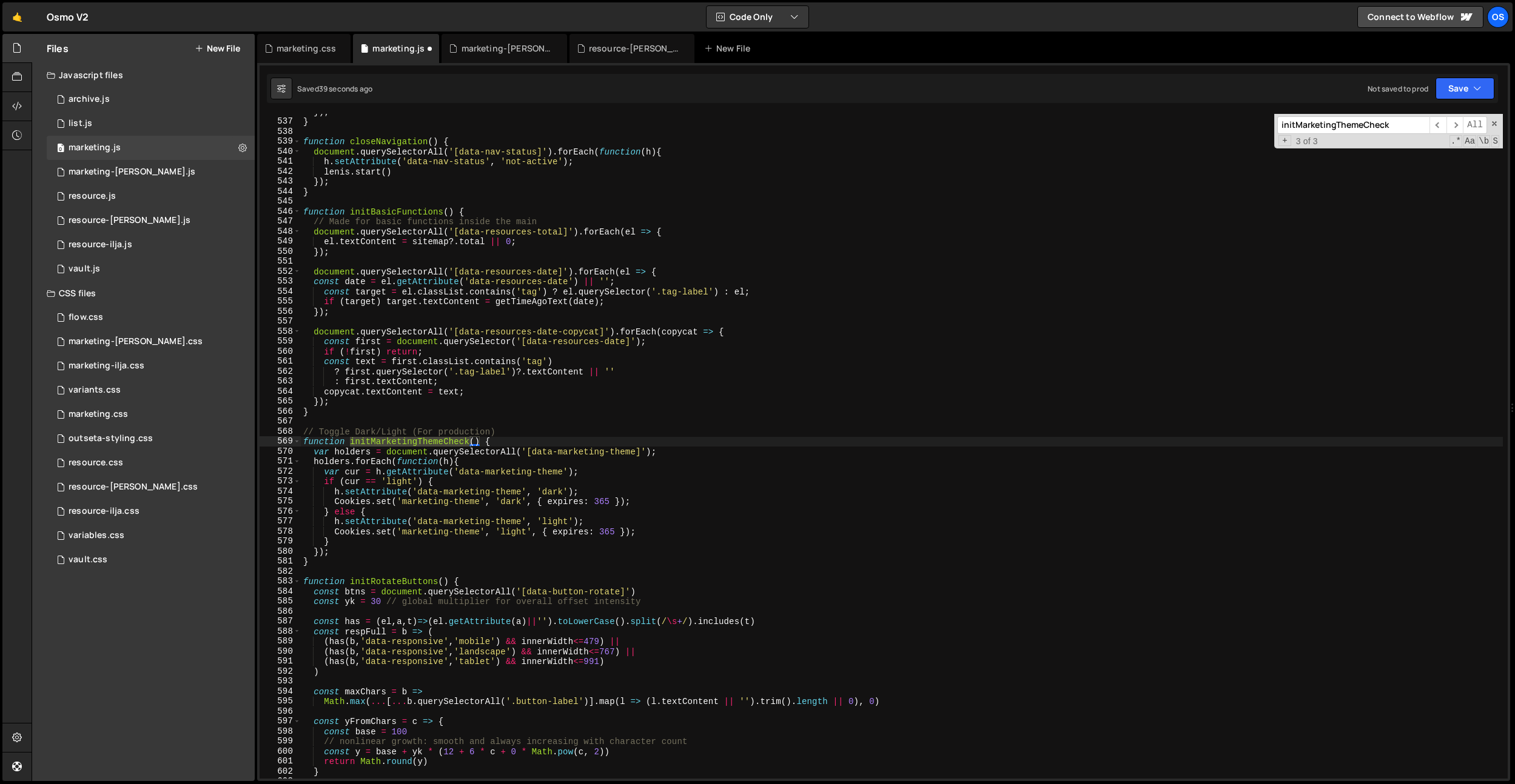
scroll to position [2944, 0]
type input "initMarketingThemeCheck"
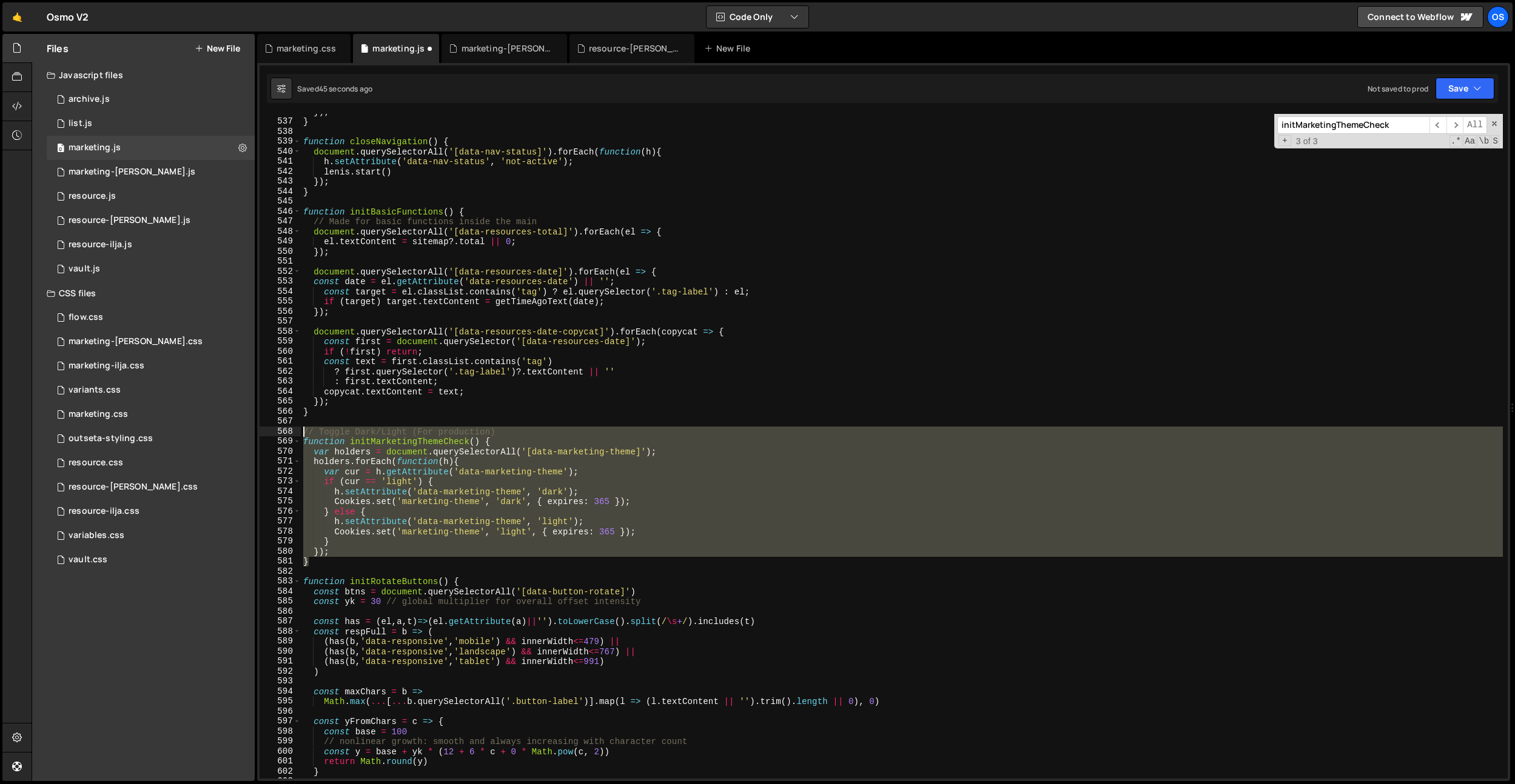
drag, startPoint x: 321, startPoint y: 561, endPoint x: 282, endPoint y: 433, distance: 133.8
click at [282, 433] on div "} 536 537 538 539 540 541 542 543 544 545 546 547 548 549 550 551 552 553 554 5…" at bounding box center [884, 446] width 1248 height 665
type textarea "// Toggle Dark/Light (For production) function initMarketingThemeCheck() {"
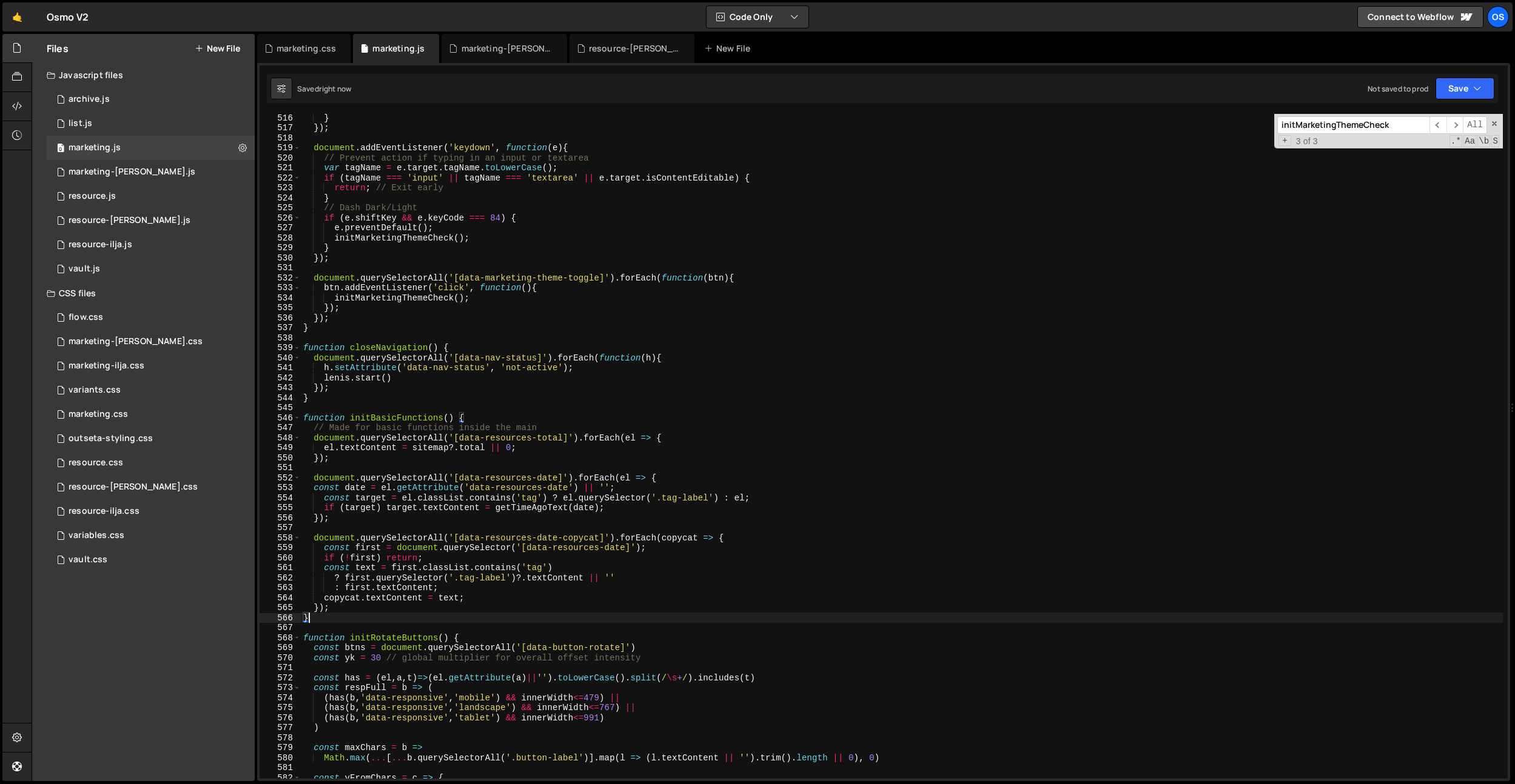
scroll to position [2842, 0]
click at [1389, 128] on input "initMarketingThemeCheck" at bounding box center [1353, 125] width 152 height 18
type textarea "});"
click at [338, 320] on div "} }) ; document . addEventListener ( 'keydown' , function ( e ) { // Prevent ac…" at bounding box center [902, 455] width 1202 height 685
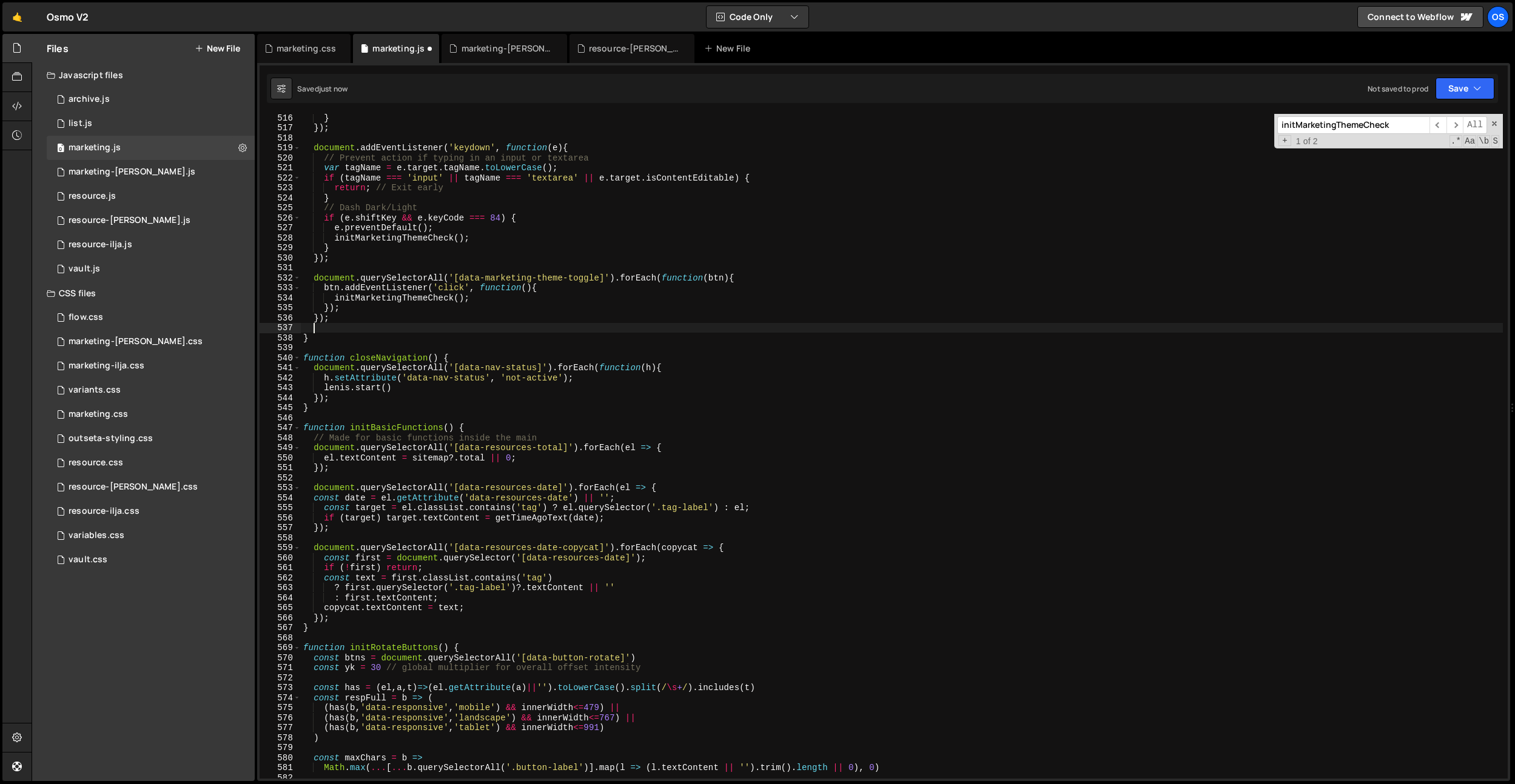
paste textarea "}"
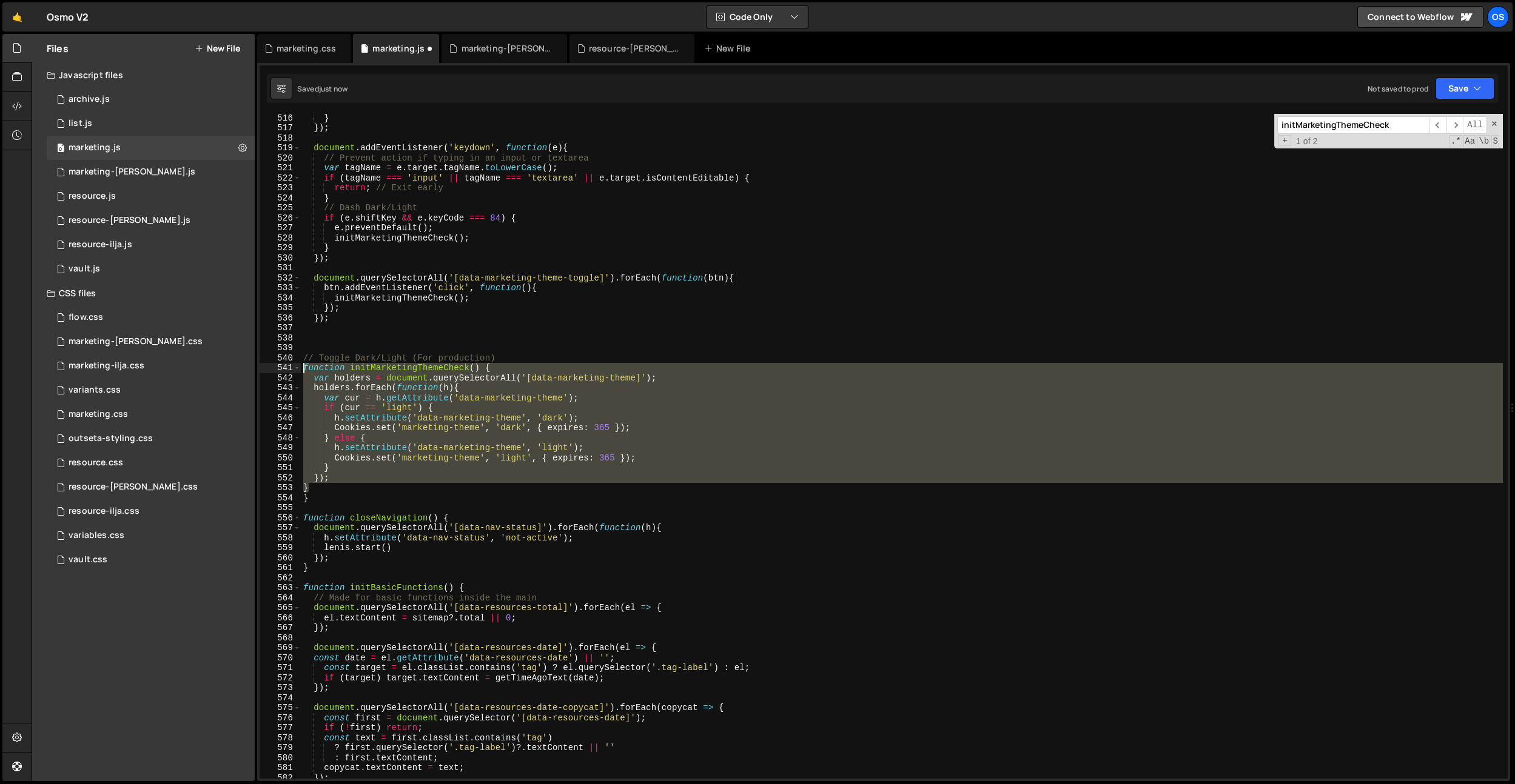
drag, startPoint x: 321, startPoint y: 490, endPoint x: 278, endPoint y: 363, distance: 134.1
click at [278, 363] on div "} 516 517 518 519 520 521 522 523 524 525 526 527 528 529 530 531 532 533 534 5…" at bounding box center [884, 446] width 1248 height 665
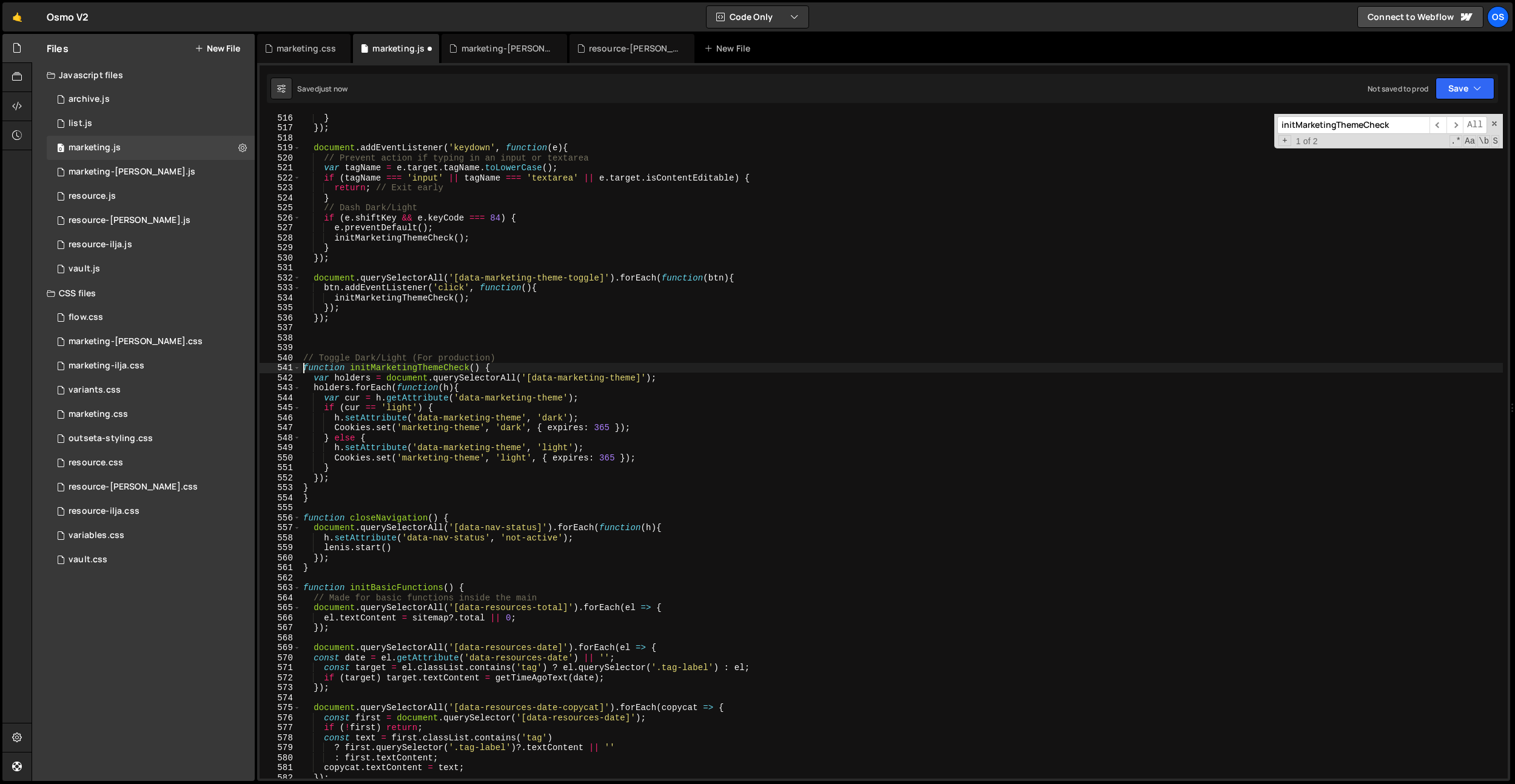
click at [330, 474] on div "} }) ; document . addEventListener ( 'keydown' , function ( e ) { // Prevent ac…" at bounding box center [902, 455] width 1202 height 685
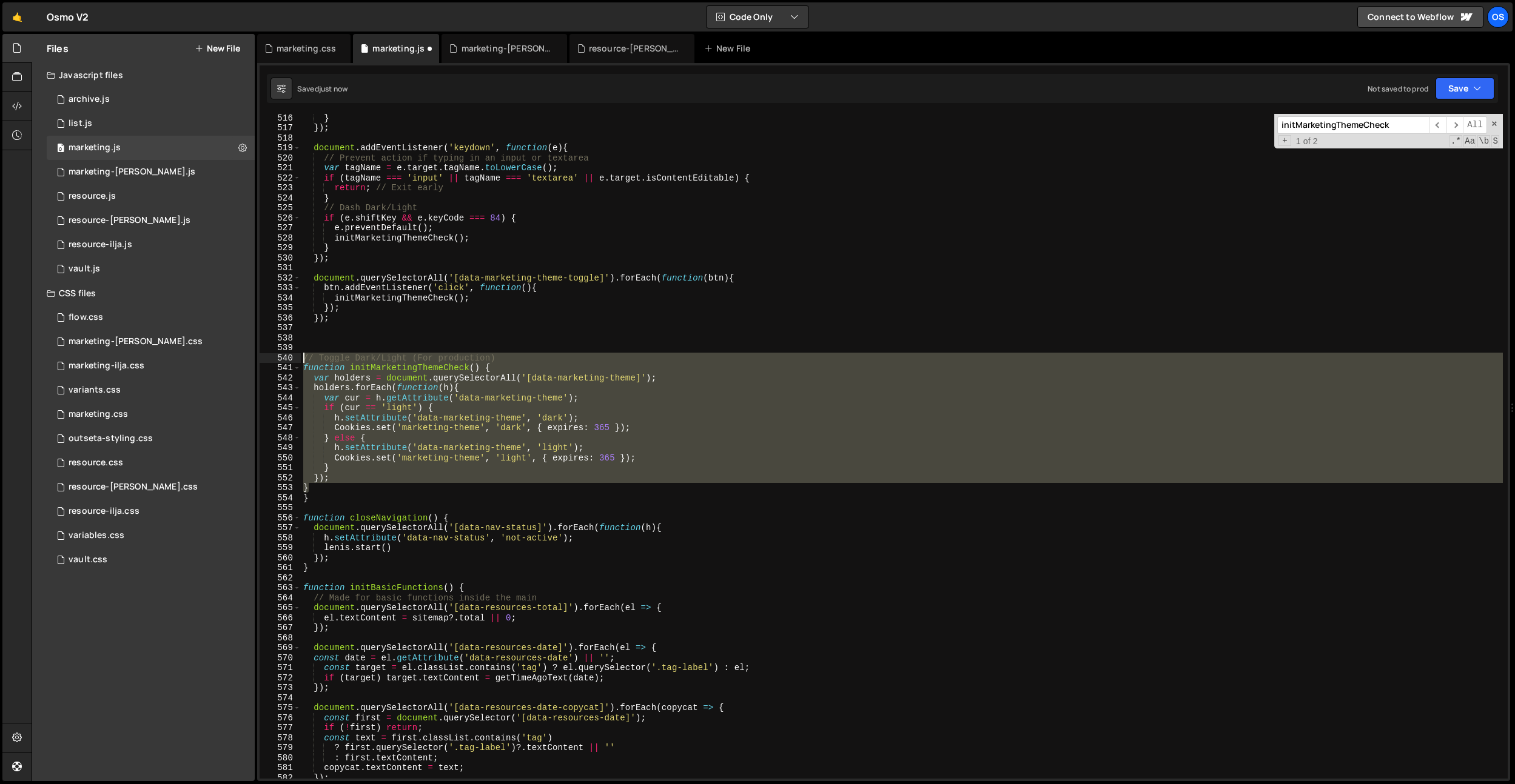
drag, startPoint x: 324, startPoint y: 488, endPoint x: 305, endPoint y: 360, distance: 129.4
click at [305, 360] on div "} }) ; document . addEventListener ( 'keydown' , function ( e ) { // Prevent ac…" at bounding box center [902, 455] width 1202 height 685
type textarea "// Toggle Dark/Light (For production) function initMarketingThemeCheck() {"
click at [372, 336] on div "} }) ; document . addEventListener ( 'keydown' , function ( e ) { // Prevent ac…" at bounding box center [902, 455] width 1202 height 685
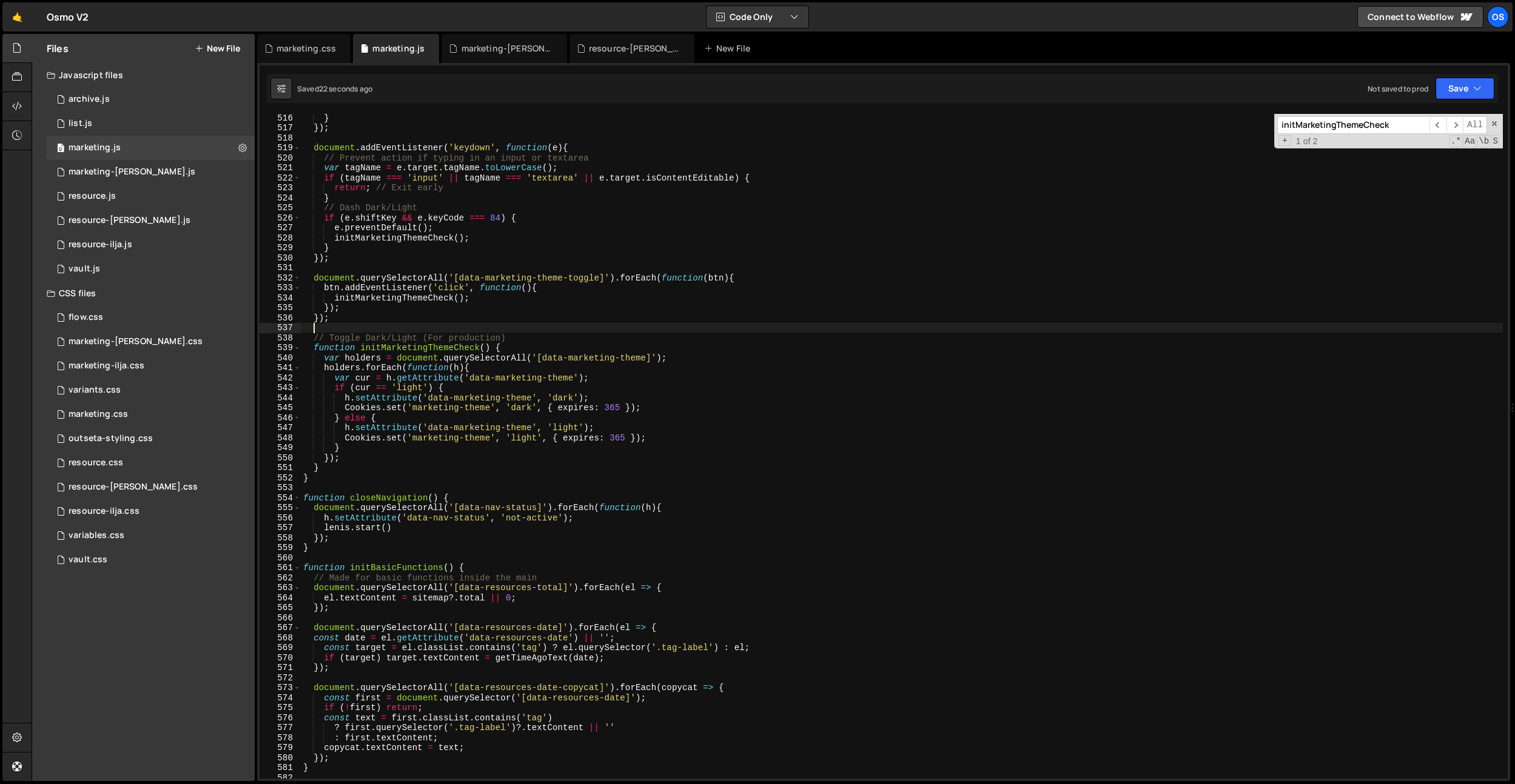
click at [468, 245] on div "} }) ; document . addEventListener ( 'keydown' , function ( e ) { // Prevent ac…" at bounding box center [902, 455] width 1202 height 685
type textarea "}"
paste input "[data-marketing-theme="light"] .try-vault__tag .tag"
type input "[data-marketing-theme="light"] .try-vault__tag .tag"
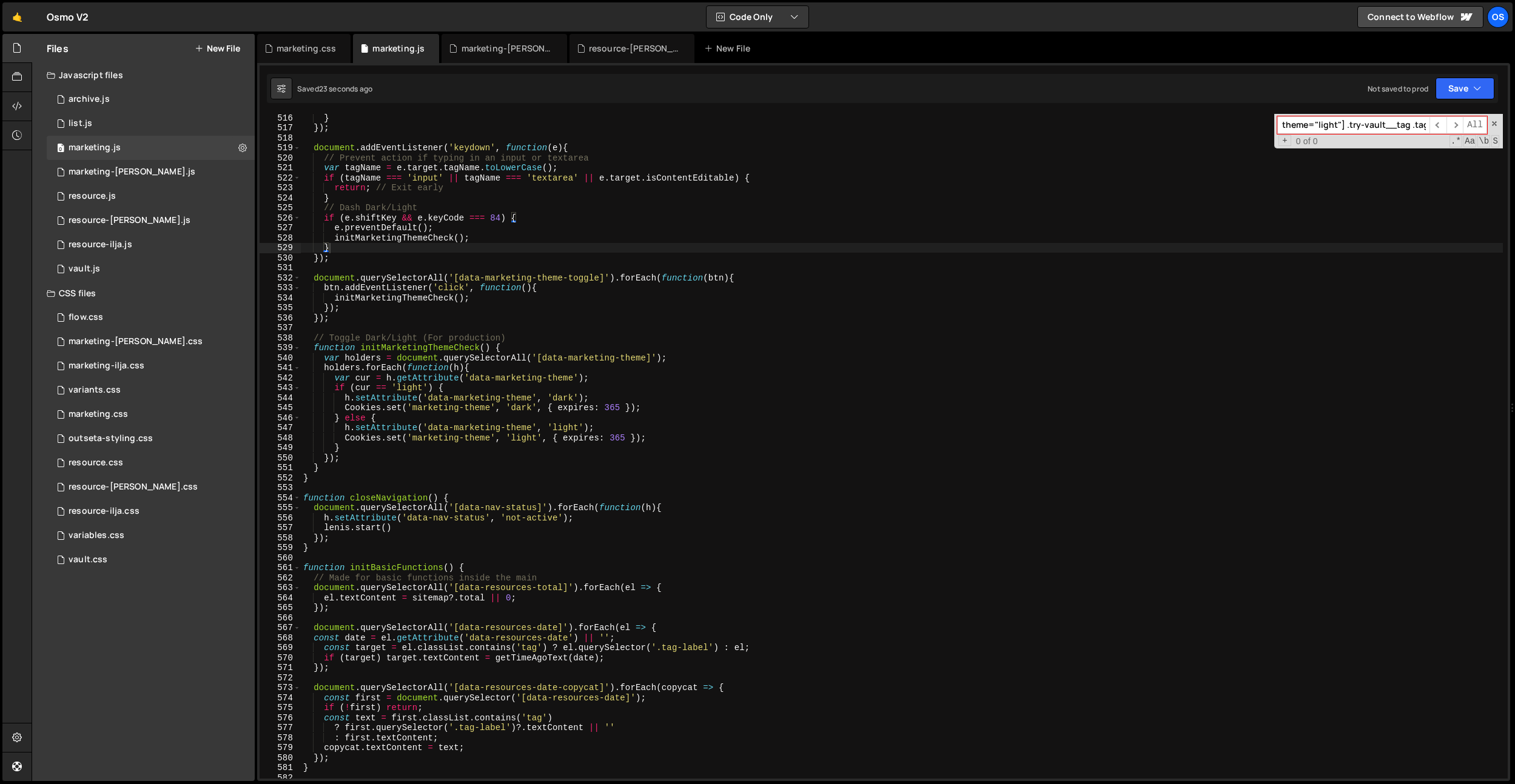
drag, startPoint x: 304, startPoint y: 49, endPoint x: 355, endPoint y: 110, distance: 79.5
click at [304, 49] on div "marketing.css" at bounding box center [306, 48] width 59 height 13
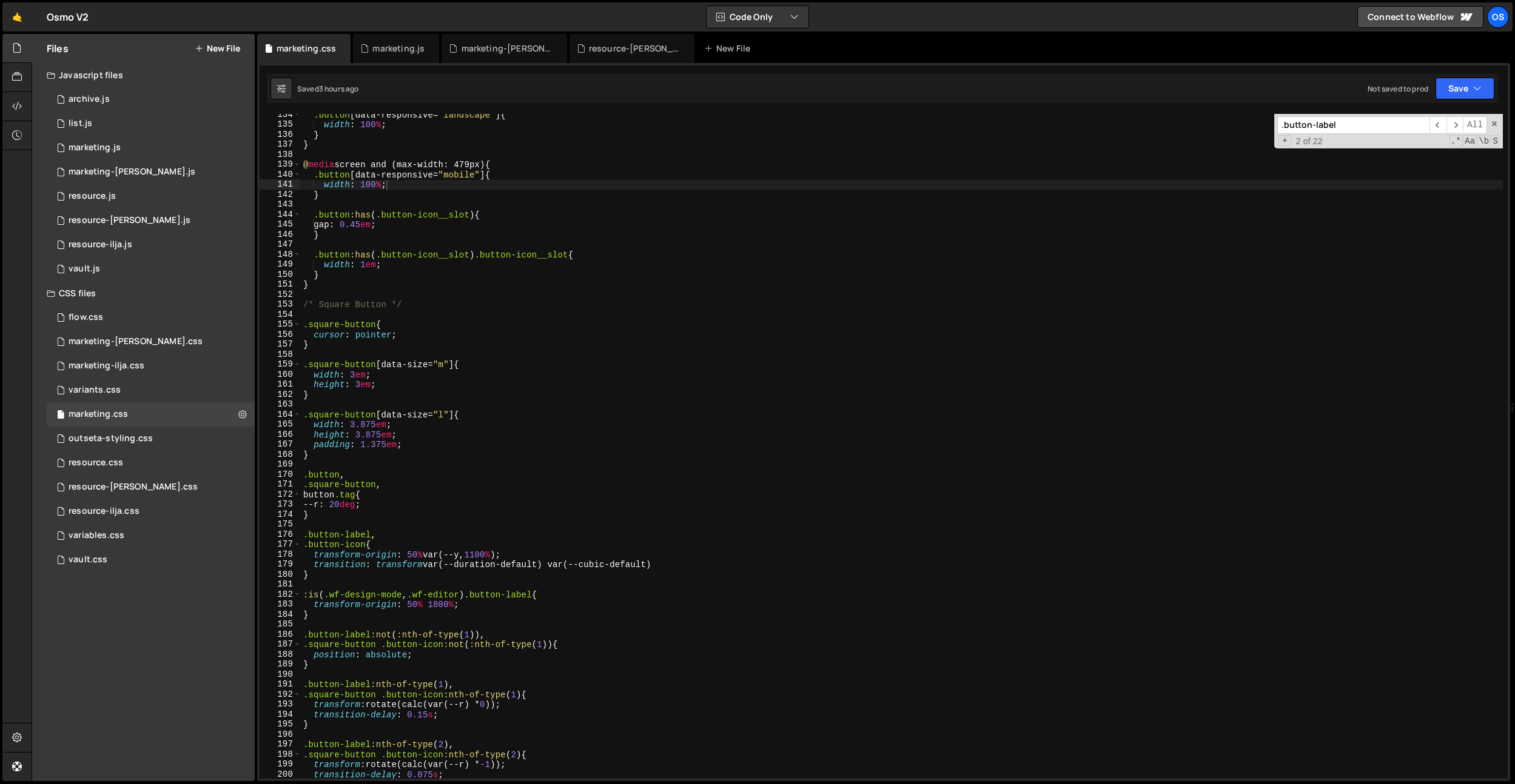
click at [478, 294] on div ".button [ data-responsive = " landscape " ] { width : 100 % ; } } @ media scree…" at bounding box center [902, 452] width 1202 height 685
paste input "[data-marketing-theme="light"] .try-vault__tag .tag"
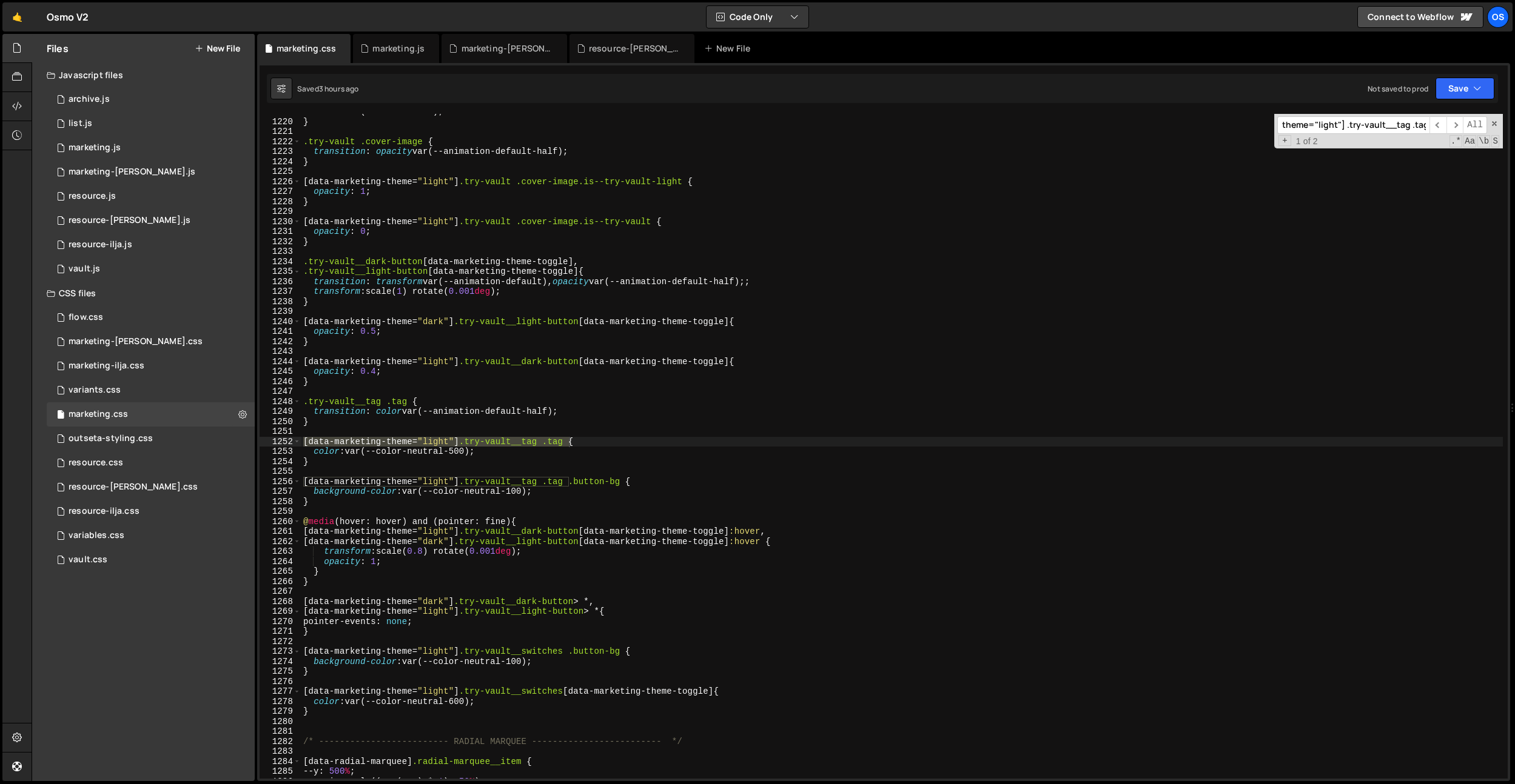
scroll to position [12190, 0]
type input "[data-marketing-theme="light"] .try-vault__tag .tag"
click at [547, 431] on div "color : var(--color-coral) ; } .try-vault .cover-image { transition : opacity v…" at bounding box center [902, 448] width 1202 height 685
drag, startPoint x: 567, startPoint y: 442, endPoint x: 467, endPoint y: 447, distance: 100.1
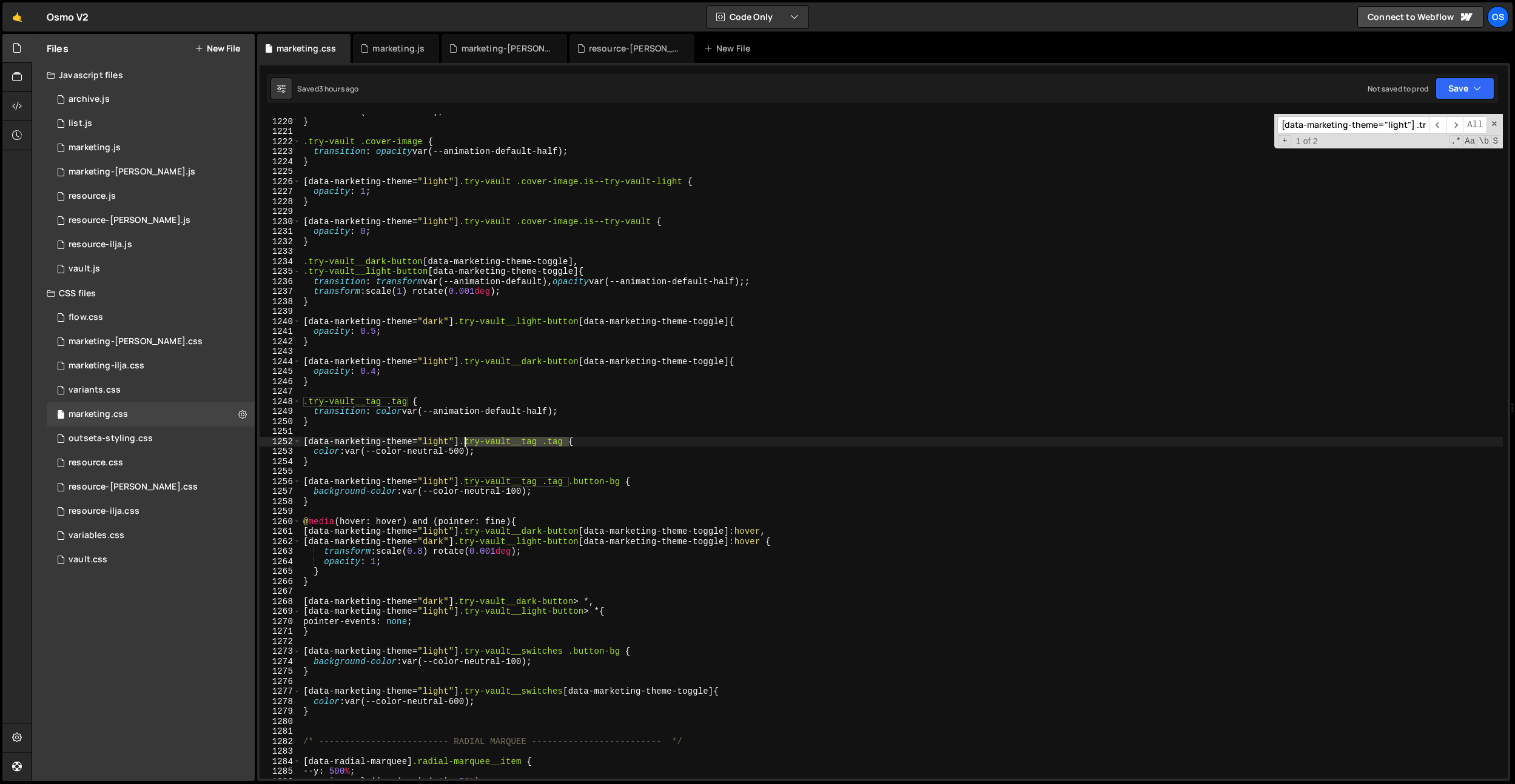
click at [467, 447] on div "color : var(--color-coral) ; } .try-vault .cover-image { transition : opacity v…" at bounding box center [902, 448] width 1202 height 685
drag, startPoint x: 441, startPoint y: 232, endPoint x: 445, endPoint y: 264, distance: 32.2
click at [441, 232] on div "color : var(--color-coral) ; } .try-vault .cover-image { transition : opacity v…" at bounding box center [902, 448] width 1202 height 685
type textarea "opacity: 0;"
paste input ".button-bg"
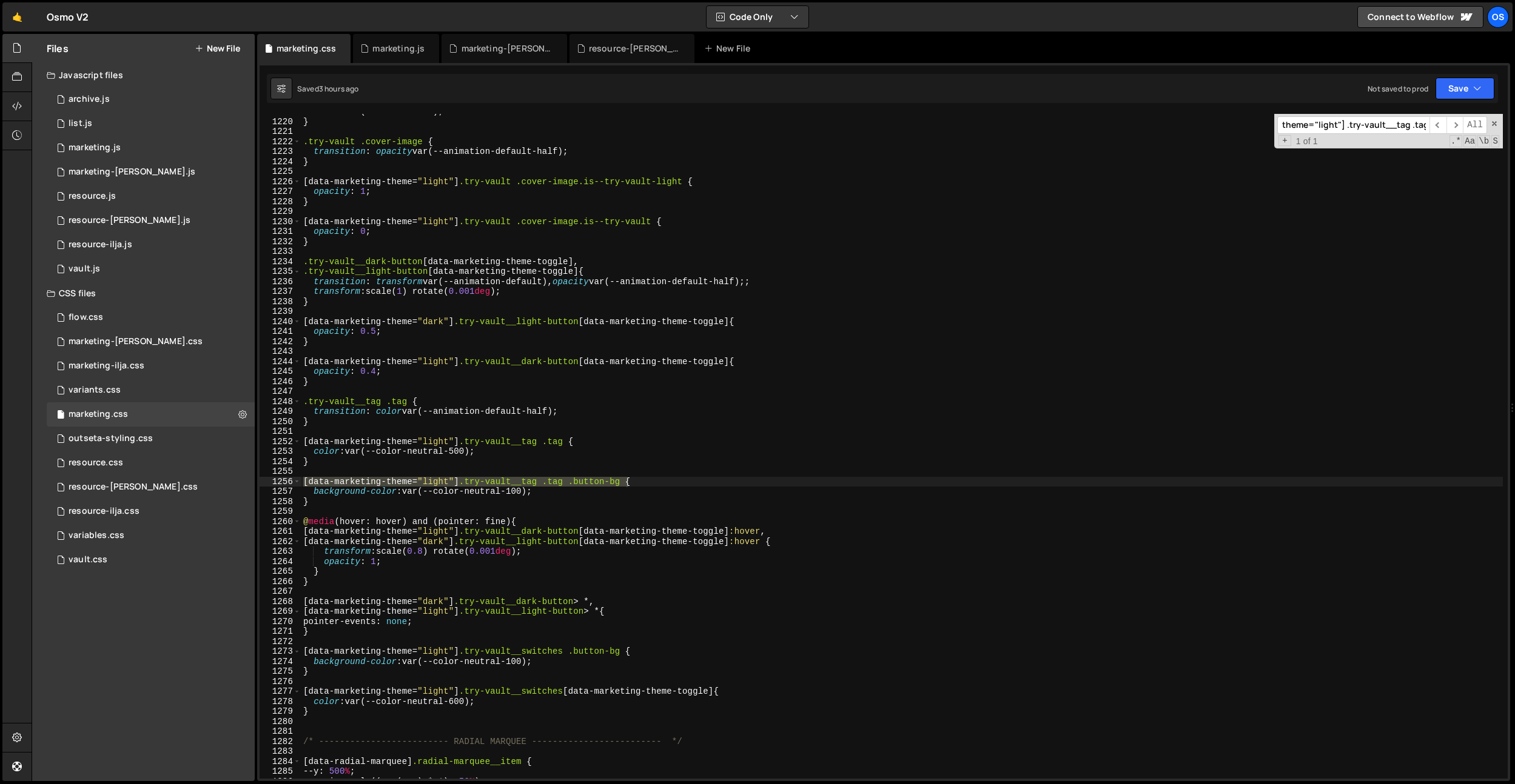
scroll to position [0, 116]
type input "[data-marketing-theme="light"] .try-vault__tag .tag .button-bg"
click at [684, 474] on div "color : var(--color-coral) ; } .try-vault .cover-image { transition : opacity v…" at bounding box center [902, 448] width 1202 height 685
drag, startPoint x: 626, startPoint y: 482, endPoint x: 466, endPoint y: 484, distance: 160.0
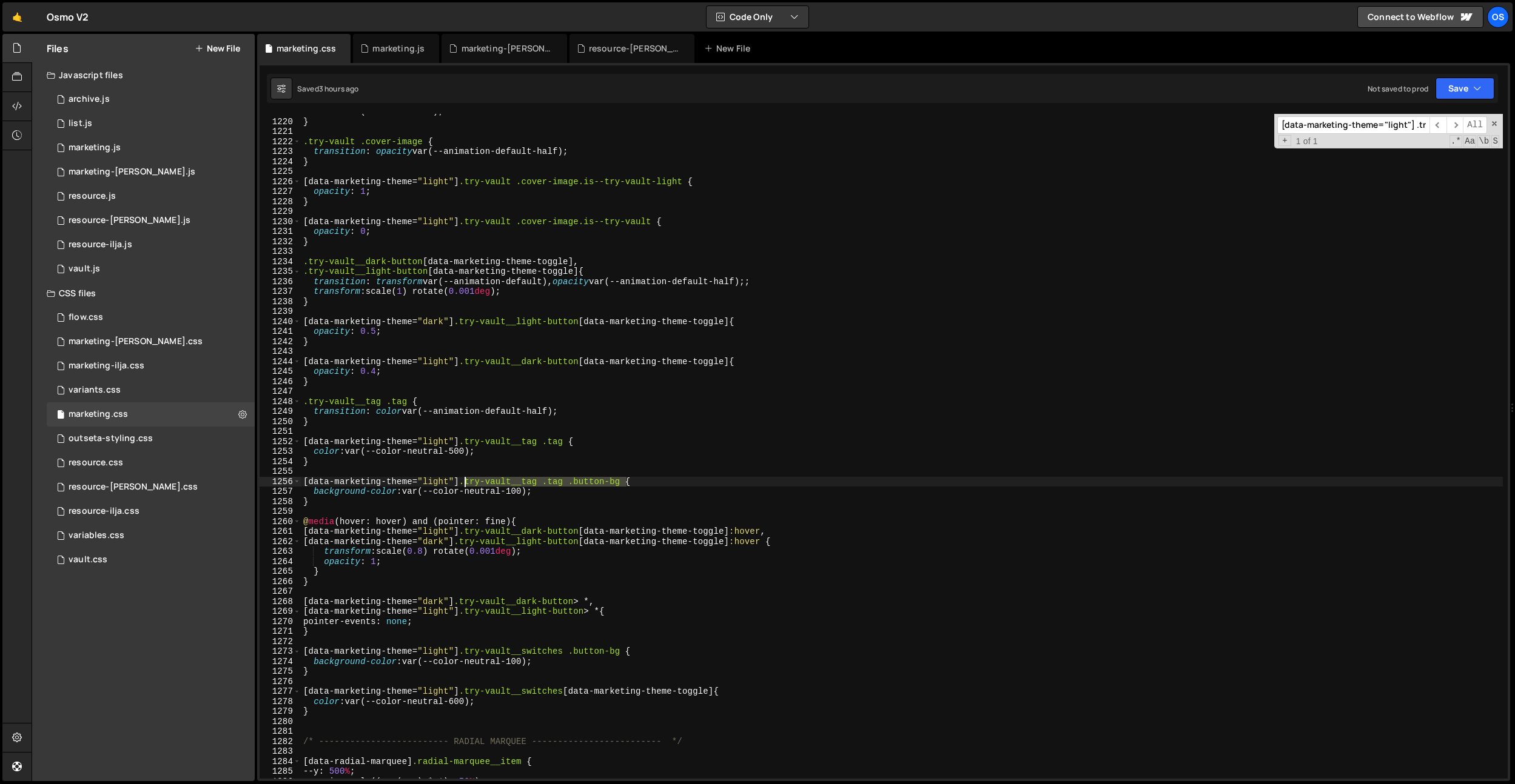
click at [466, 484] on div "color : var(--color-coral) ; } .try-vault .cover-image { transition : opacity v…" at bounding box center [902, 448] width 1202 height 685
click at [347, 460] on div "color : var(--color-coral) ; } .try-vault .cover-image { transition : opacity v…" at bounding box center [902, 448] width 1202 height 685
type textarea "}"
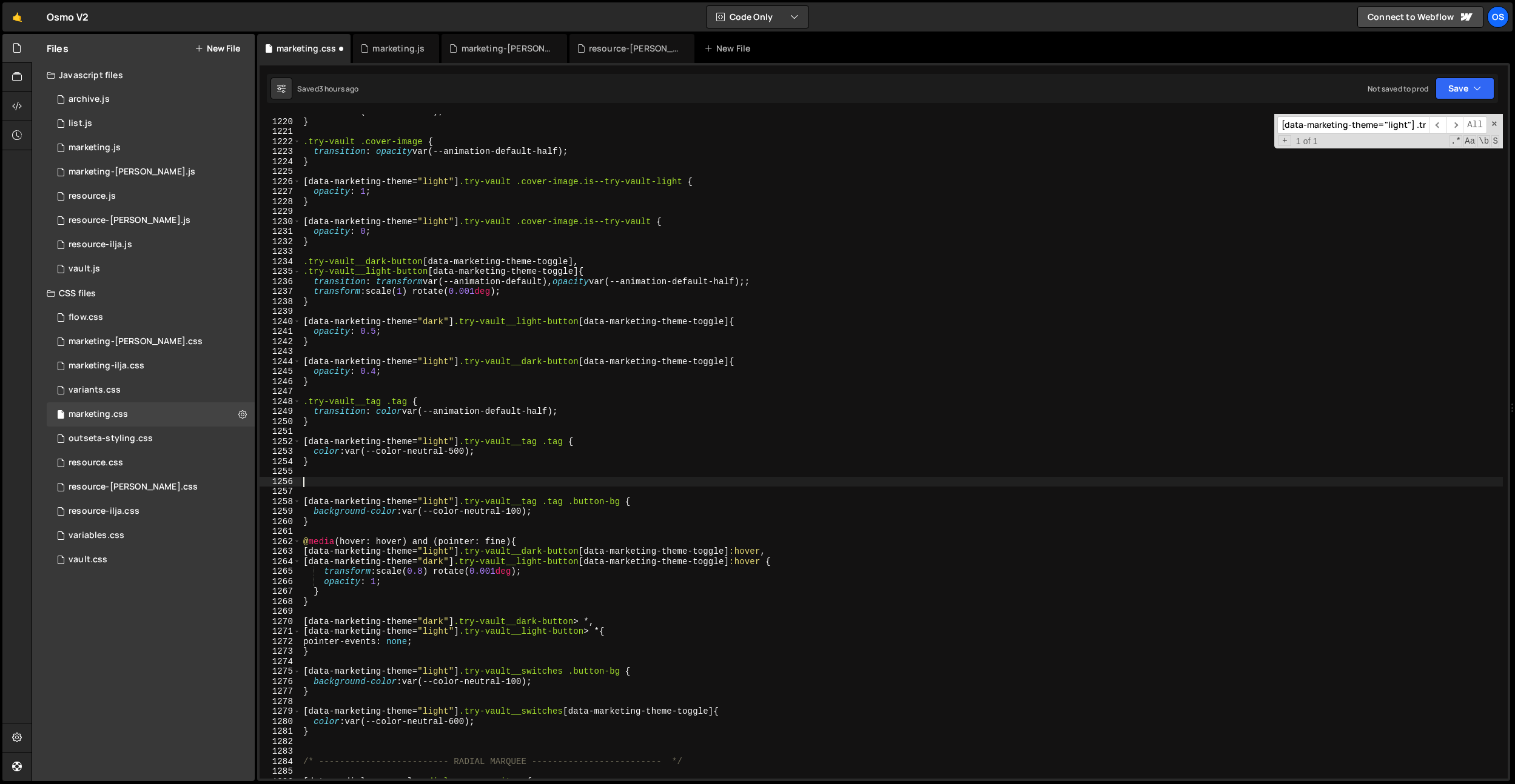
paste textarea ".try-vault__tag .tag .button-bg"
type textarea ".try-vault__tag .tag .button-bg {}"
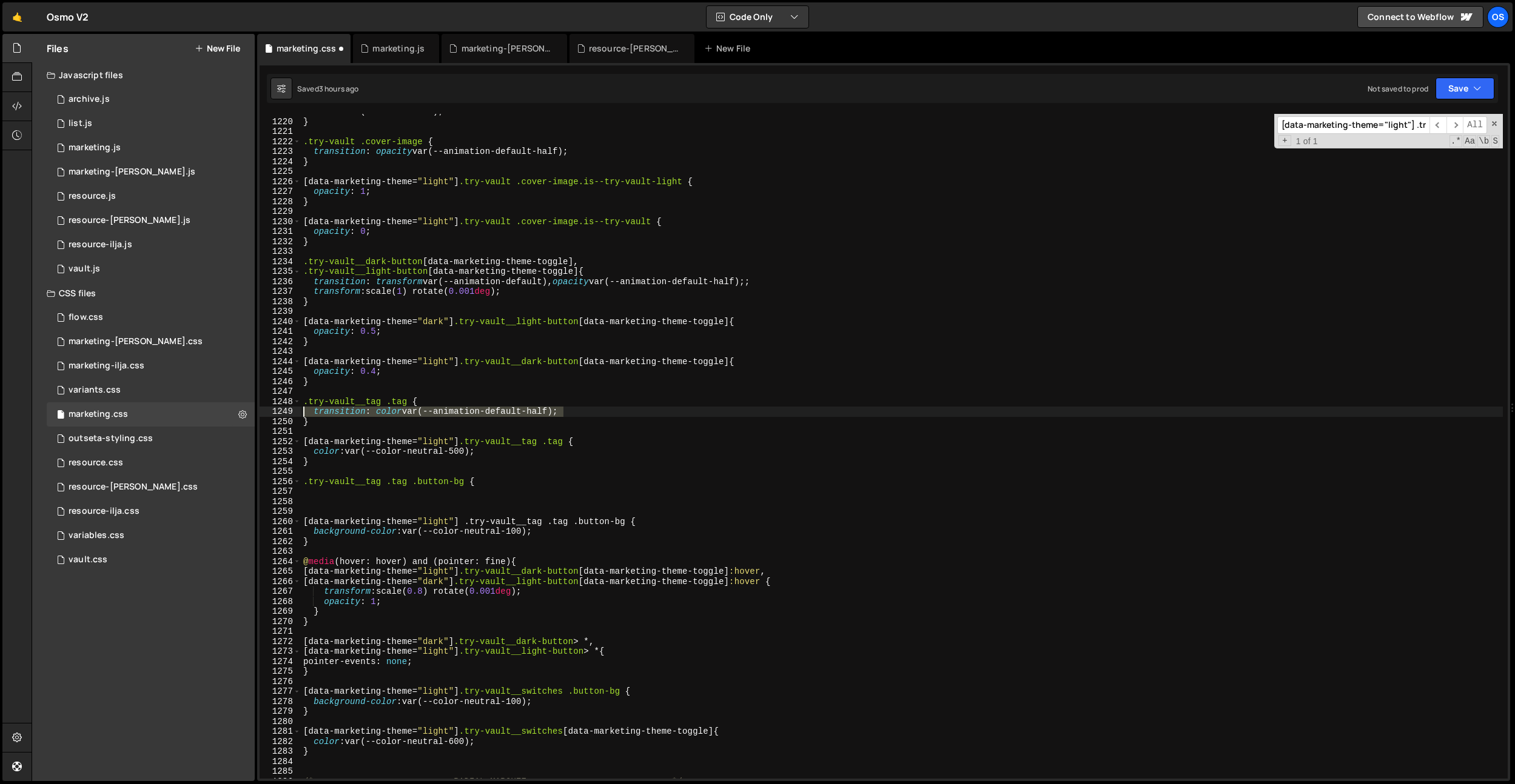
drag, startPoint x: 578, startPoint y: 412, endPoint x: 321, endPoint y: 463, distance: 262.0
click at [292, 411] on div "1219 1220 1221 1222 1223 1224 1225 1226 1227 1228 1229 1230 1231 1232 1233 1234…" at bounding box center [884, 446] width 1248 height 665
type textarea "transition: color var(--animation-default-half);"
click at [312, 495] on div "color : var(--color-coral) ; } .try-vault .cover-image { transition : opacity v…" at bounding box center [902, 448] width 1202 height 685
paste textarea "transition: color var(--animation-default-half);"
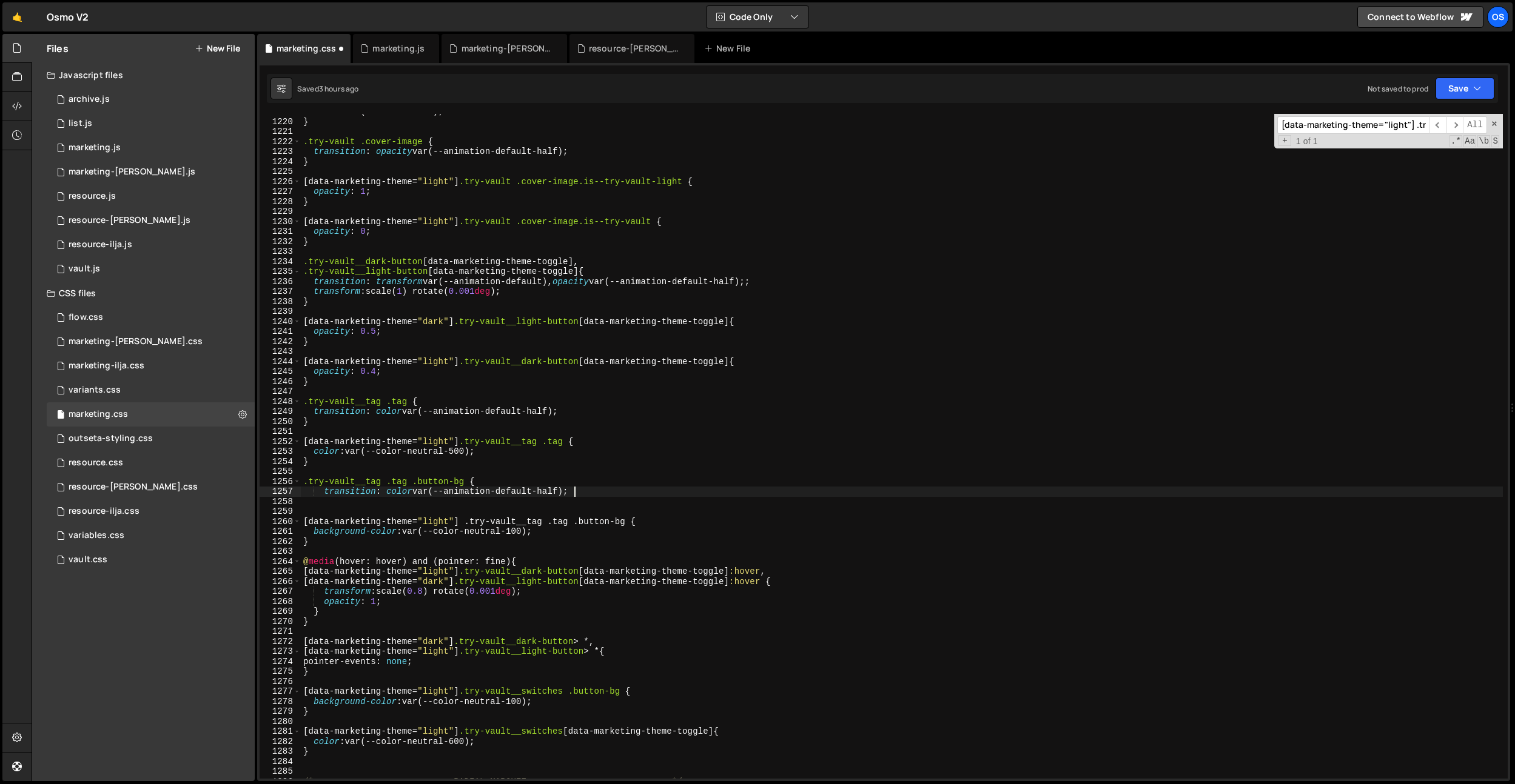
type textarea "transition: color var(--animation-default-half);}"
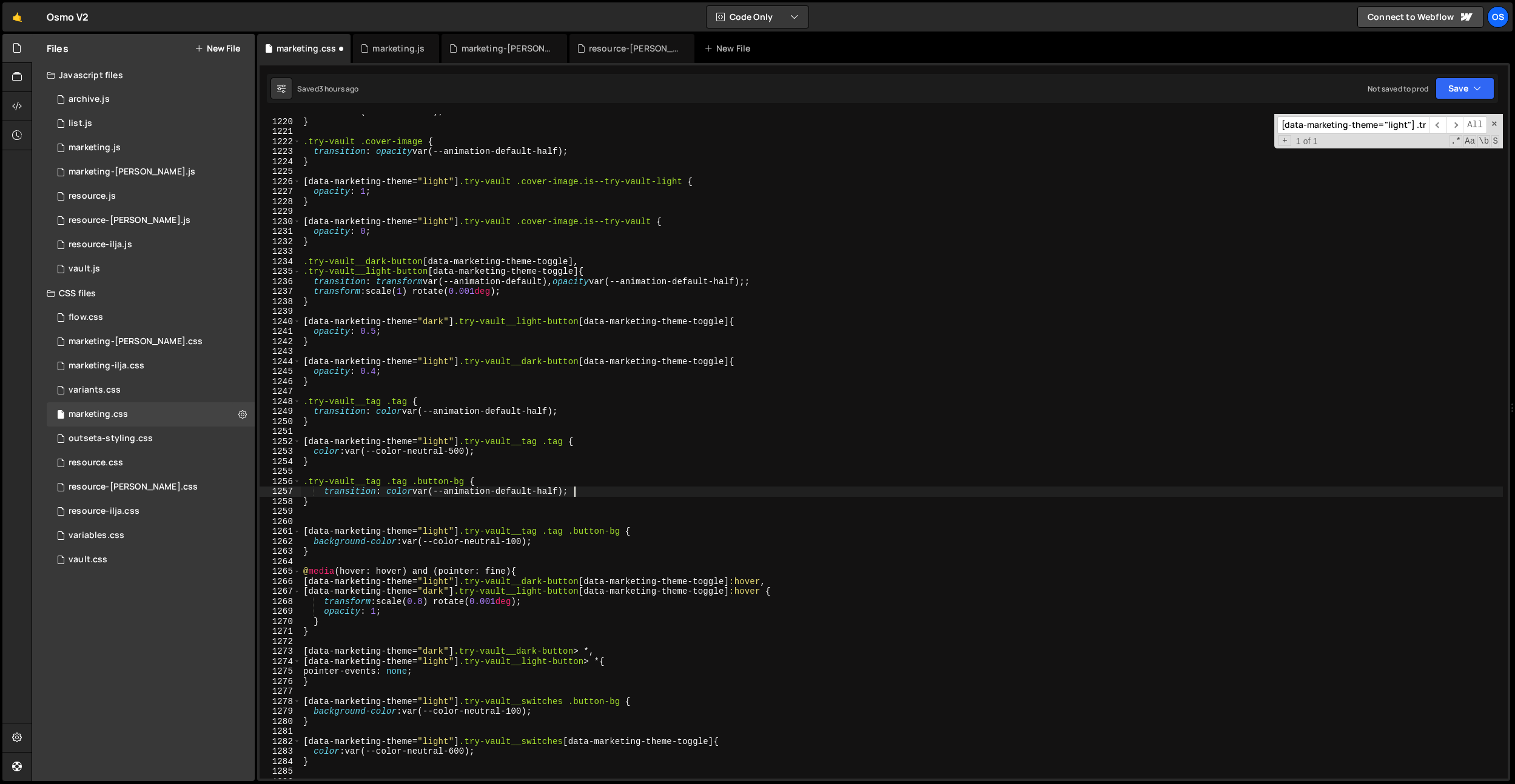
click at [315, 493] on div "color : var(--color-coral) ; } .try-vault .cover-image { transition : opacity v…" at bounding box center [902, 448] width 1202 height 685
click at [384, 490] on div "color : var(--color-coral) ; } .try-vault .cover-image { transition : opacity v…" at bounding box center [902, 448] width 1202 height 685
click at [594, 490] on div "color : var(--color-coral) ; } .try-vault .cover-image { transition : opacity v…" at bounding box center [902, 448] width 1202 height 685
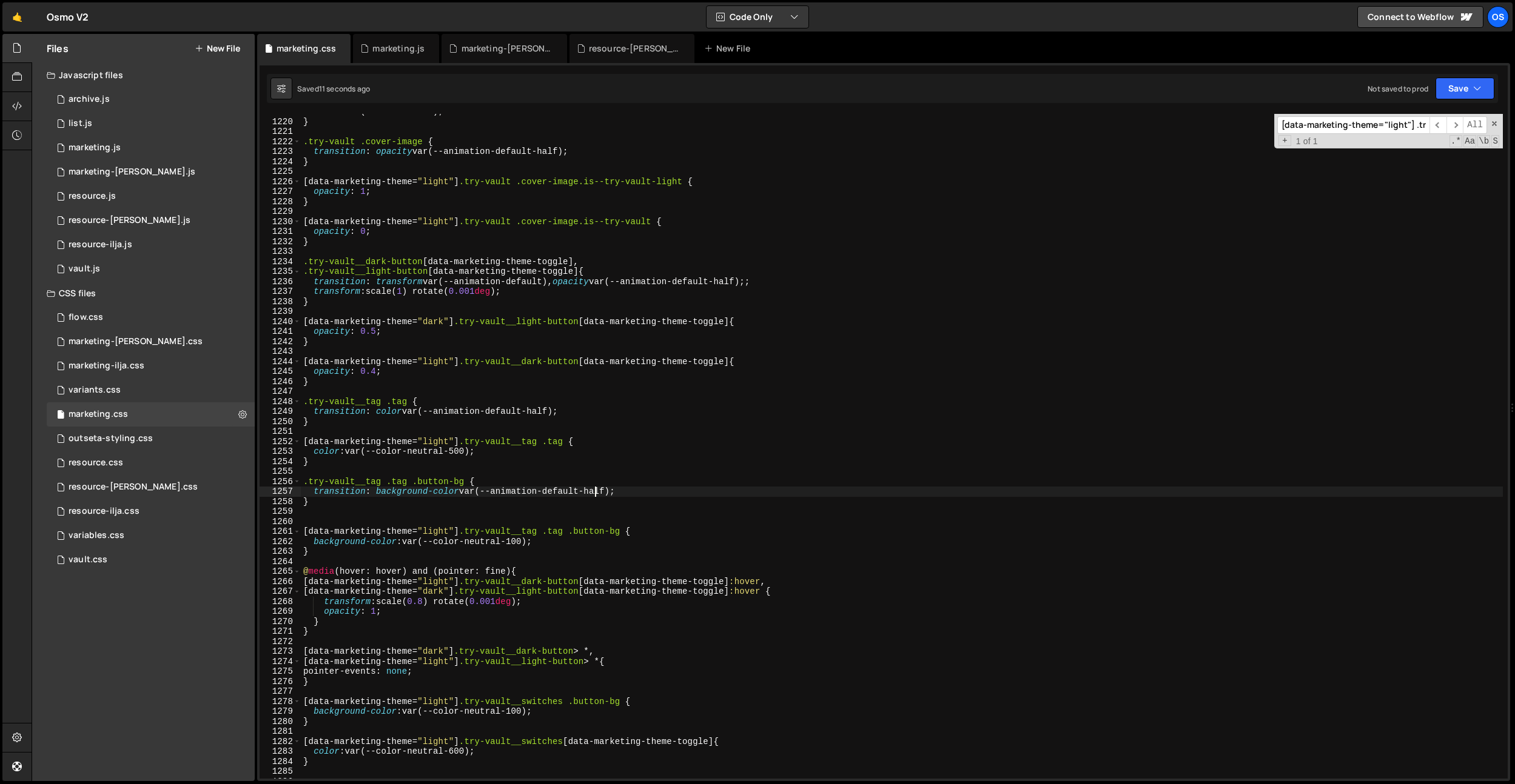
click at [601, 490] on div "color : var(--color-coral) ; } .try-vault .cover-image { transition : opacity v…" at bounding box center [902, 448] width 1202 height 685
click at [740, 277] on div "color : var(--color-coral) ; } .try-vault .cover-image { transition : opacity v…" at bounding box center [902, 448] width 1202 height 685
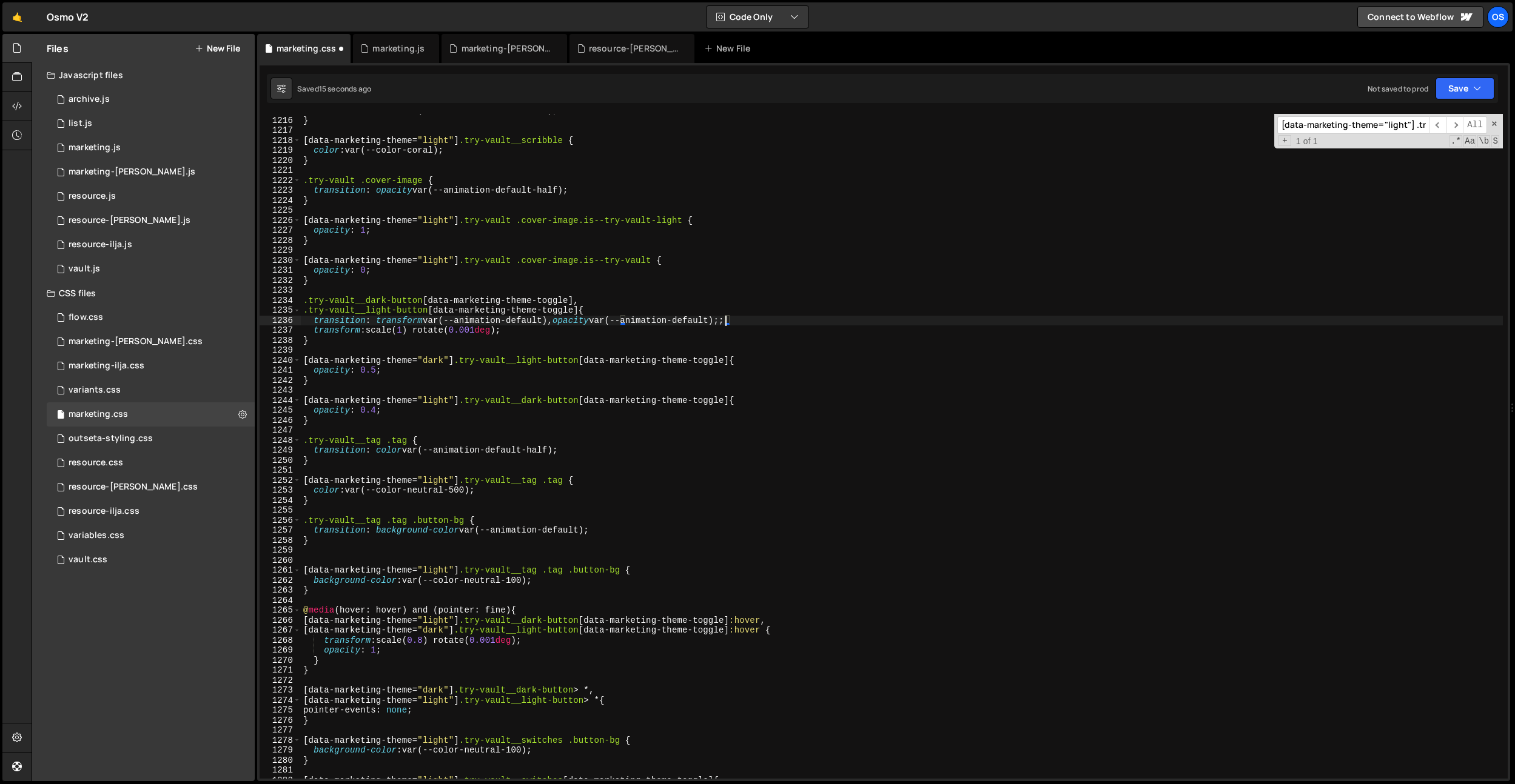
scroll to position [12140, 0]
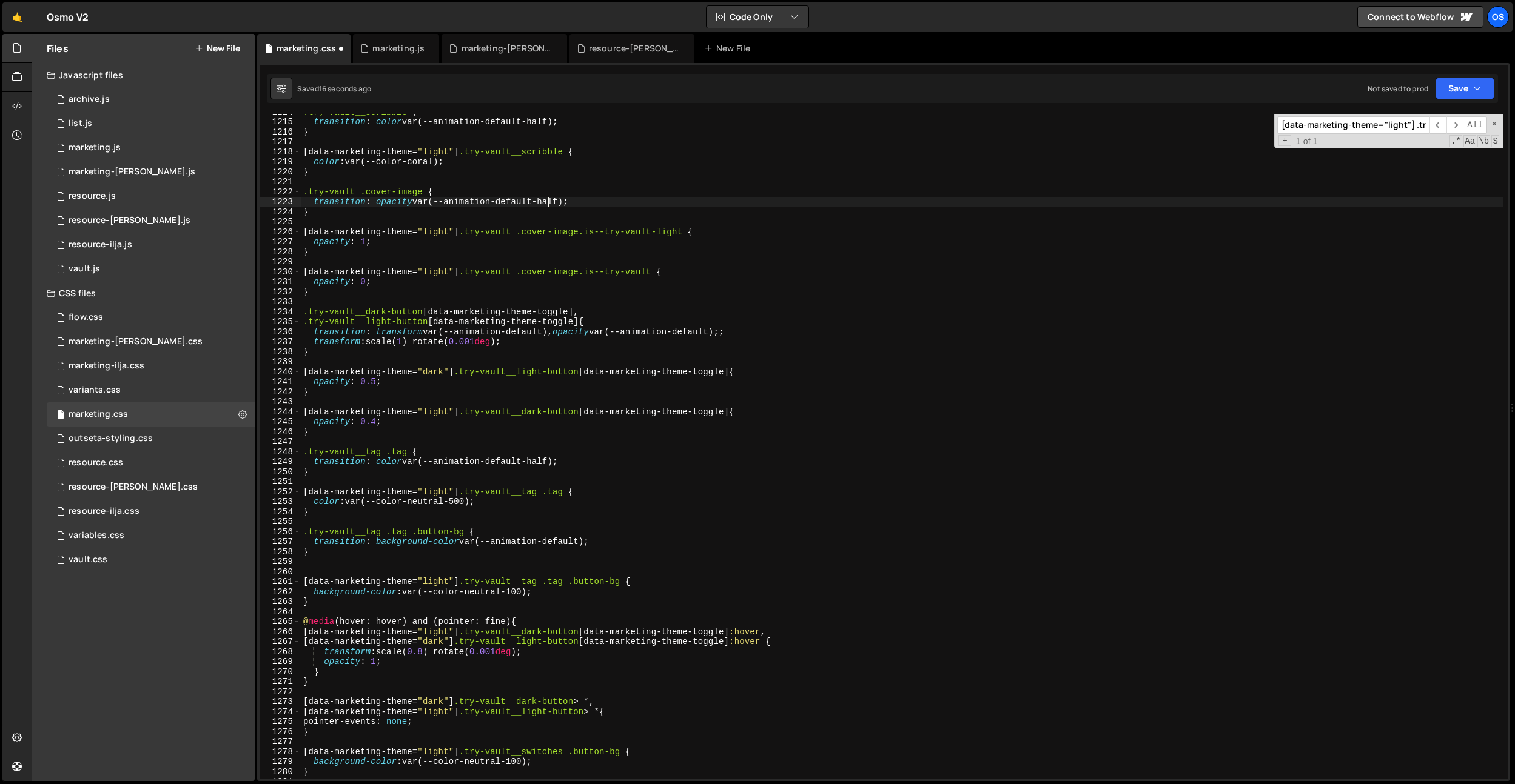
click at [548, 198] on div ".try-vault__scribble { transition : color var(--animation-default-half) ; } [ d…" at bounding box center [902, 448] width 1202 height 685
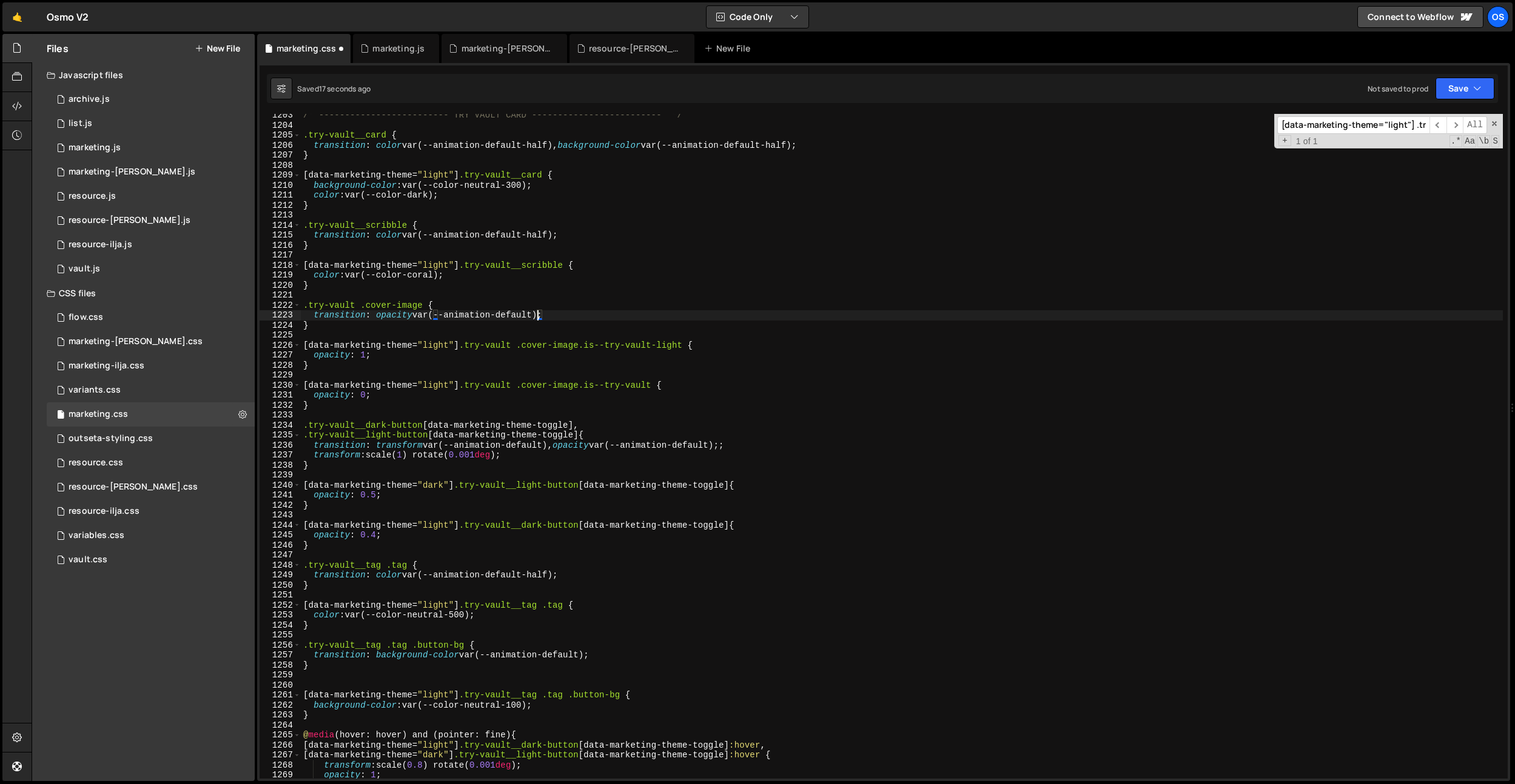
scroll to position [12027, 0]
click at [546, 236] on div "/* ------------------------- TRY VAULT CARD ------------------------- */ .try-v…" at bounding box center [902, 452] width 1202 height 685
click at [545, 149] on div "/* ------------------------- TRY VAULT CARD ------------------------- */ .try-v…" at bounding box center [902, 452] width 1202 height 685
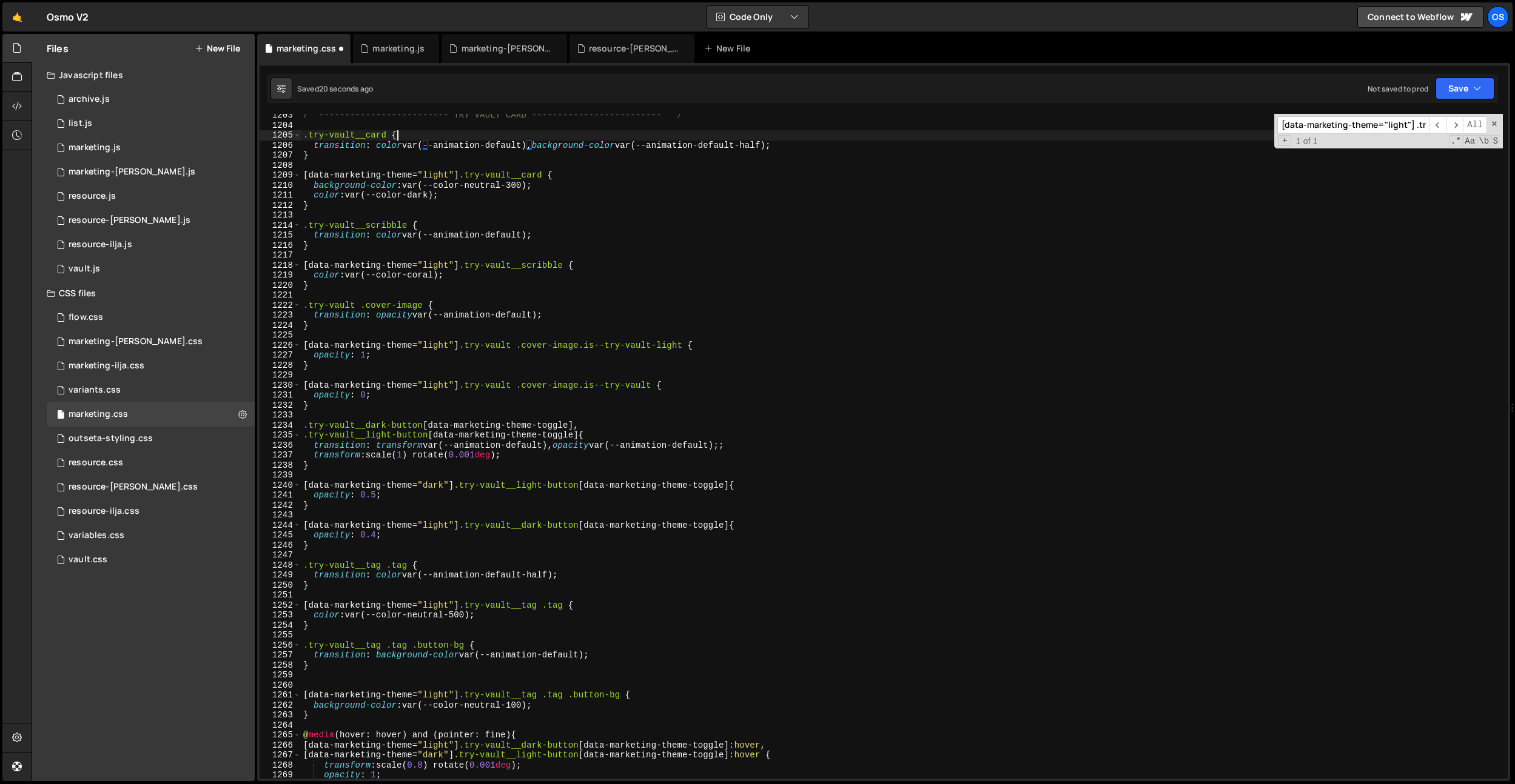
click at [763, 137] on div "/* ------------------------- TRY VAULT CARD ------------------------- */ .try-v…" at bounding box center [902, 452] width 1202 height 685
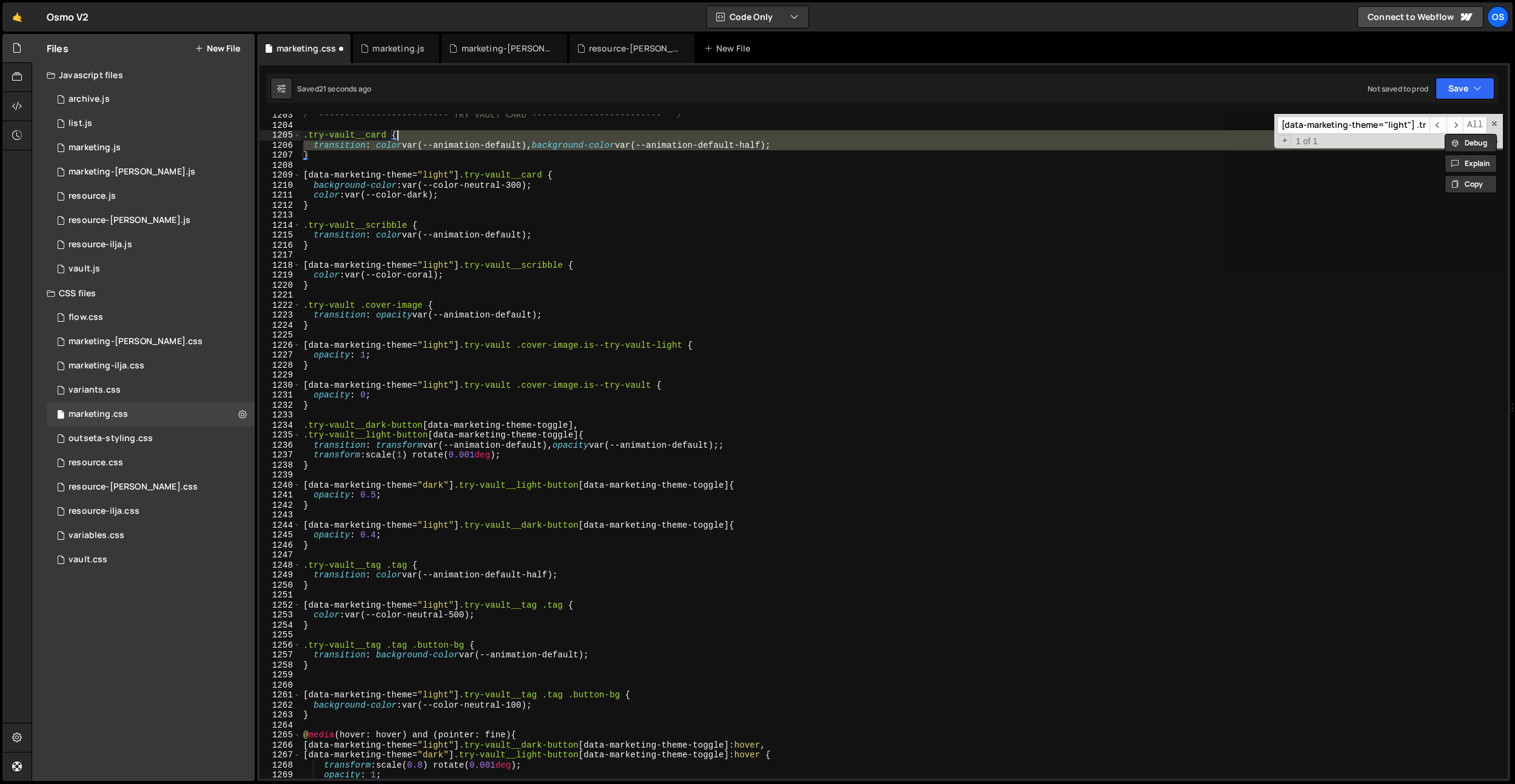
click at [763, 144] on div "/* ------------------------- TRY VAULT CARD ------------------------- */ .try-v…" at bounding box center [902, 446] width 1202 height 665
click at [762, 144] on div "/* ------------------------- TRY VAULT CARD ------------------------- */ .try-v…" at bounding box center [902, 452] width 1202 height 685
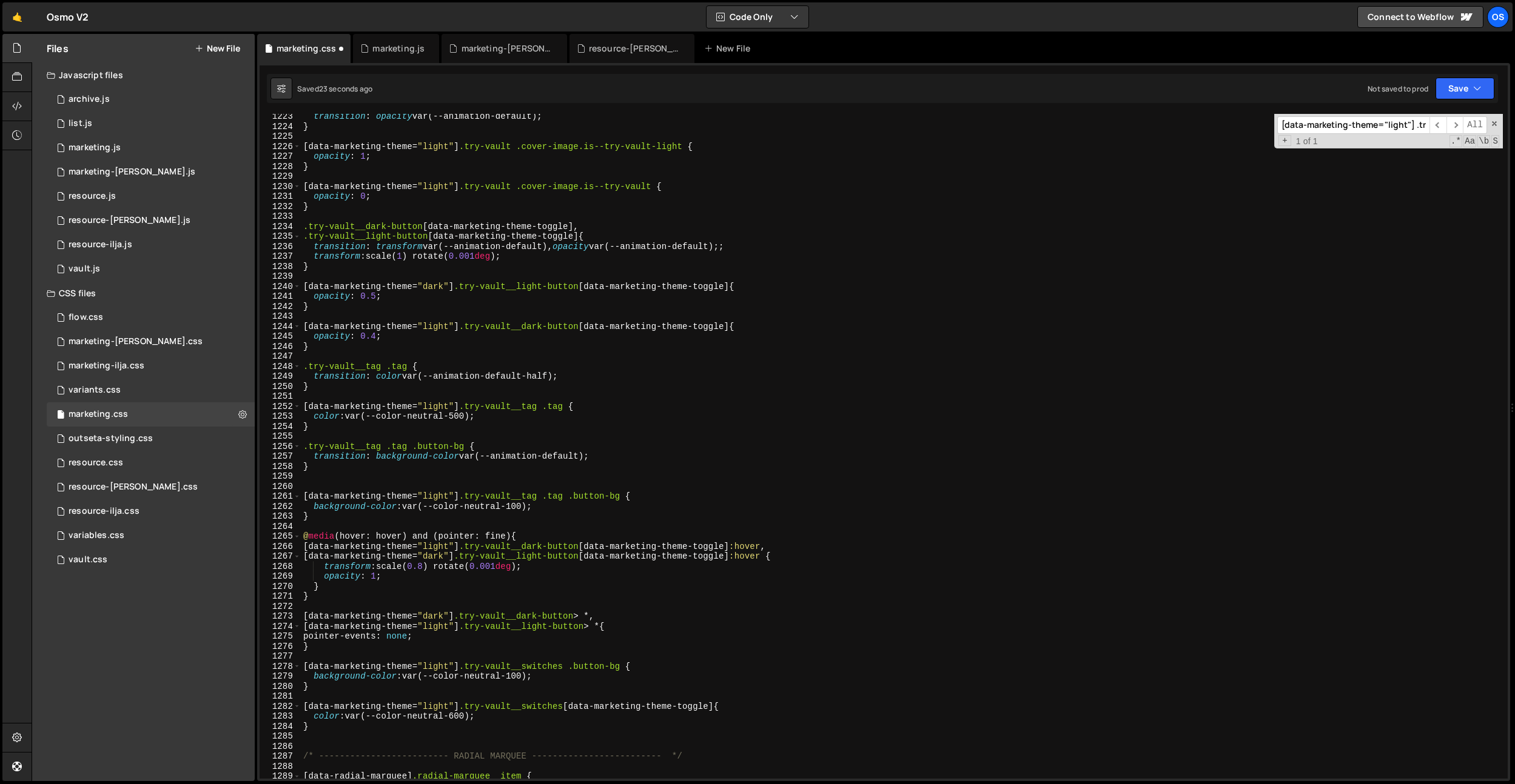
scroll to position [12252, 0]
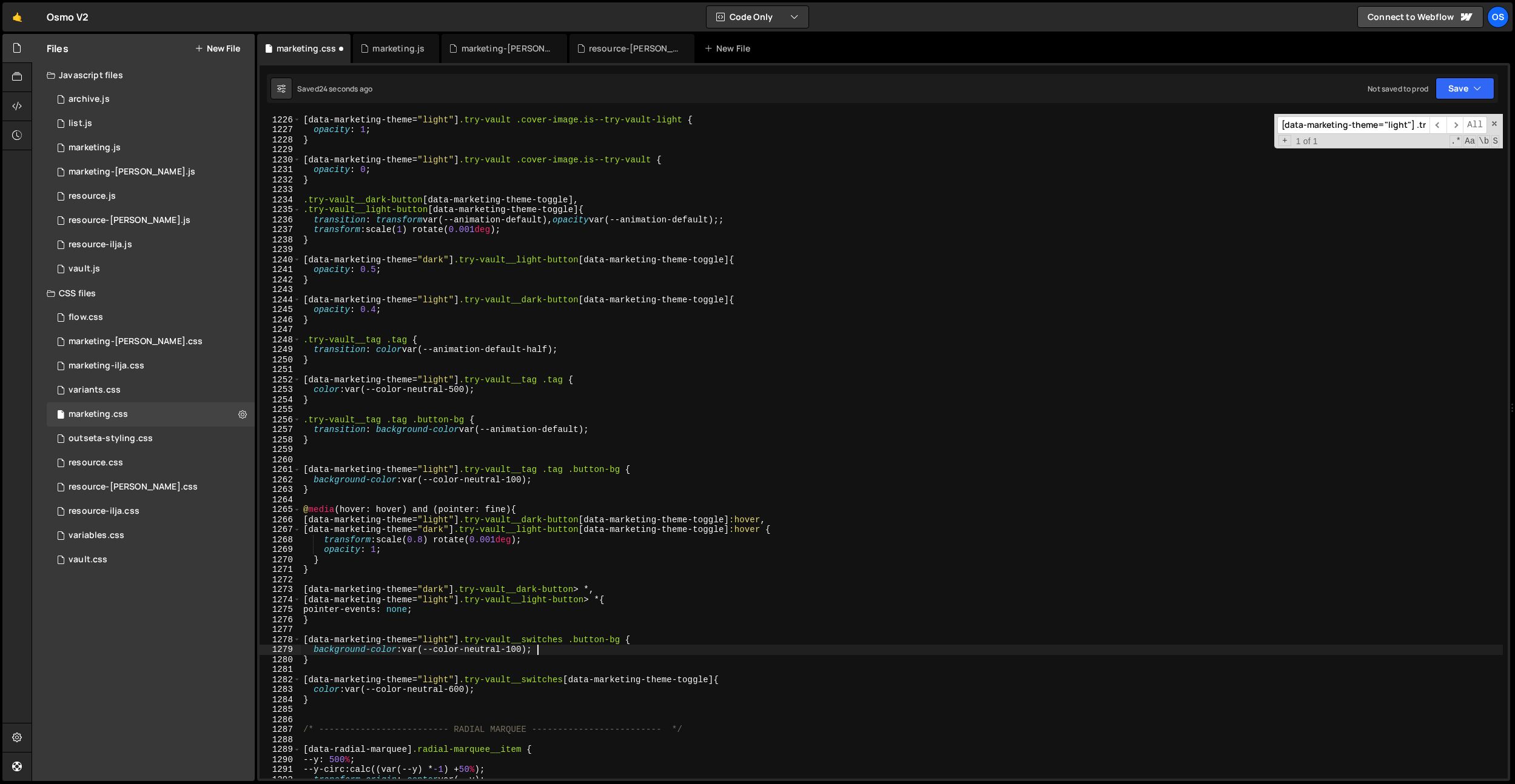
click at [660, 645] on div "[ data-marketing-theme = " light " ] .try-vault .cover-image.is--try-vault-ligh…" at bounding box center [902, 447] width 1202 height 685
click at [538, 350] on div "[ data-marketing-theme = " light " ] .try-vault .cover-image.is--try-vault-ligh…" at bounding box center [902, 447] width 1202 height 685
click at [538, 349] on div "[ data-marketing-theme = " light " ] .try-vault .cover-image.is--try-vault-ligh…" at bounding box center [902, 447] width 1202 height 685
click at [780, 222] on div "[ data-marketing-theme = " light " ] .try-vault .cover-image.is--try-vault-ligh…" at bounding box center [902, 447] width 1202 height 685
type textarea "transition: transform var(--animation-default), opacity var(--animation-default…"
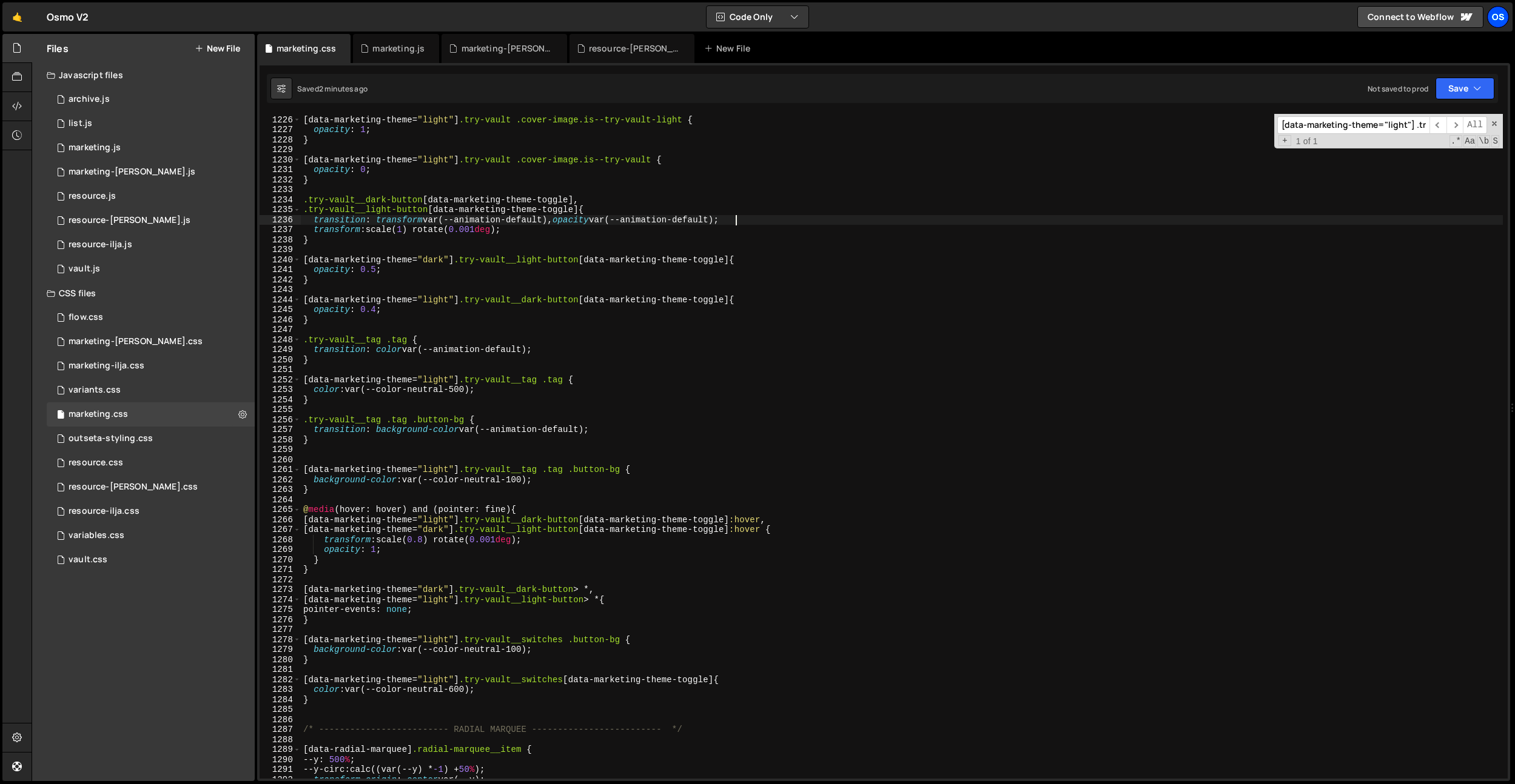
click at [1499, 20] on div "Os" at bounding box center [1498, 17] width 21 height 21
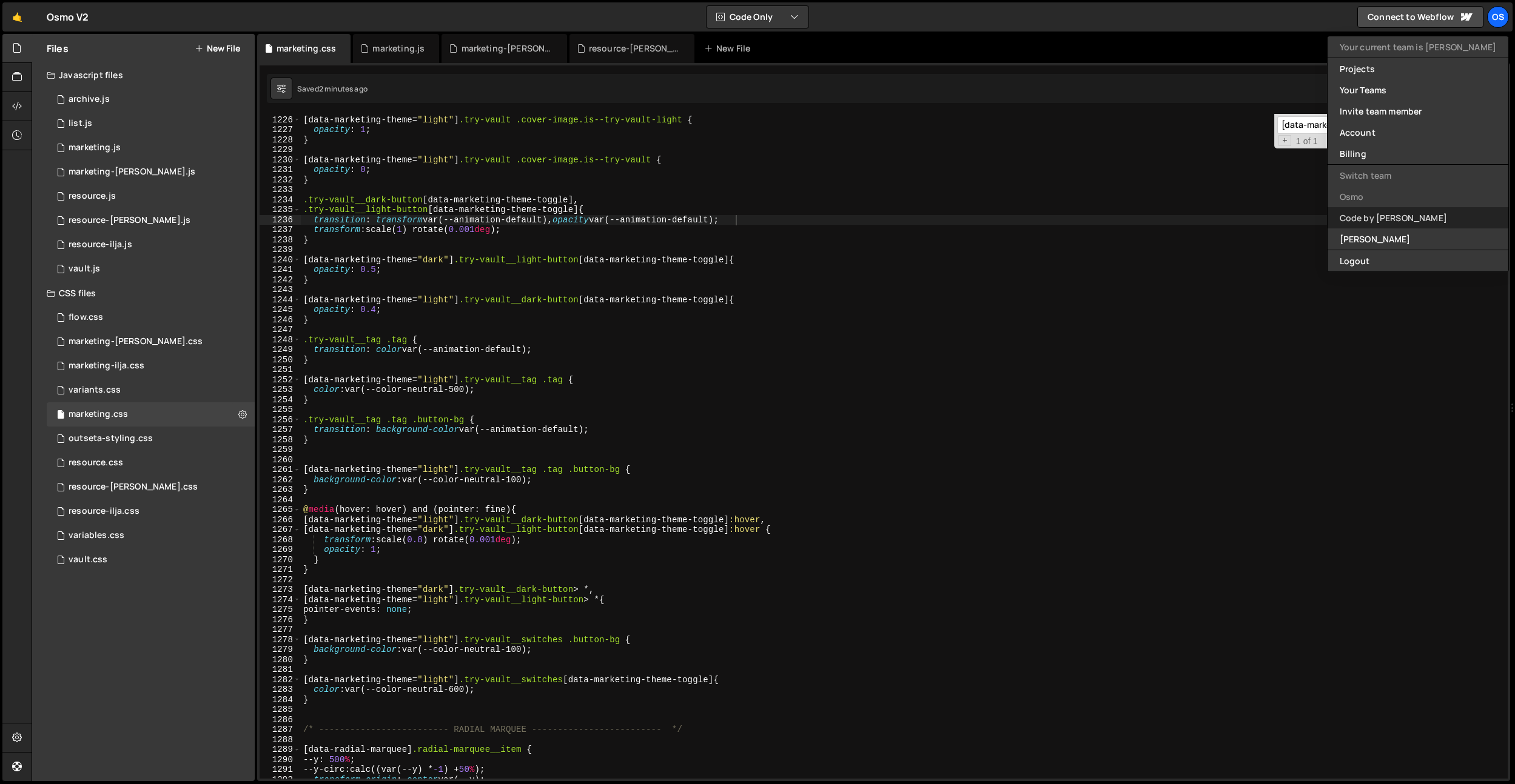
click at [1417, 218] on link "Code by [PERSON_NAME]" at bounding box center [1418, 218] width 181 height 21
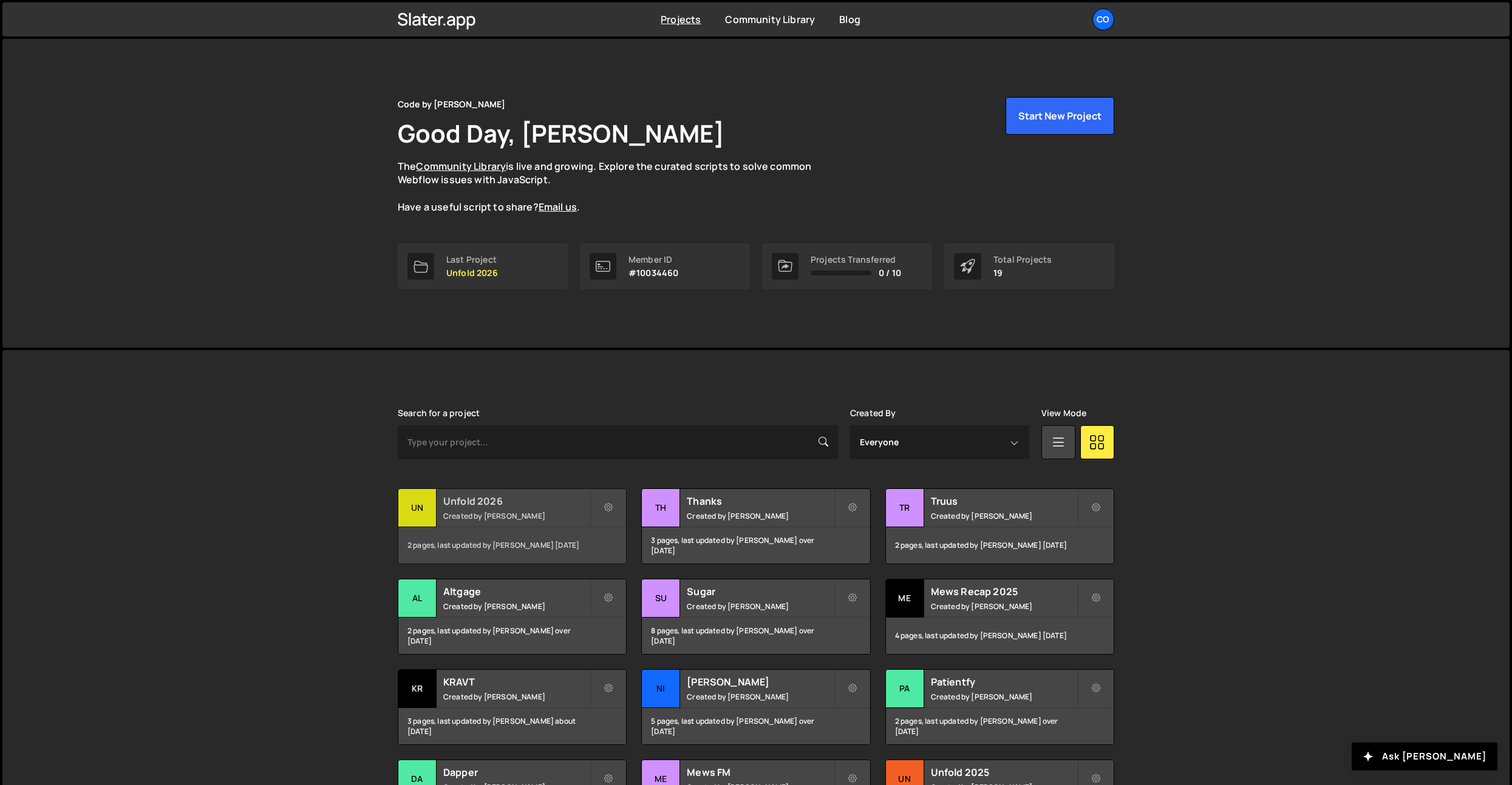
click at [567, 510] on div "Unfold 2026 Created by Dennis Snellenberg" at bounding box center [512, 508] width 228 height 38
